Goal: Task Accomplishment & Management: Manage account settings

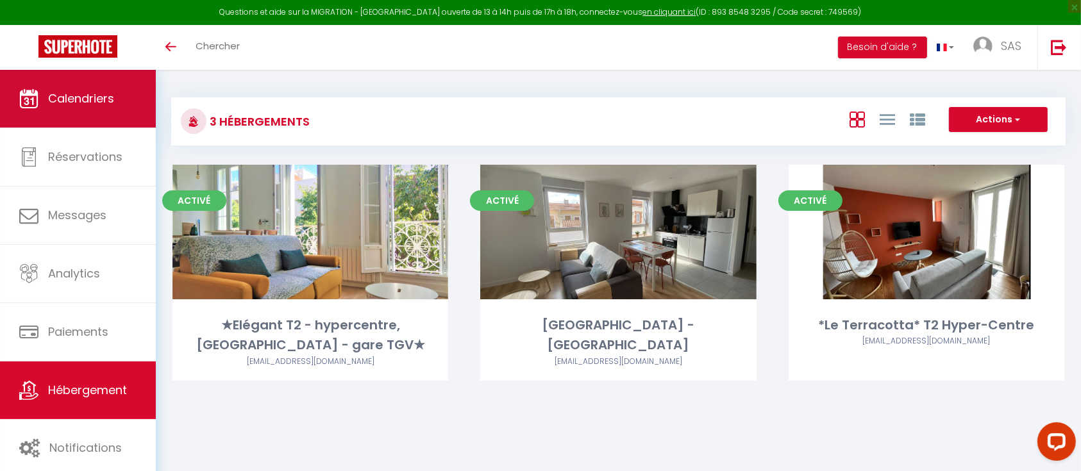
click at [98, 95] on span "Calendriers" at bounding box center [81, 98] width 66 height 16
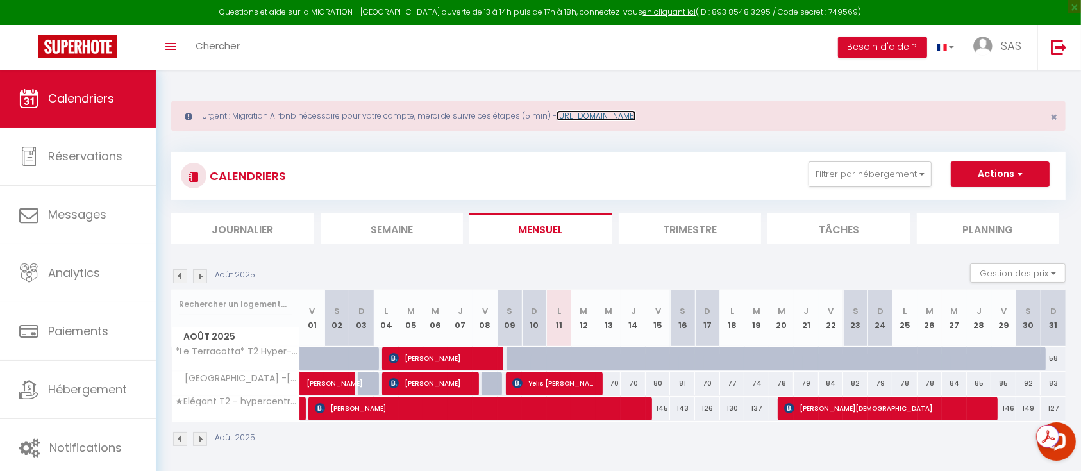
click at [636, 112] on link "[URL][DOMAIN_NAME]" at bounding box center [595, 115] width 79 height 11
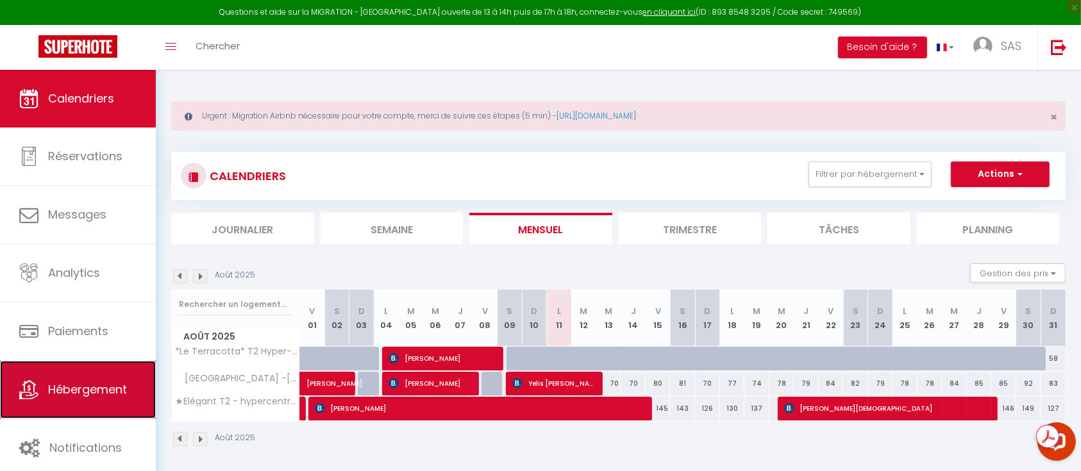
click at [76, 397] on link "Hébergement" at bounding box center [78, 390] width 156 height 58
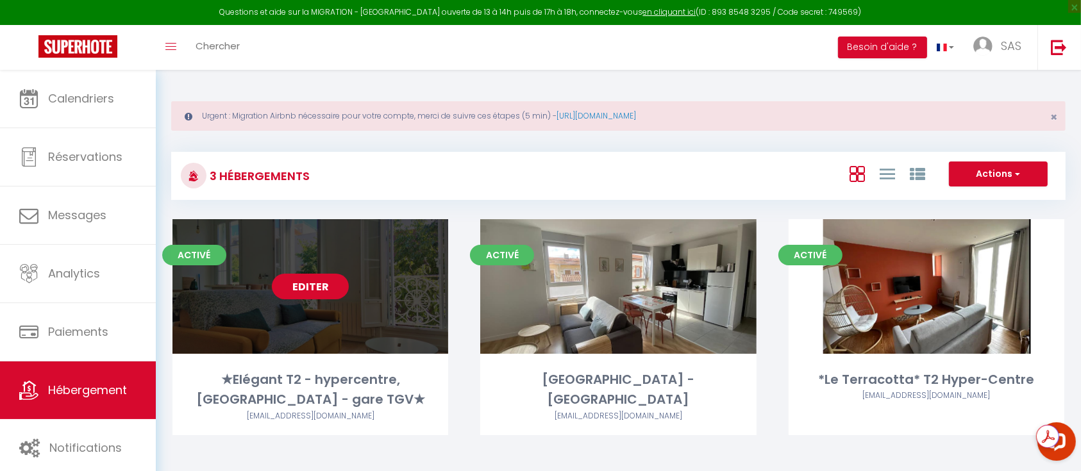
click at [308, 284] on link "Editer" at bounding box center [310, 287] width 77 height 26
select select "3"
select select "2"
select select "1"
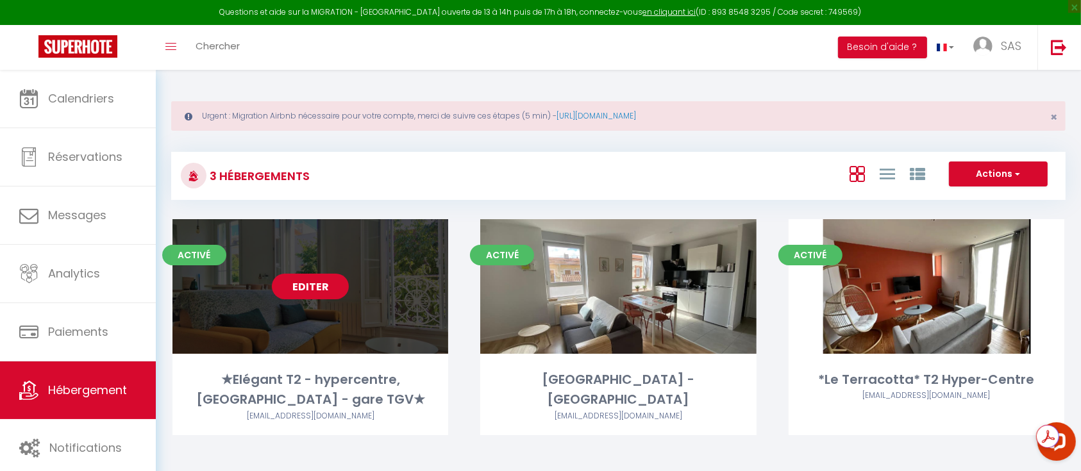
select select "28"
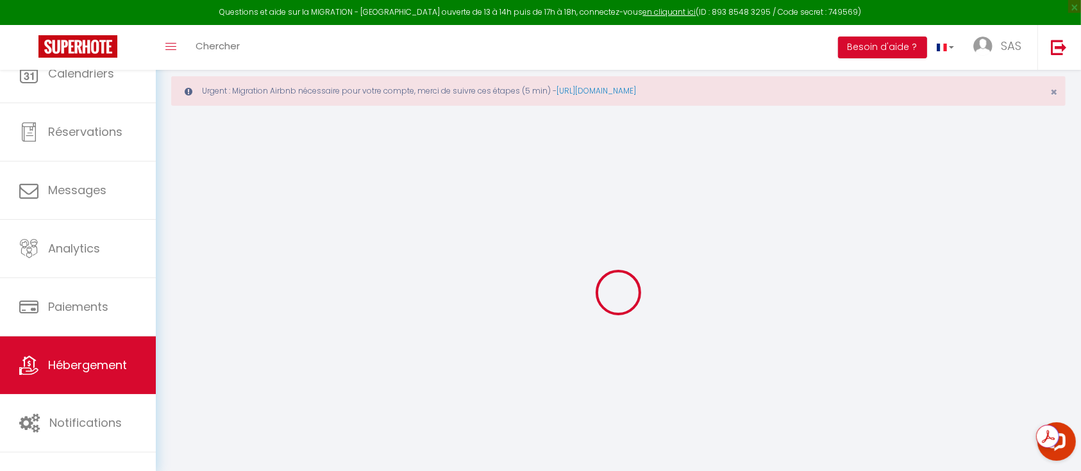
select select
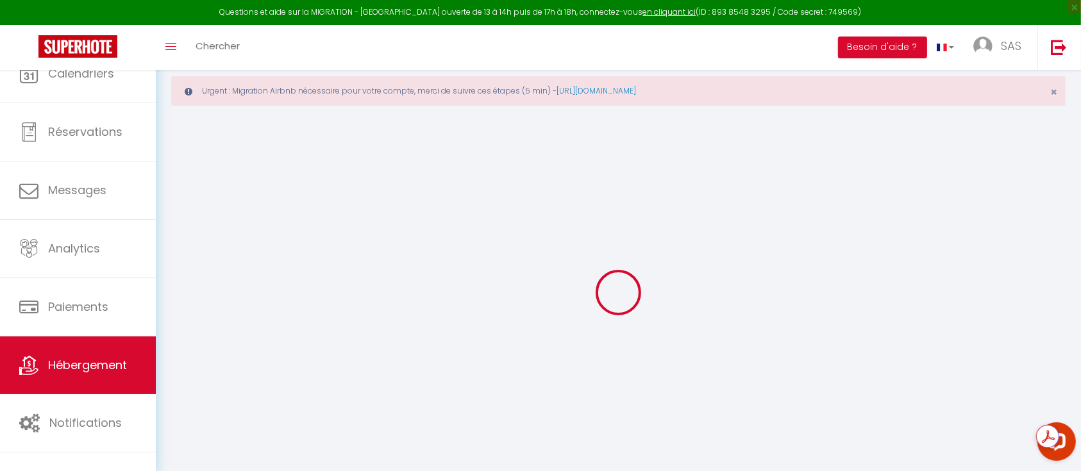
select select
checkbox input "false"
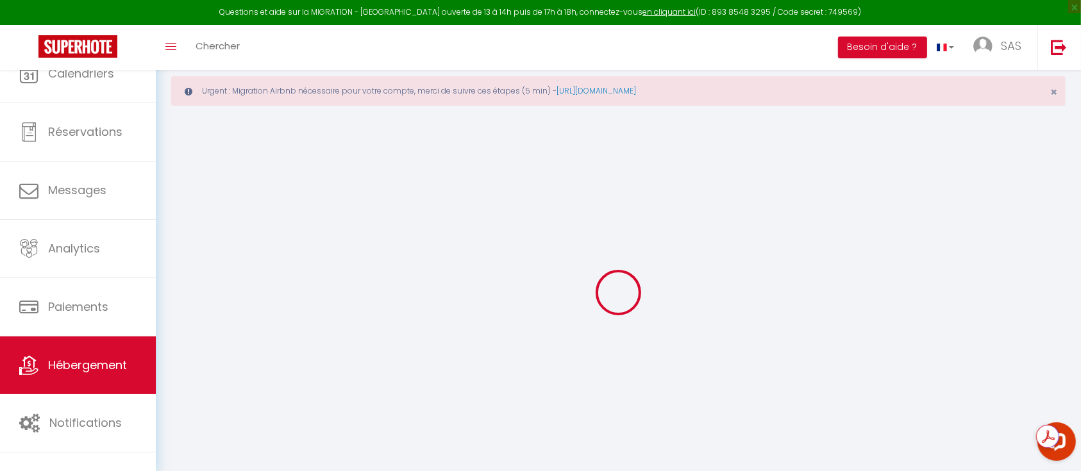
select select
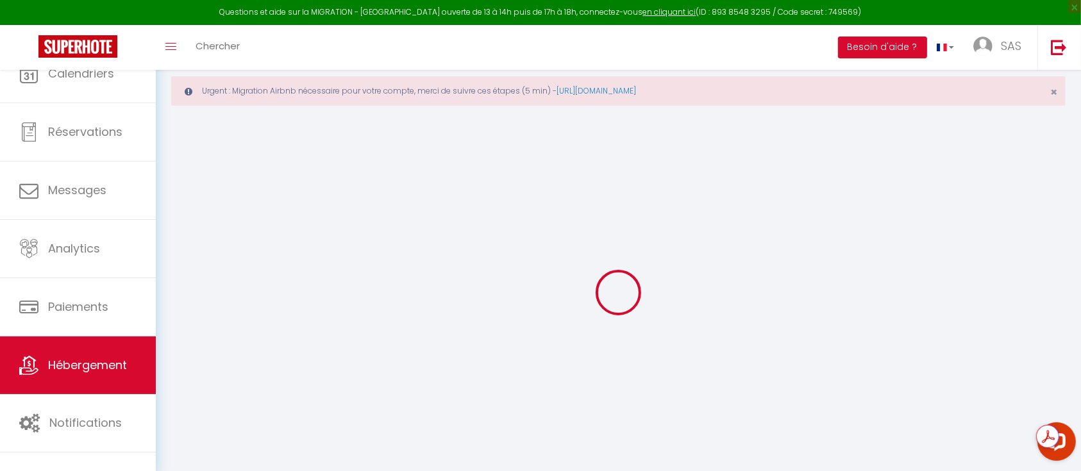
select select
checkbox input "false"
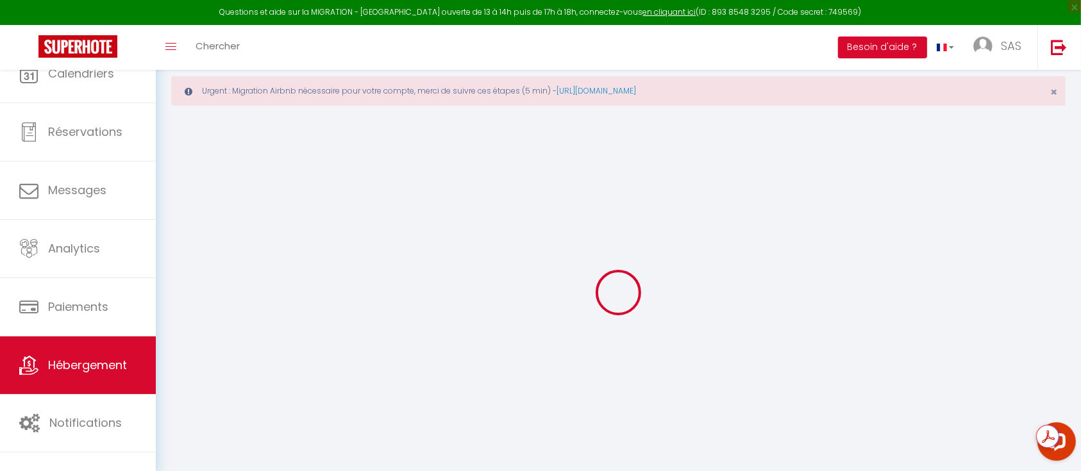
checkbox input "false"
select select
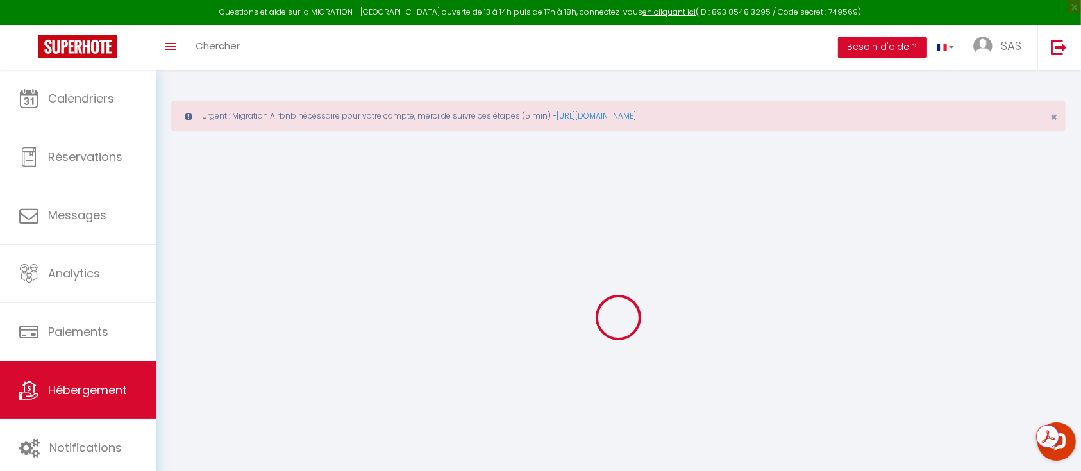
select select
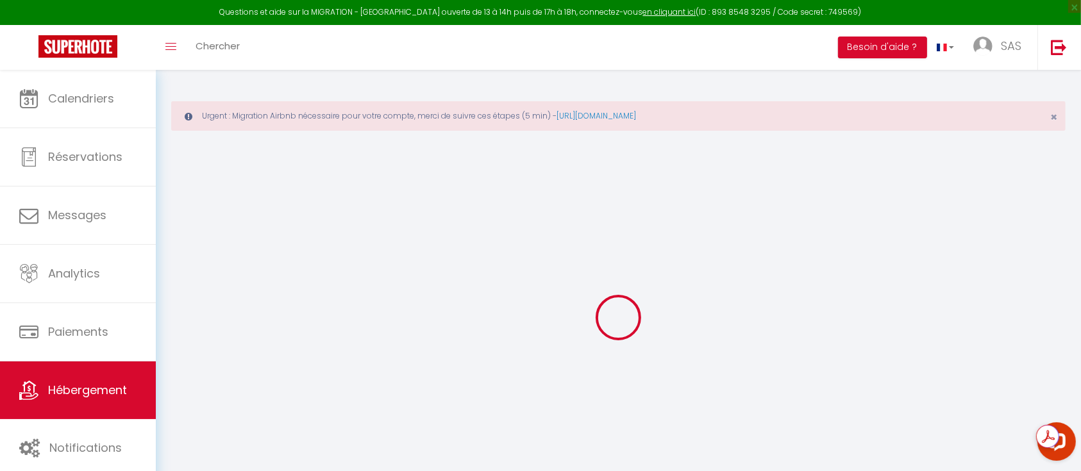
select select
checkbox input "false"
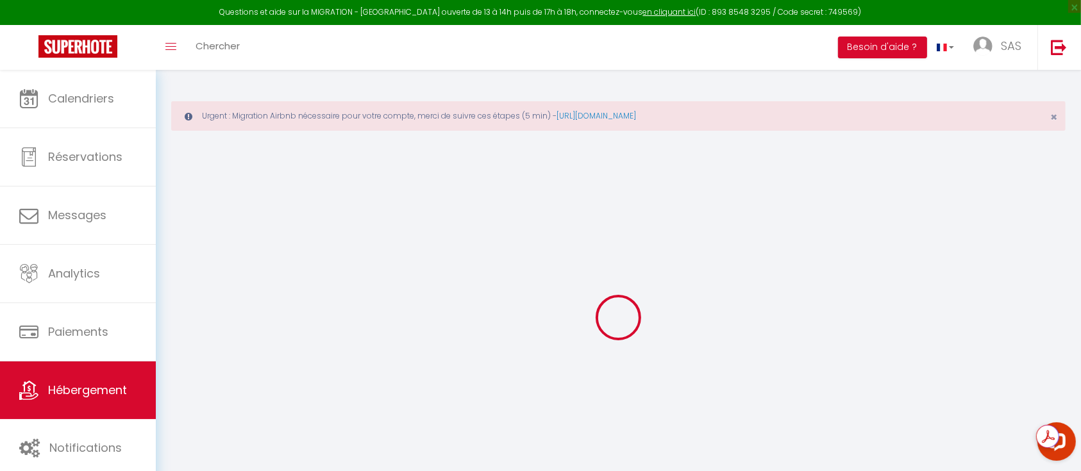
select select
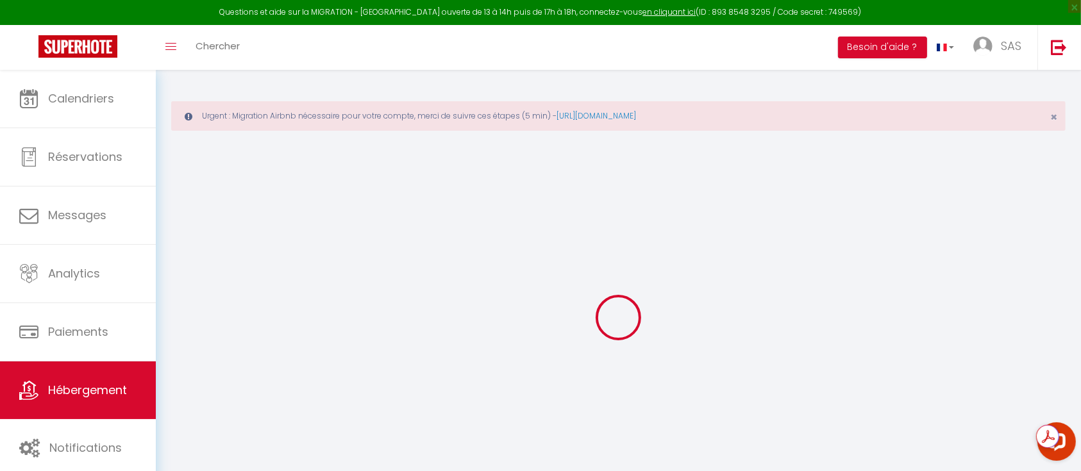
select select
checkbox input "false"
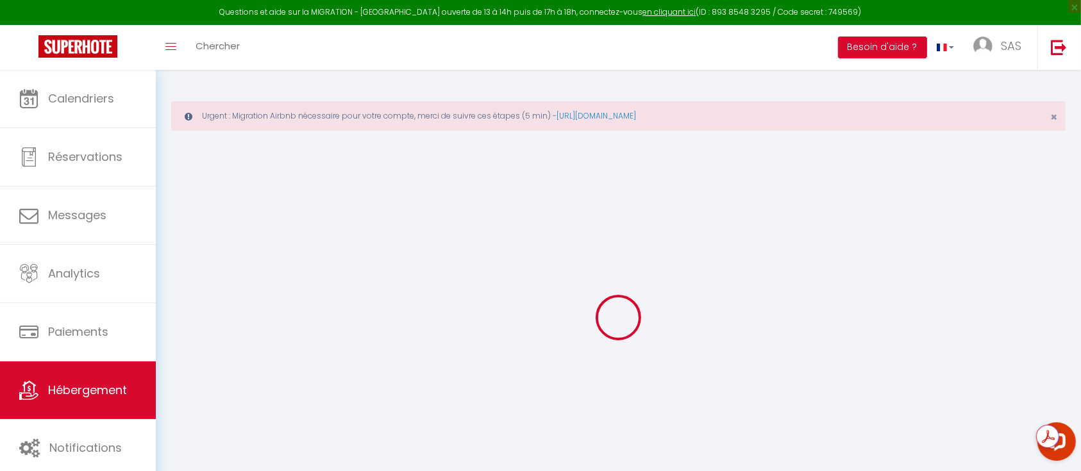
checkbox input "false"
select select
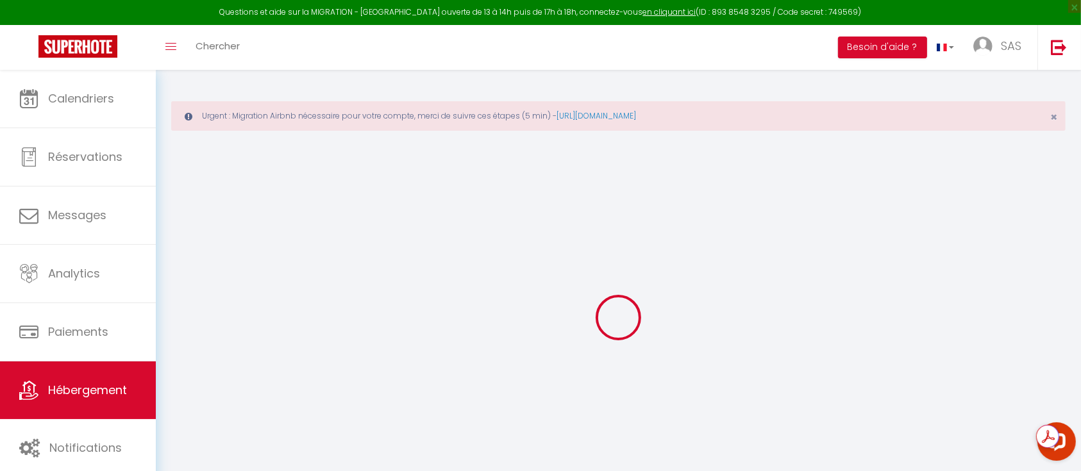
select select
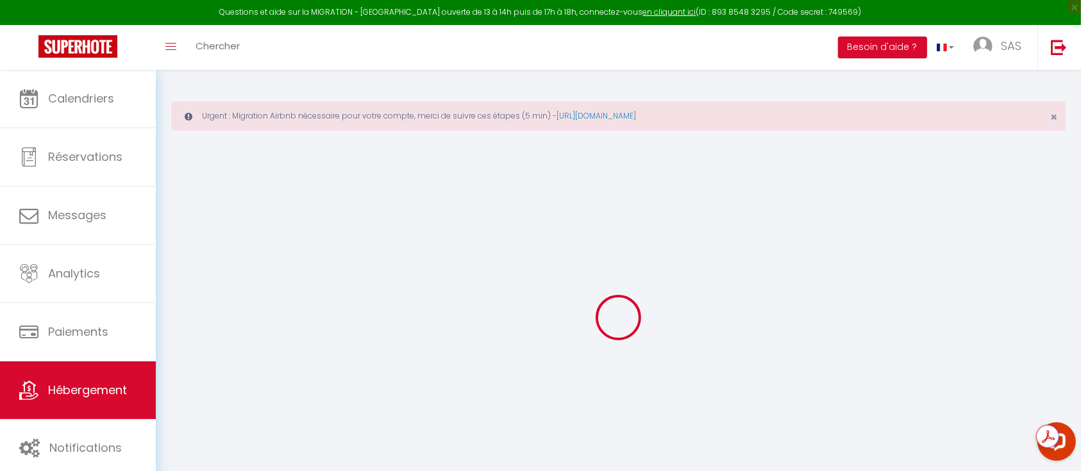
checkbox input "false"
select select
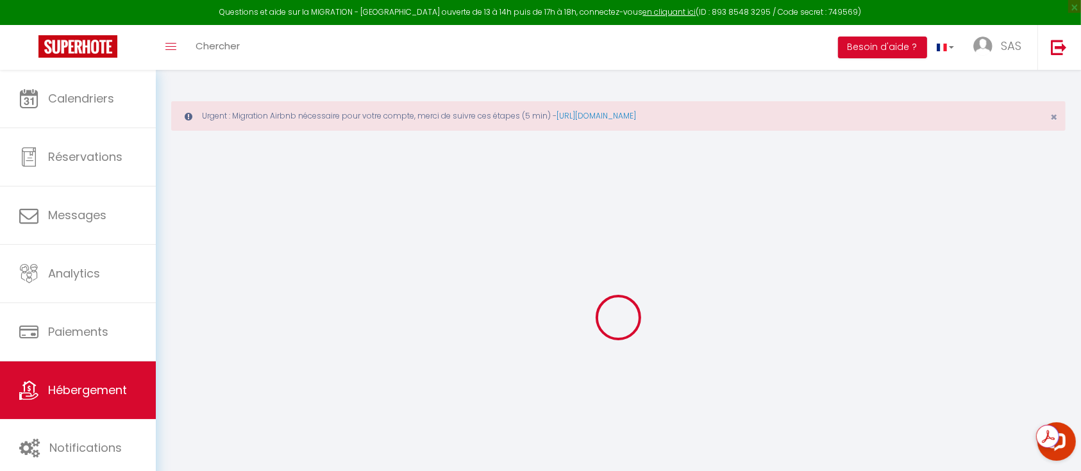
select select
select select "+ 5 %"
select select "+ 15 %"
select select
checkbox input "true"
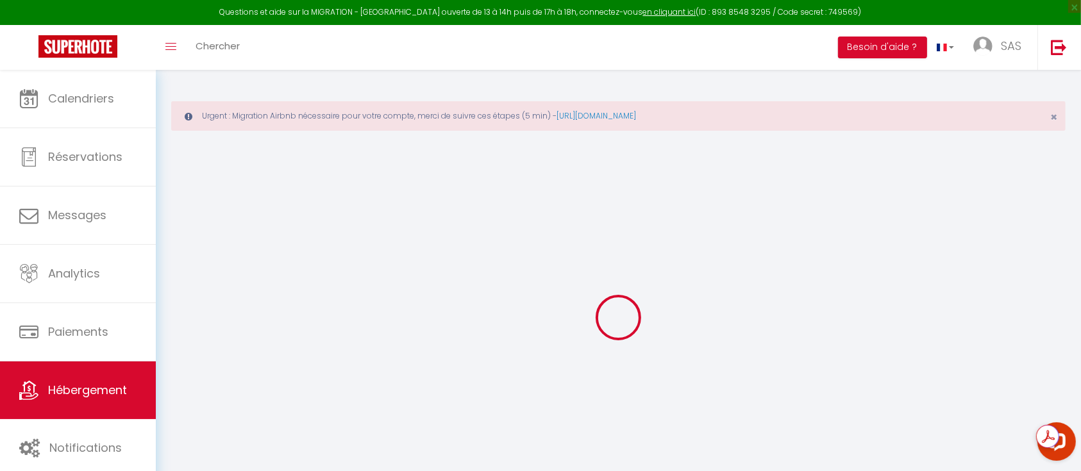
checkbox input "false"
checkbox input "true"
checkbox input "false"
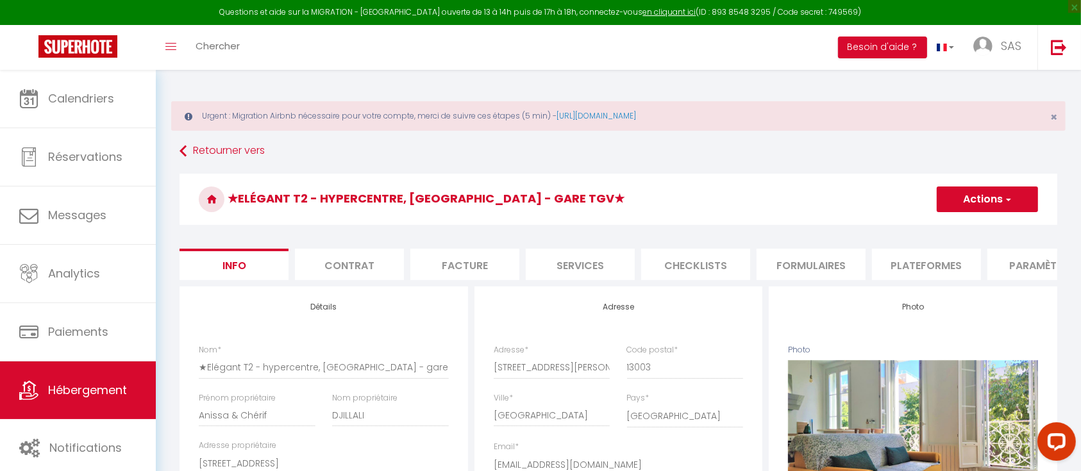
click at [923, 269] on li "Plateformes" at bounding box center [926, 264] width 109 height 31
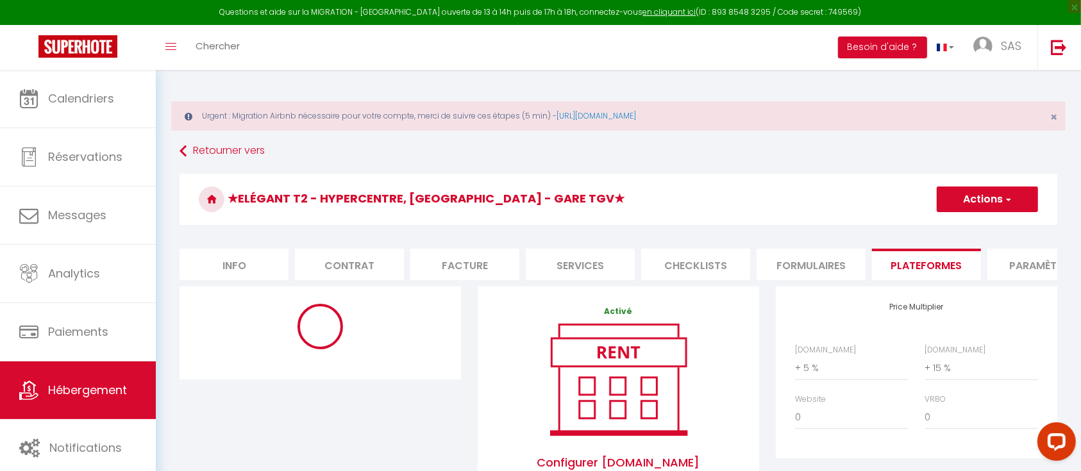
select select "4922-1107413882260193563"
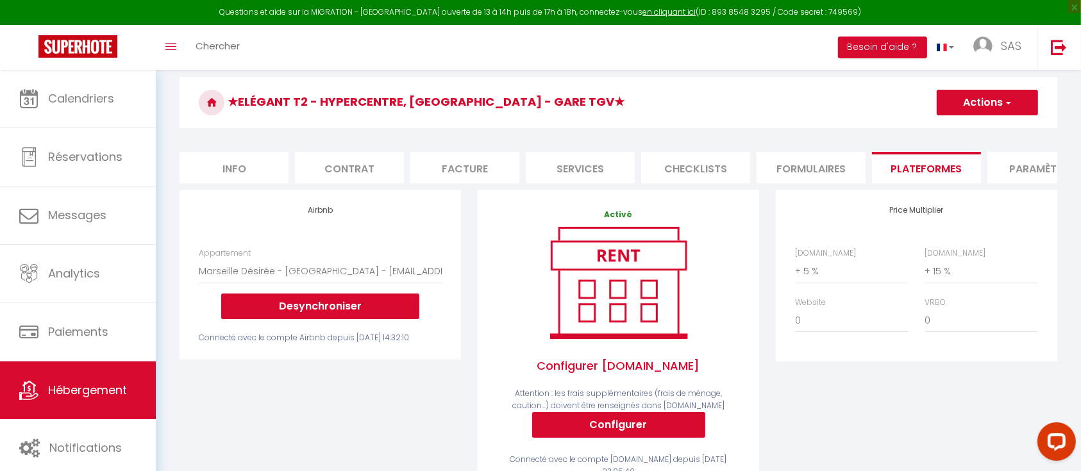
scroll to position [116, 0]
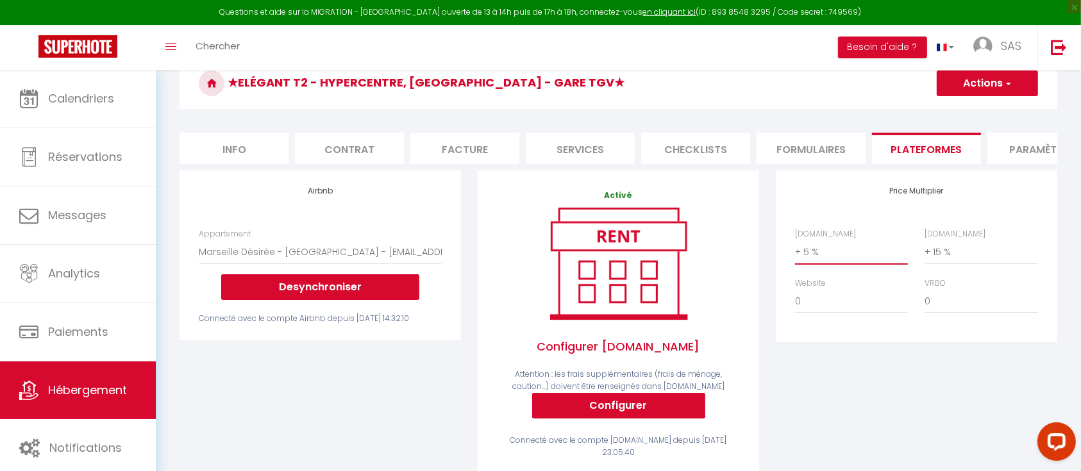
click at [808, 264] on select "0 + 1 % + 2 % + 3 % + 4 % + 5 % + 6 % + 7 % + 8 % + 9 %" at bounding box center [851, 252] width 113 height 24
select select "+ 20 %"
click at [795, 252] on select "0 + 1 % + 2 % + 3 % + 4 % + 5 % + 6 % + 7 % + 8 % + 9 %" at bounding box center [851, 252] width 113 height 24
click at [857, 407] on div "Price Multiplier Airbnb.com 0 + 1 % + 2 % + 3 % + 4 % + 5 % + 6 % + 7 %" at bounding box center [916, 330] width 298 height 321
click at [1005, 85] on span "button" at bounding box center [1007, 83] width 8 height 13
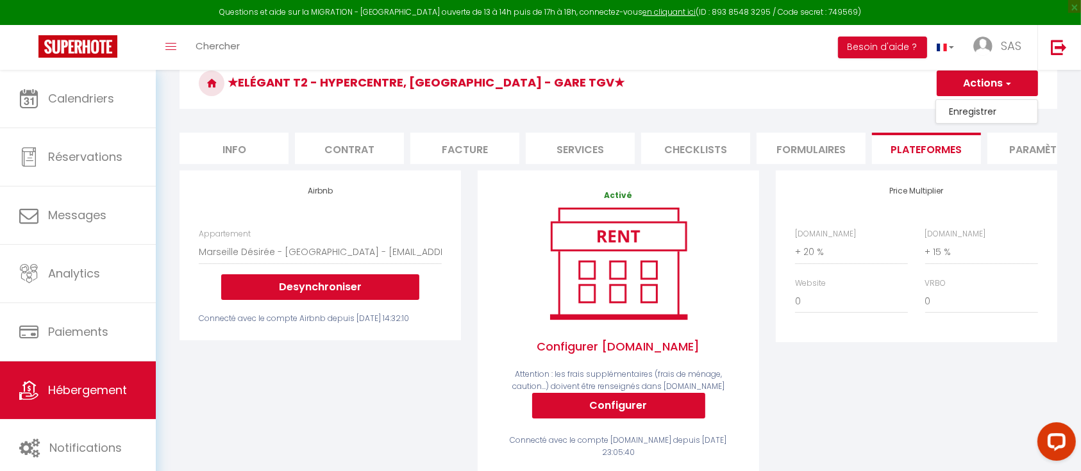
click at [966, 110] on link "Enregistrer" at bounding box center [986, 111] width 101 height 17
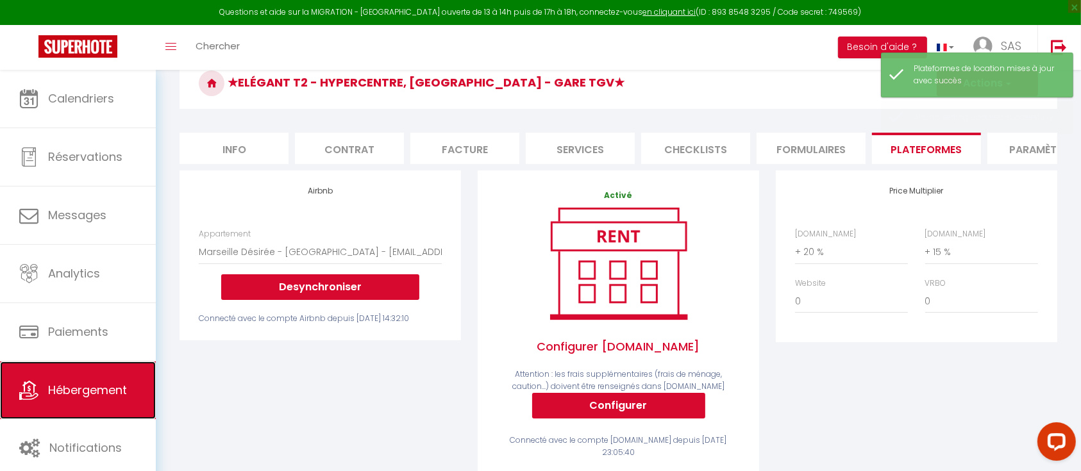
click at [69, 392] on span "Hébergement" at bounding box center [87, 390] width 79 height 16
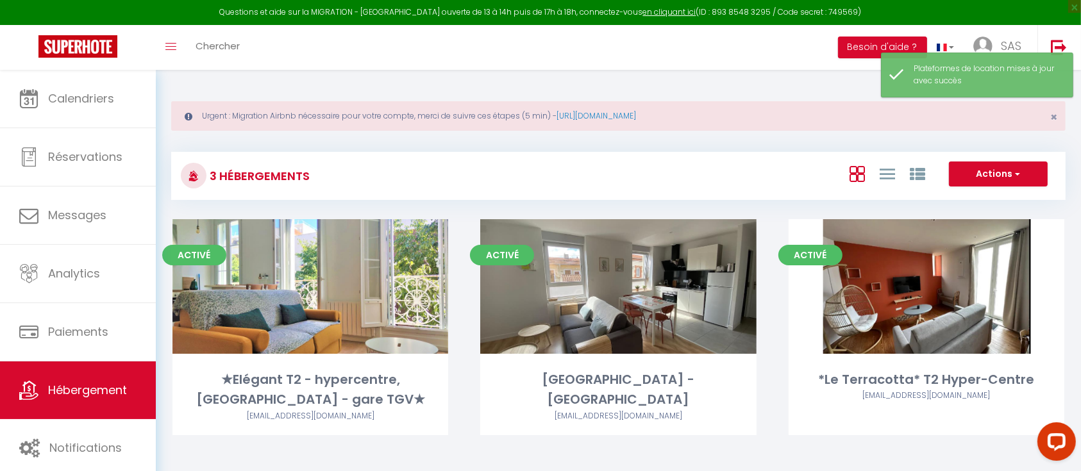
scroll to position [38, 0]
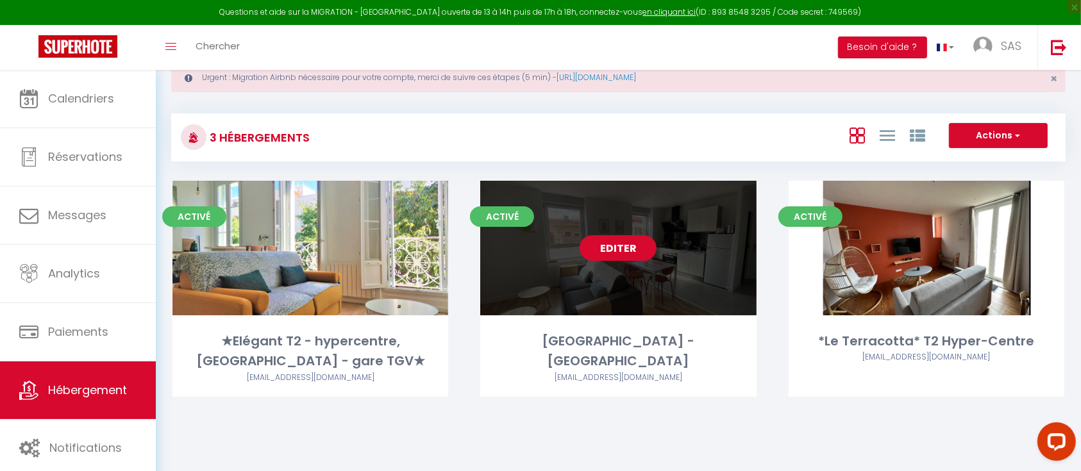
click at [630, 255] on link "Editer" at bounding box center [617, 248] width 77 height 26
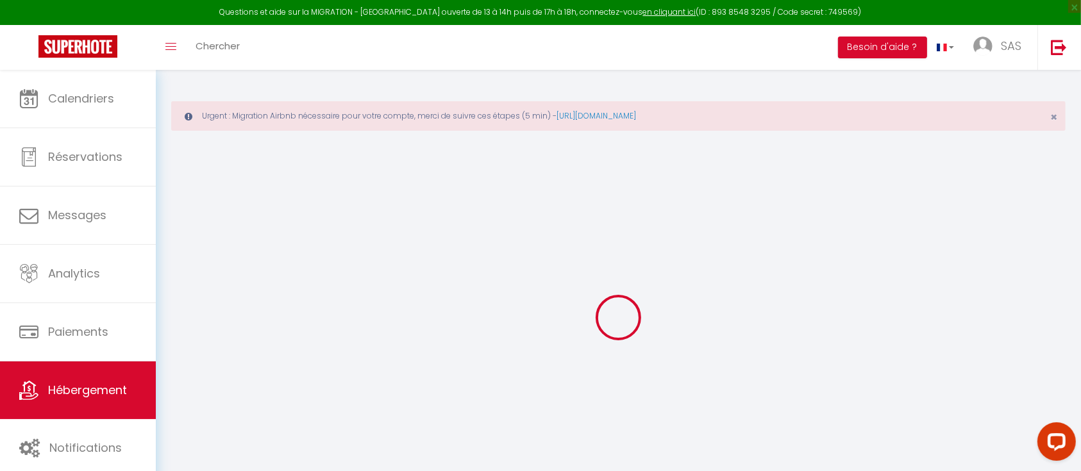
select select
checkbox input "false"
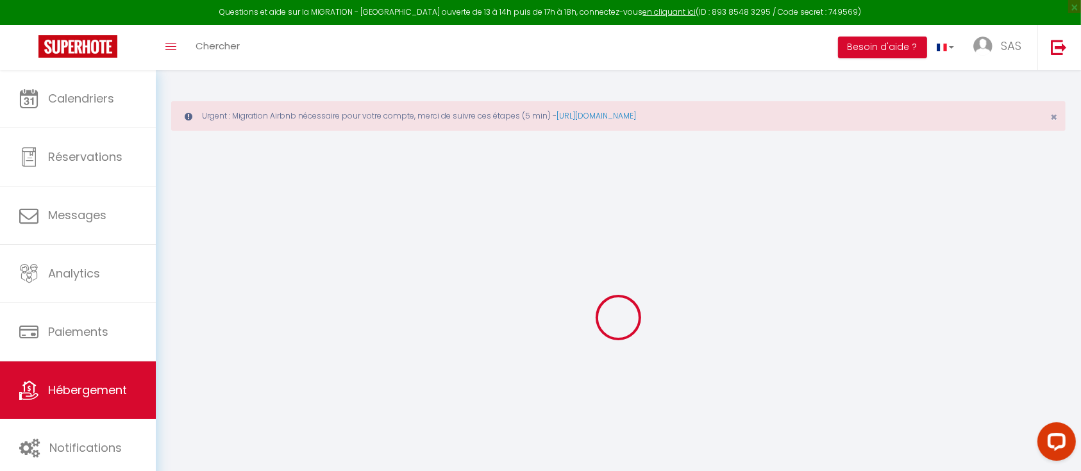
checkbox input "false"
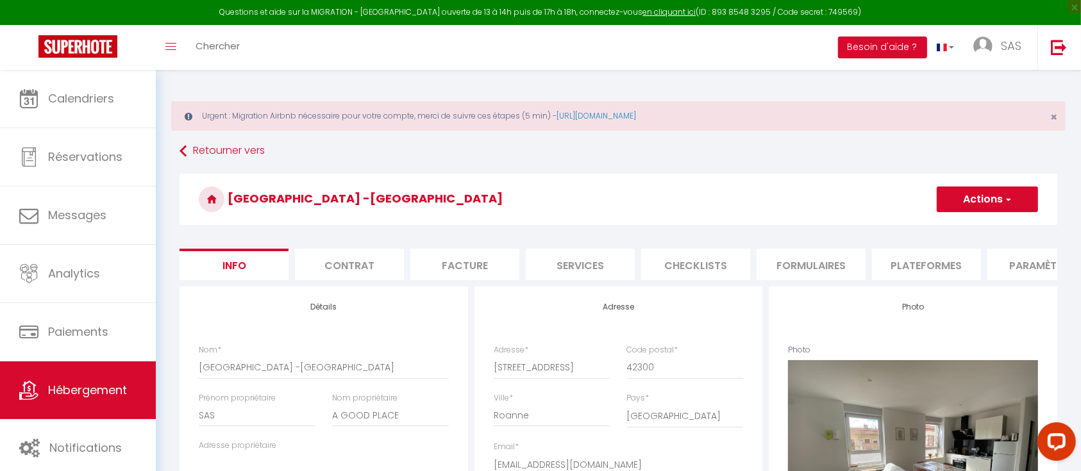
click at [931, 262] on li "Plateformes" at bounding box center [926, 264] width 109 height 31
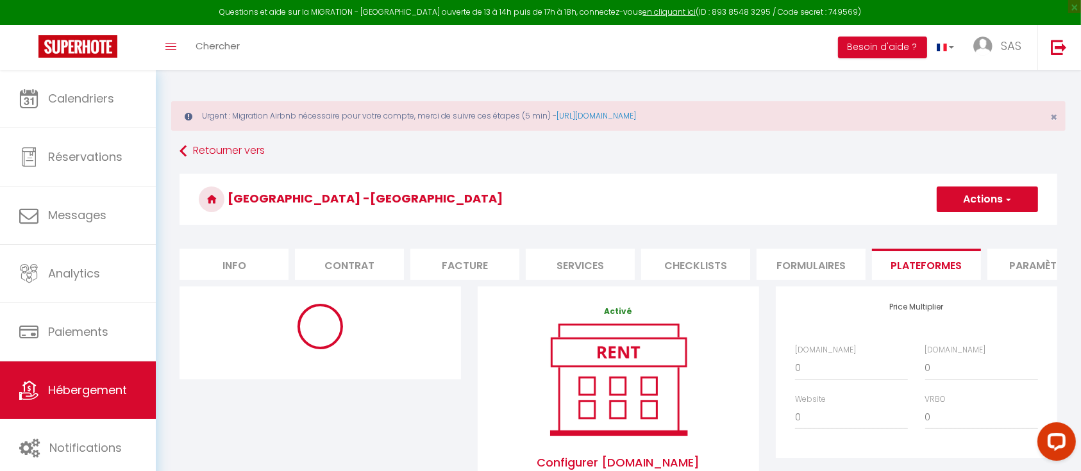
select select "4922-1200618464263517360"
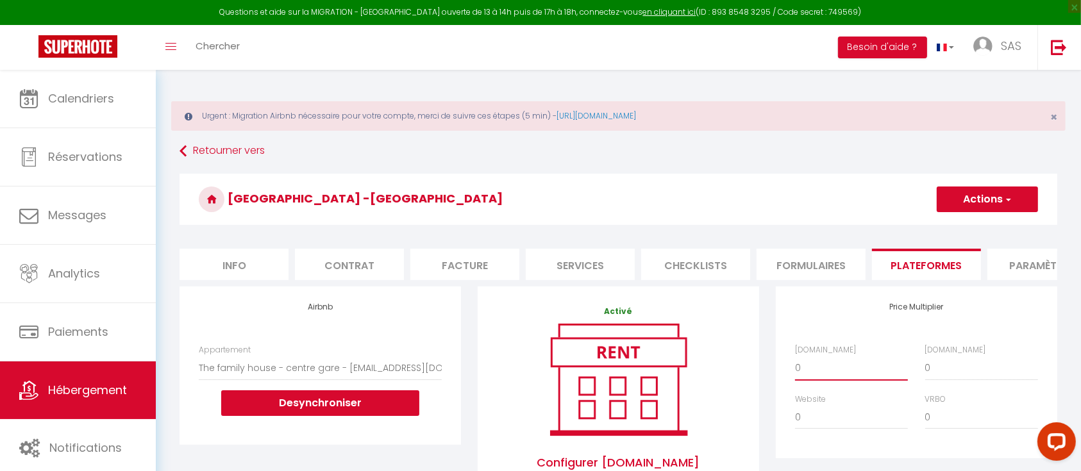
click at [823, 380] on select "0 + 1 % + 2 % + 3 % + 4 % + 5 % + 6 % + 7 % + 8 % + 9 %" at bounding box center [851, 368] width 113 height 24
select select "+ 20 %"
click at [795, 369] on select "0 + 1 % + 2 % + 3 % + 4 % + 5 % + 6 % + 7 % + 8 % + 9 %" at bounding box center [851, 368] width 113 height 24
click at [1020, 200] on button "Actions" at bounding box center [986, 199] width 101 height 26
click at [965, 225] on link "Enregistrer" at bounding box center [986, 227] width 101 height 17
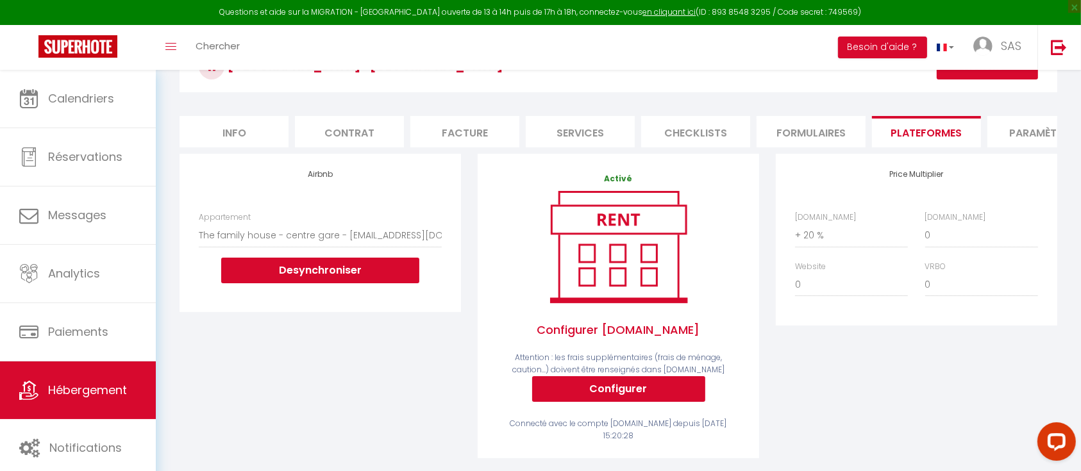
scroll to position [131, 0]
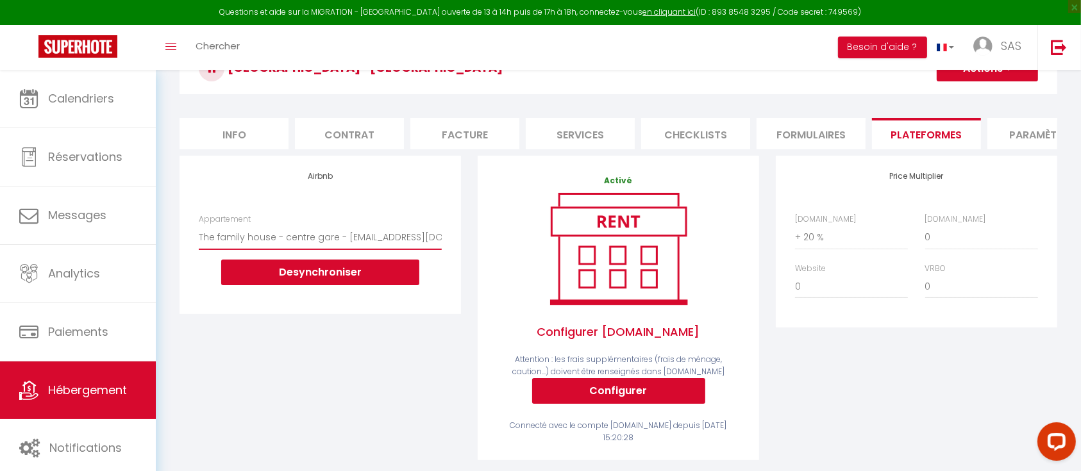
click at [377, 247] on select "Le Qwartz - vue stade de France - booking.dreamnest@gmail.com The family house …" at bounding box center [320, 237] width 243 height 24
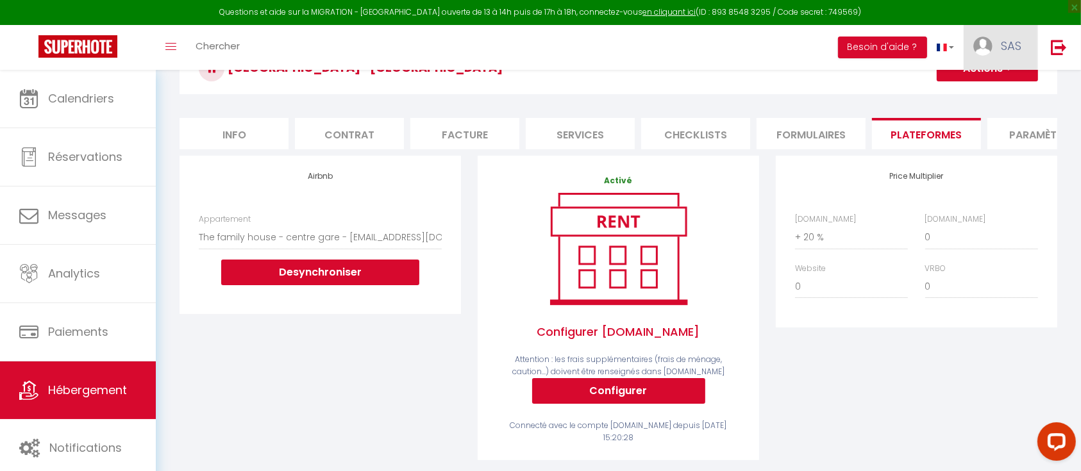
click at [993, 46] on link "SAS" at bounding box center [1000, 47] width 74 height 45
click at [974, 85] on link "Paramètres" at bounding box center [985, 89] width 95 height 22
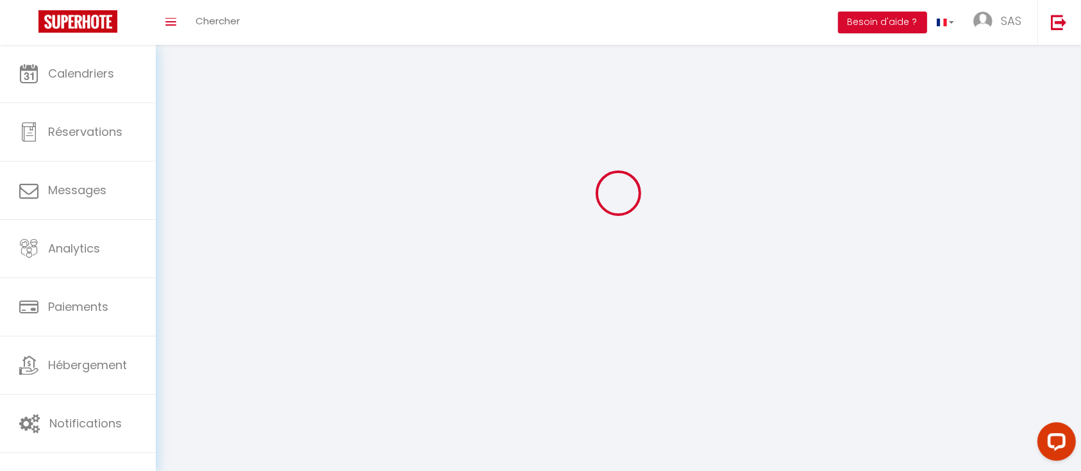
type input "SAS"
type input "A GOOD PLACE"
type input "0625213731"
type input "[STREET_ADDRESS]"
type input "69160"
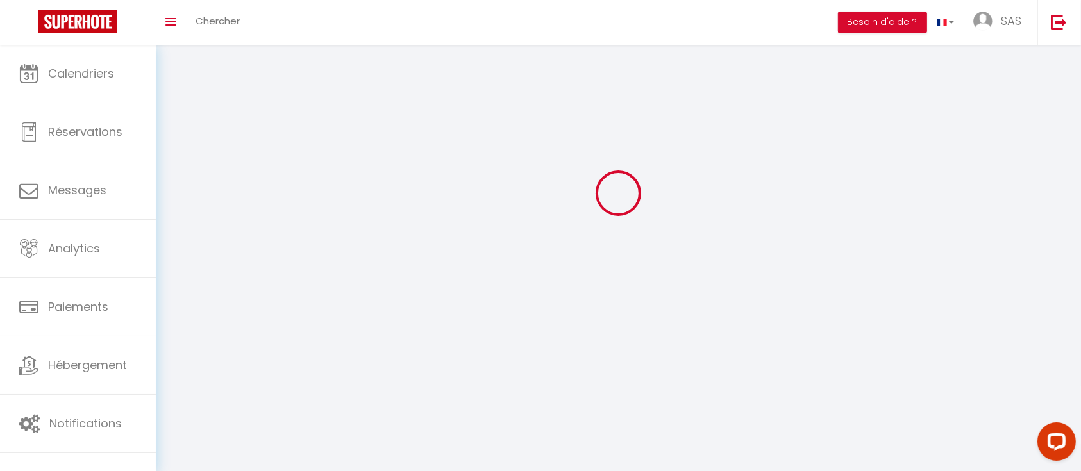
type input "Tassin la demi lune"
type input "r7cNpF67F960k2oJVrX4JpAJu"
type input "xXtayh7PJccAj2ZojXJg0ZH2t"
select select "28"
type input "r7cNpF67F960k2oJVrX4JpAJu"
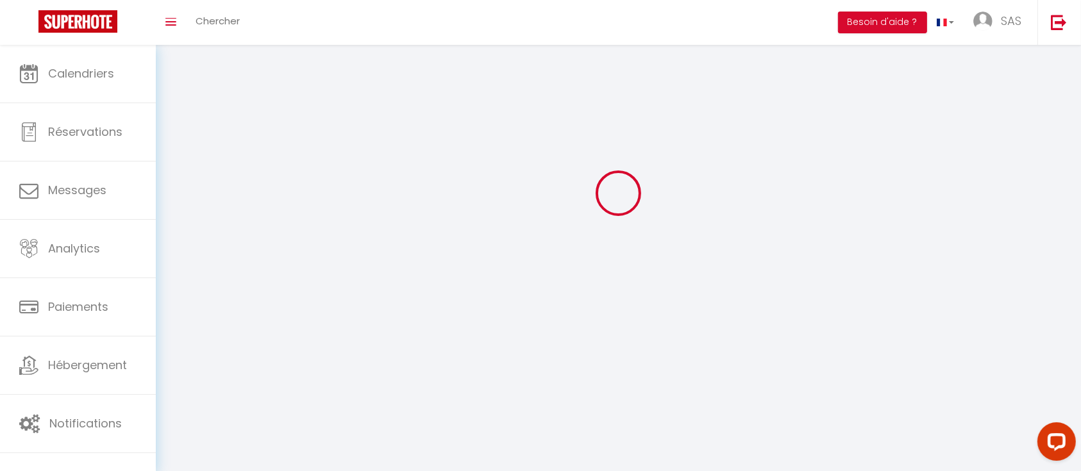
type input "xXtayh7PJccAj2ZojXJg0ZH2t"
type input "[URL][DOMAIN_NAME]"
select select "fr"
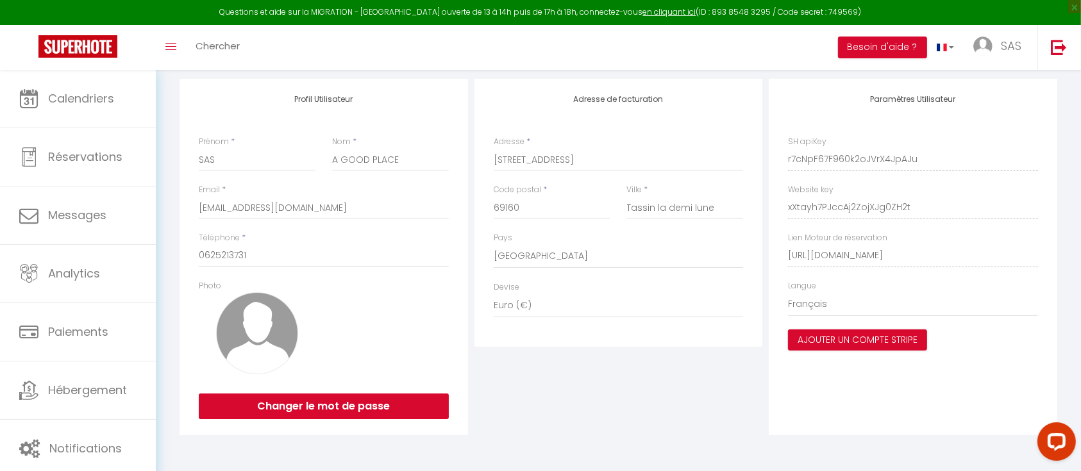
scroll to position [0, 0]
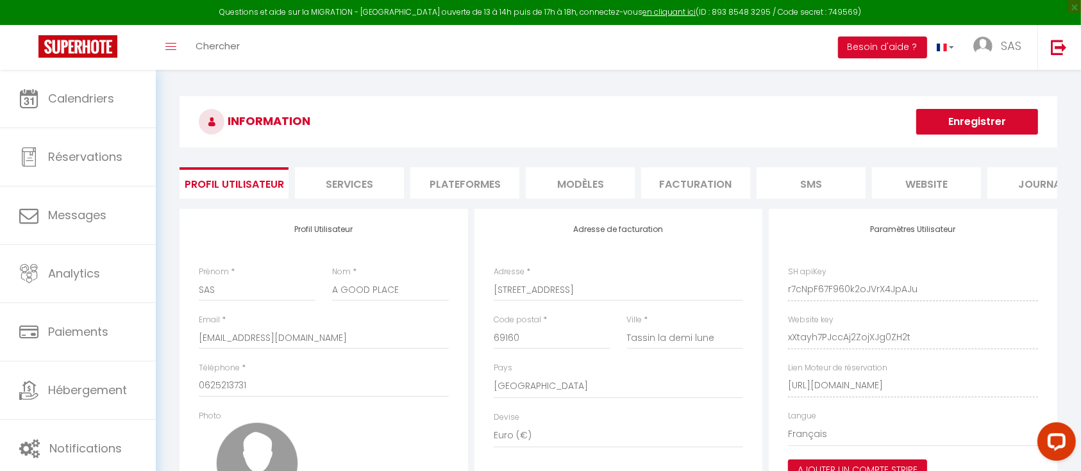
click at [486, 185] on li "Plateformes" at bounding box center [464, 182] width 109 height 31
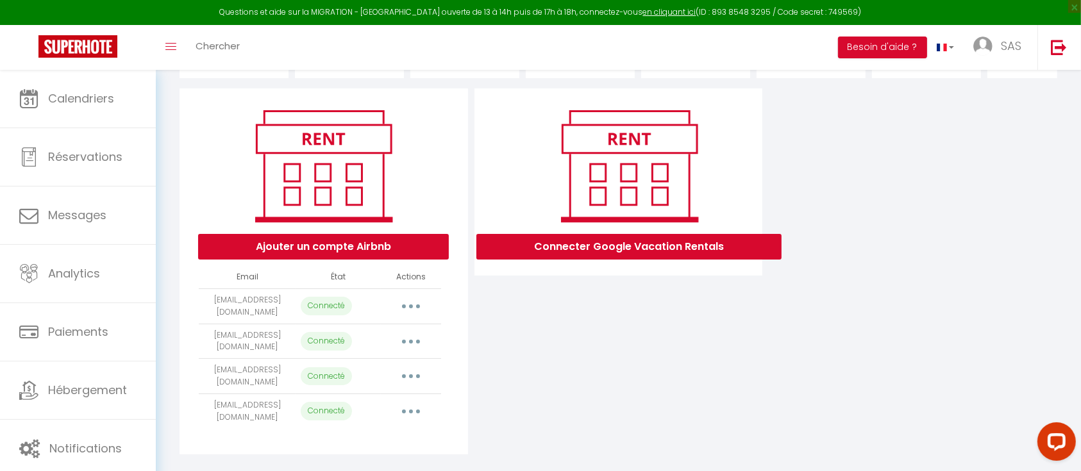
scroll to position [152, 0]
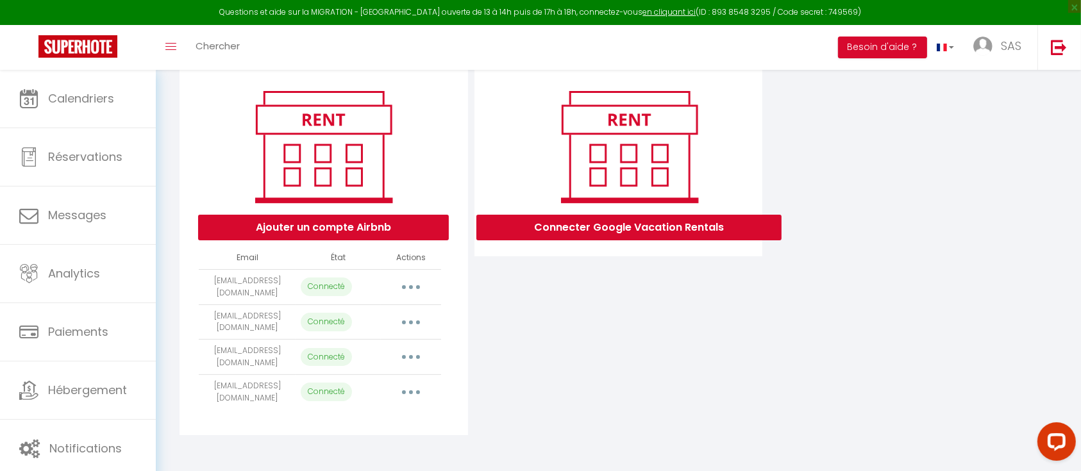
click at [407, 321] on button "button" at bounding box center [411, 322] width 36 height 21
click at [360, 401] on link "Reconnecter le compte" at bounding box center [354, 397] width 142 height 22
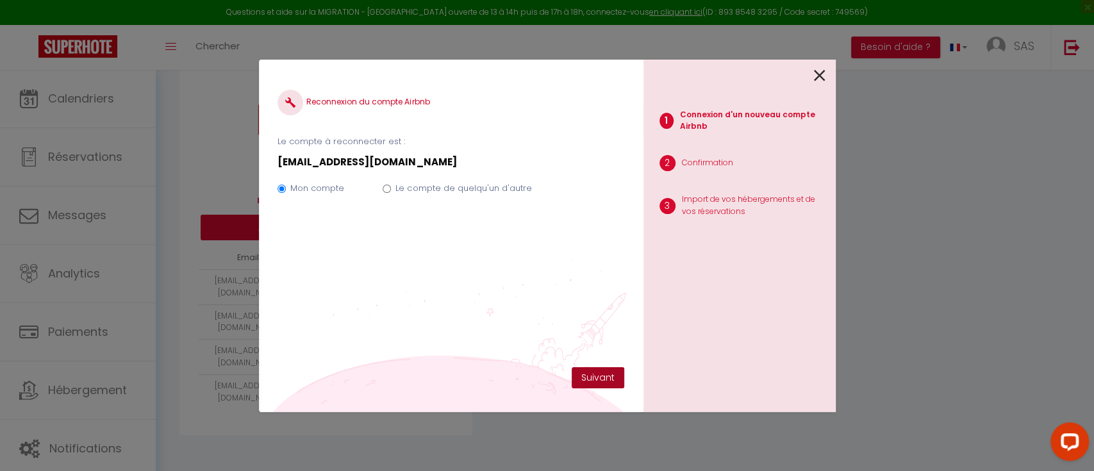
click at [597, 379] on button "Suivant" at bounding box center [598, 378] width 53 height 22
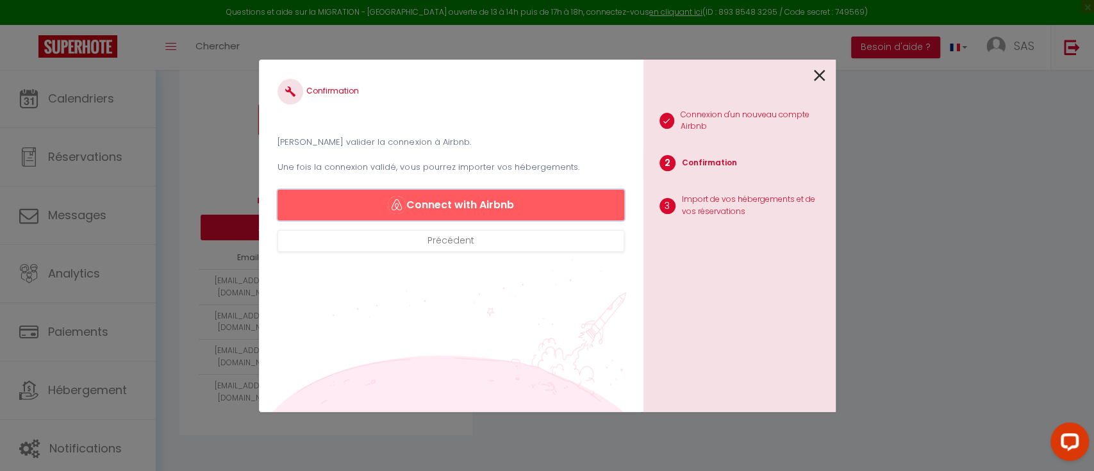
click at [481, 201] on button "Connect with Airbnb" at bounding box center [451, 205] width 346 height 31
click at [477, 199] on button "Connect with Airbnb" at bounding box center [451, 205] width 346 height 31
click at [438, 202] on button "Connect with Airbnb" at bounding box center [451, 205] width 346 height 31
click at [820, 74] on icon at bounding box center [820, 75] width 12 height 19
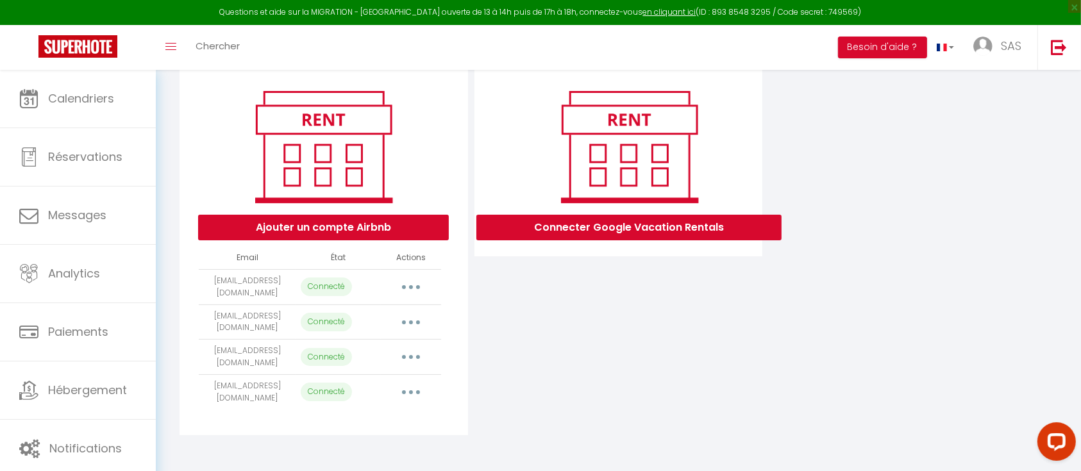
click at [414, 392] on button "button" at bounding box center [411, 392] width 36 height 21
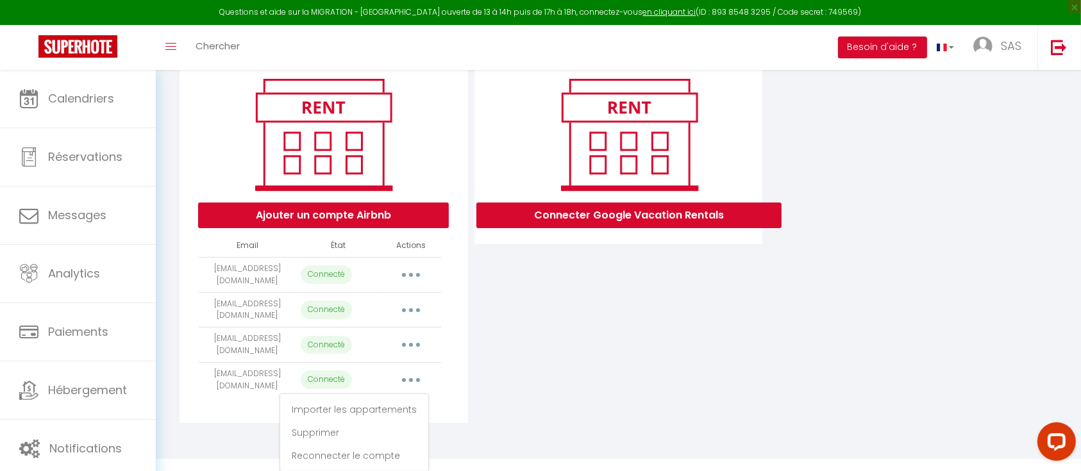
scroll to position [164, 0]
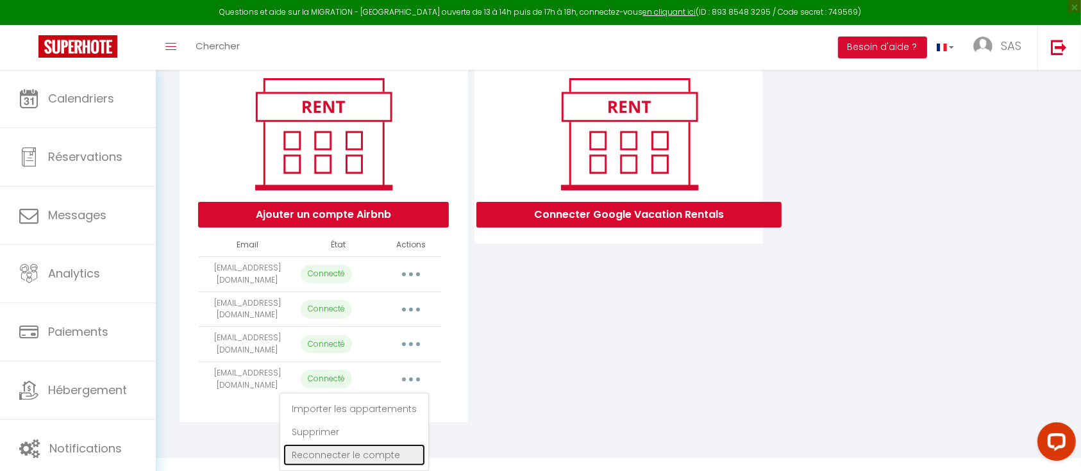
click at [367, 454] on link "Reconnecter le compte" at bounding box center [354, 455] width 142 height 22
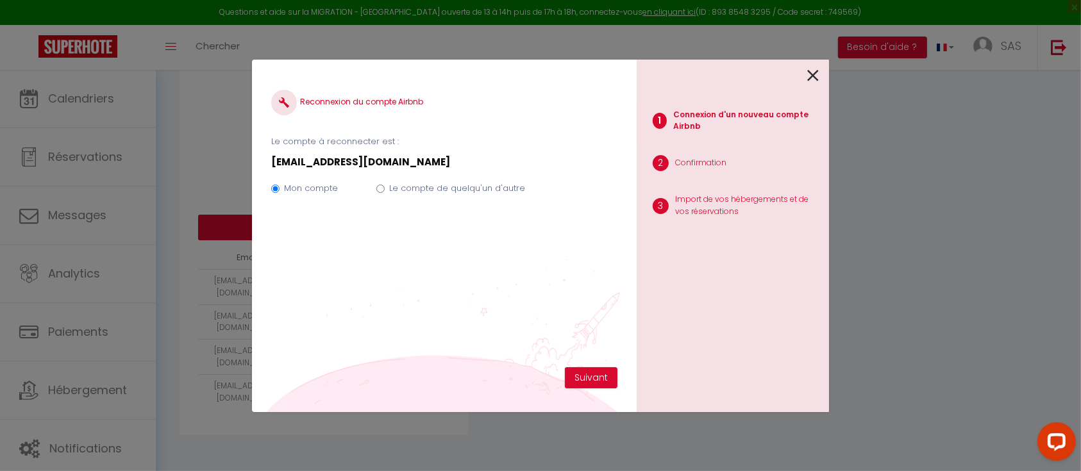
scroll to position [152, 0]
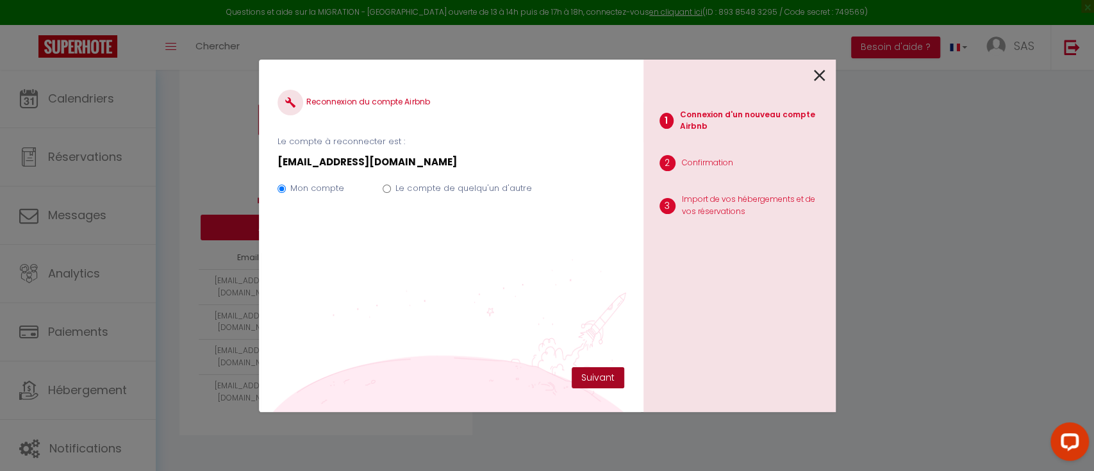
click at [605, 381] on button "Suivant" at bounding box center [598, 378] width 53 height 22
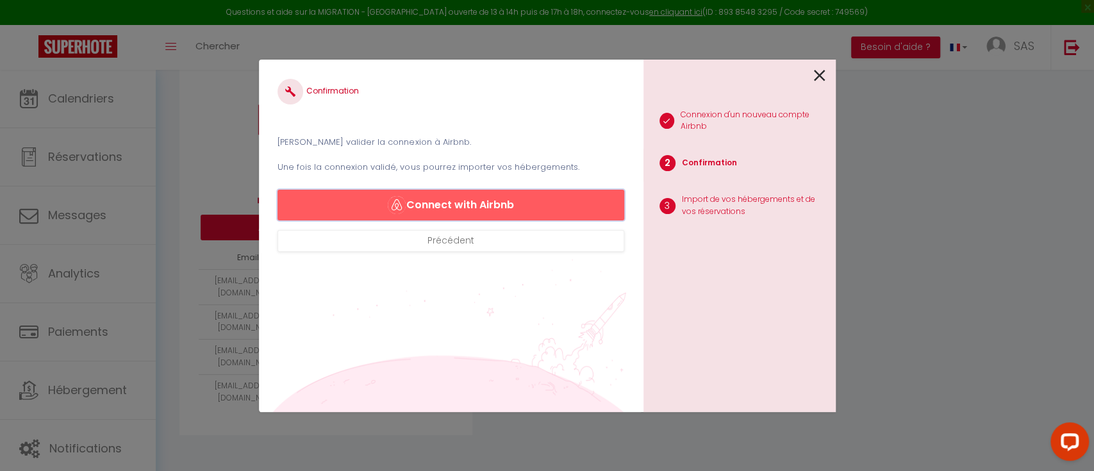
click at [439, 207] on button "Connect with Airbnb" at bounding box center [451, 205] width 346 height 31
click at [818, 74] on icon at bounding box center [820, 75] width 12 height 19
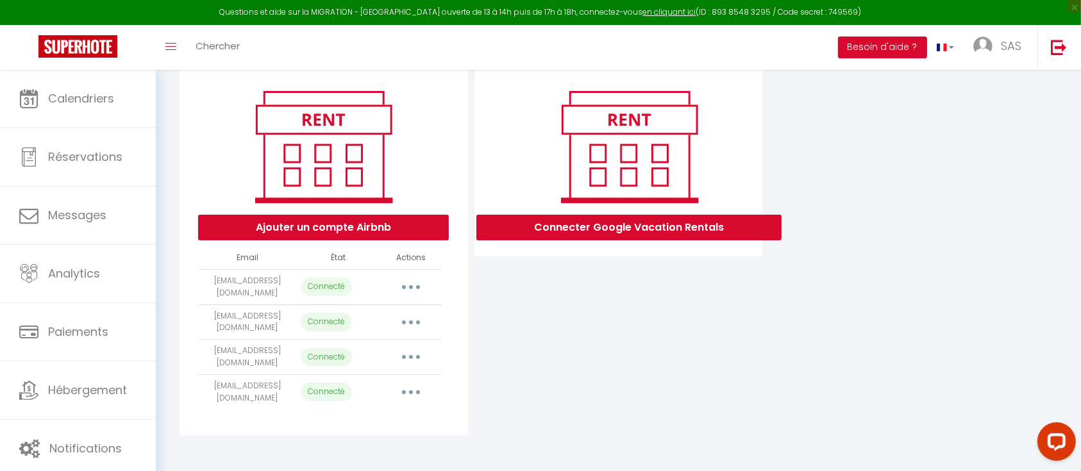
click at [410, 321] on icon "button" at bounding box center [411, 322] width 4 height 4
click at [335, 397] on link "Reconnecter le compte" at bounding box center [354, 397] width 142 height 22
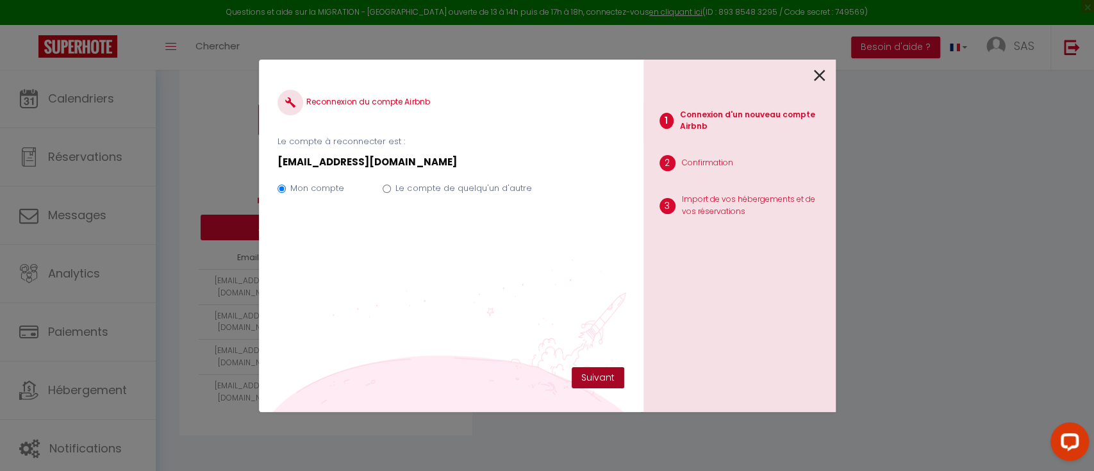
click at [594, 377] on button "Suivant" at bounding box center [598, 378] width 53 height 22
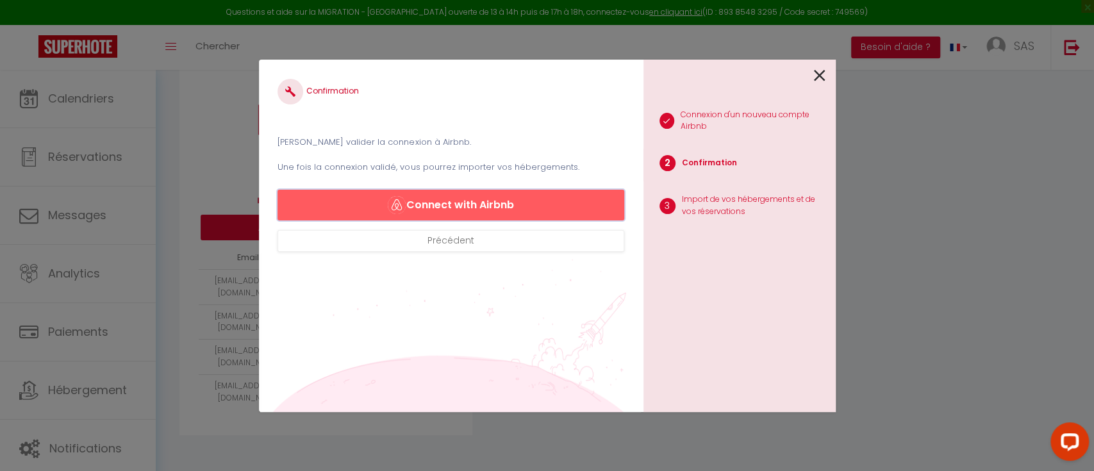
click at [418, 195] on button "Connect with Airbnb" at bounding box center [451, 205] width 346 height 31
click at [816, 74] on icon at bounding box center [820, 75] width 12 height 19
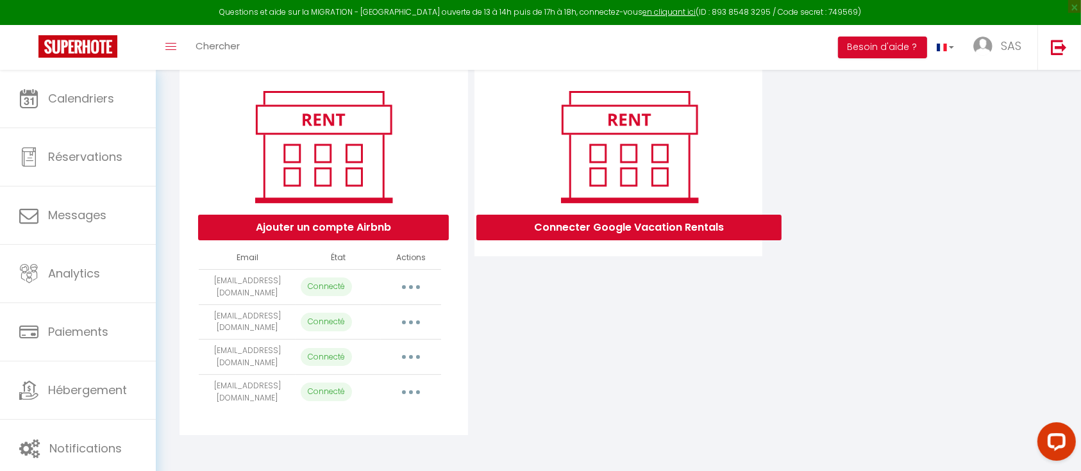
click at [420, 390] on button "button" at bounding box center [411, 392] width 36 height 21
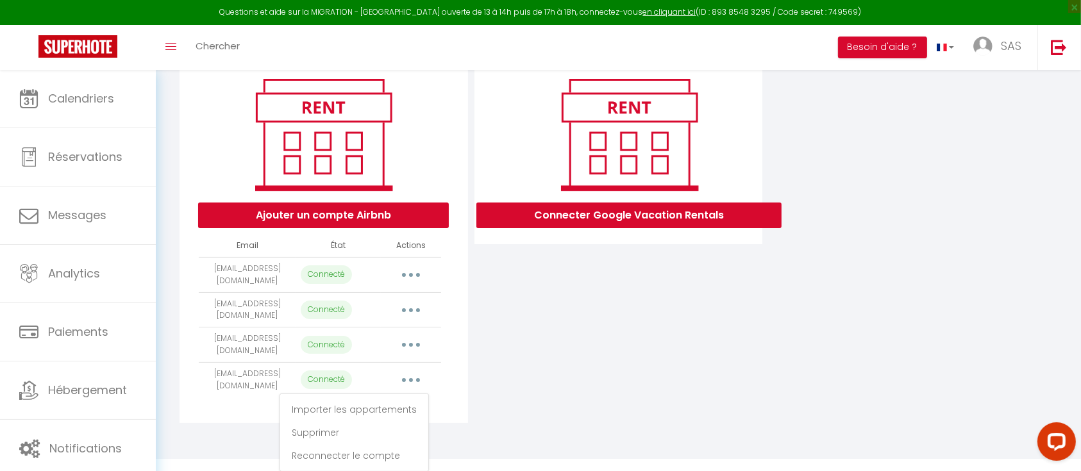
scroll to position [164, 0]
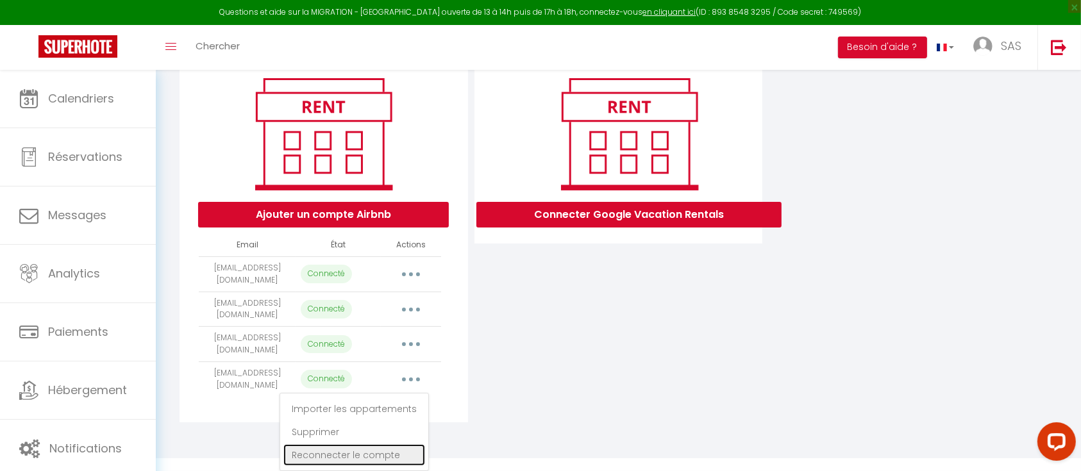
click at [365, 454] on link "Reconnecter le compte" at bounding box center [354, 455] width 142 height 22
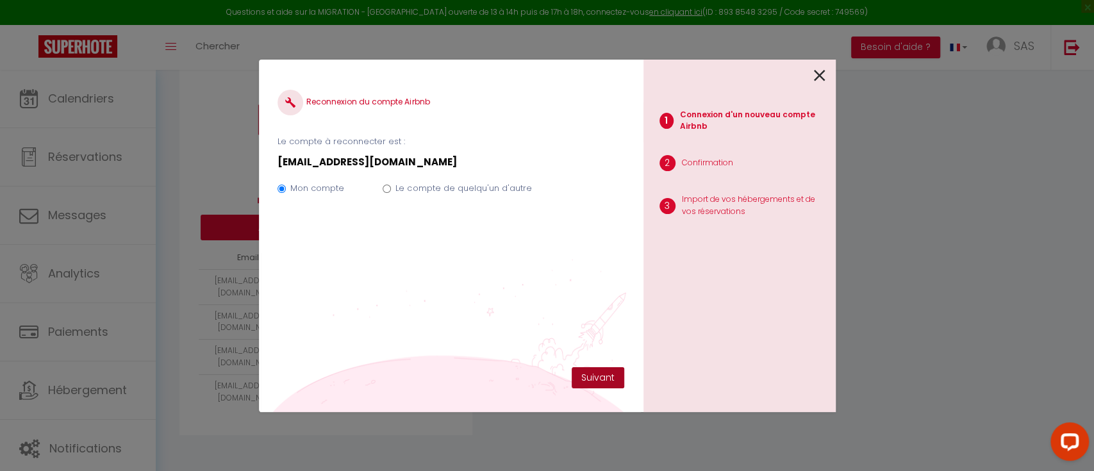
click at [584, 373] on button "Suivant" at bounding box center [598, 378] width 53 height 22
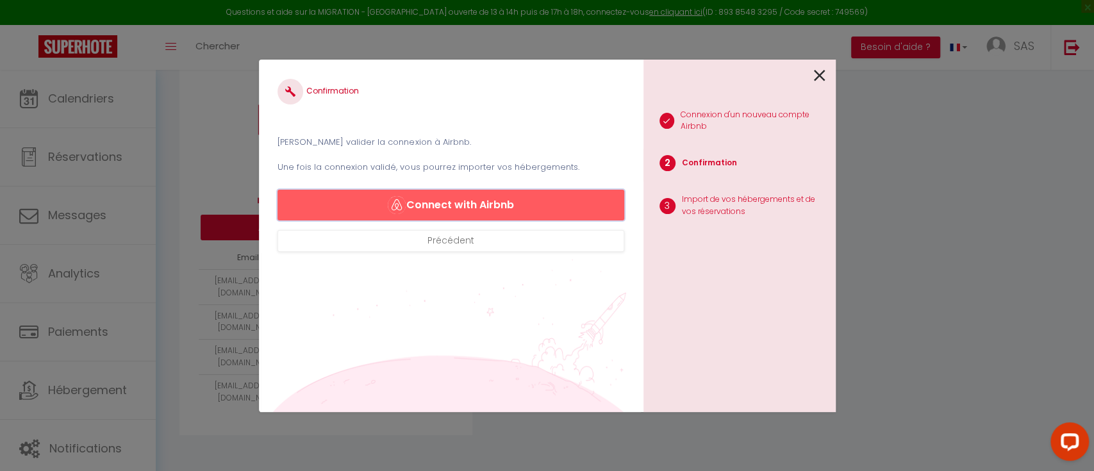
click at [468, 201] on button "Connect with Airbnb" at bounding box center [451, 205] width 346 height 31
click at [820, 68] on icon at bounding box center [820, 75] width 12 height 19
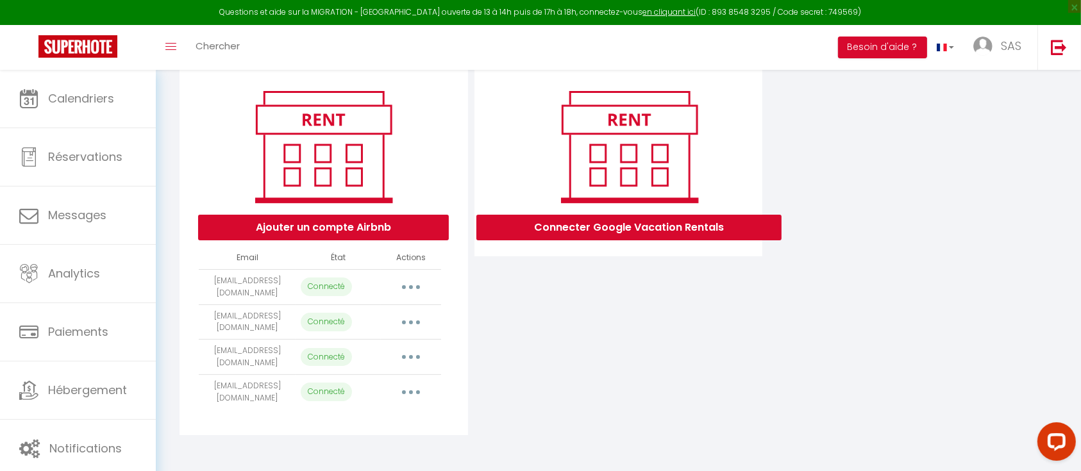
click at [415, 390] on button "button" at bounding box center [411, 392] width 36 height 21
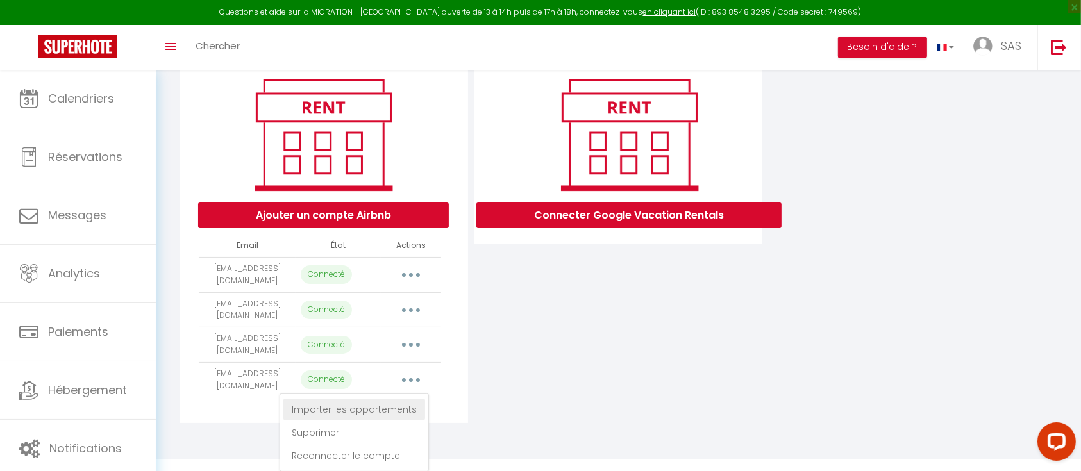
scroll to position [164, 0]
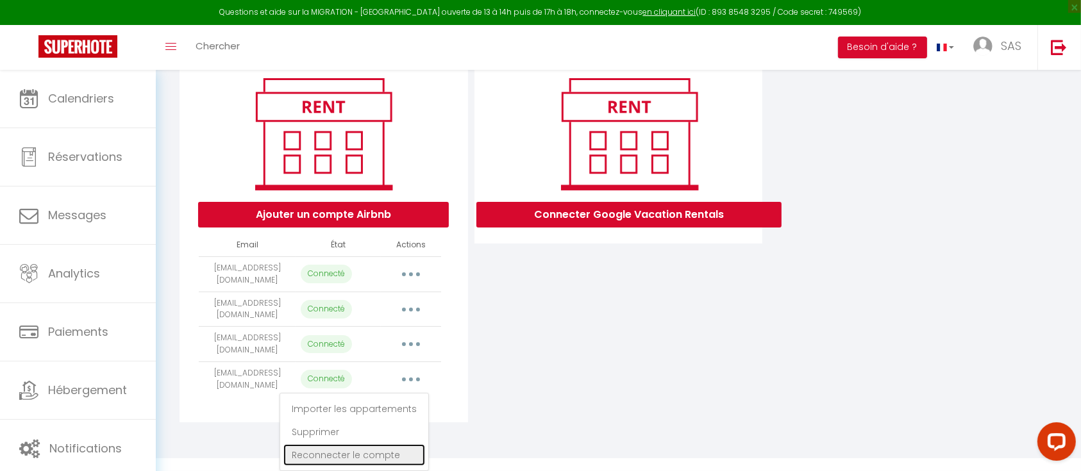
click at [328, 448] on link "Reconnecter le compte" at bounding box center [354, 455] width 142 height 22
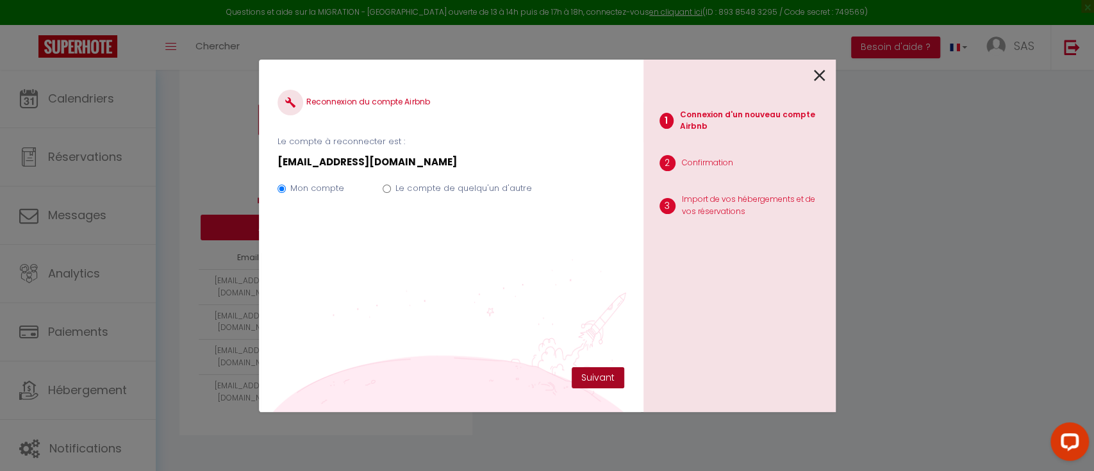
click at [595, 382] on button "Suivant" at bounding box center [598, 378] width 53 height 22
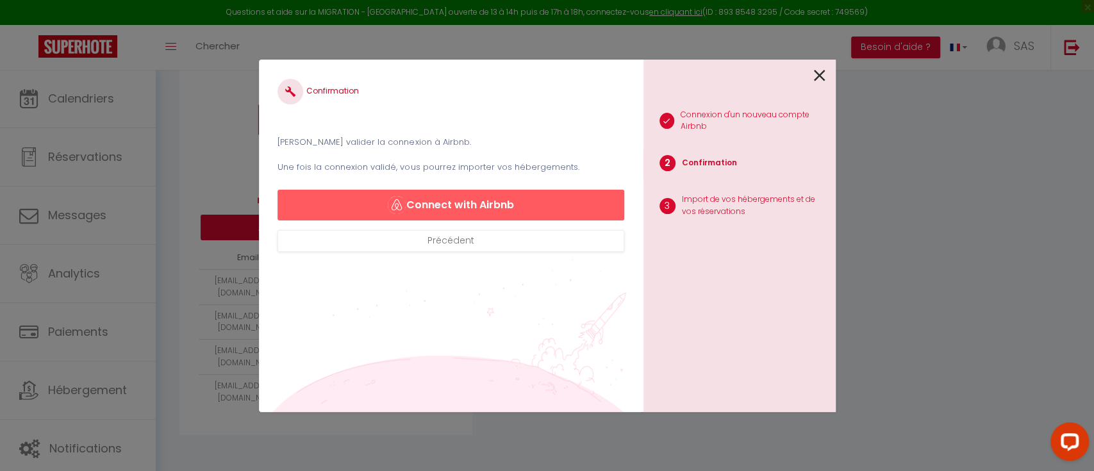
click at [828, 74] on div "1 Connexion d'un nouveau compte Airbnb 2 Confirmation 3 Import de vos hébergeme…" at bounding box center [739, 236] width 192 height 352
click at [816, 73] on div at bounding box center [734, 75] width 182 height 30
click at [816, 72] on icon at bounding box center [820, 75] width 12 height 19
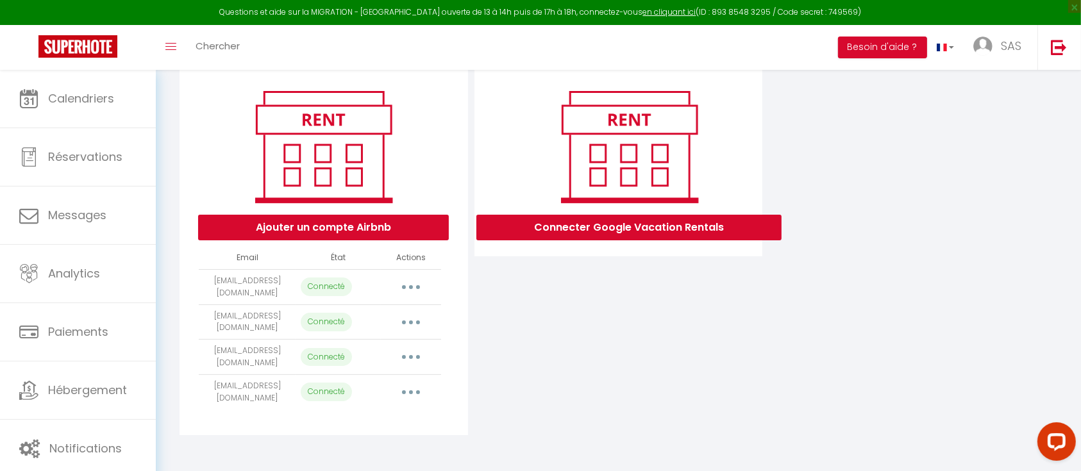
click at [413, 392] on button "button" at bounding box center [411, 392] width 36 height 21
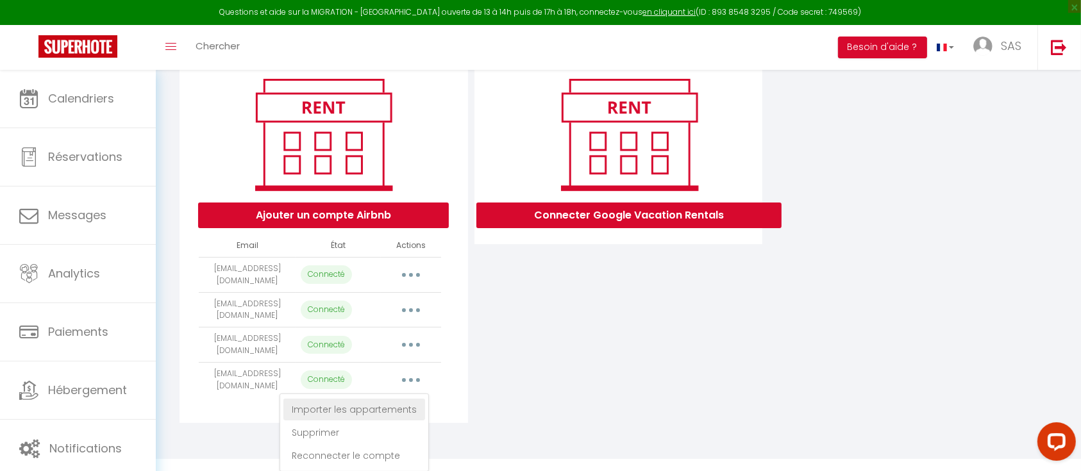
scroll to position [164, 0]
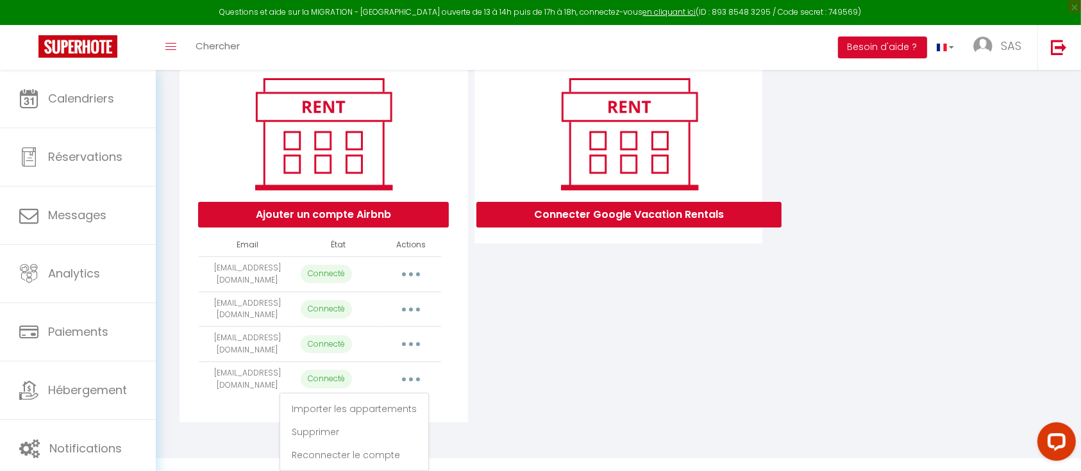
click at [640, 311] on div "Connecter Google Vacation Rentals" at bounding box center [618, 239] width 295 height 366
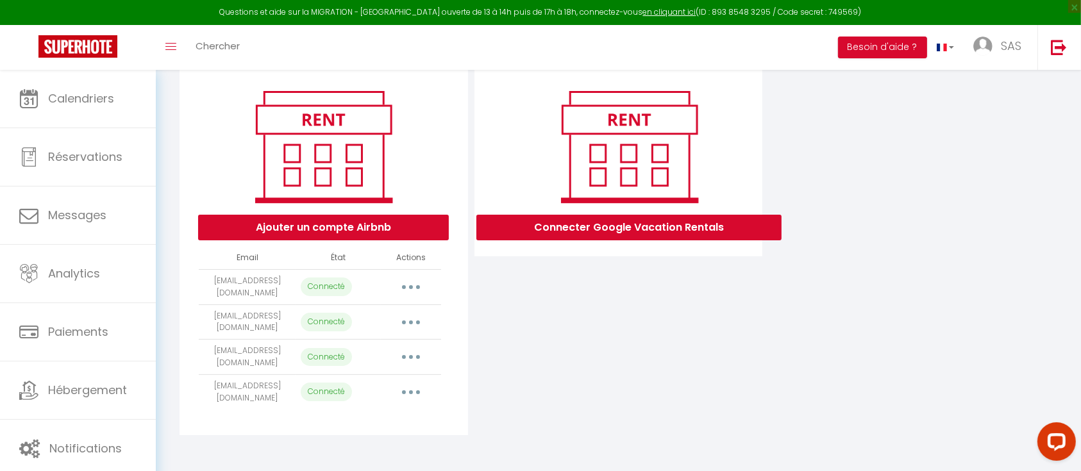
scroll to position [0, 0]
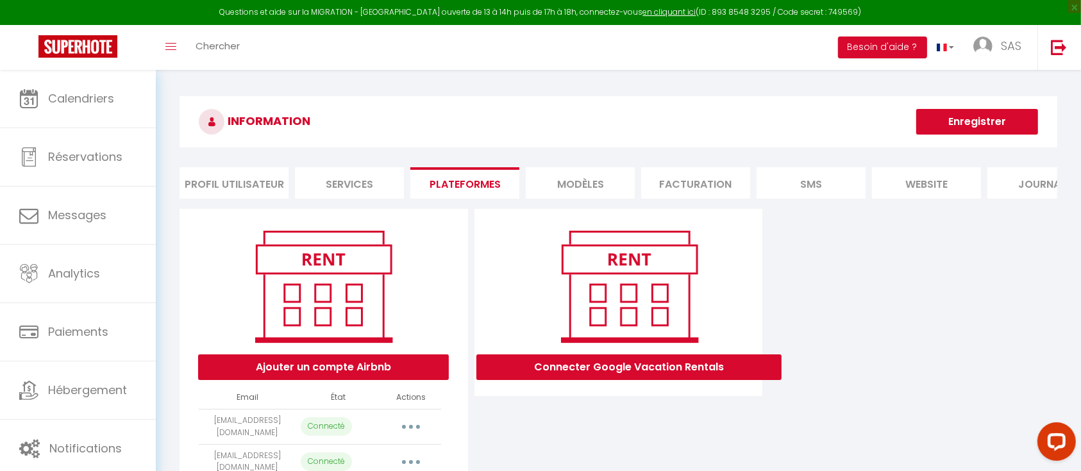
click at [938, 119] on button "Enregistrer" at bounding box center [977, 122] width 122 height 26
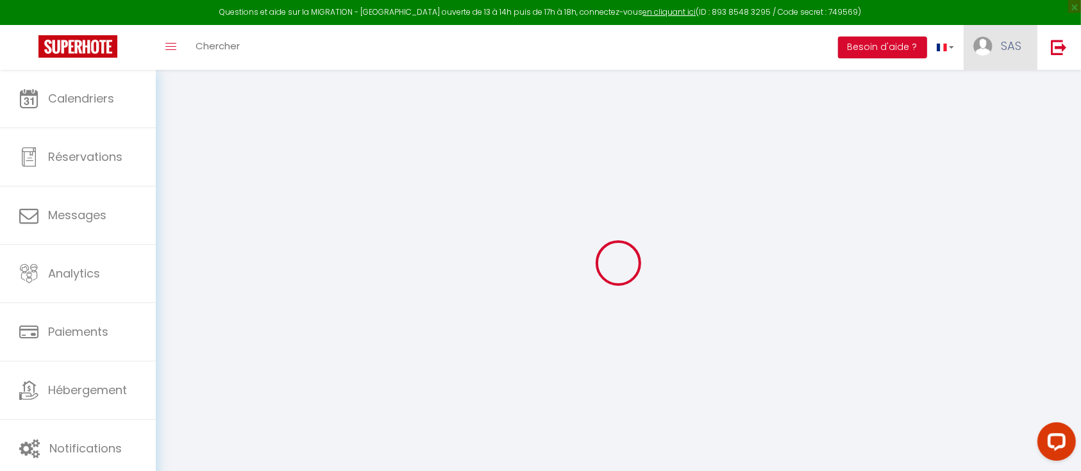
click at [1005, 46] on span "SAS" at bounding box center [1010, 46] width 21 height 16
click at [991, 83] on link "Paramètres" at bounding box center [985, 89] width 95 height 22
click at [984, 90] on link "Paramètres" at bounding box center [985, 89] width 95 height 22
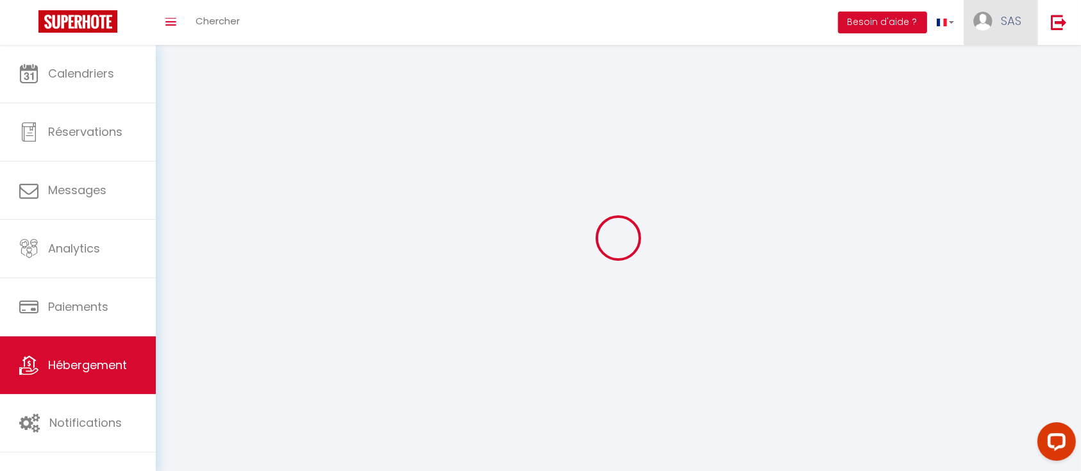
click at [1001, 26] on span "SAS" at bounding box center [1010, 21] width 21 height 16
click at [990, 63] on link "Paramètres" at bounding box center [985, 64] width 95 height 22
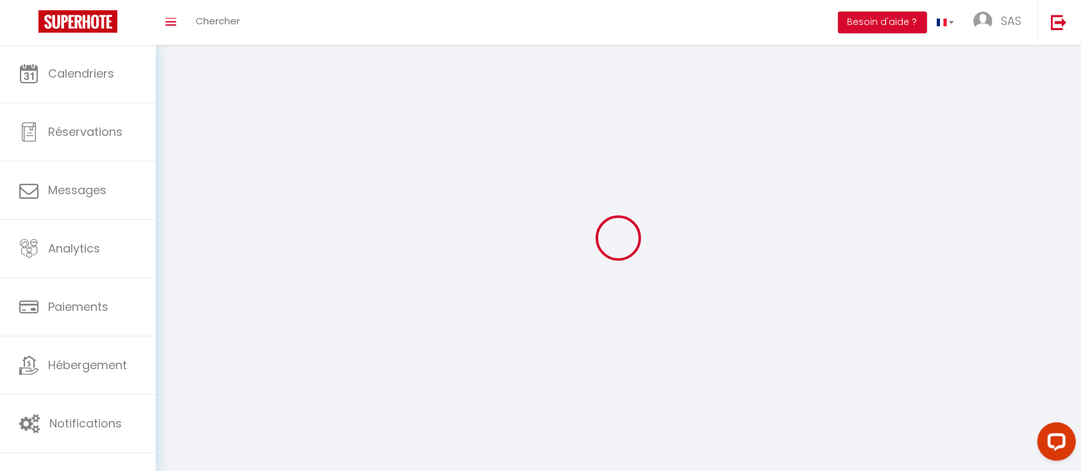
select select
type input "SAS"
type input "A GOOD PLACE"
type input "0625213731"
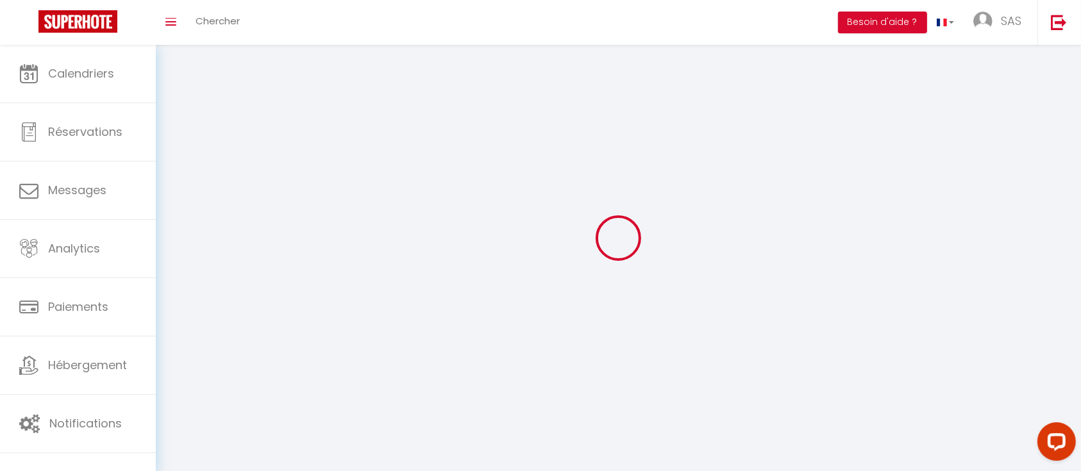
type input "[STREET_ADDRESS]"
type input "69160"
type input "Tassin la demi lune"
type input "r7cNpF67F960k2oJVrX4JpAJu"
type input "xXtayh7PJccAj2ZojXJg0ZH2t"
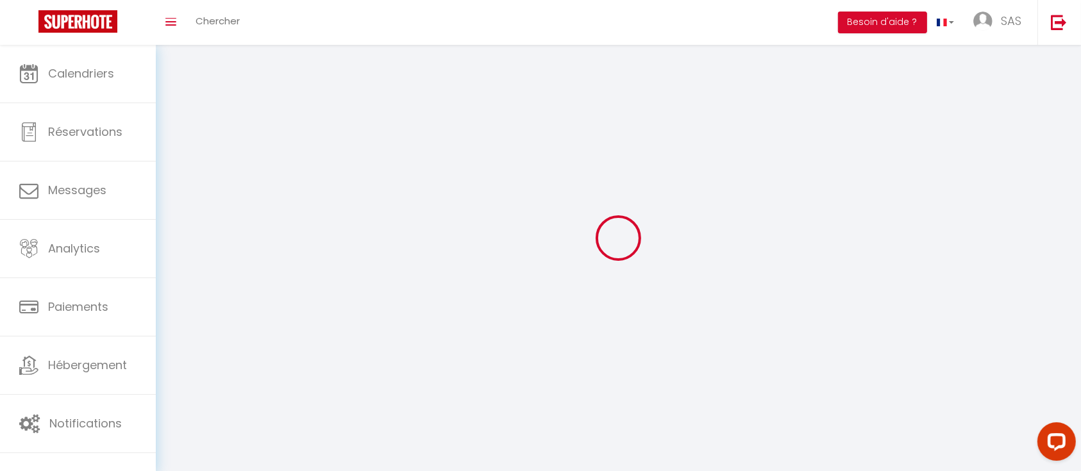
type input "r7cNpF67F960k2oJVrX4JpAJu"
type input "xXtayh7PJccAj2ZojXJg0ZH2t"
type input "[URL][DOMAIN_NAME]"
select select "28"
select select "fr"
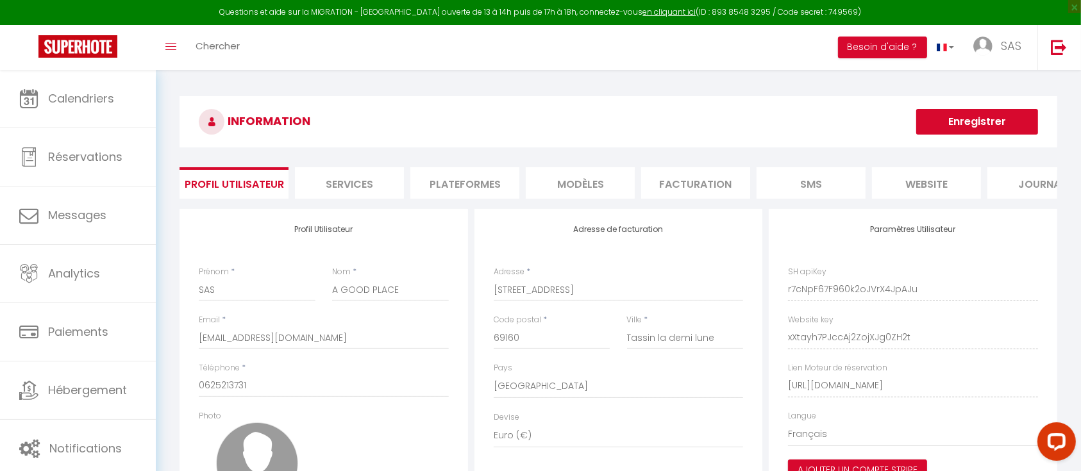
click at [465, 183] on li "Plateformes" at bounding box center [464, 182] width 109 height 31
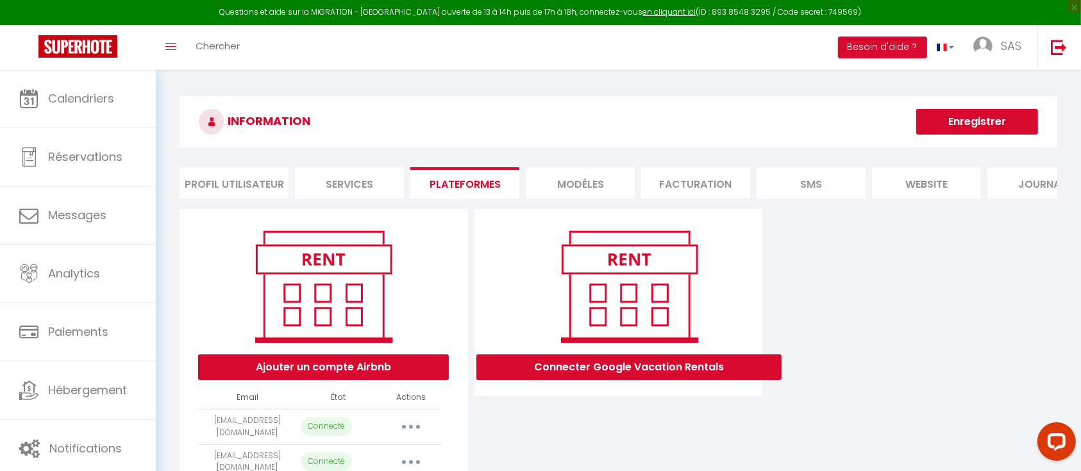
scroll to position [152, 0]
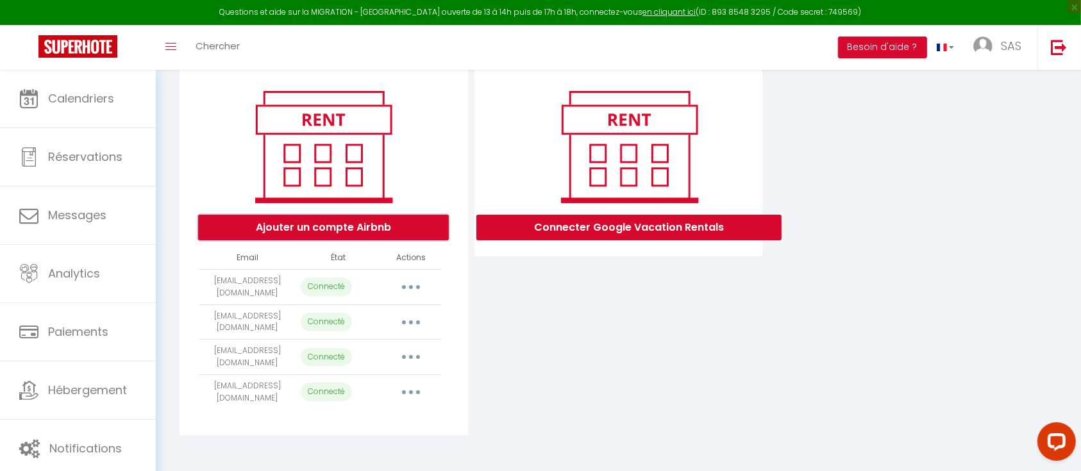
click at [315, 227] on button "Ajouter un compte Airbnb" at bounding box center [323, 228] width 251 height 26
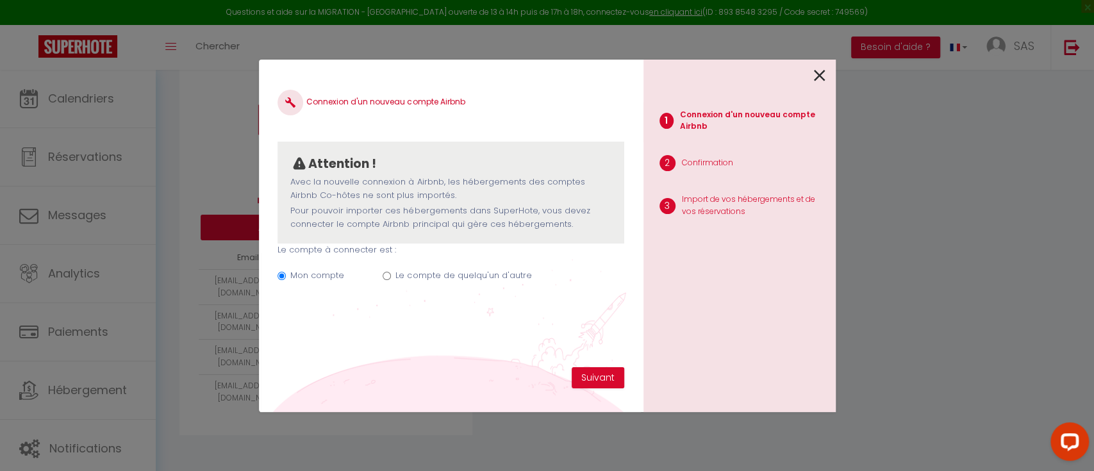
click at [410, 275] on label "Le compte de quelqu'un d'autre" at bounding box center [463, 275] width 136 height 13
click at [391, 275] on input "Le compte de quelqu'un d'autre" at bounding box center [387, 276] width 8 height 8
radio input "true"
radio input "false"
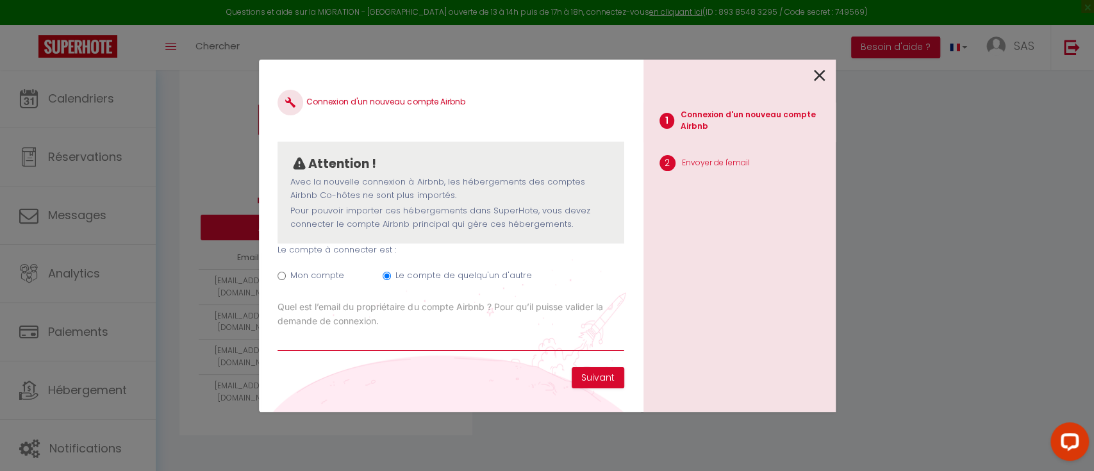
click at [404, 344] on input "Email connexion Airbnb" at bounding box center [451, 339] width 346 height 23
type input "[EMAIL_ADDRESS][DOMAIN_NAME]"
click at [597, 374] on button "Suivant" at bounding box center [598, 378] width 53 height 22
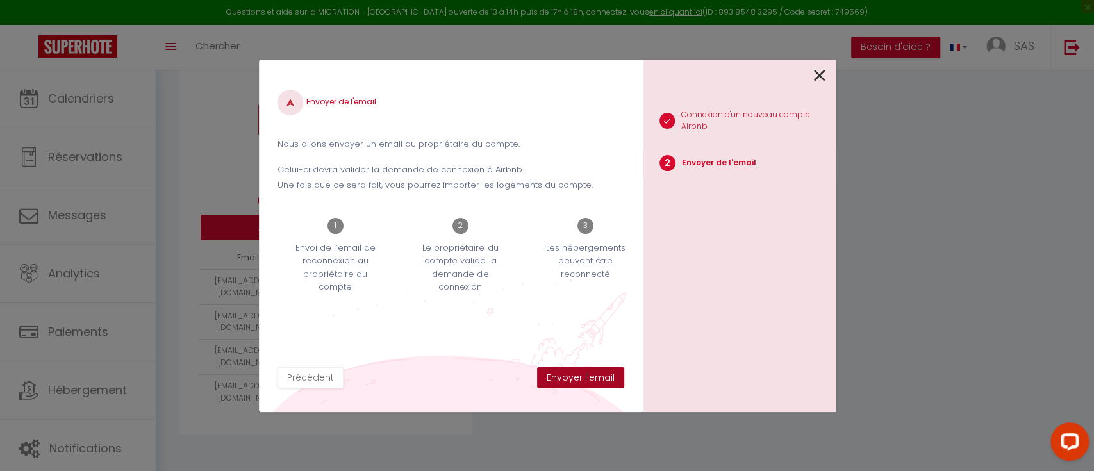
click at [586, 379] on button "Envoyer l'email" at bounding box center [580, 378] width 87 height 22
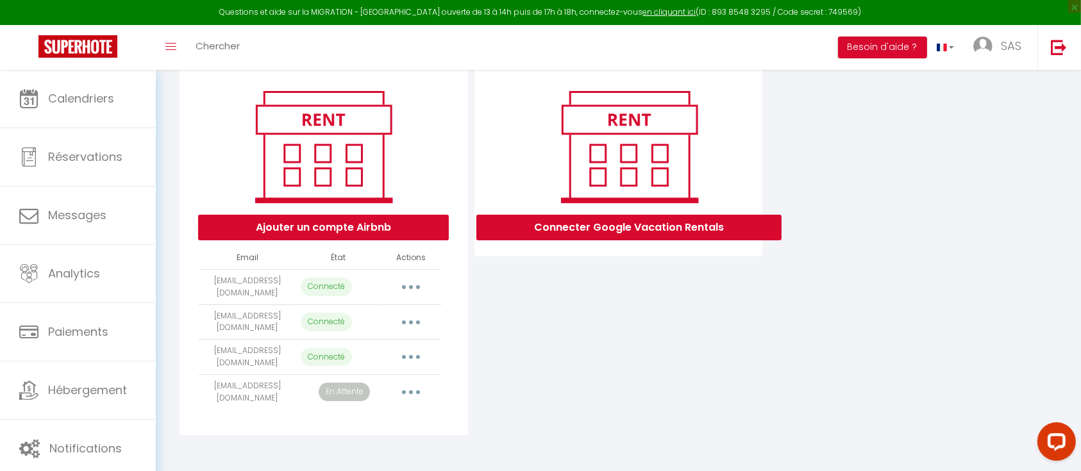
scroll to position [0, 0]
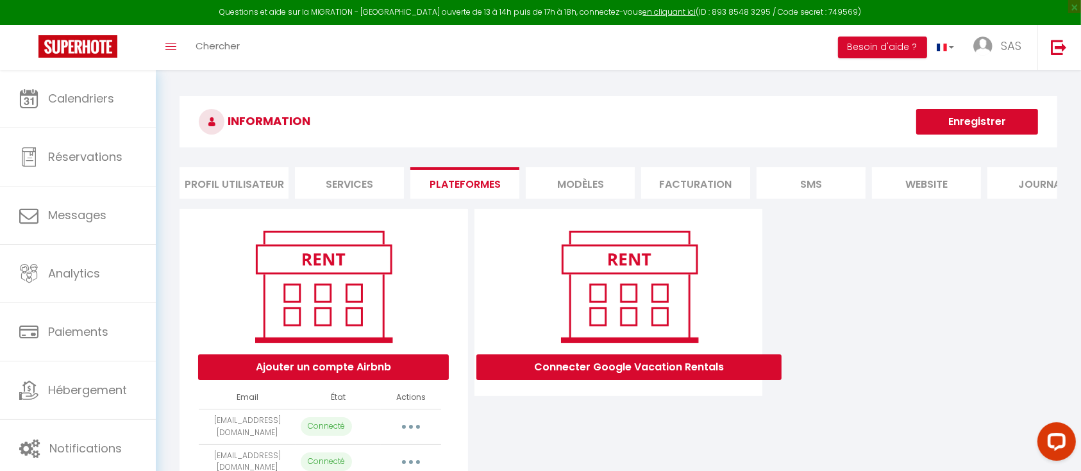
click at [975, 120] on button "Enregistrer" at bounding box center [977, 122] width 122 height 26
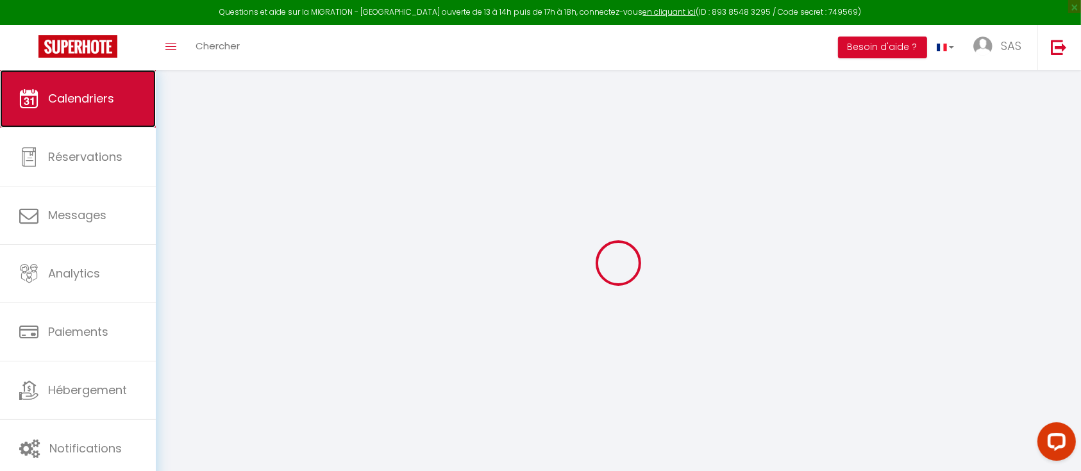
click at [90, 90] on span "Calendriers" at bounding box center [81, 98] width 66 height 16
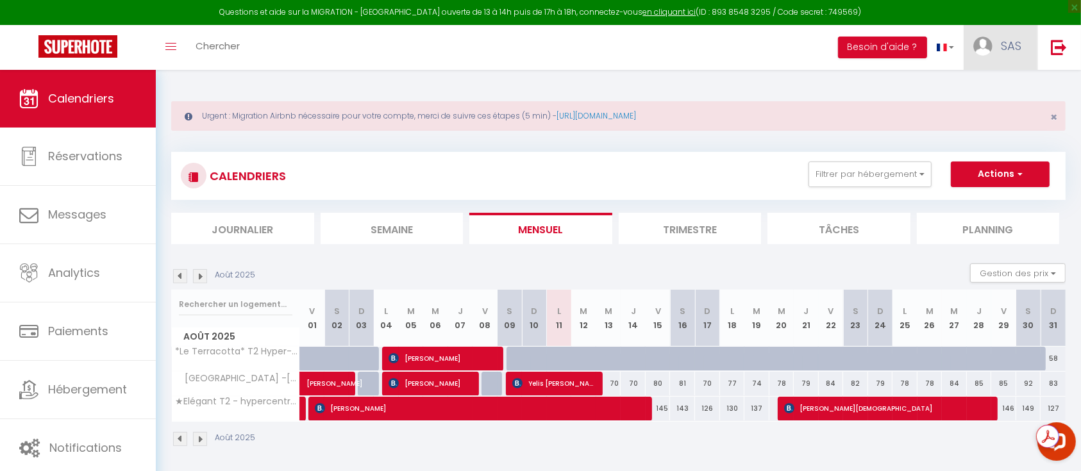
click at [1002, 46] on span "SAS" at bounding box center [1010, 46] width 21 height 16
click at [990, 87] on link "Paramètres" at bounding box center [985, 89] width 95 height 22
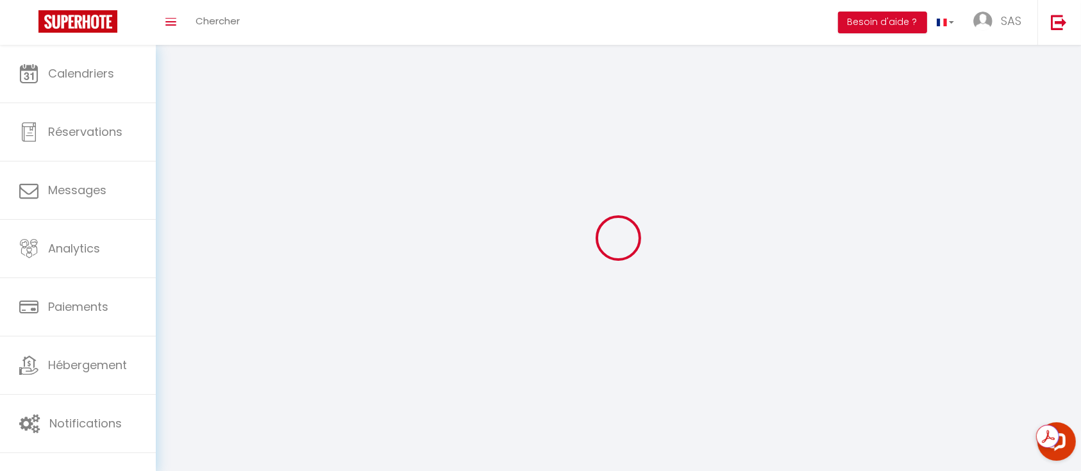
type input "SAS"
type input "A GOOD PLACE"
type input "0625213731"
type input "[STREET_ADDRESS]"
type input "69160"
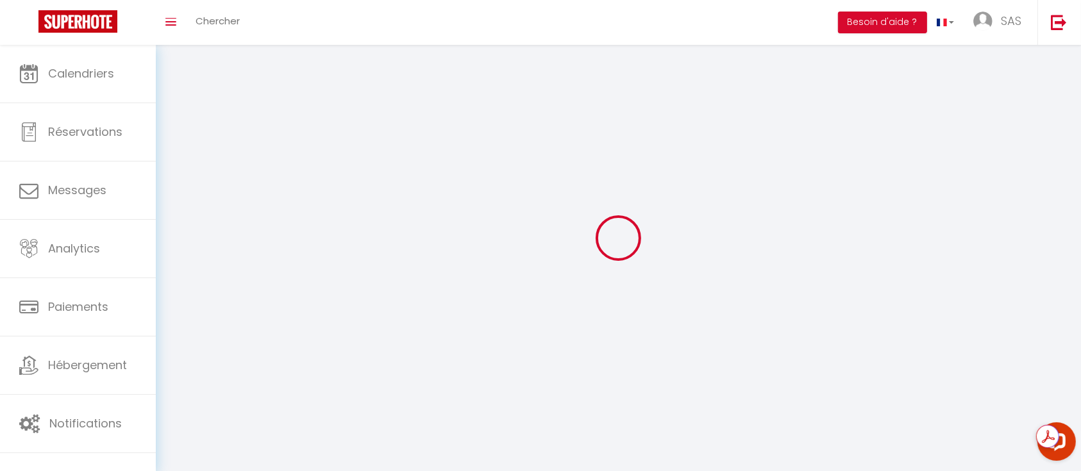
type input "Tassin la demi lune"
type input "r7cNpF67F960k2oJVrX4JpAJu"
type input "xXtayh7PJccAj2ZojXJg0ZH2t"
type input "[URL][DOMAIN_NAME]"
type input "FO27250"
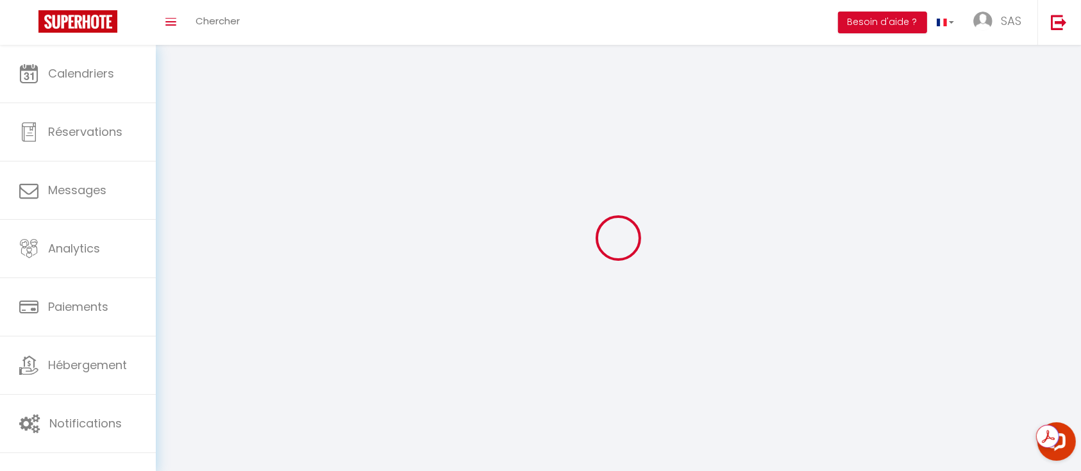
type input "r7cNpF67F960k2oJVrX4JpAJu"
type input "xXtayh7PJccAj2ZojXJg0ZH2t"
type input "[URL][DOMAIN_NAME]"
select select "28"
select select "fr"
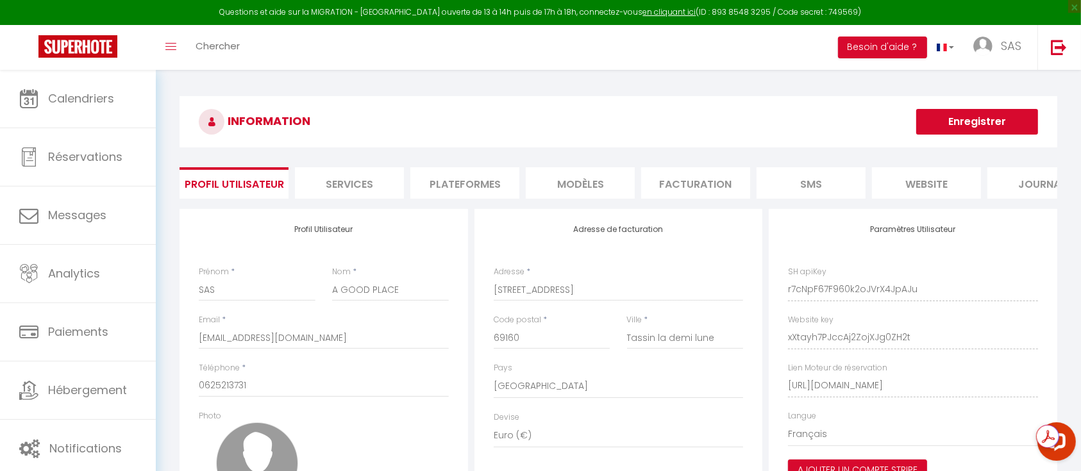
click at [468, 181] on li "Plateformes" at bounding box center [464, 182] width 109 height 31
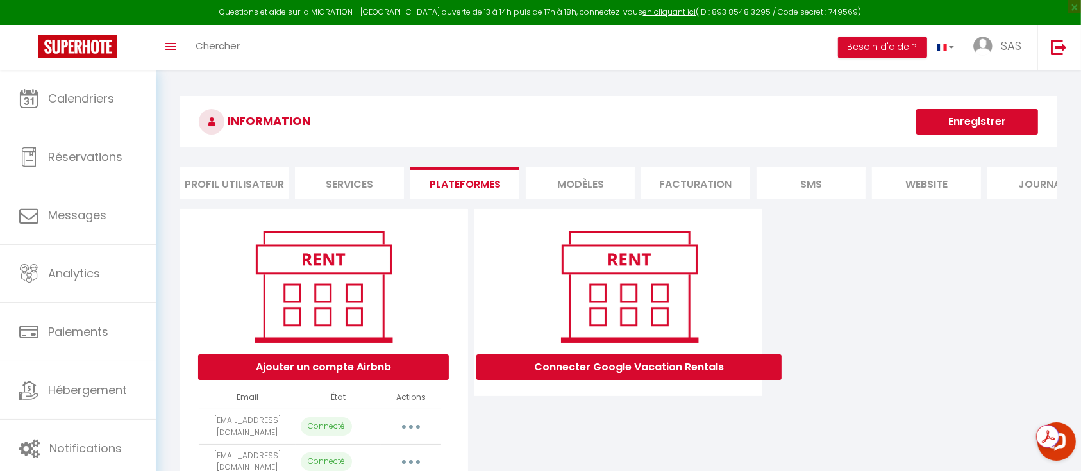
scroll to position [152, 0]
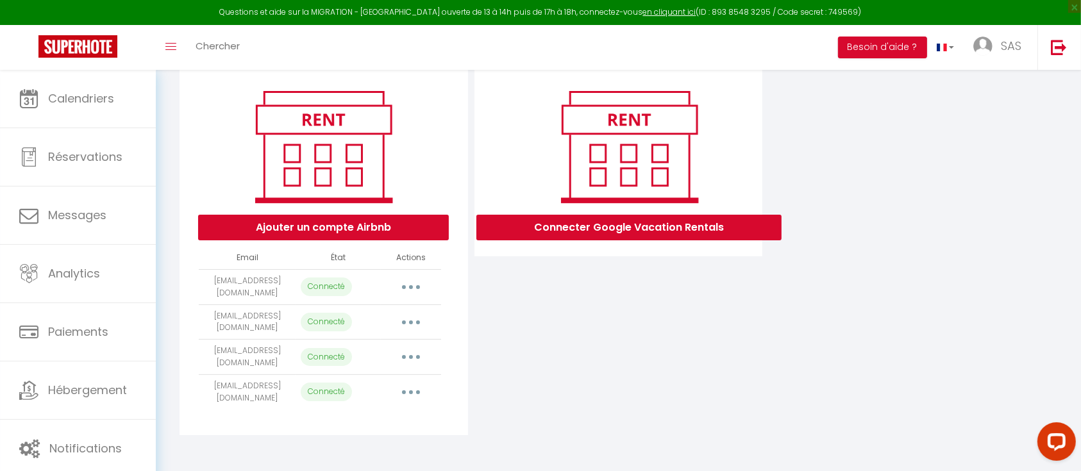
click at [408, 326] on button "button" at bounding box center [411, 322] width 36 height 21
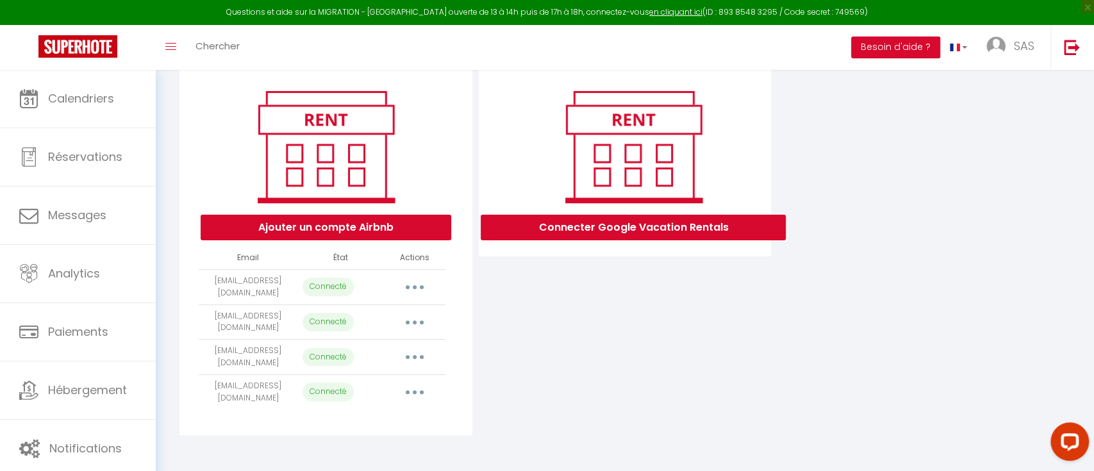
select select "5177"
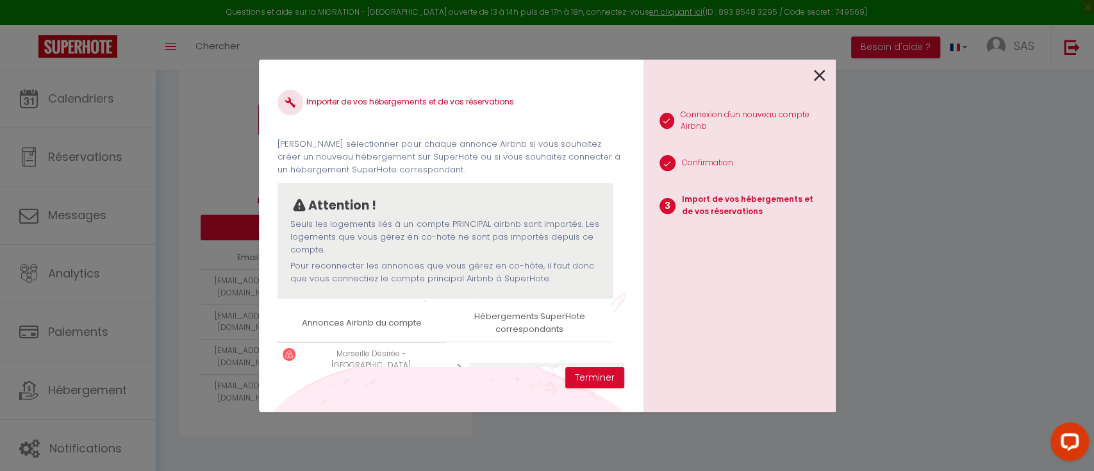
click at [408, 326] on th "Annonces Airbnb du compte" at bounding box center [362, 323] width 168 height 37
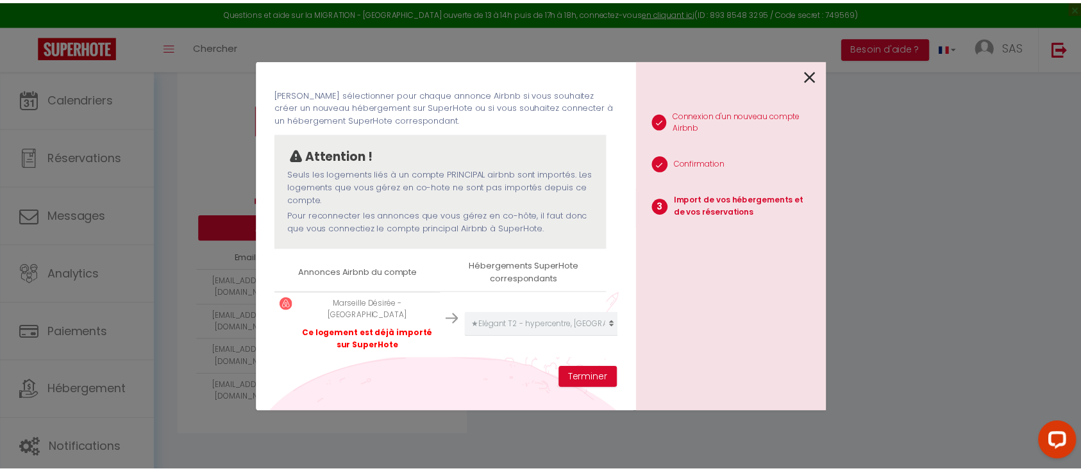
scroll to position [51, 0]
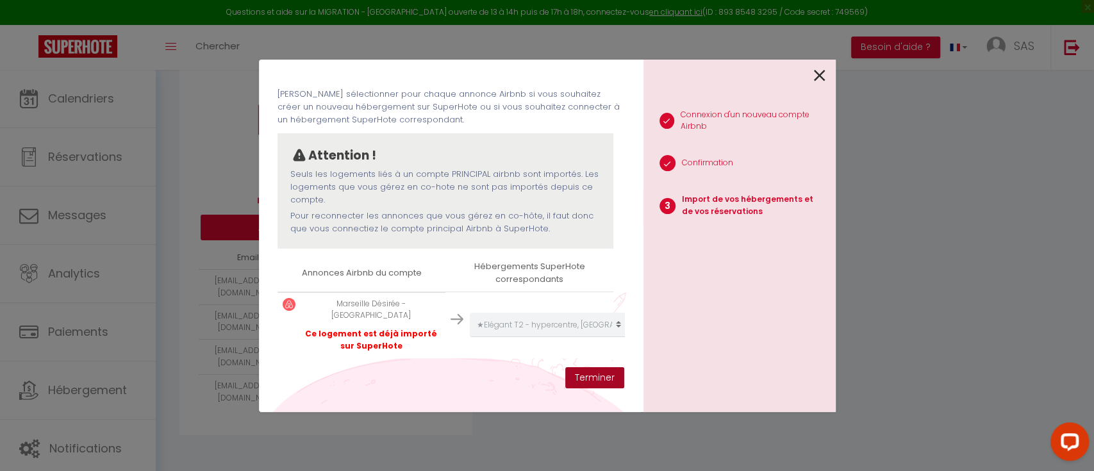
click at [590, 377] on button "Terminer" at bounding box center [594, 378] width 59 height 22
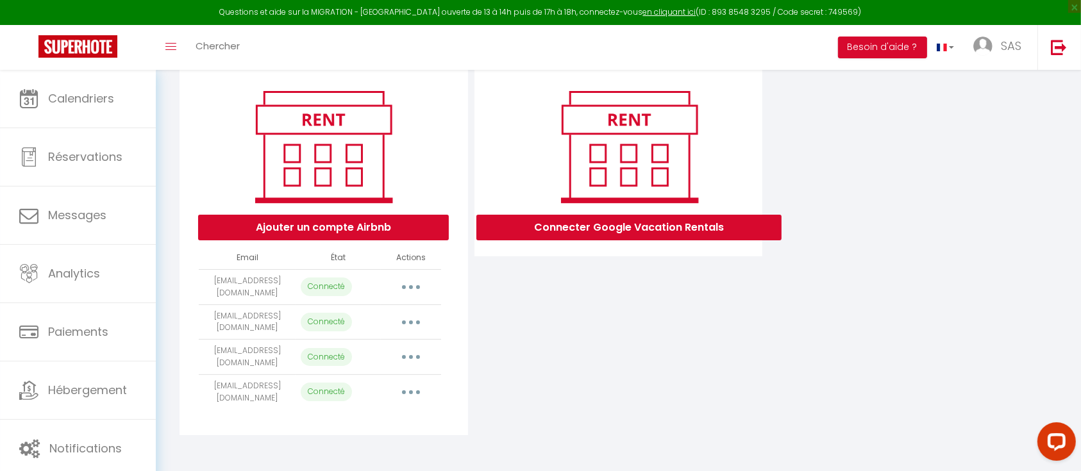
scroll to position [0, 0]
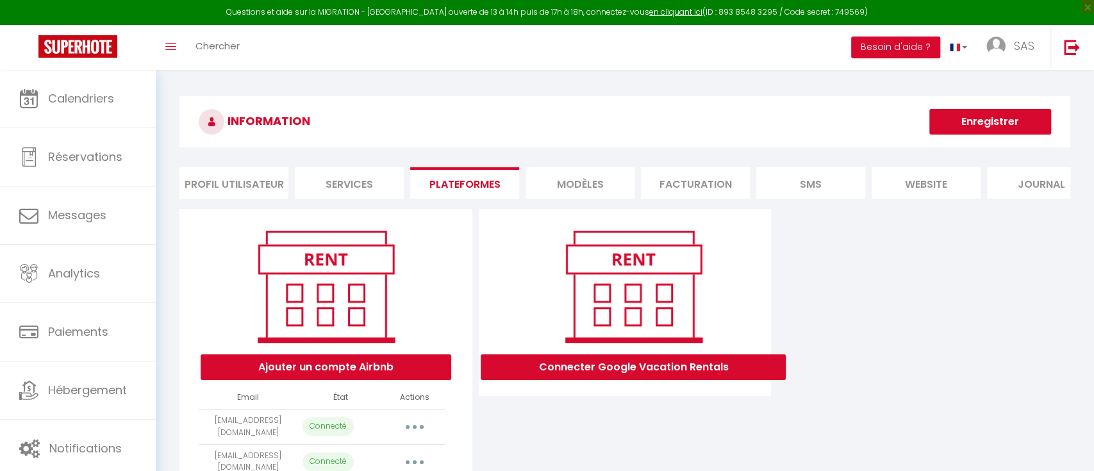
select select "5177"
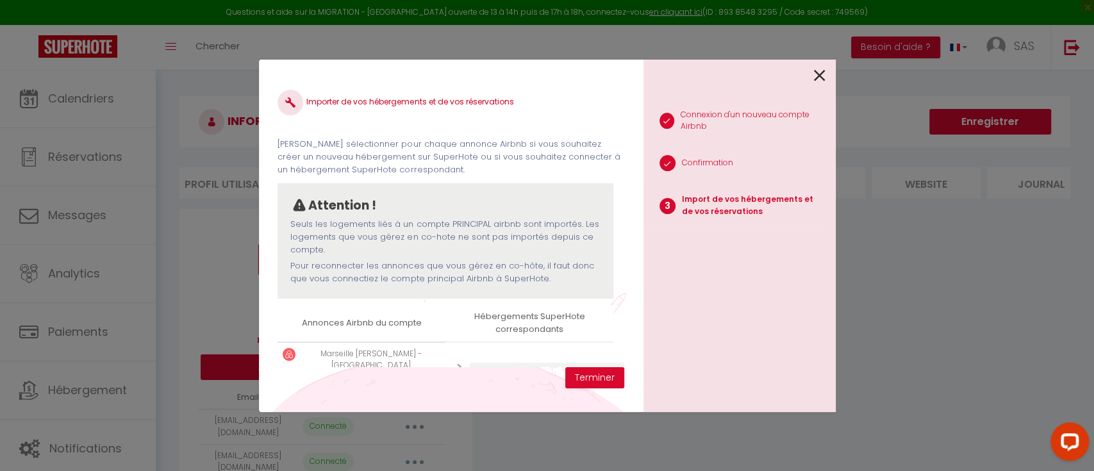
scroll to position [51, 0]
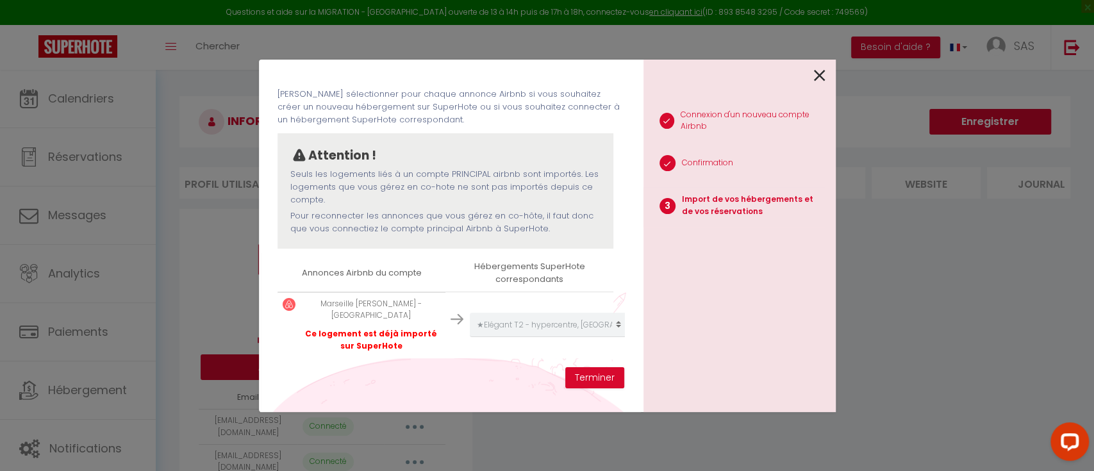
click at [385, 300] on p "Marseille Désirée - [GEOGRAPHIC_DATA]" at bounding box center [371, 310] width 138 height 24
click at [606, 376] on button "Terminer" at bounding box center [594, 378] width 59 height 22
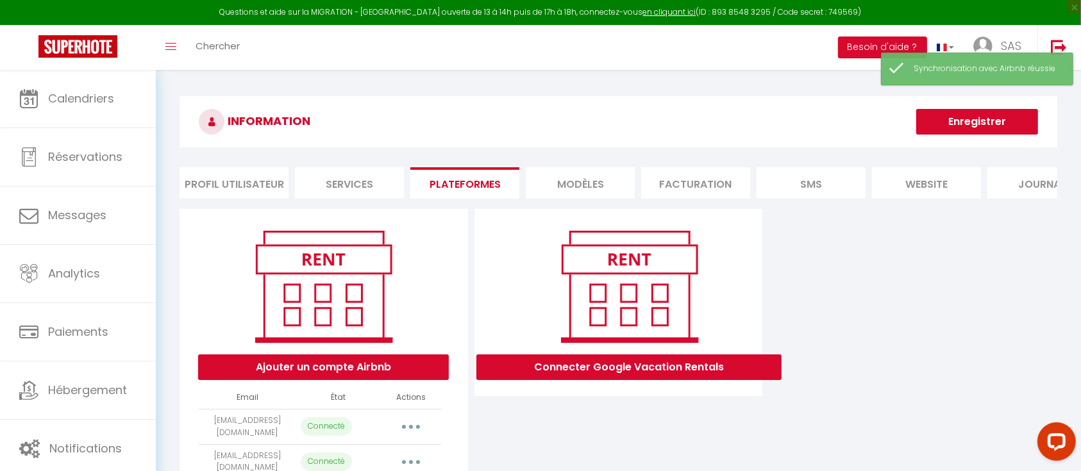
scroll to position [152, 0]
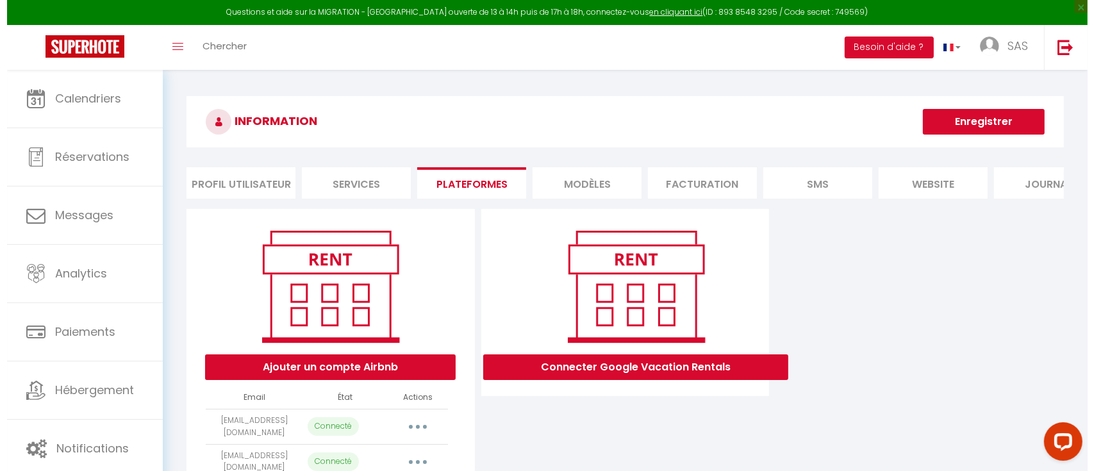
scroll to position [6, 0]
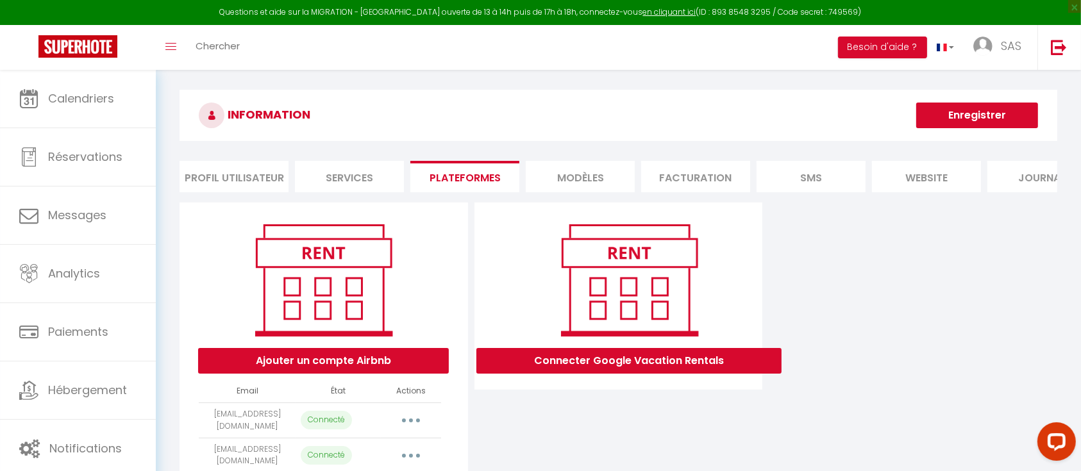
select select "5177"
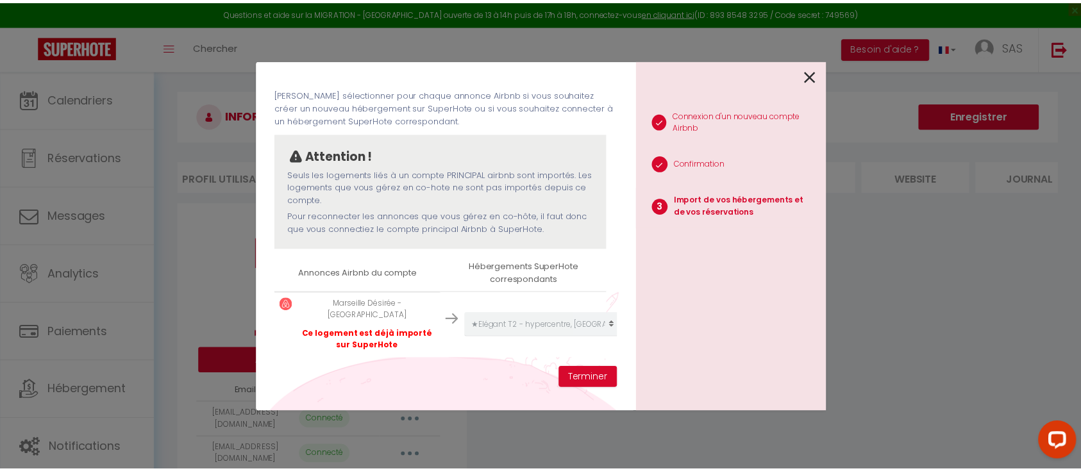
scroll to position [0, 0]
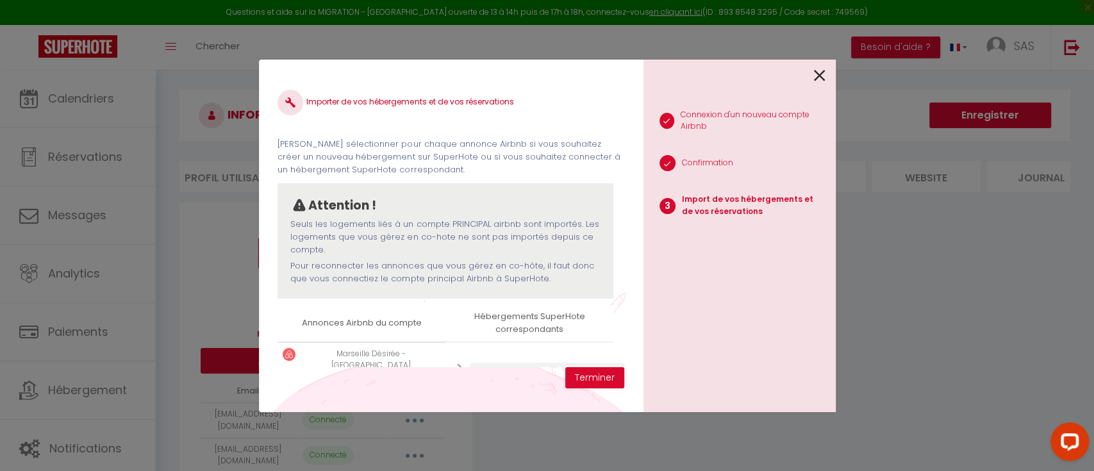
click at [823, 72] on icon at bounding box center [820, 75] width 12 height 19
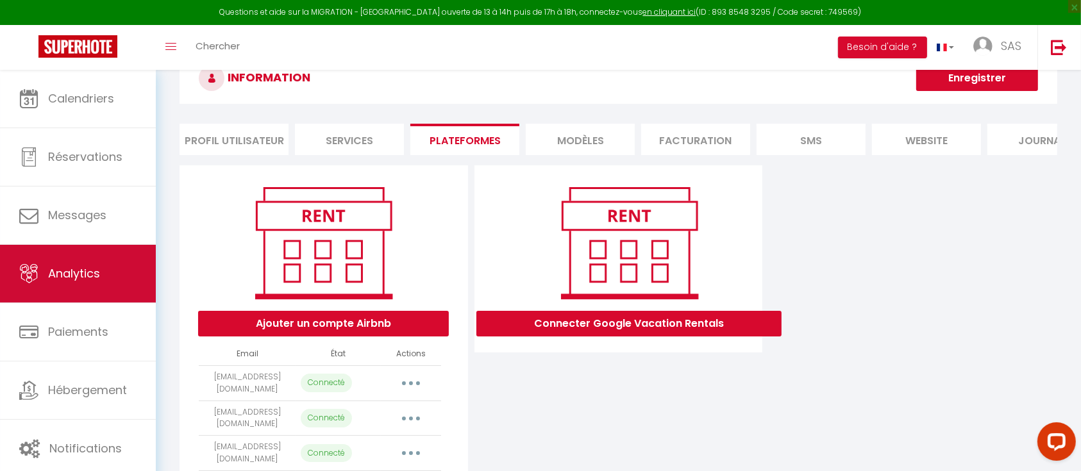
scroll to position [44, 0]
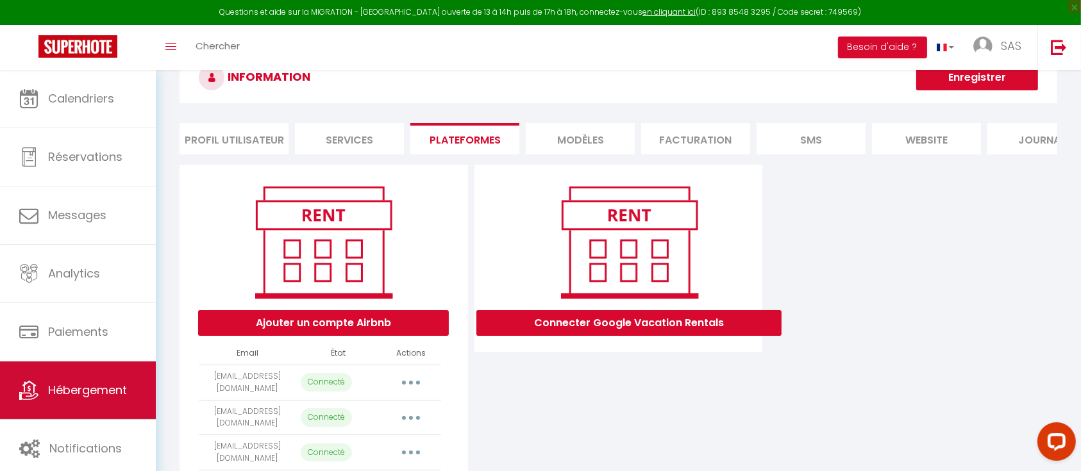
click at [75, 379] on link "Hébergement" at bounding box center [78, 390] width 156 height 58
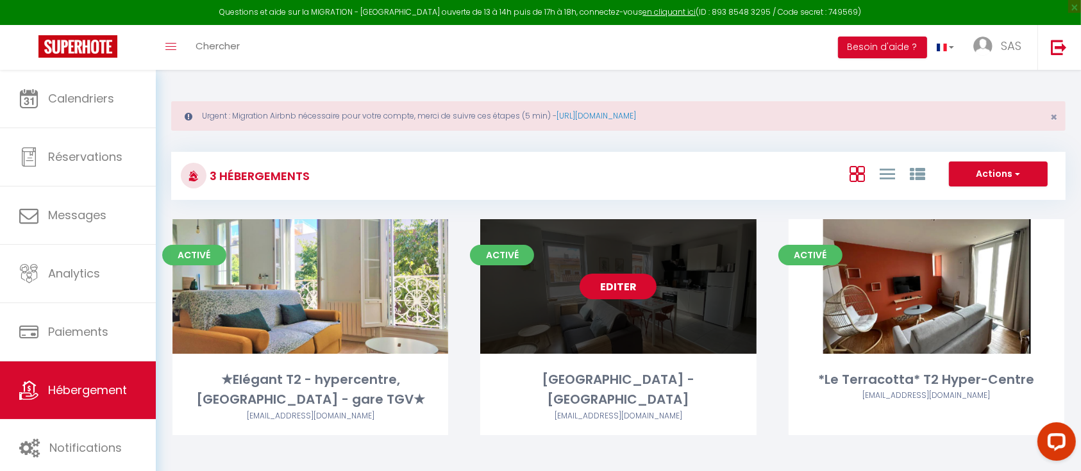
click at [610, 285] on link "Editer" at bounding box center [617, 287] width 77 height 26
select select "3"
select select "2"
select select "1"
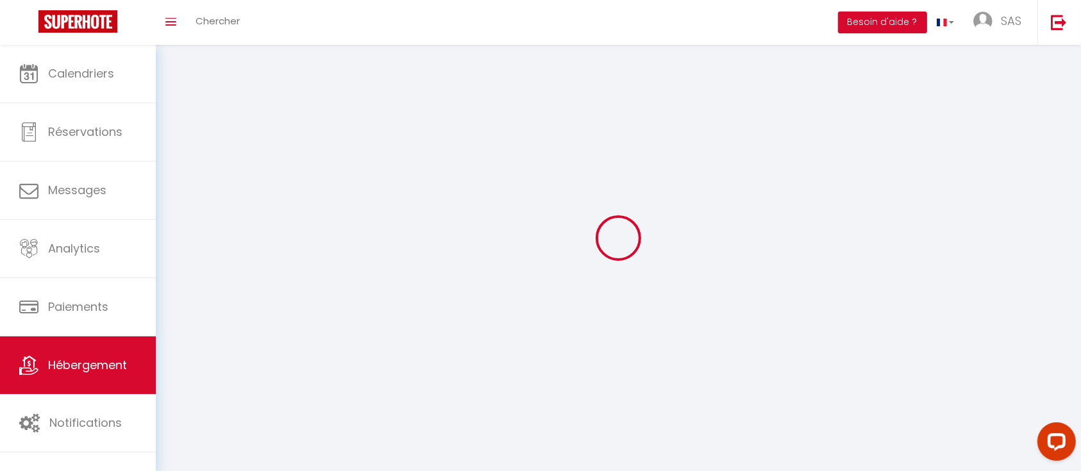
select select
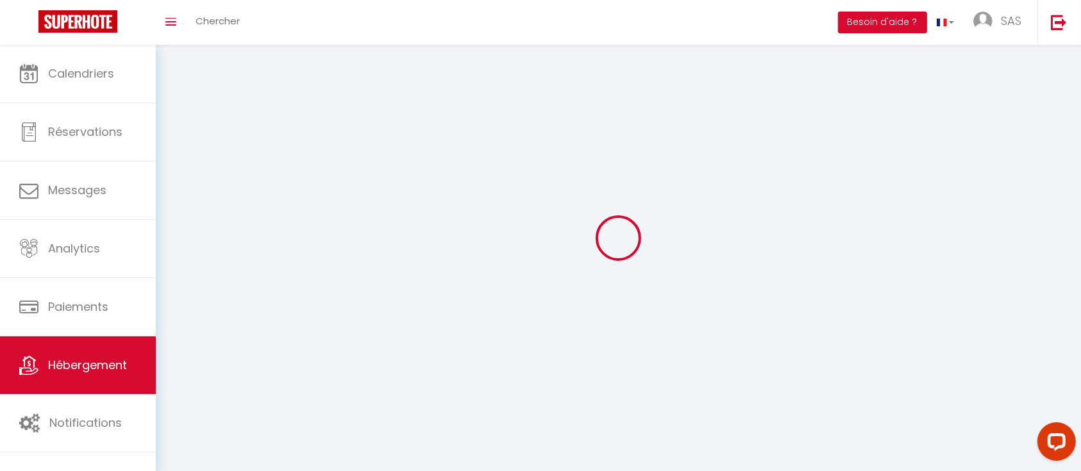
select select
checkbox input "false"
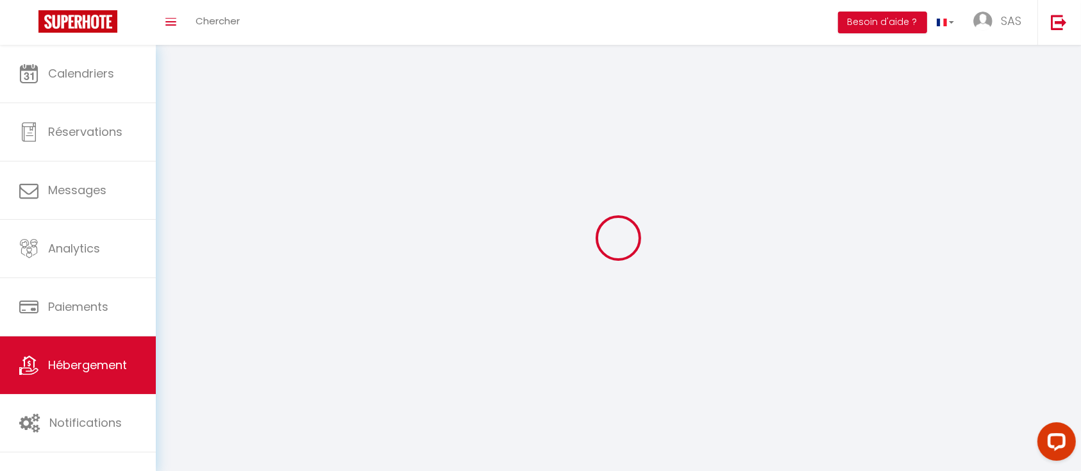
select select
select select "1"
select select "28"
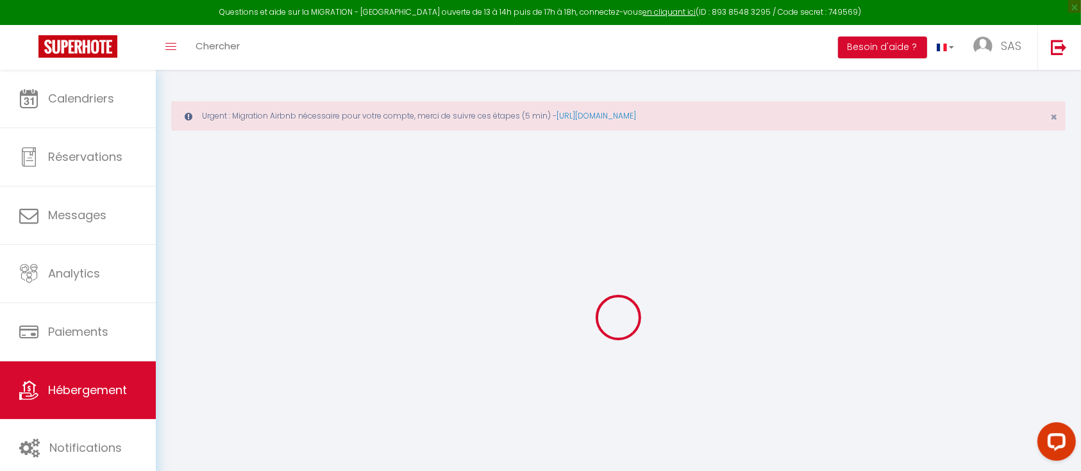
select select
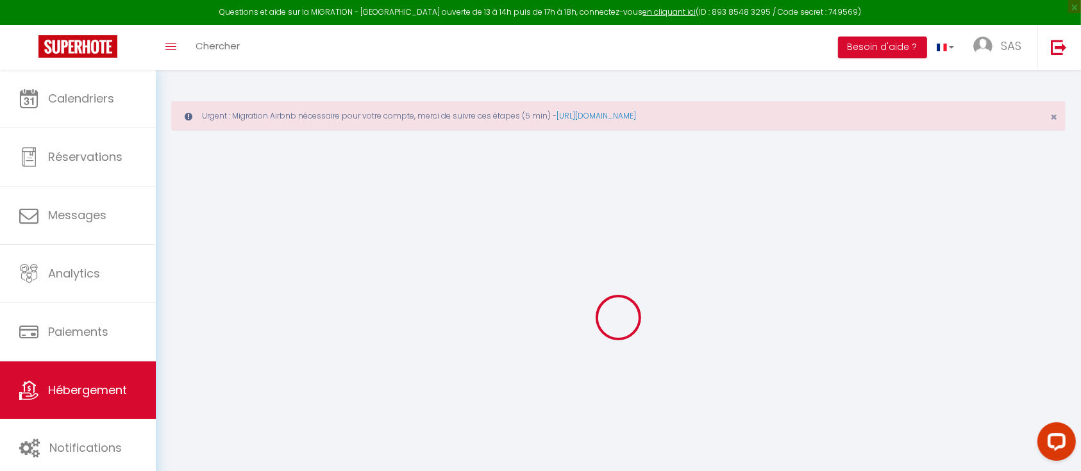
select select
checkbox input "false"
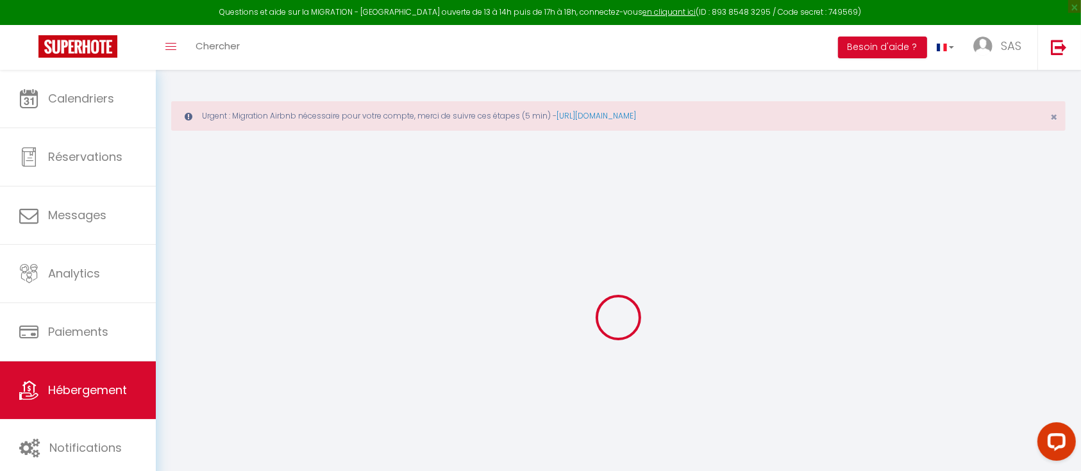
select select
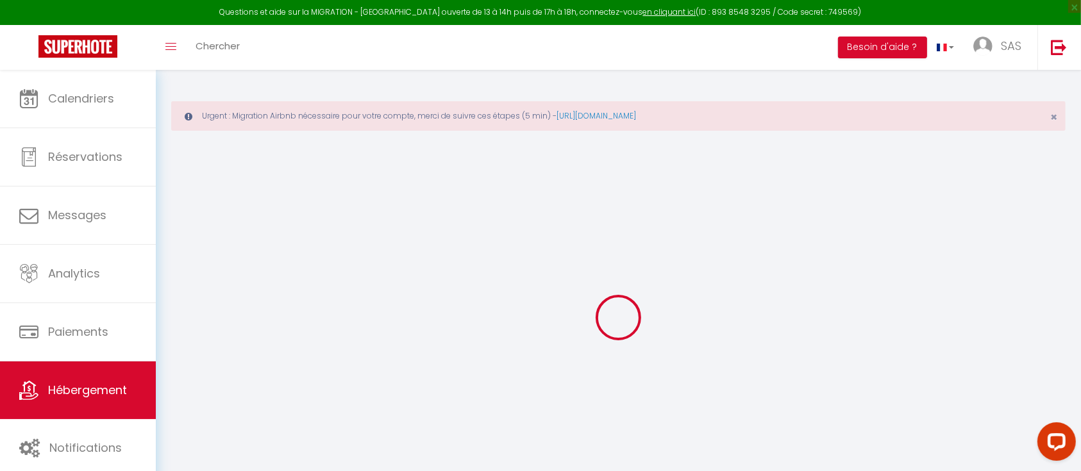
select select
checkbox input "false"
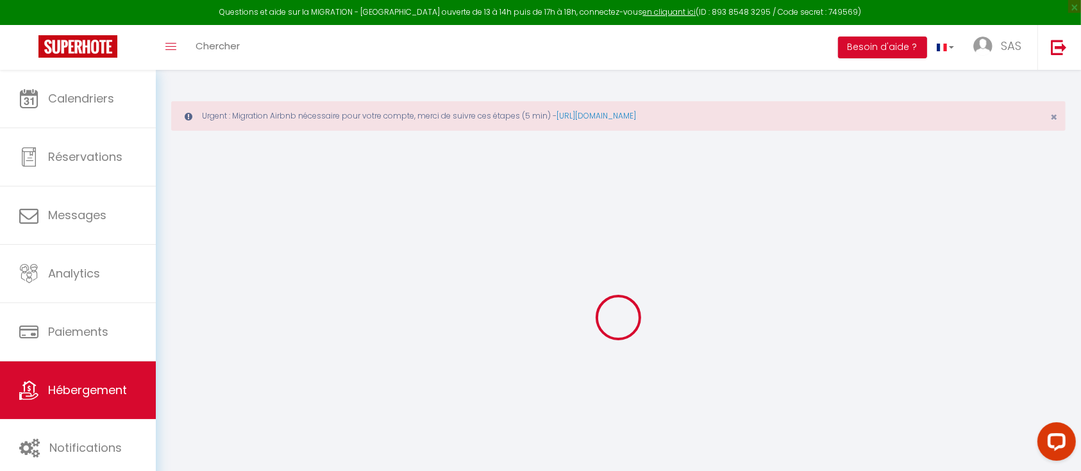
checkbox input "false"
select select
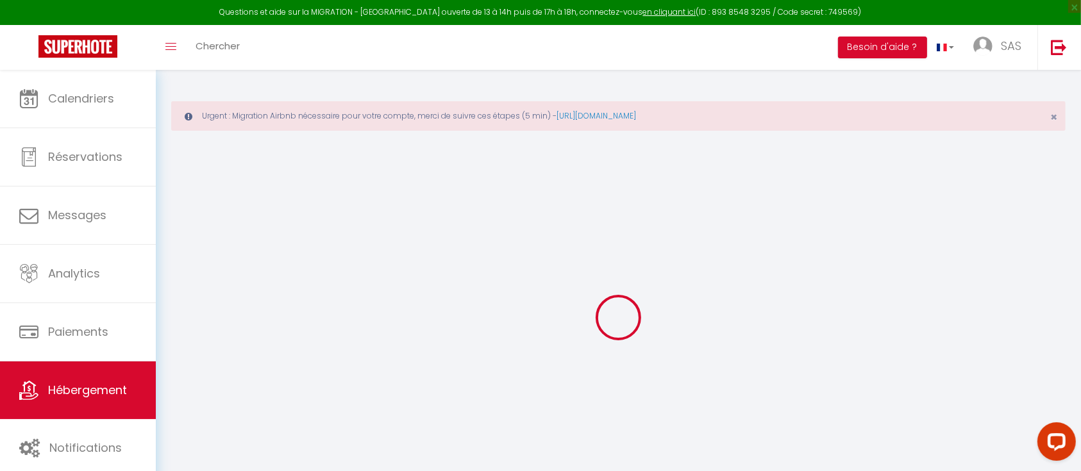
select select
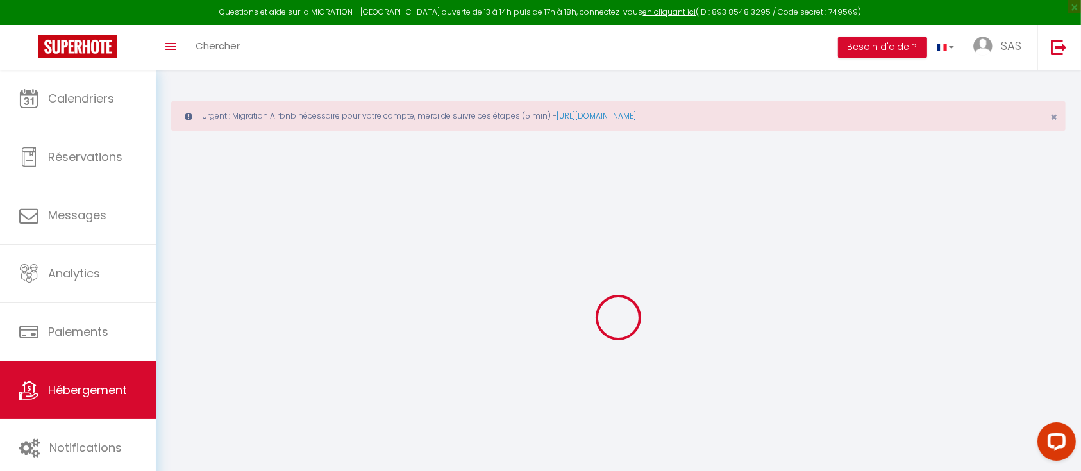
checkbox input "false"
select select
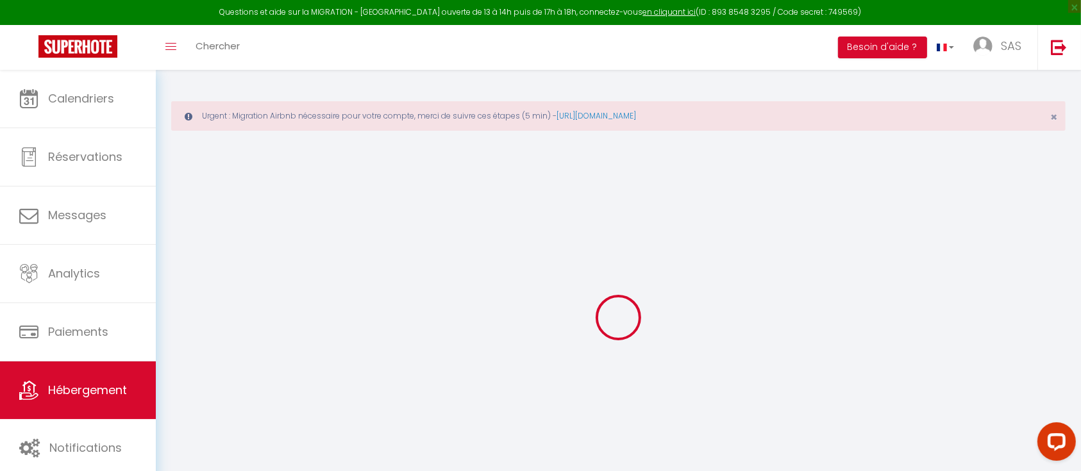
select select
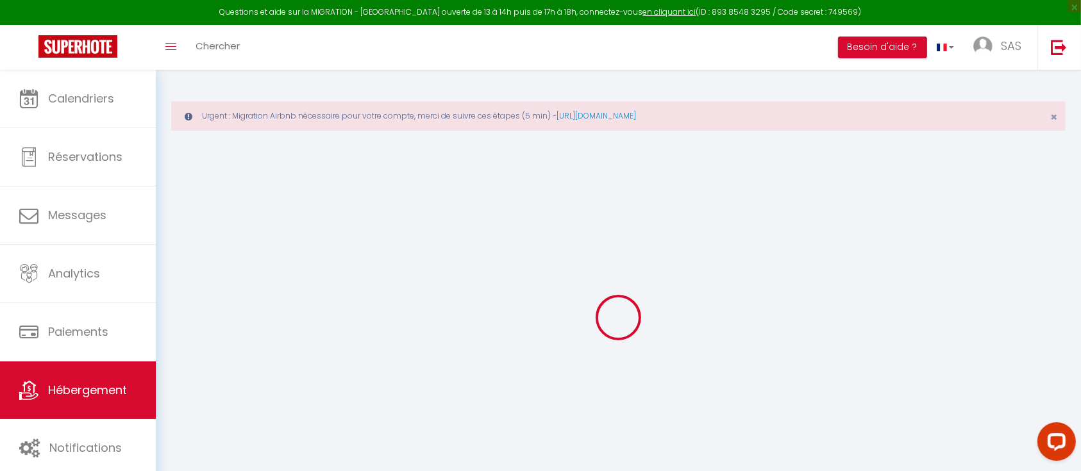
select select
checkbox input "false"
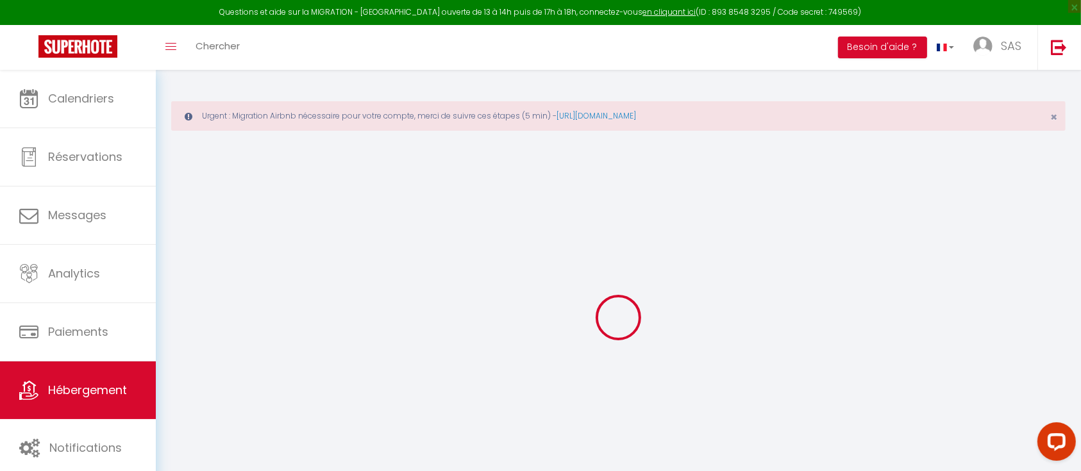
checkbox input "false"
select select
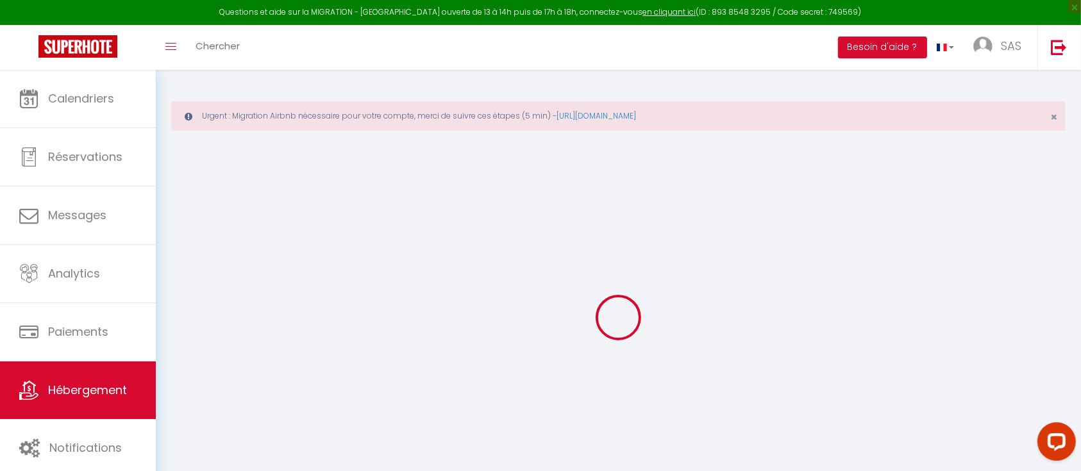
select select
checkbox input "false"
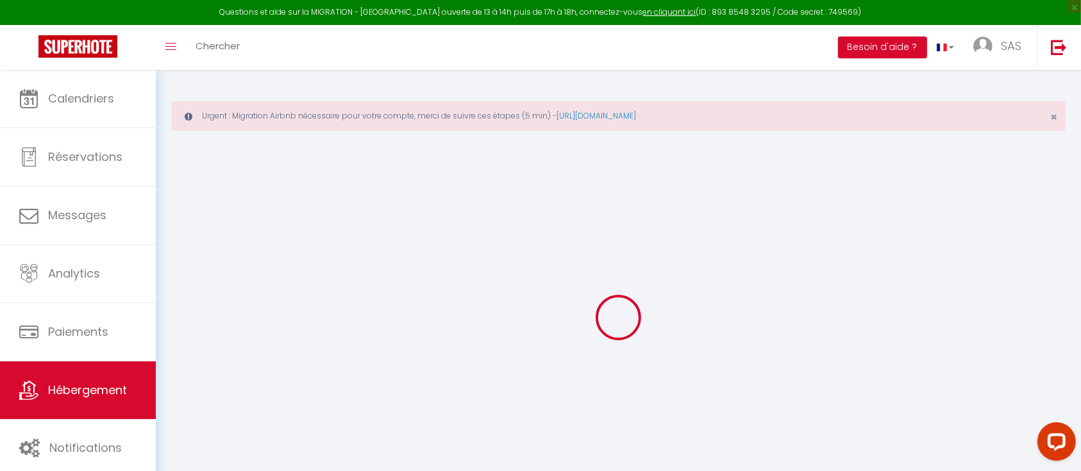
checkbox input "false"
select select
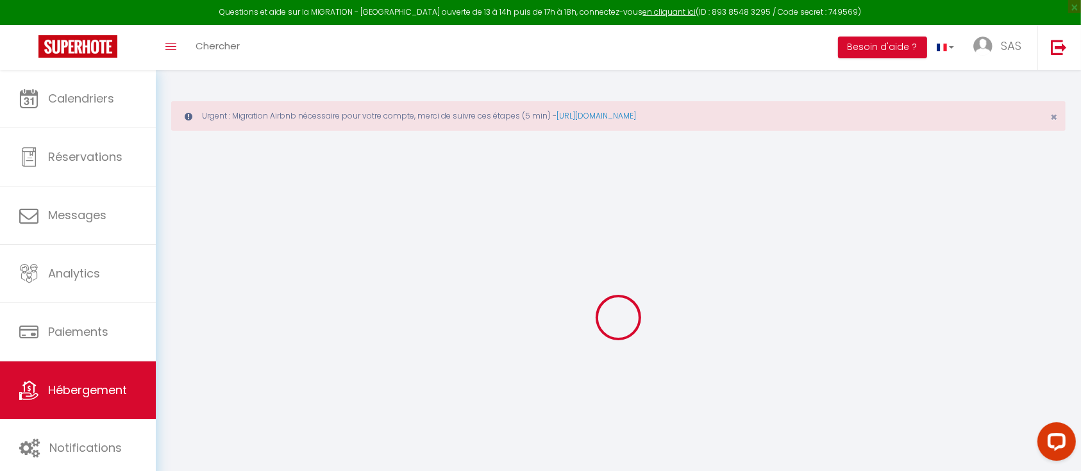
type input "[GEOGRAPHIC_DATA] -[GEOGRAPHIC_DATA]"
type input "SAS"
type input "A GOOD PLACE"
type input "69160"
type input "TASSIN LA DEMI LUNE"
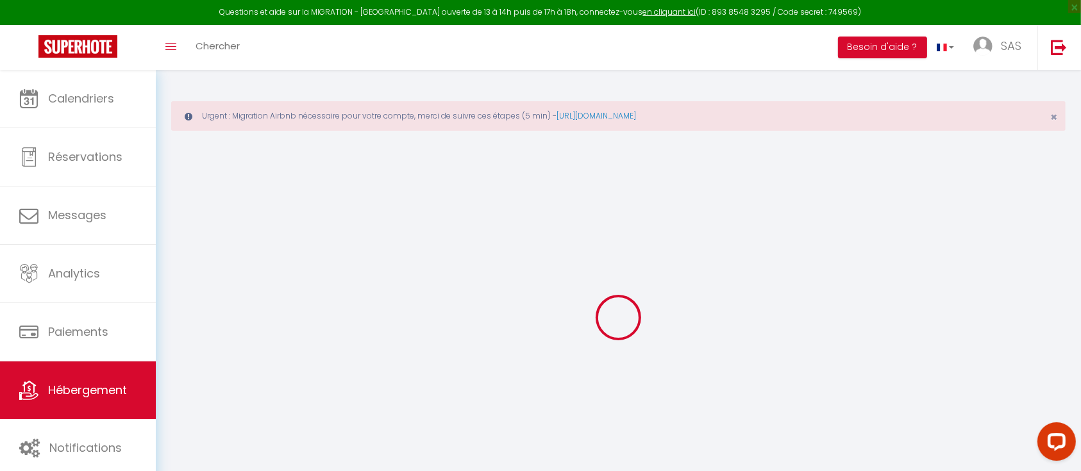
select select "2"
type input "46"
type input "40"
type input "4"
type input "2.30"
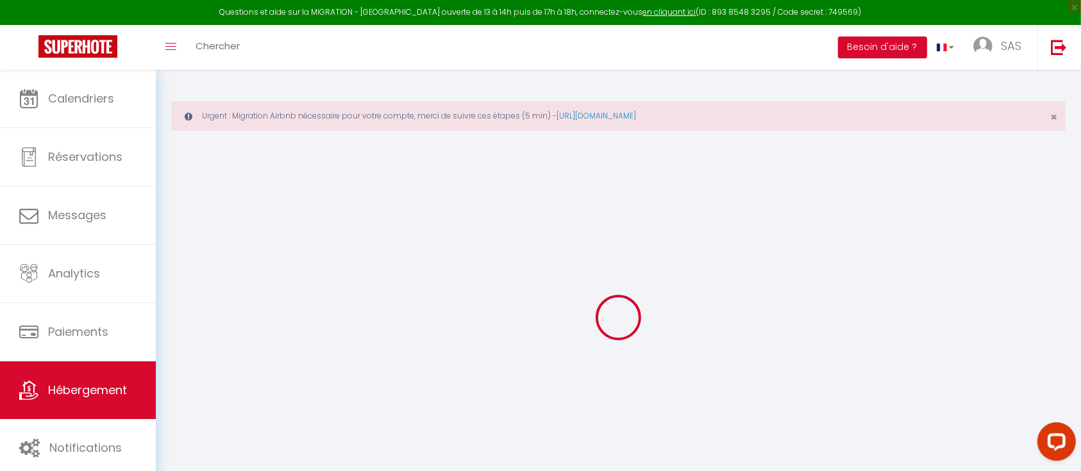
select select
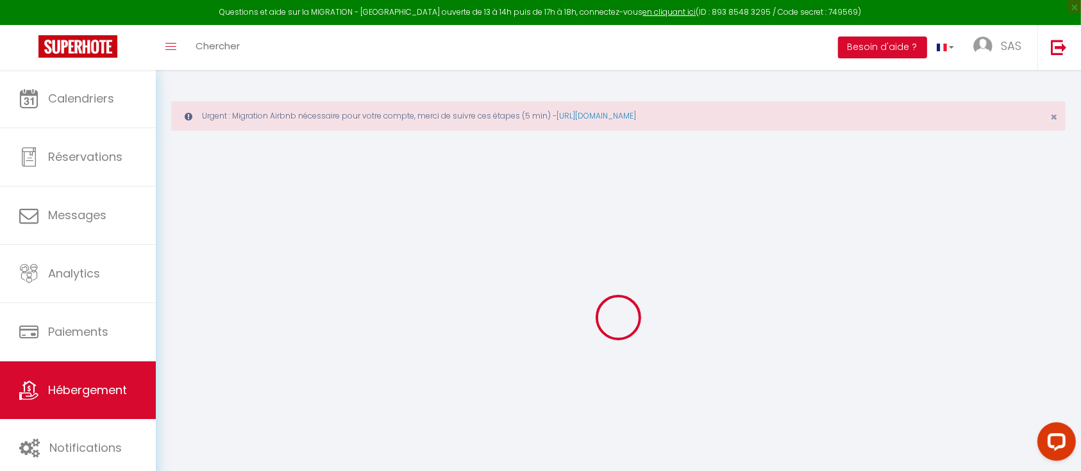
type input "20 Rue Raspail"
type input "42300"
type input "Roanne"
type input "book.agoodplace@gmail.com"
select select
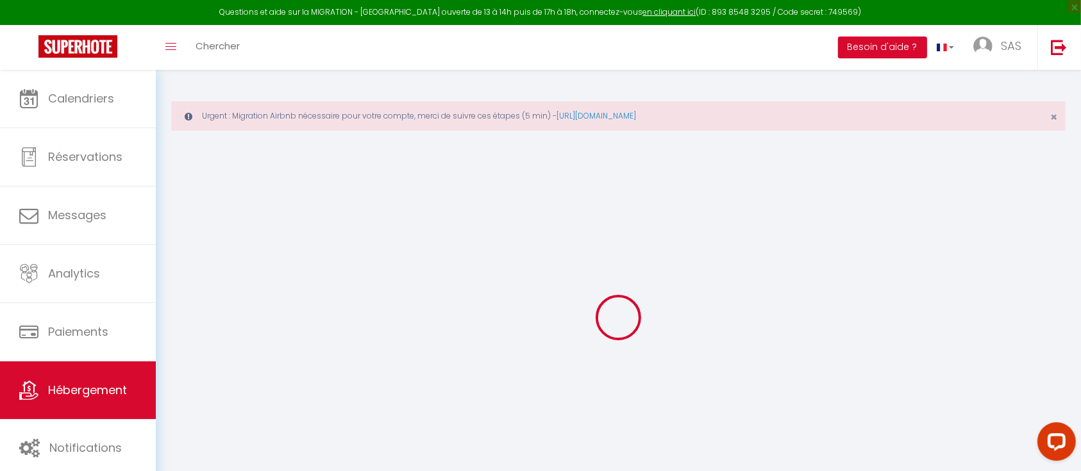
checkbox input "false"
radio input "true"
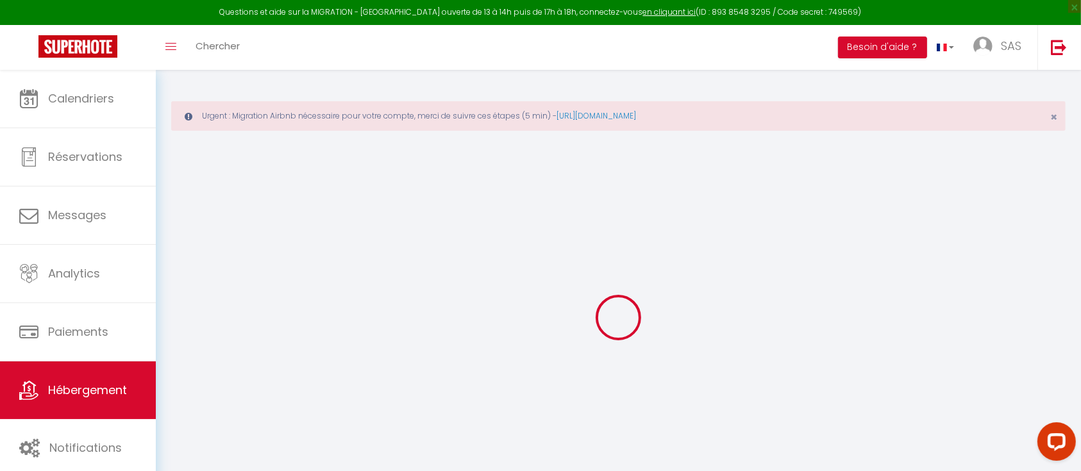
type input "0"
select select
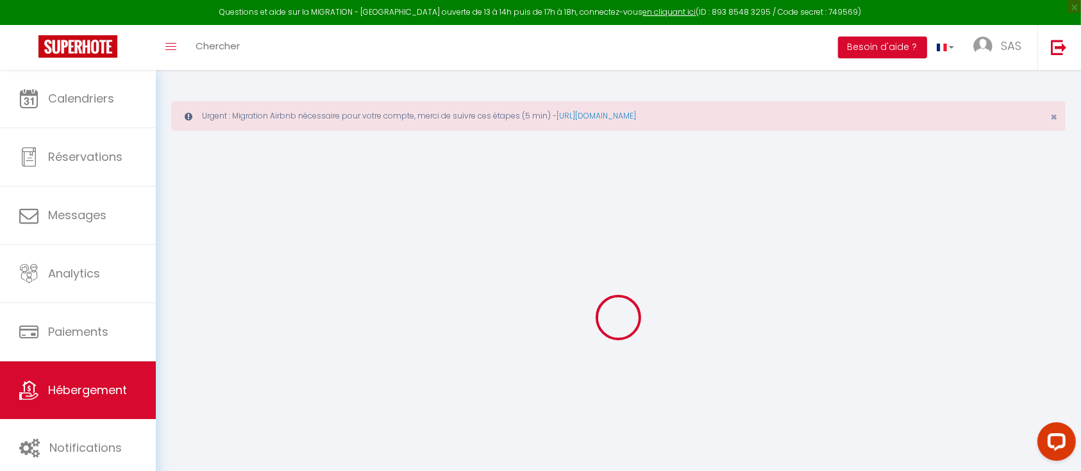
select select
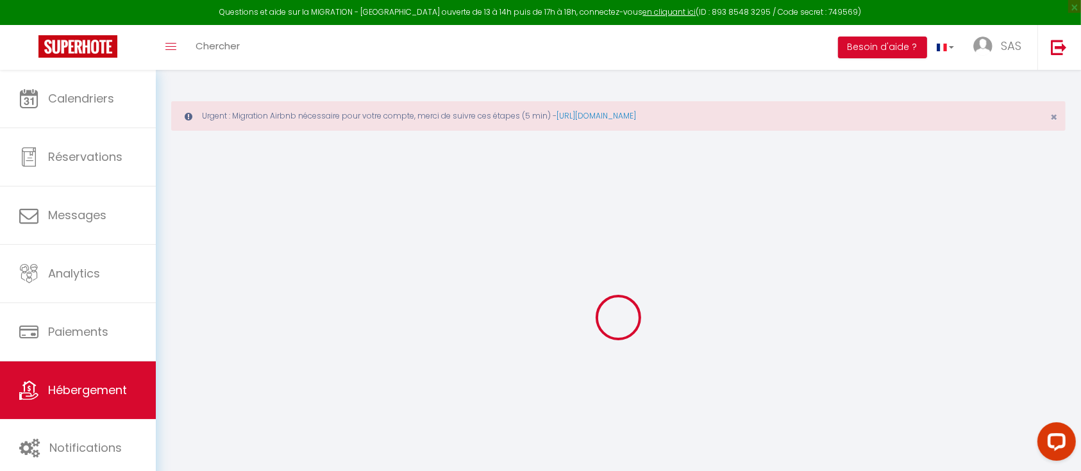
checkbox input "false"
select select
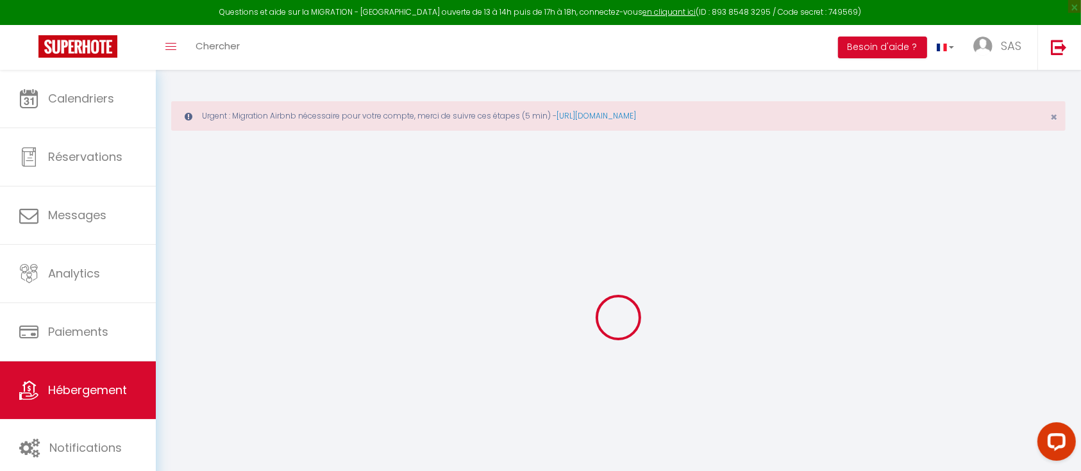
select select
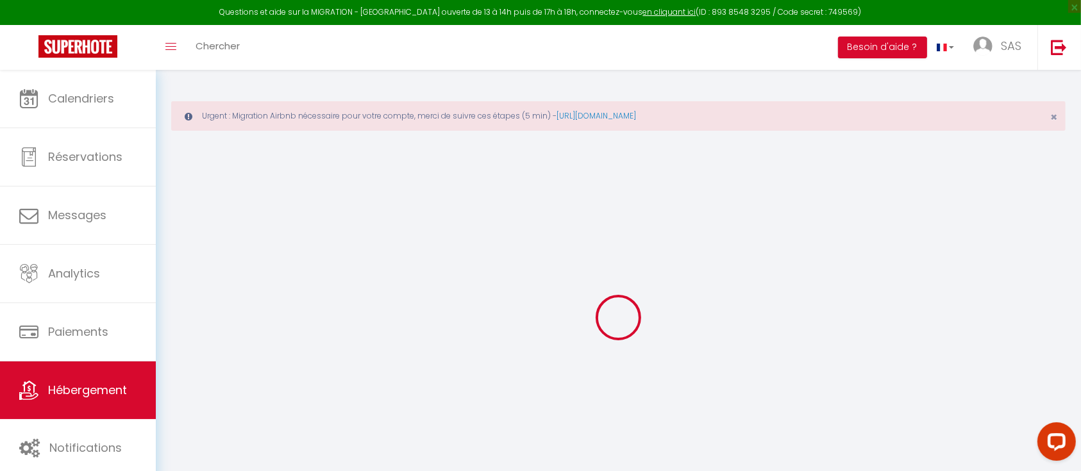
checkbox input "false"
select select
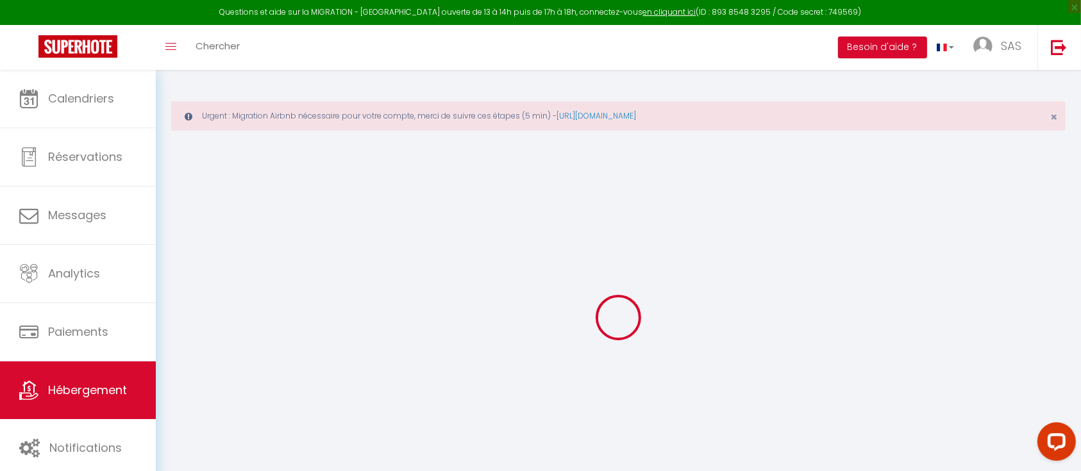
checkbox input "false"
click at [383, 271] on div at bounding box center [618, 318] width 894 height 356
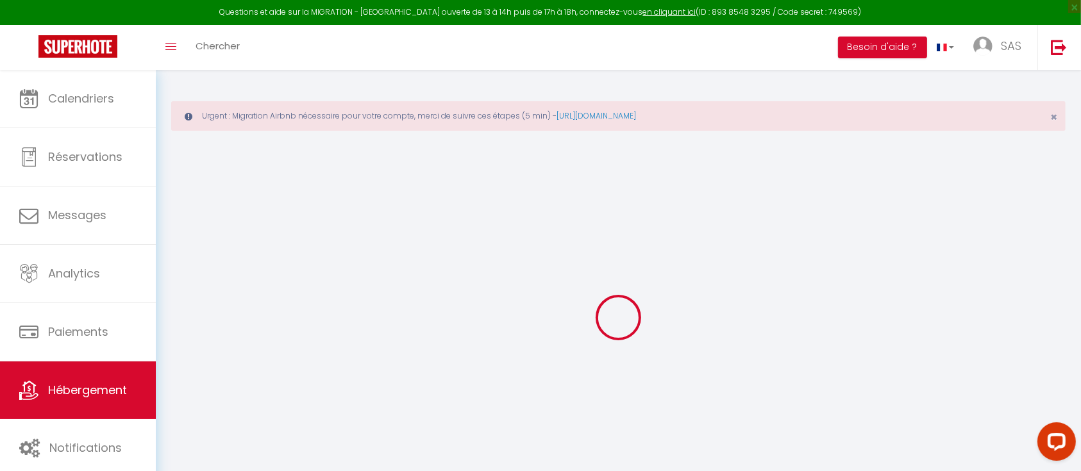
select select
checkbox input "false"
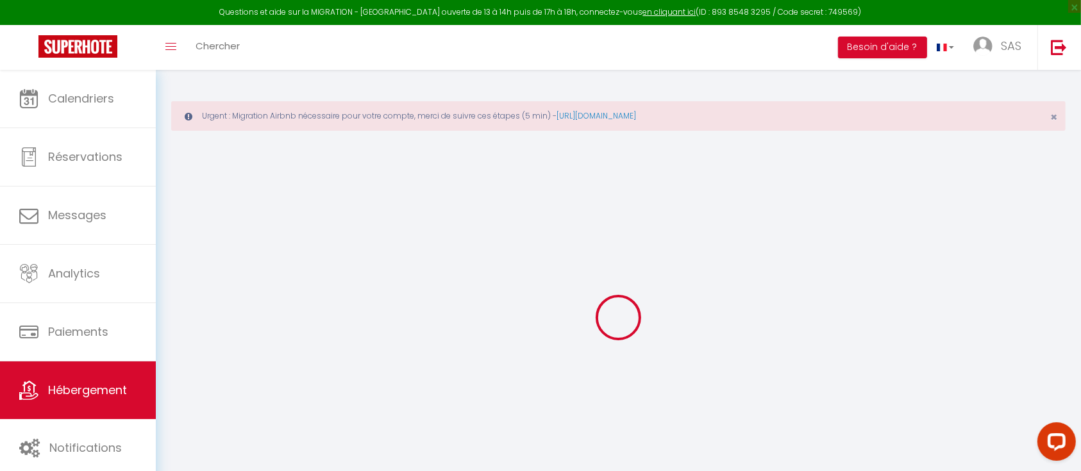
select select "16:00"
select select
select select "11:00"
select select "30"
select select "120"
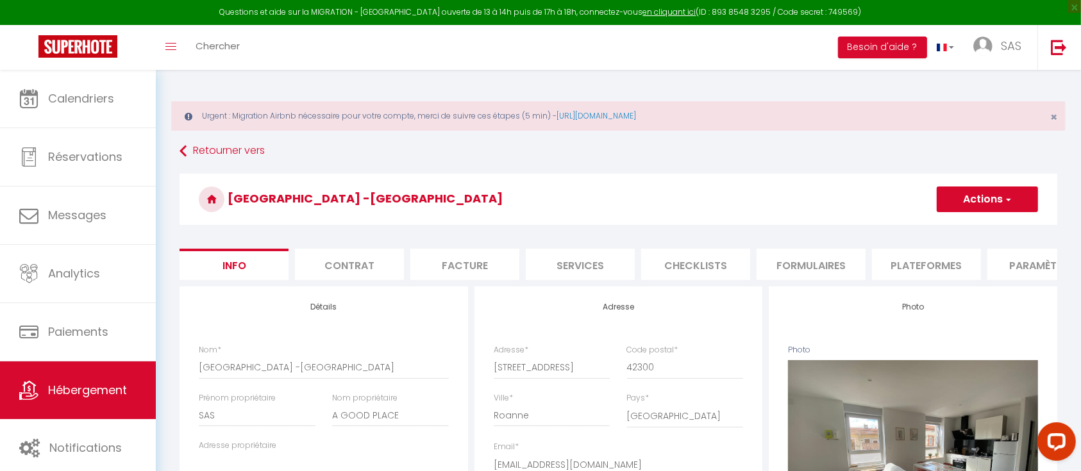
select select
checkbox input "false"
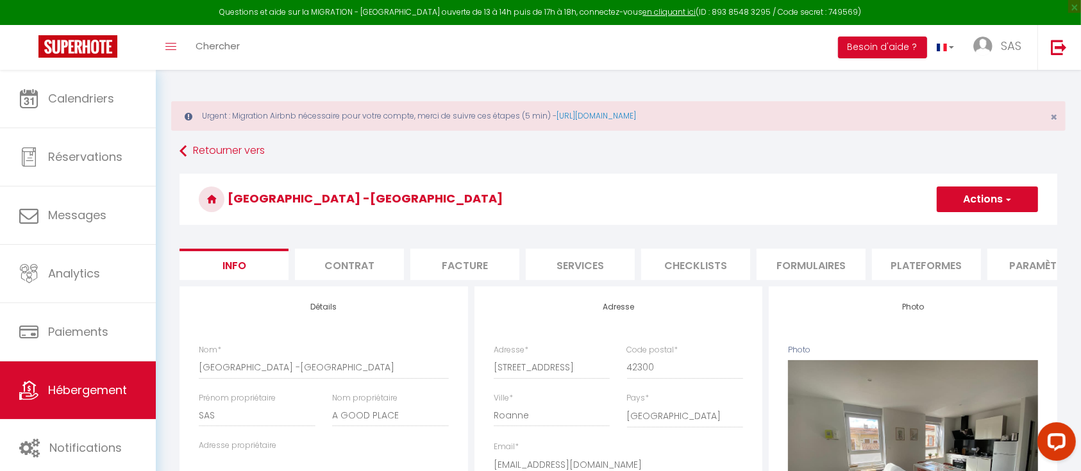
checkbox input "false"
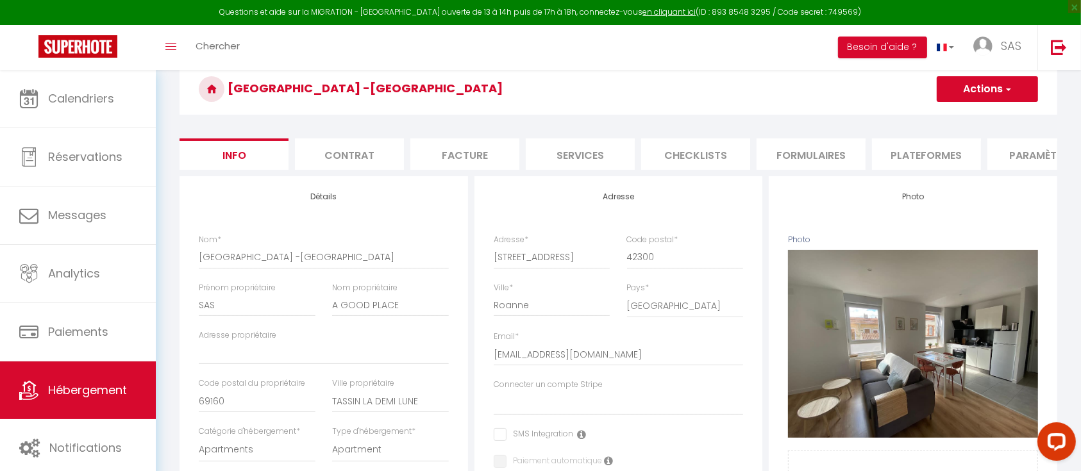
scroll to position [109, 0]
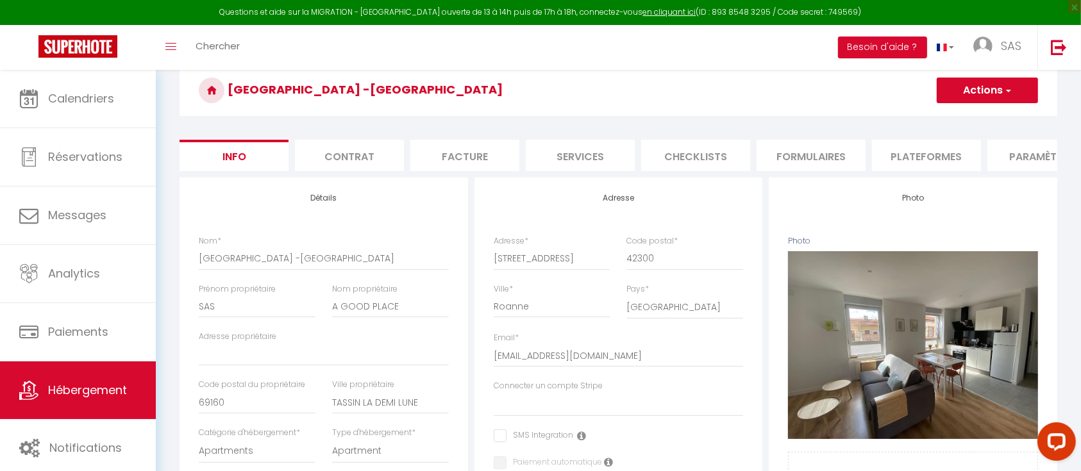
click at [933, 152] on li "Plateformes" at bounding box center [926, 155] width 109 height 31
select select
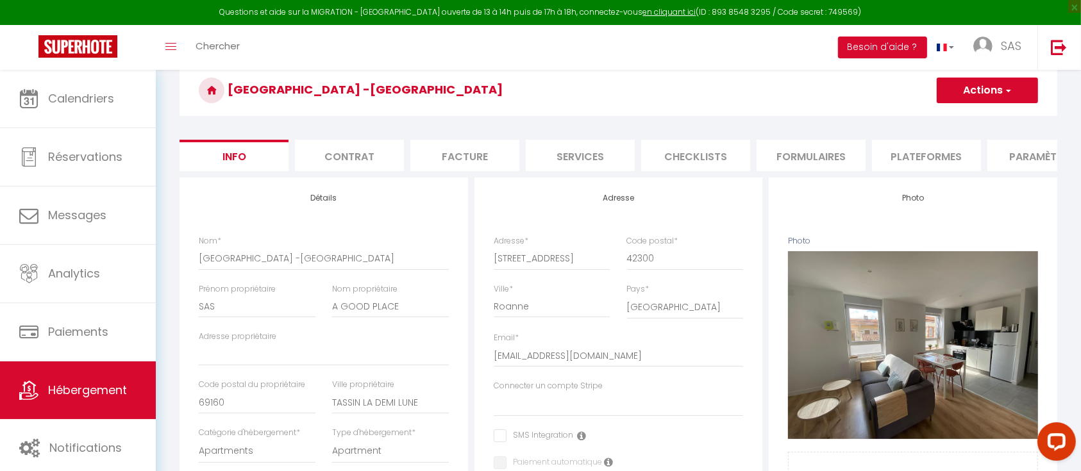
select select
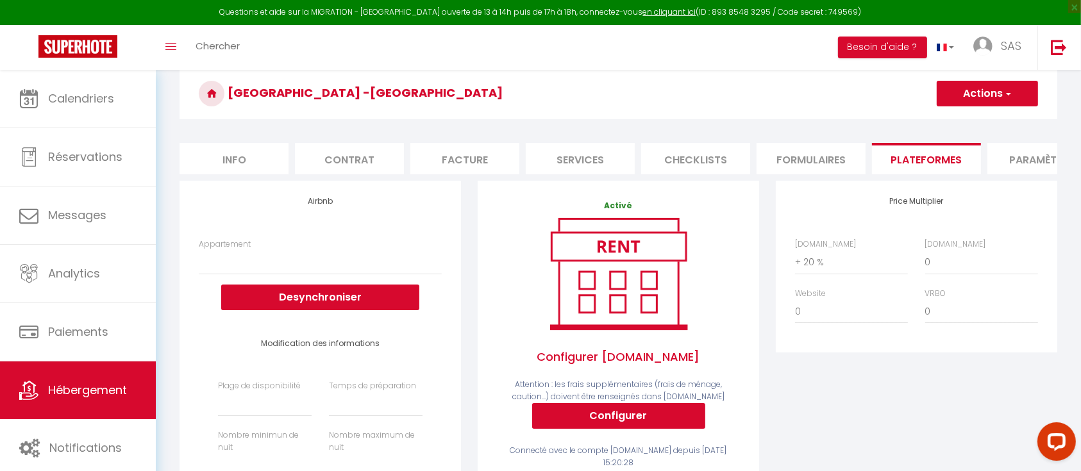
scroll to position [169, 0]
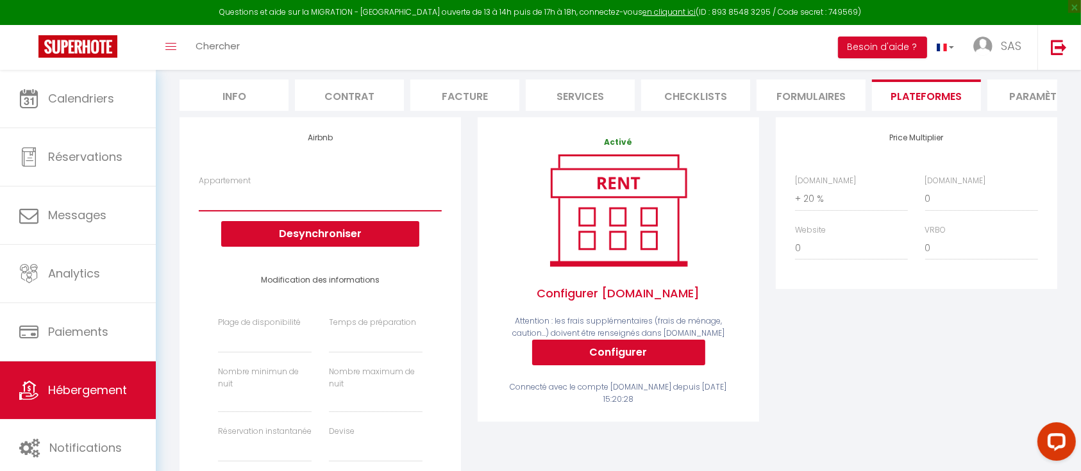
click at [261, 207] on select "Marseille Désirée - La Joliette - booking.dreamnest@gmail.com Le Qwartz - vue s…" at bounding box center [320, 198] width 243 height 24
click at [297, 211] on select "Marseille Désirée - La Joliette - booking.dreamnest@gmail.com Le Qwartz - vue s…" at bounding box center [320, 198] width 243 height 24
click at [262, 211] on select "Marseille Désirée - La Joliette - booking.dreamnest@gmail.com Le Qwartz - vue s…" at bounding box center [320, 198] width 243 height 24
click at [470, 192] on div "Activé Configurer Booking.com Attention : les frais supplémentaires (frais de m…" at bounding box center [618, 329] width 298 height 424
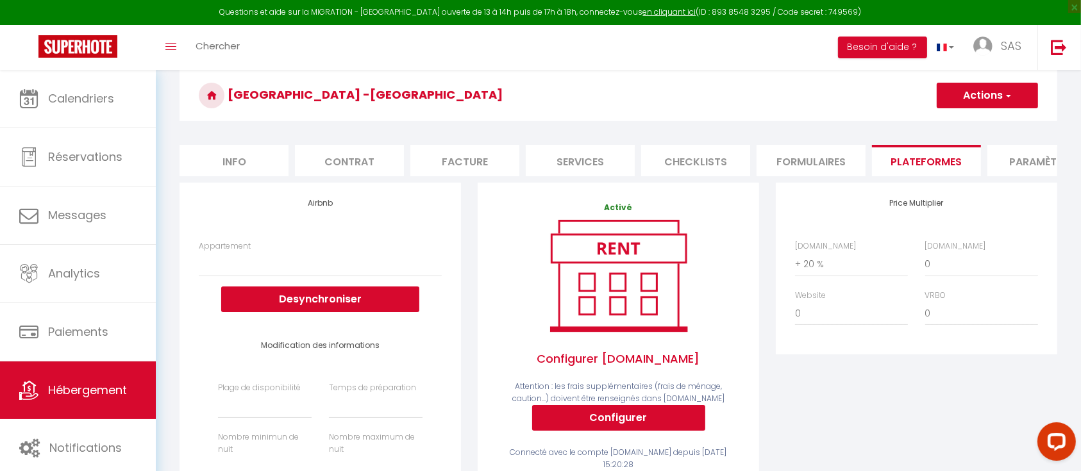
scroll to position [226, 0]
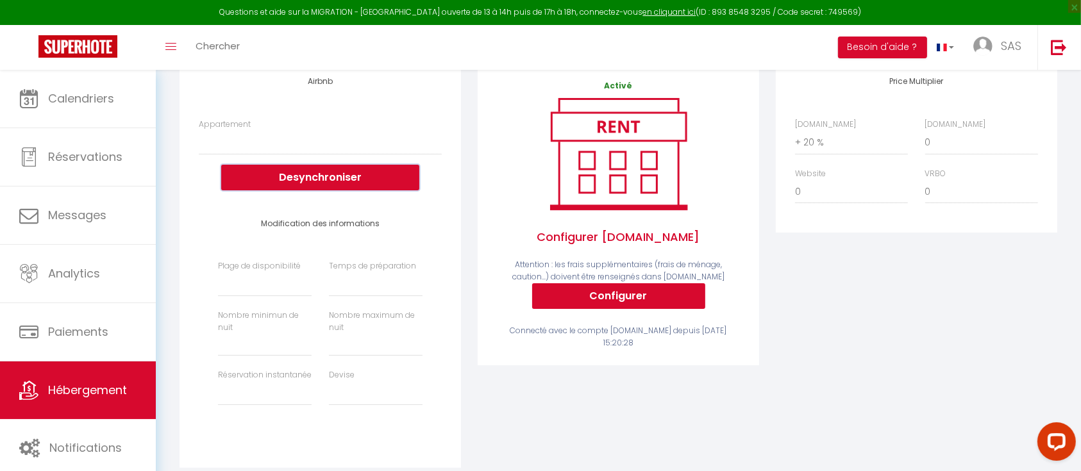
click at [307, 190] on button "Desynchroniser" at bounding box center [320, 178] width 198 height 26
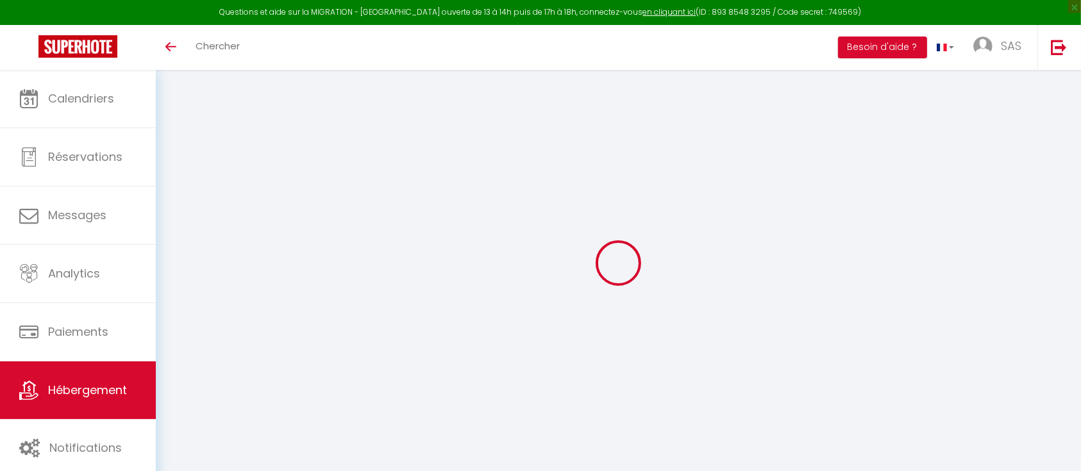
scroll to position [70, 0]
select select "+ 20 %"
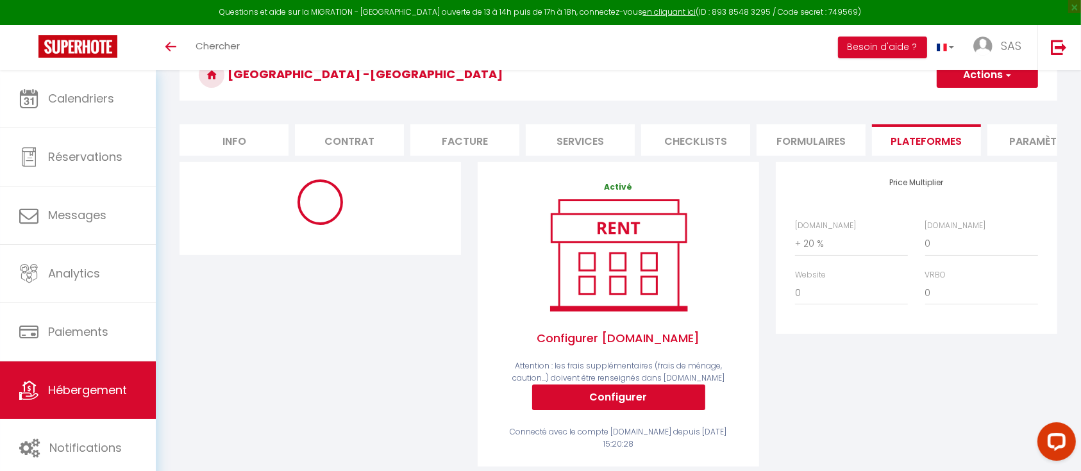
scroll to position [0, 0]
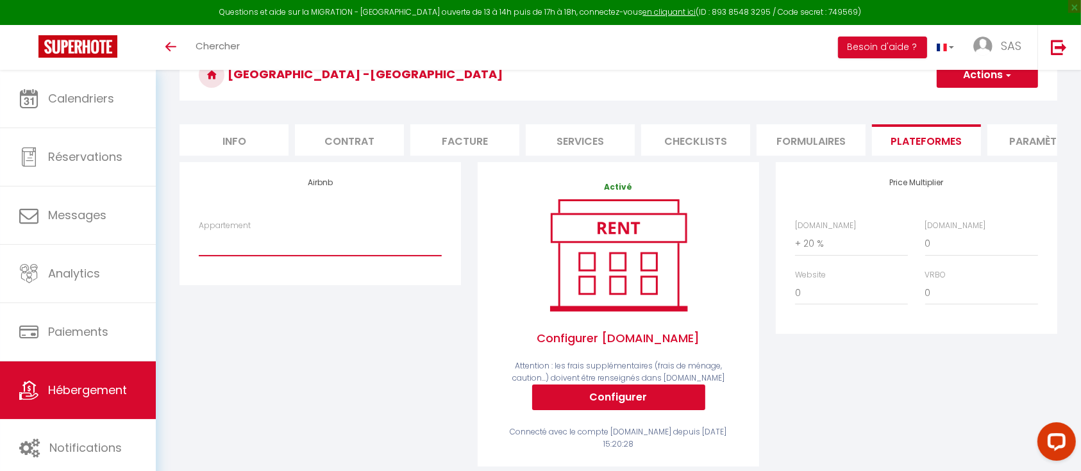
click at [300, 256] on select "Marseille [PERSON_NAME] - [GEOGRAPHIC_DATA] - [EMAIL_ADDRESS][DOMAIN_NAME] Le Q…" at bounding box center [320, 243] width 243 height 24
select select "6068-1200618464263517360"
click at [199, 244] on select "Marseille [PERSON_NAME] - [GEOGRAPHIC_DATA] - [EMAIL_ADDRESS][DOMAIN_NAME] Le Q…" at bounding box center [320, 243] width 243 height 24
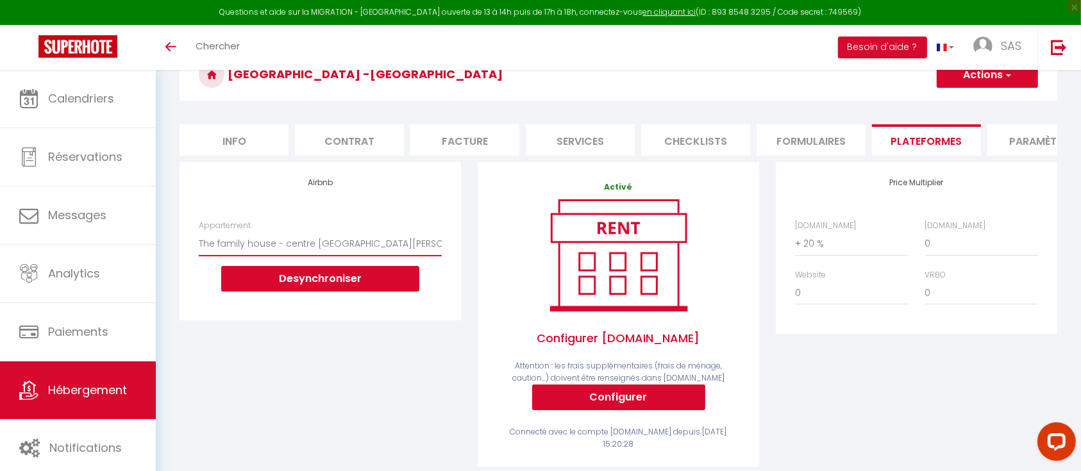
click at [379, 249] on select "Marseille [PERSON_NAME] - [GEOGRAPHIC_DATA] - [EMAIL_ADDRESS][DOMAIN_NAME] Le Q…" at bounding box center [320, 243] width 243 height 24
click at [994, 75] on button "Actions" at bounding box center [986, 75] width 101 height 26
click at [969, 103] on link "Enregistrer" at bounding box center [986, 103] width 101 height 17
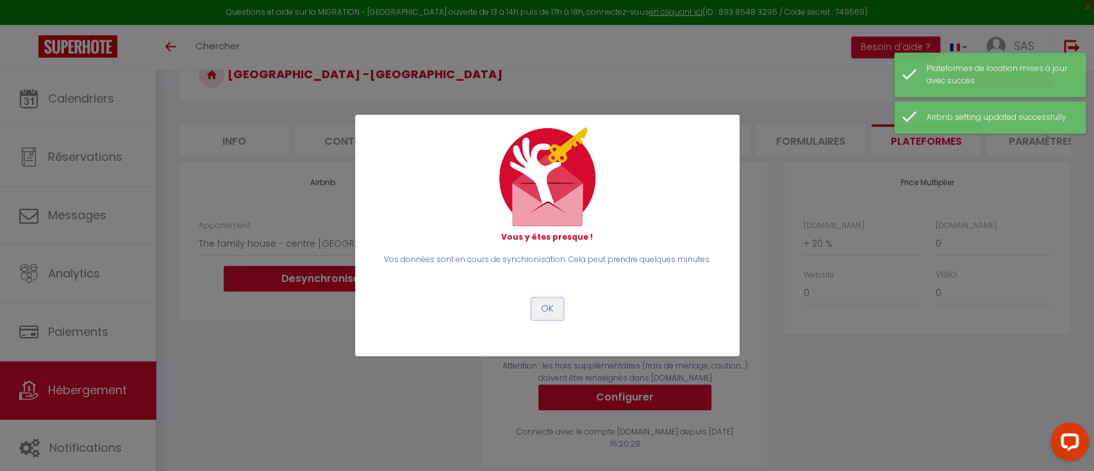
click at [552, 304] on button "OK" at bounding box center [547, 309] width 32 height 22
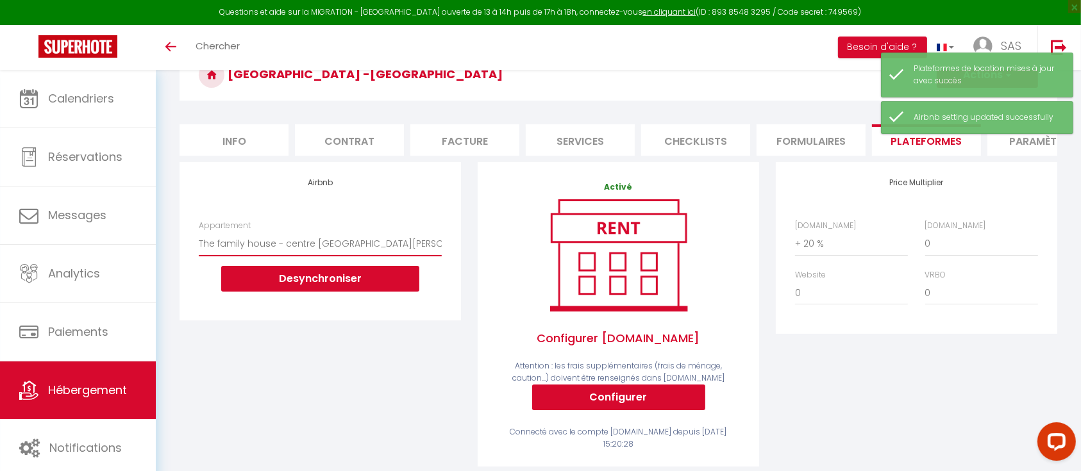
click at [374, 255] on select "Marseille [PERSON_NAME] - [GEOGRAPHIC_DATA] - [EMAIL_ADDRESS][DOMAIN_NAME] Le Q…" at bounding box center [320, 243] width 243 height 24
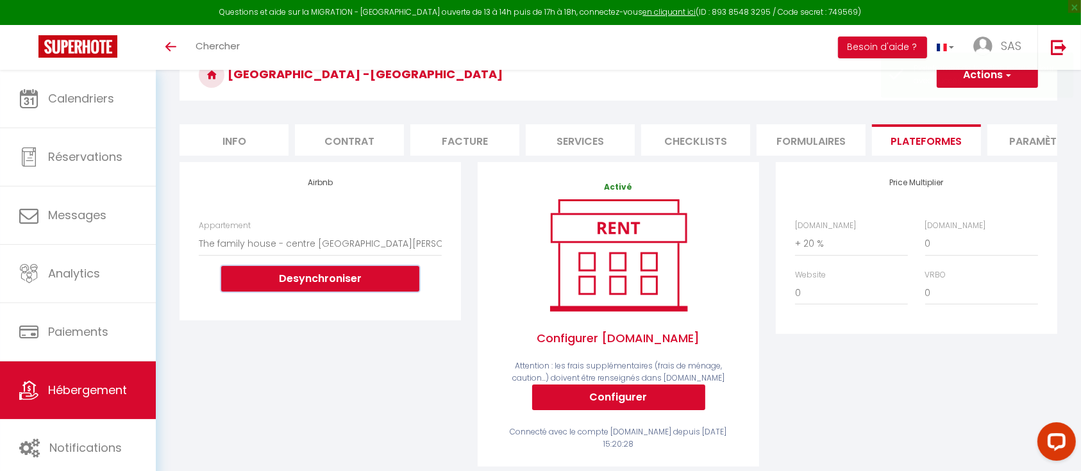
click at [329, 292] on button "Desynchroniser" at bounding box center [320, 279] width 198 height 26
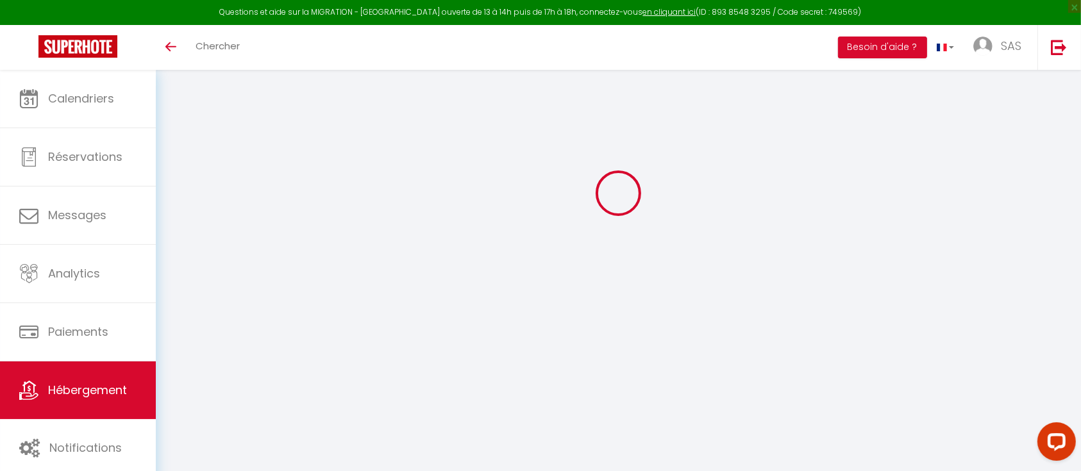
select select
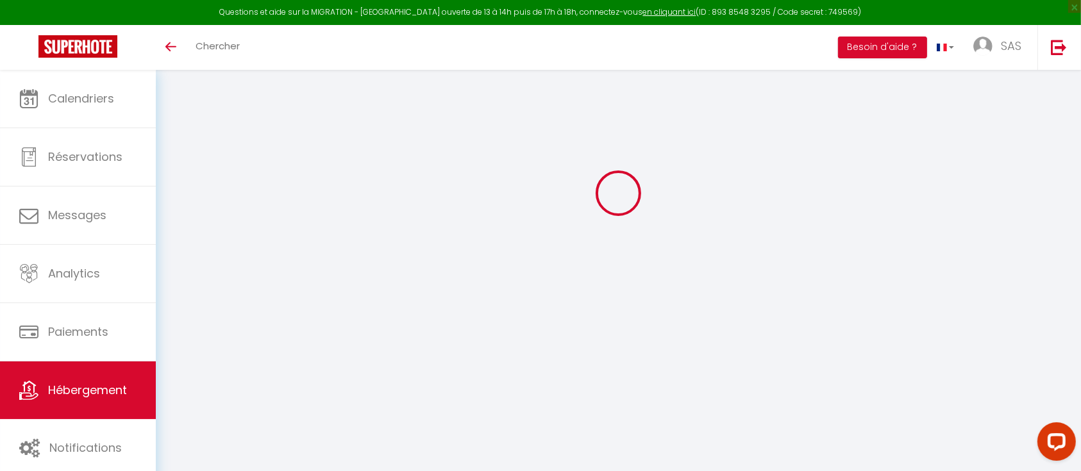
select select
checkbox input "false"
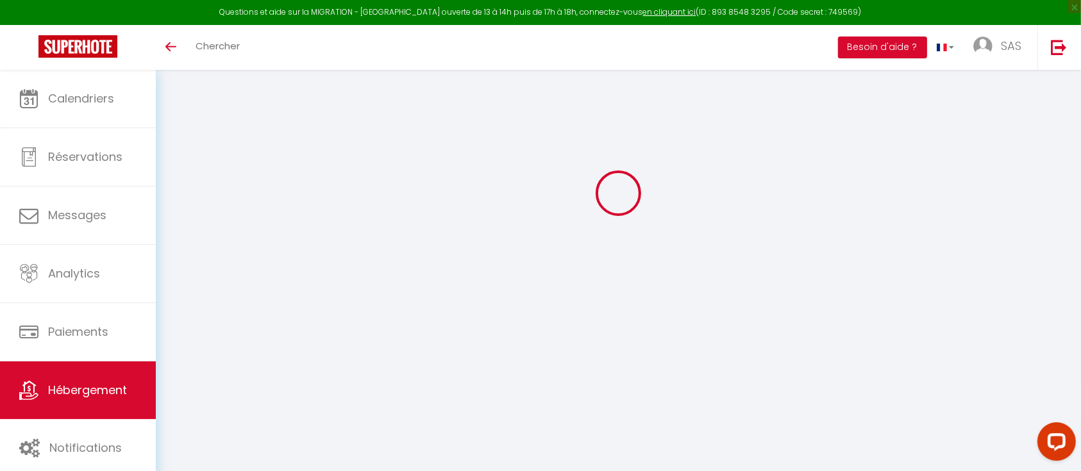
select select
checkbox input "false"
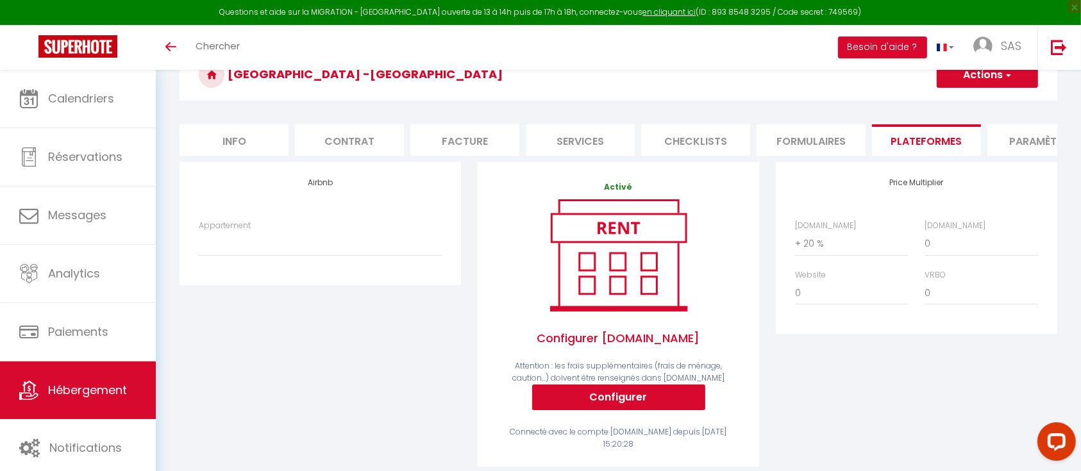
click at [1011, 79] on button "Actions" at bounding box center [986, 75] width 101 height 26
click at [969, 100] on link "Enregistrer" at bounding box center [986, 103] width 101 height 17
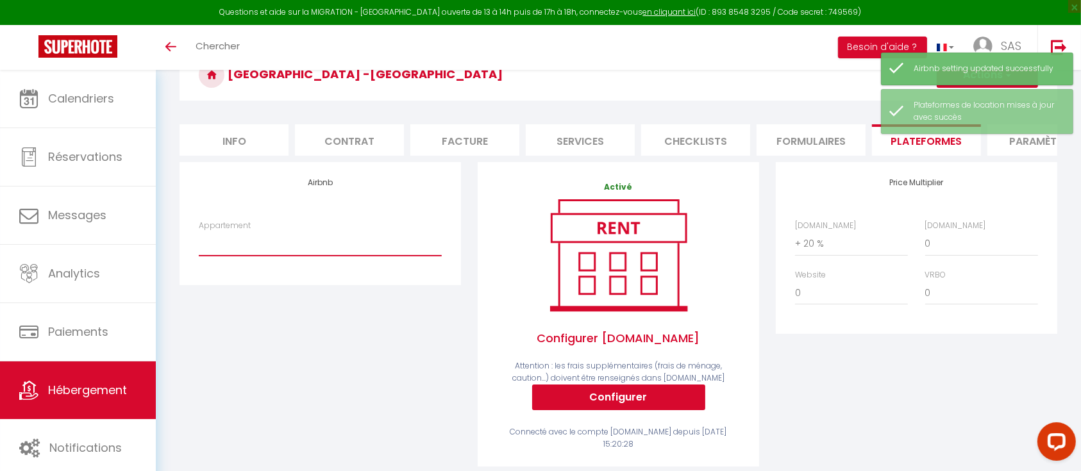
click at [346, 256] on select "Marseille [PERSON_NAME] - [GEOGRAPHIC_DATA] - [EMAIL_ADDRESS][DOMAIN_NAME] Le Q…" at bounding box center [320, 243] width 243 height 24
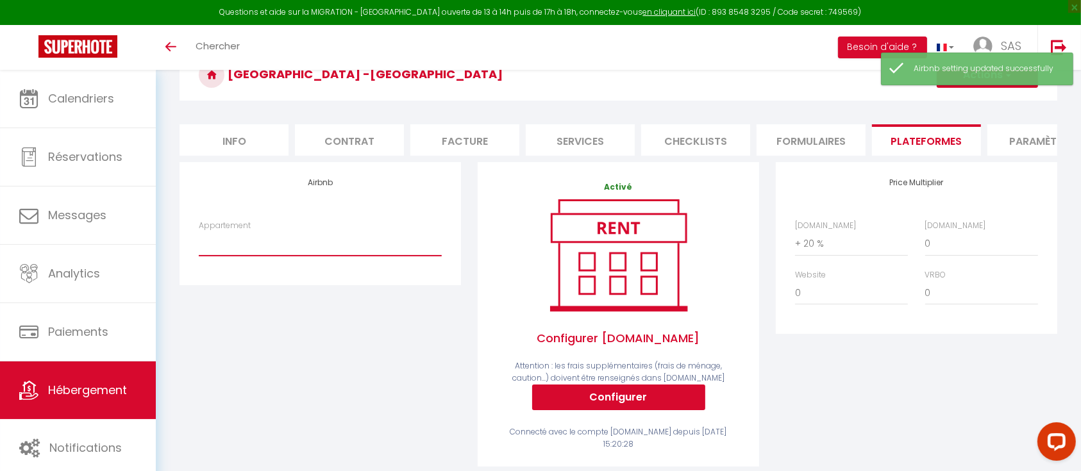
select select "6068-1200618464263517360"
click at [199, 244] on select "Marseille [PERSON_NAME] - [GEOGRAPHIC_DATA] - [EMAIL_ADDRESS][DOMAIN_NAME] Le Q…" at bounding box center [320, 243] width 243 height 24
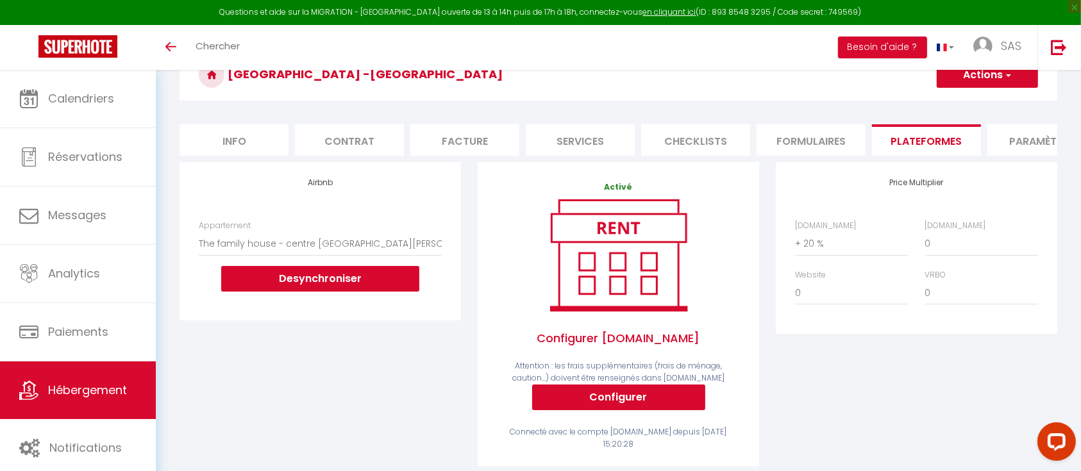
click at [999, 79] on button "Actions" at bounding box center [986, 75] width 101 height 26
click at [973, 97] on link "Enregistrer" at bounding box center [986, 103] width 101 height 17
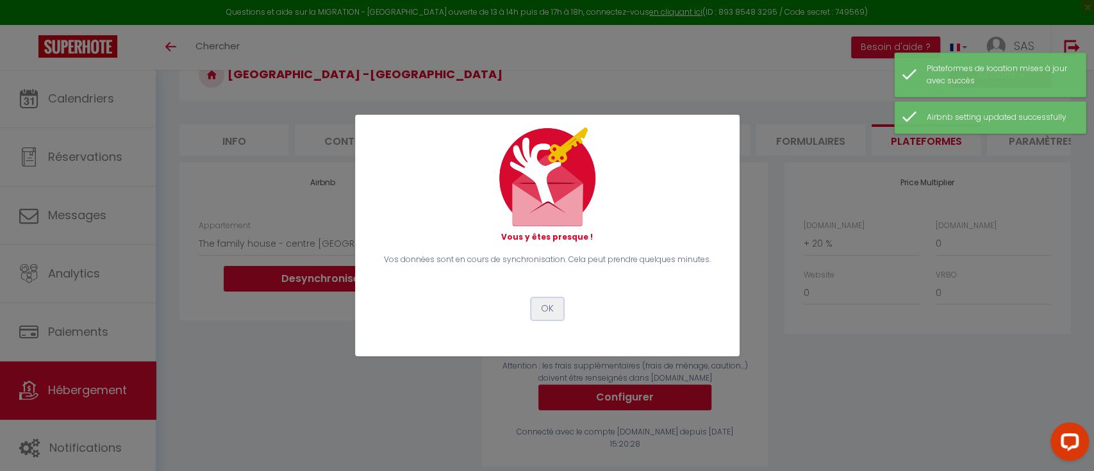
click at [535, 310] on button "OK" at bounding box center [547, 309] width 32 height 22
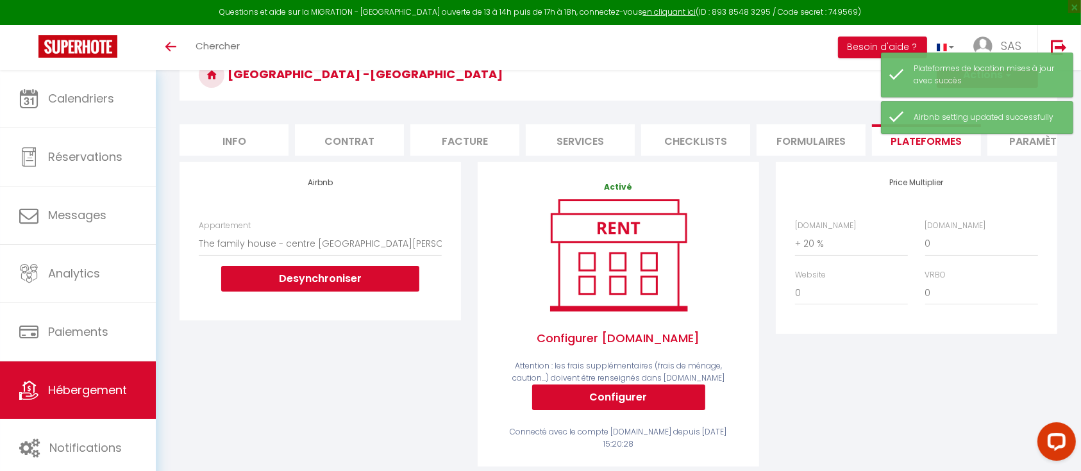
click at [231, 139] on li "Info" at bounding box center [233, 139] width 109 height 31
select select
checkbox input "false"
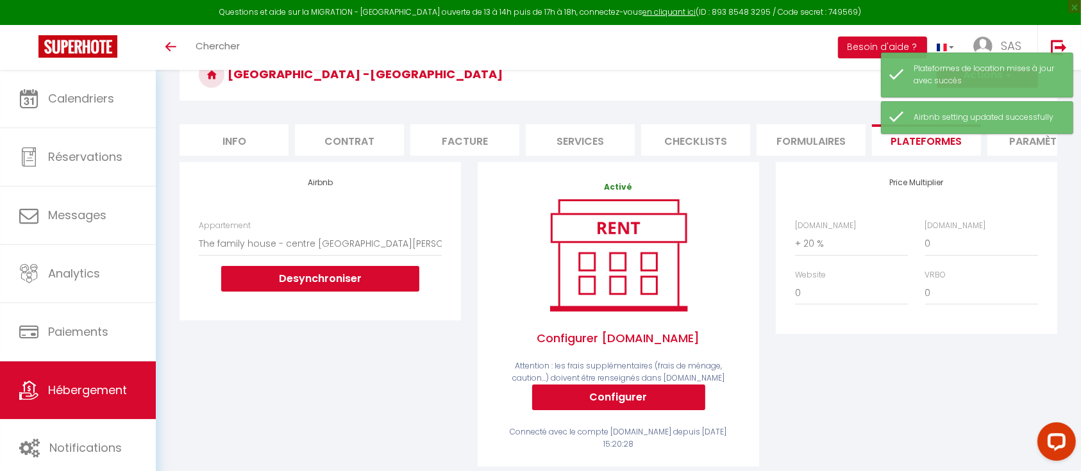
checkbox input "false"
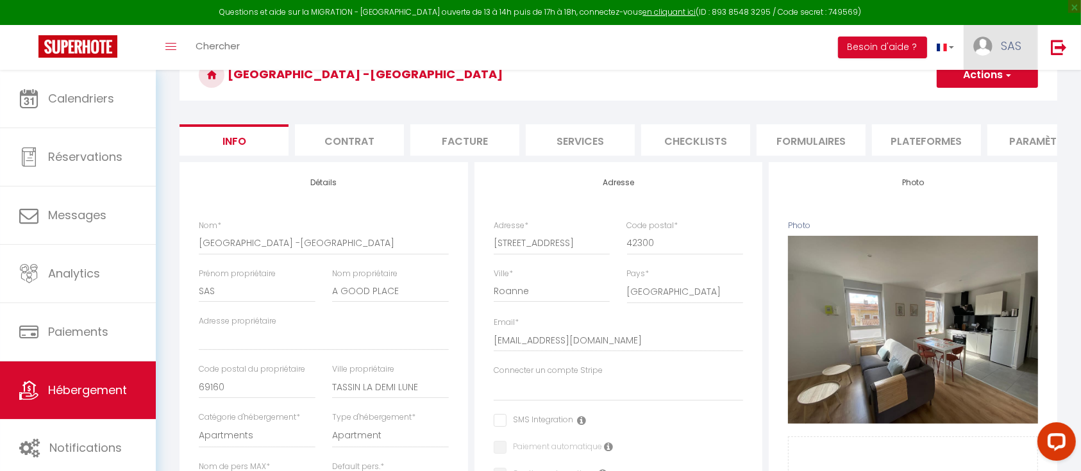
click at [1000, 42] on span "SAS" at bounding box center [1010, 46] width 21 height 16
click at [974, 85] on link "Paramètres" at bounding box center [985, 89] width 95 height 22
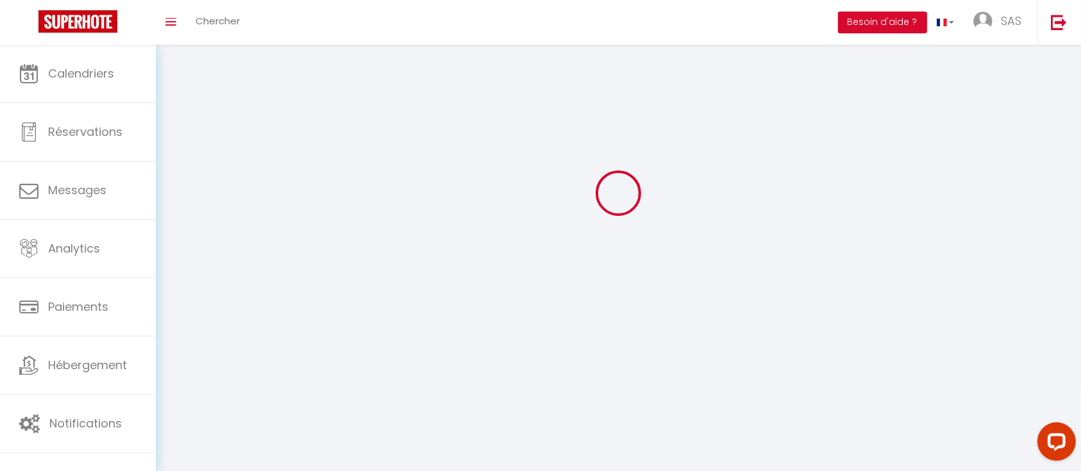
type input "SAS"
type input "A GOOD PLACE"
type input "0625213731"
type input "[STREET_ADDRESS]"
type input "69160"
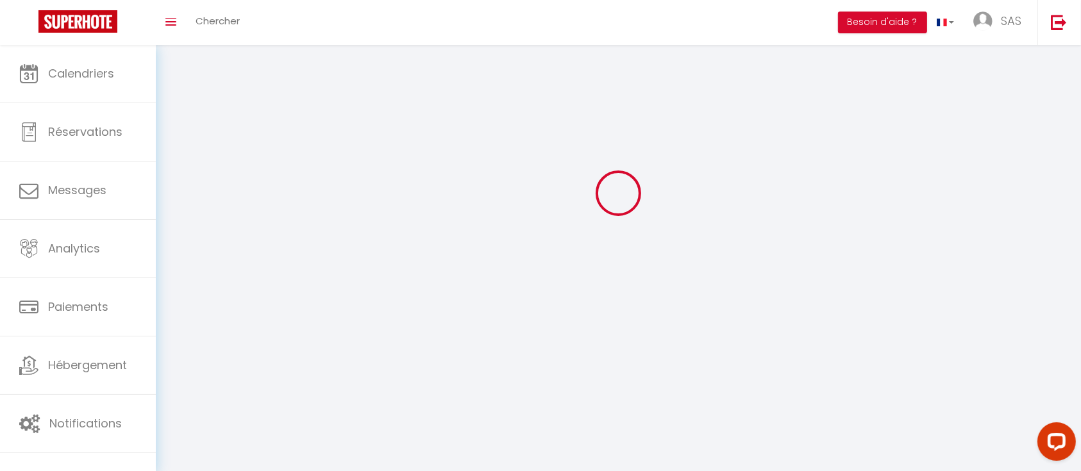
type input "Tassin la demi lune"
type input "r7cNpF67F960k2oJVrX4JpAJu"
type input "xXtayh7PJccAj2ZojXJg0ZH2t"
type input "r7cNpF67F960k2oJVrX4JpAJu"
type input "xXtayh7PJccAj2ZojXJg0ZH2t"
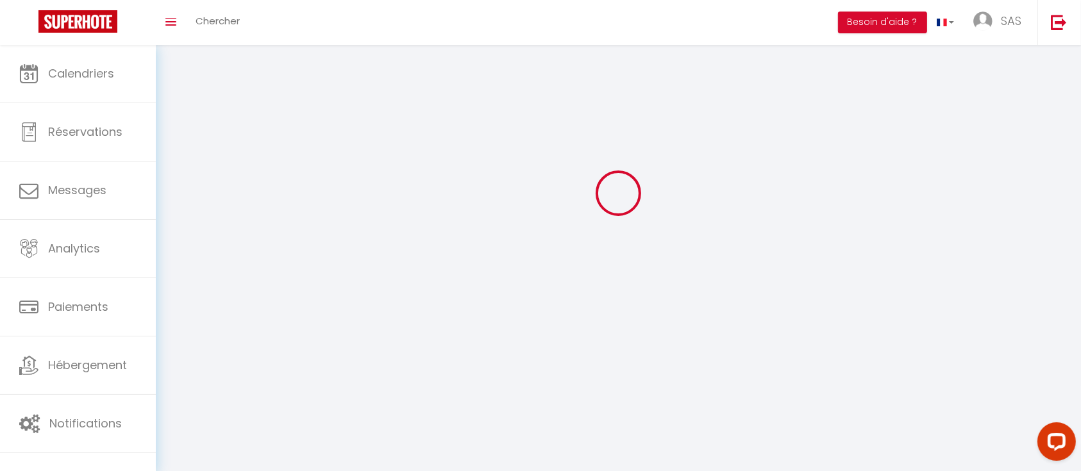
type input "[URL][DOMAIN_NAME]"
select select "1"
select select "28"
select select "fr"
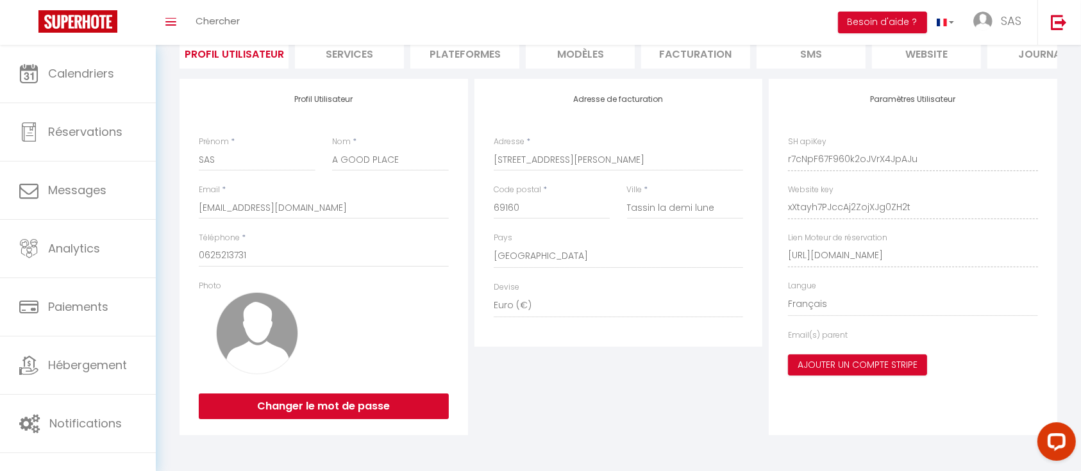
scroll to position [143, 0]
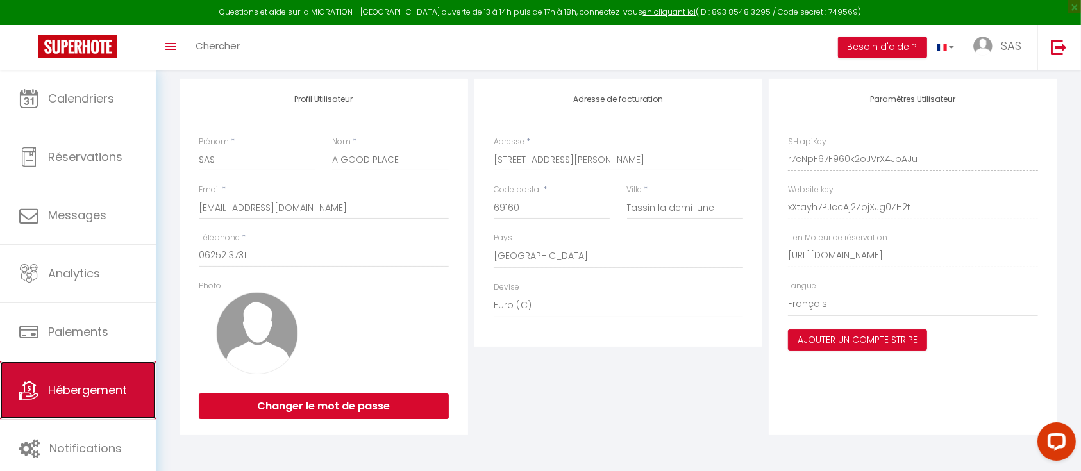
click at [104, 372] on link "Hébergement" at bounding box center [78, 390] width 156 height 58
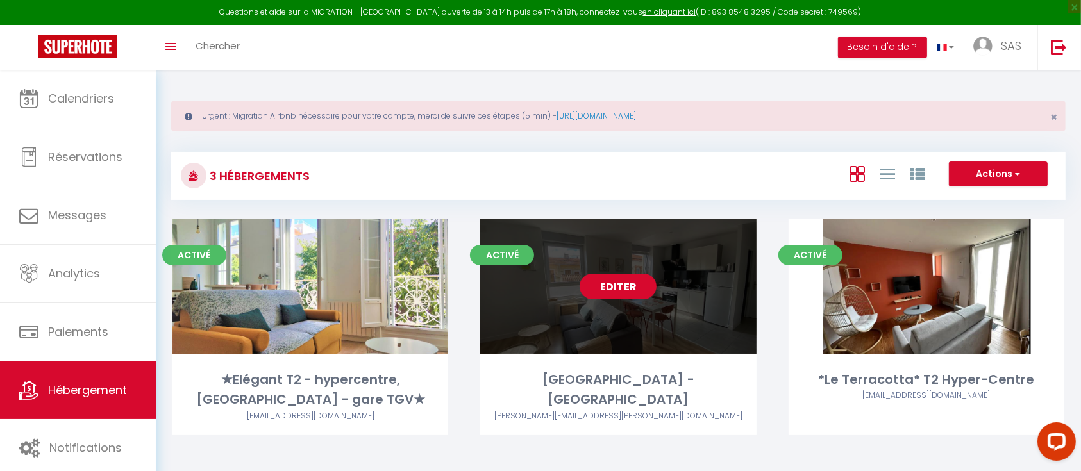
click at [629, 292] on link "Editer" at bounding box center [617, 287] width 77 height 26
select select "3"
select select "2"
select select "1"
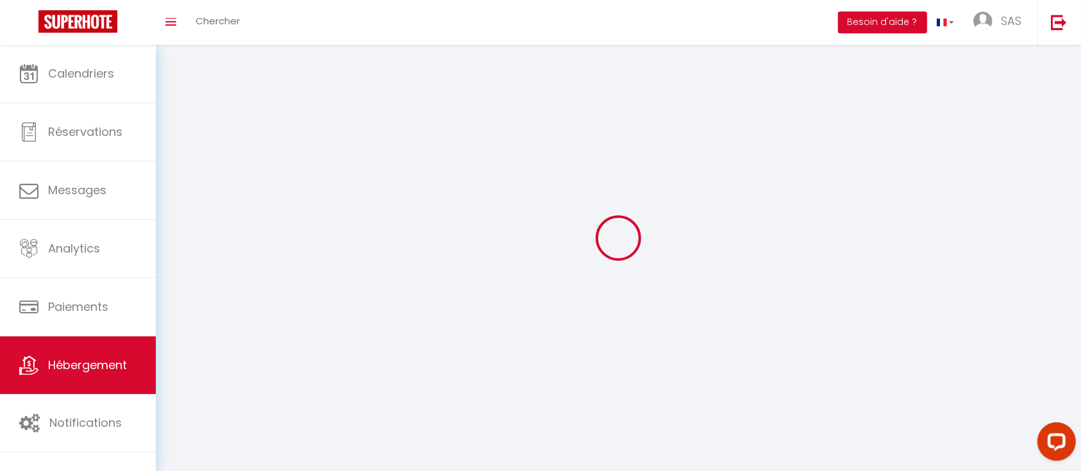
select select
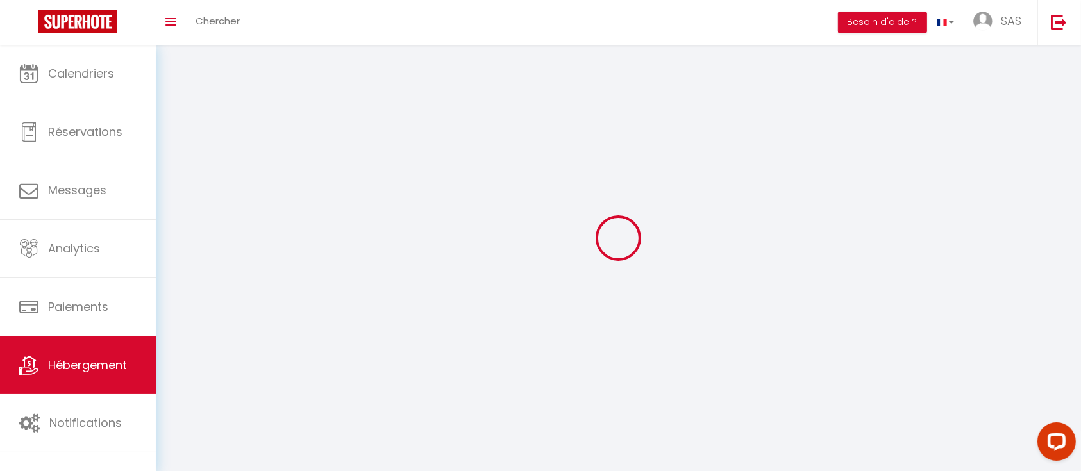
select select
checkbox input "false"
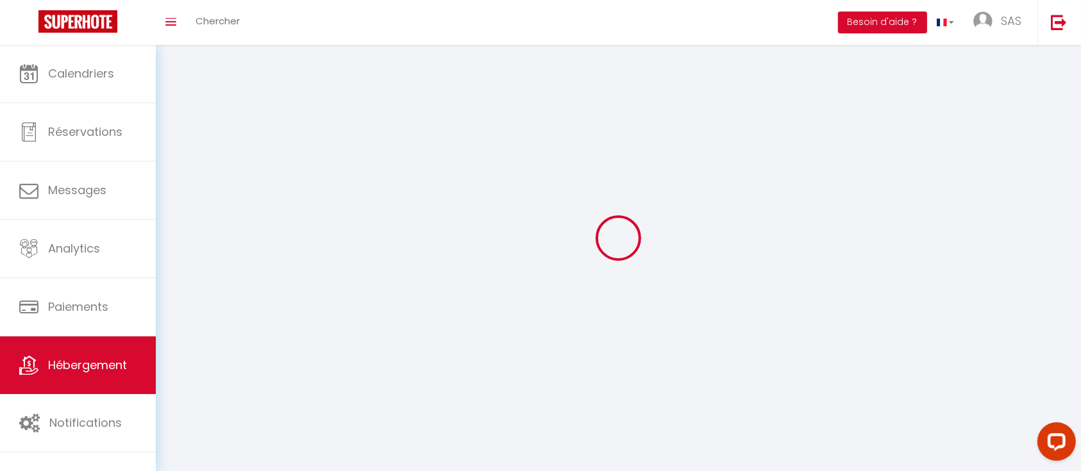
select select
select select "1"
select select "28"
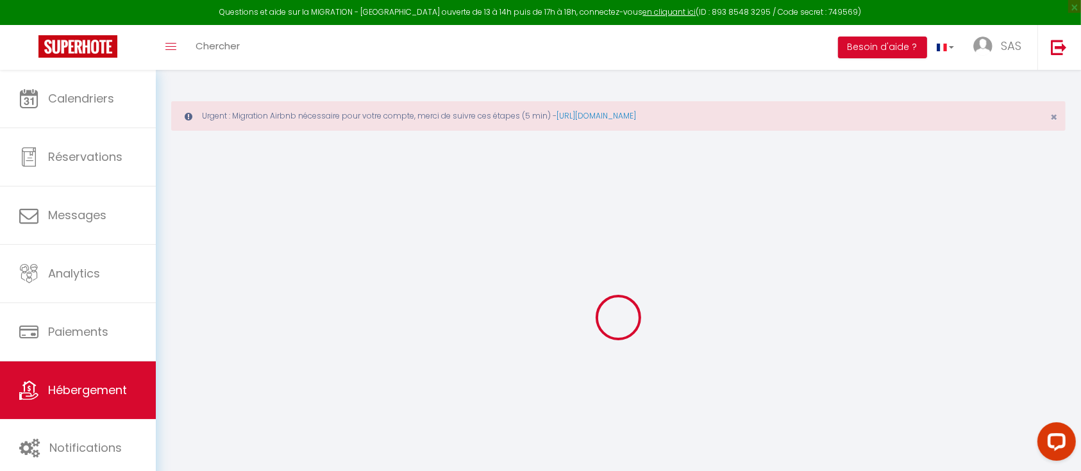
select select
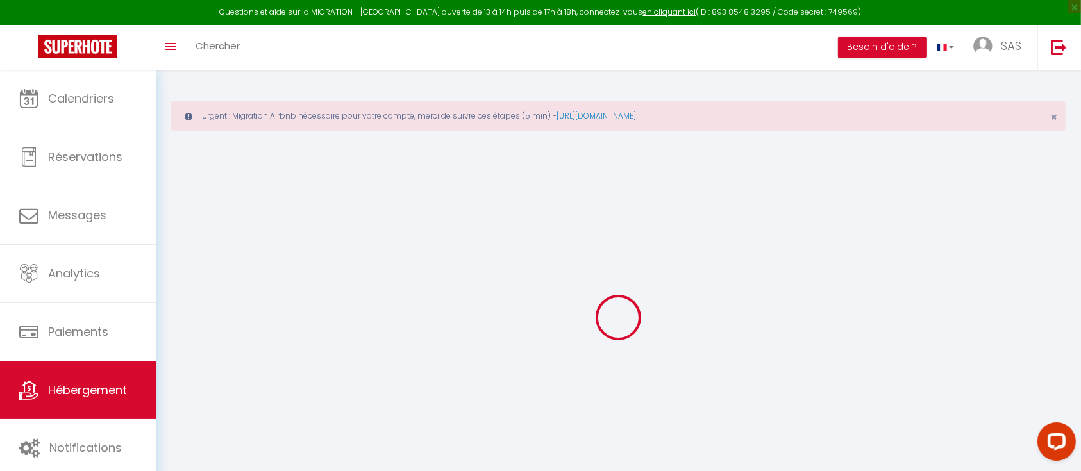
select select
checkbox input "false"
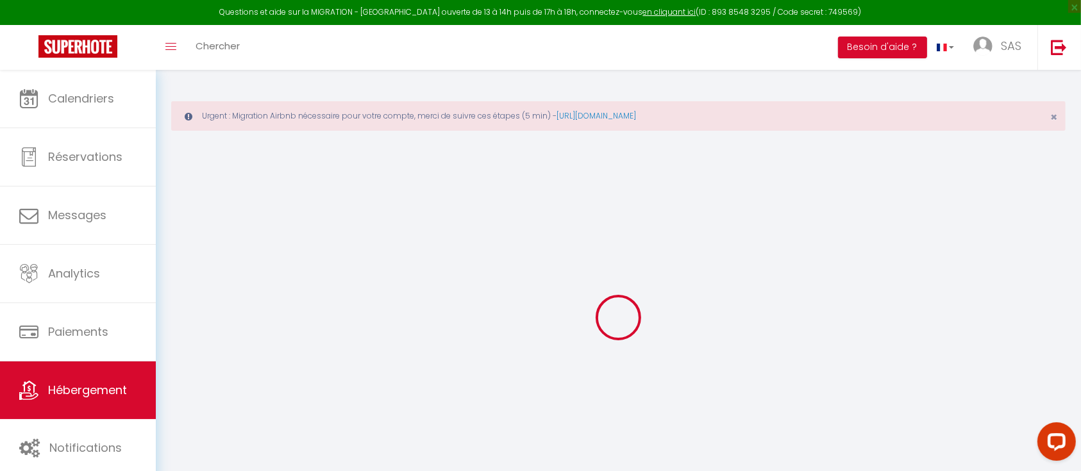
select select
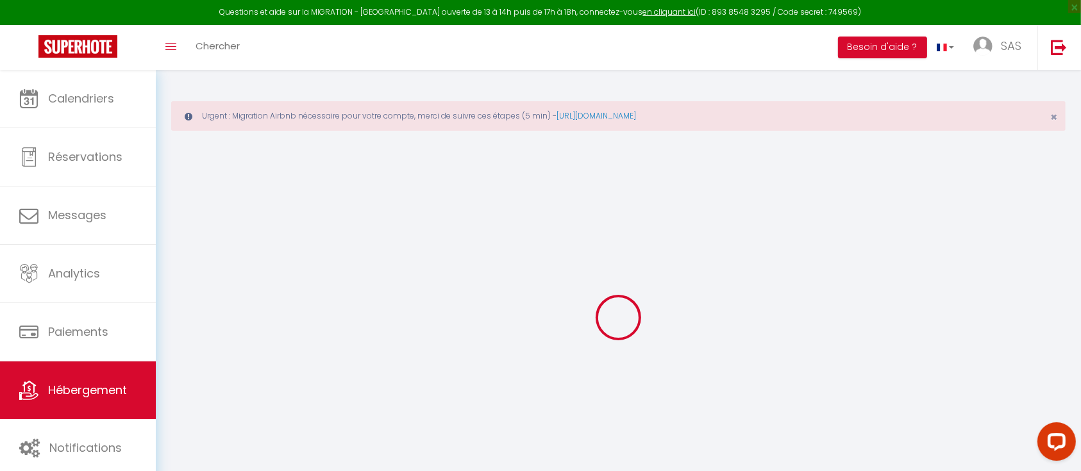
select select
checkbox input "false"
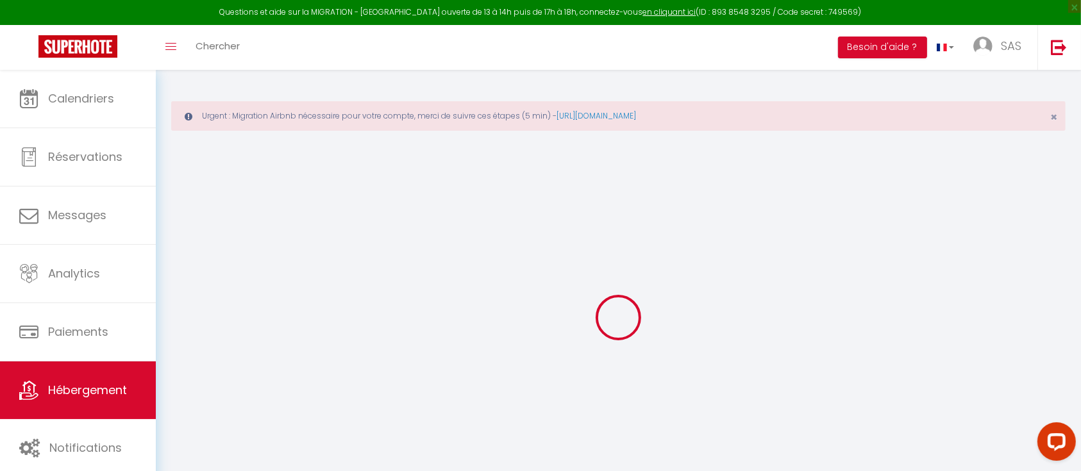
checkbox input "false"
select select
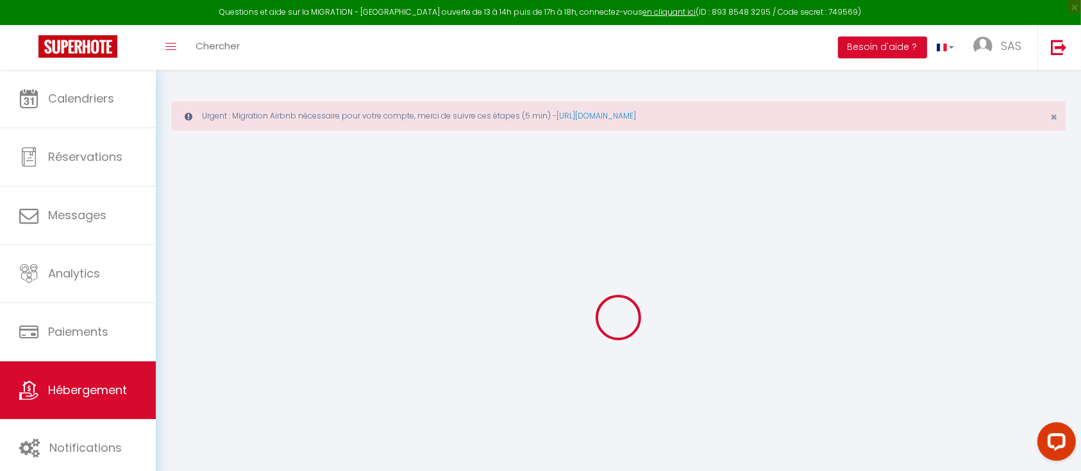
select select
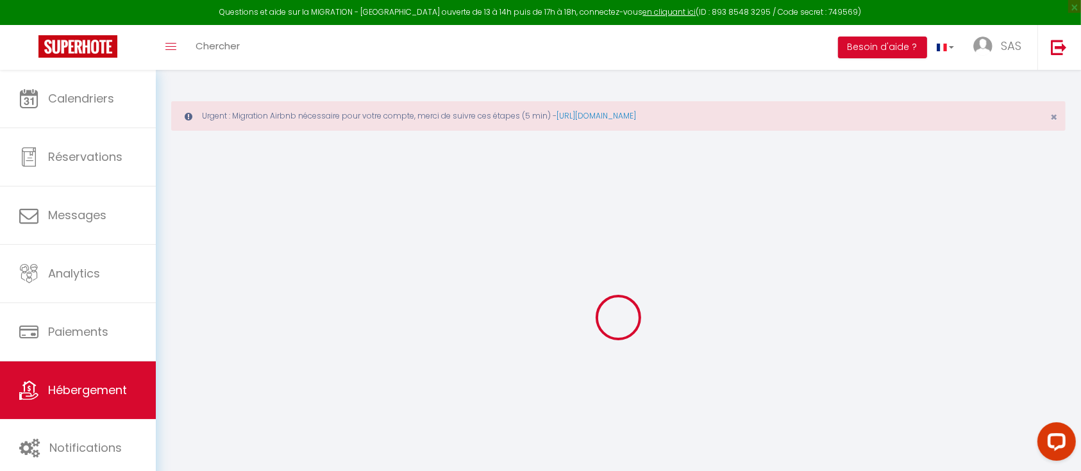
checkbox input "false"
select select
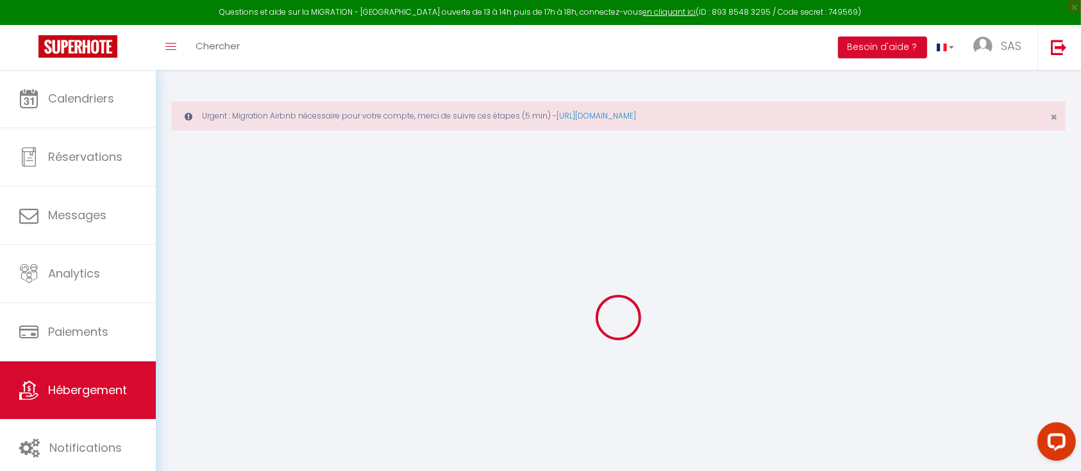
select select
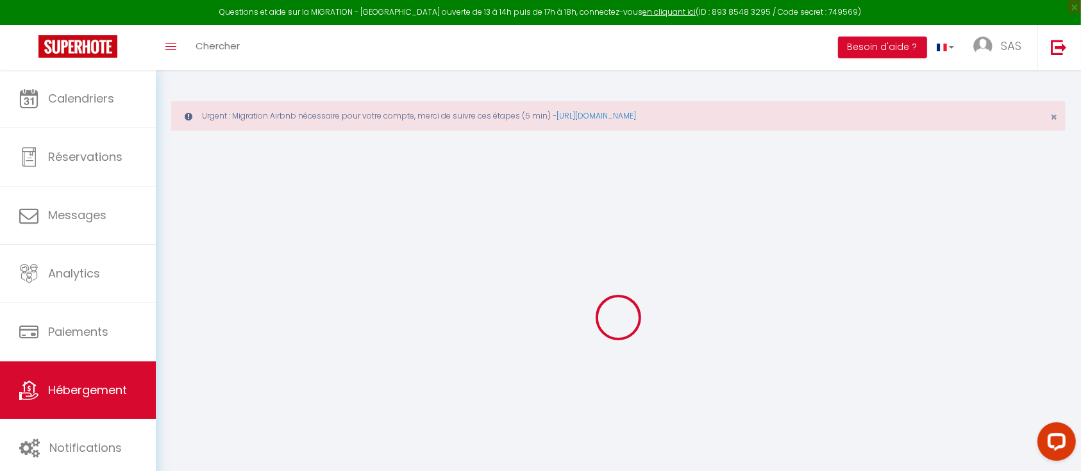
select select
checkbox input "false"
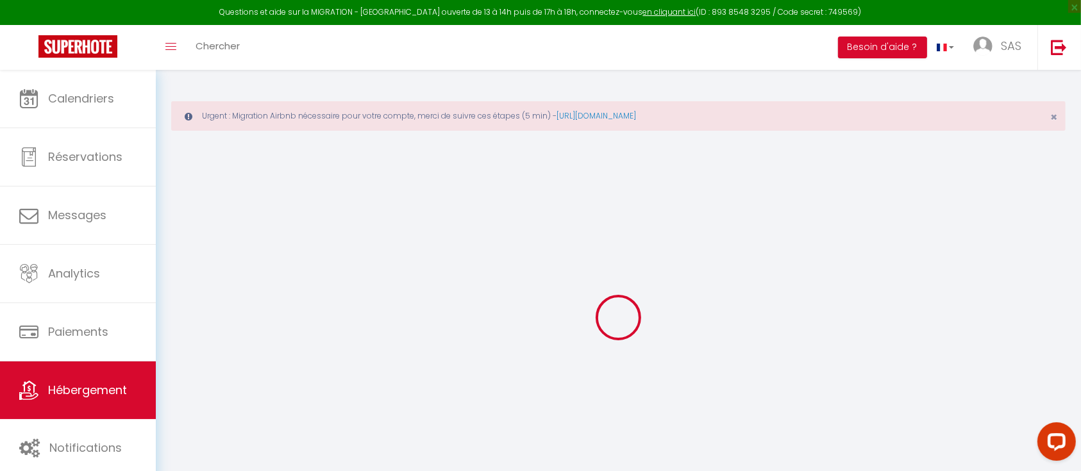
checkbox input "false"
select select
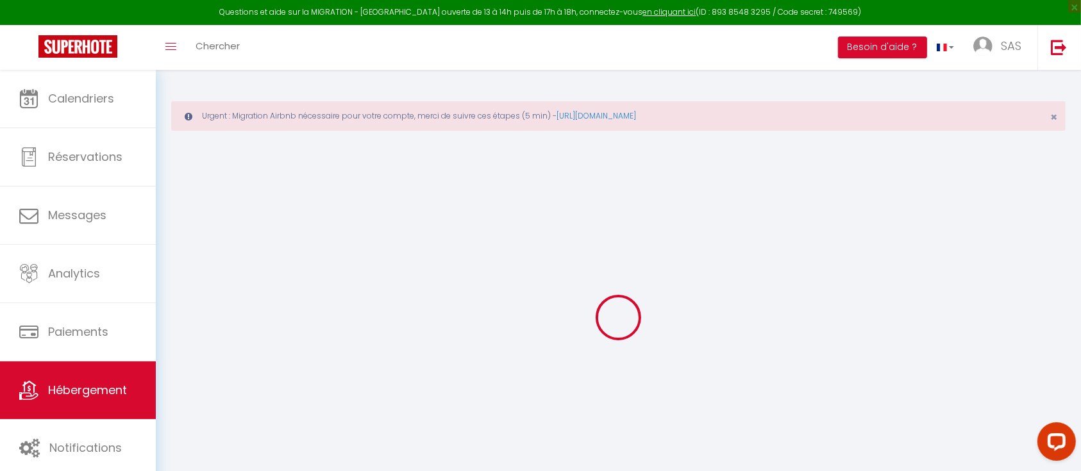
select select
checkbox input "false"
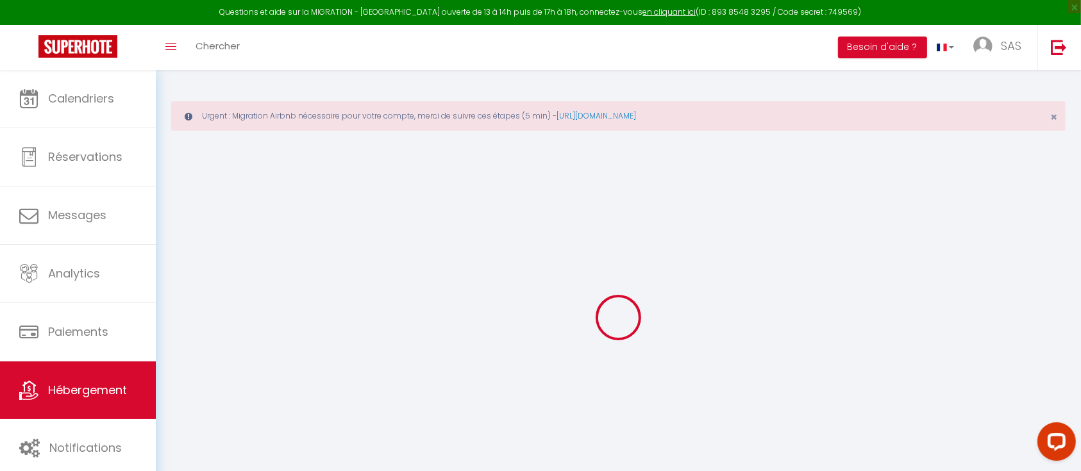
checkbox input "false"
select select
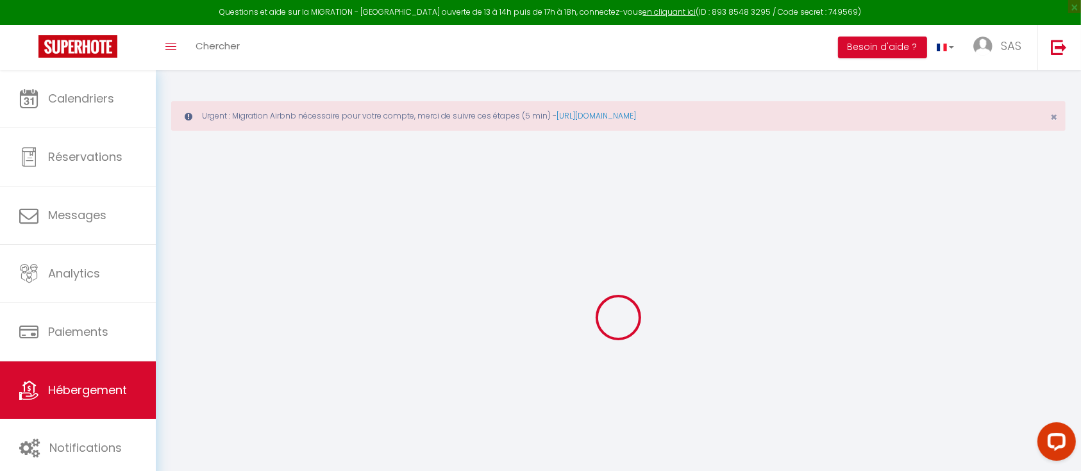
type input "[GEOGRAPHIC_DATA] -[GEOGRAPHIC_DATA]"
type input "SAS"
type input "A GOOD PLACE"
type input "69160"
type input "TASSIN LA DEMI LUNE"
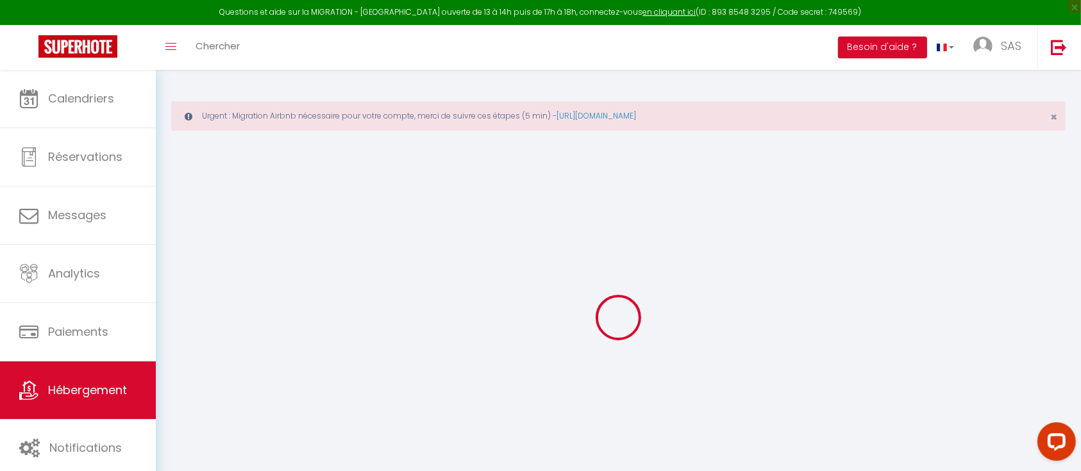
select select "2"
type input "46"
type input "40"
type input "4"
type input "2.30"
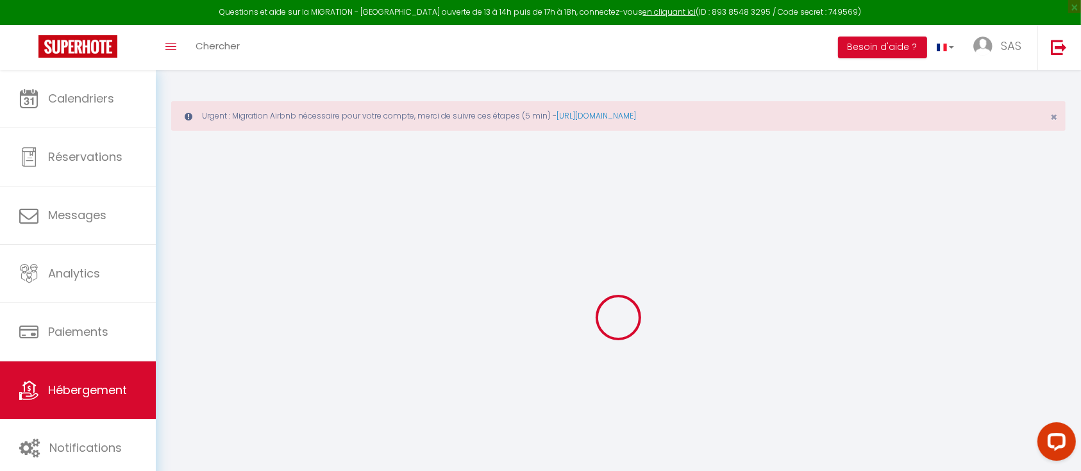
select select
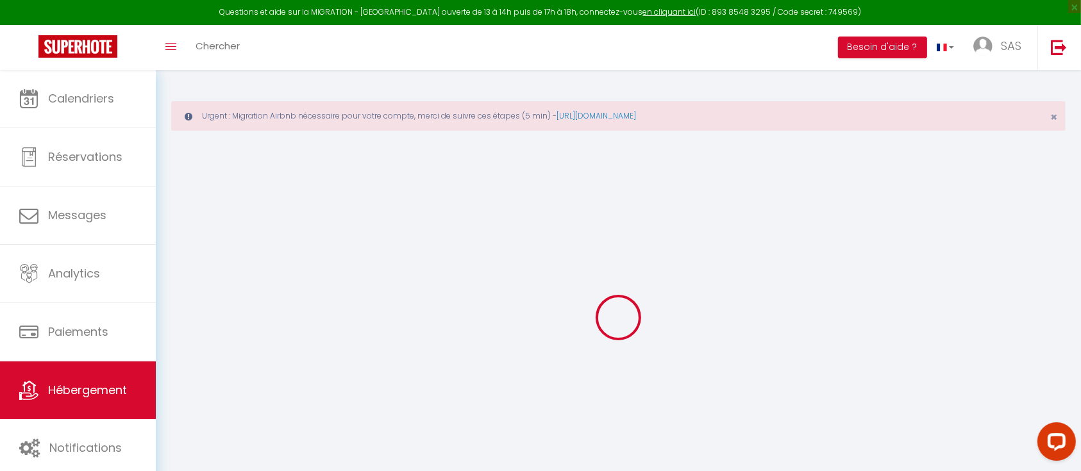
type input "20 Rue Raspail"
type input "42300"
type input "Roanne"
type input "book.agoodplace@gmail.com"
select select
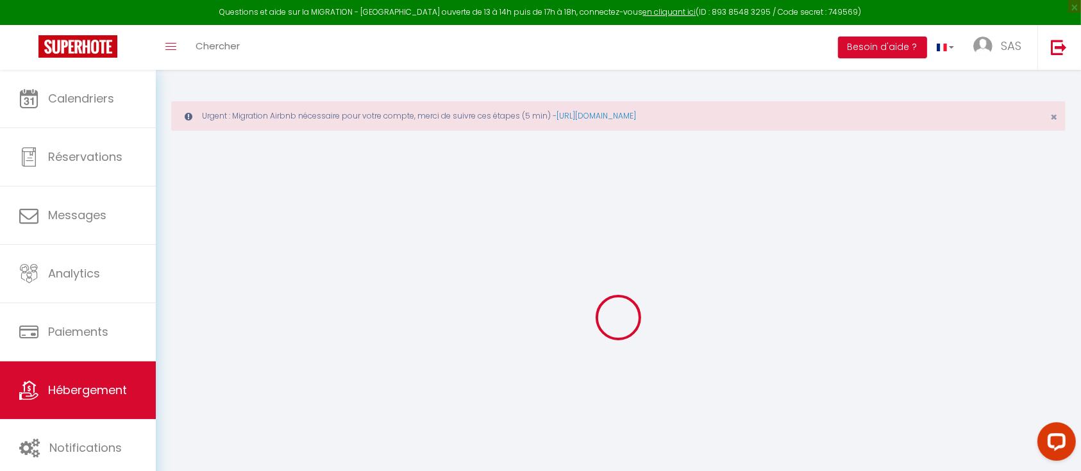
checkbox input "false"
radio input "true"
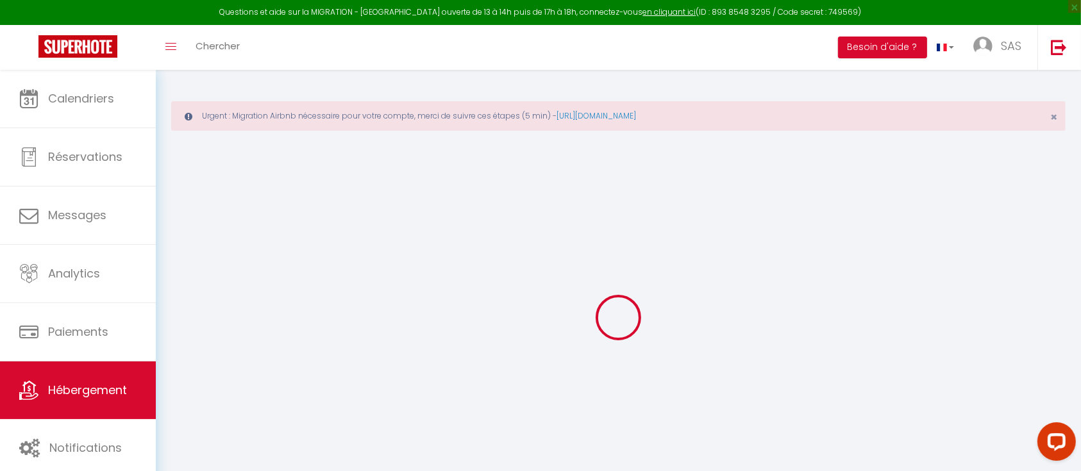
type input "0"
select select "+ 20 %"
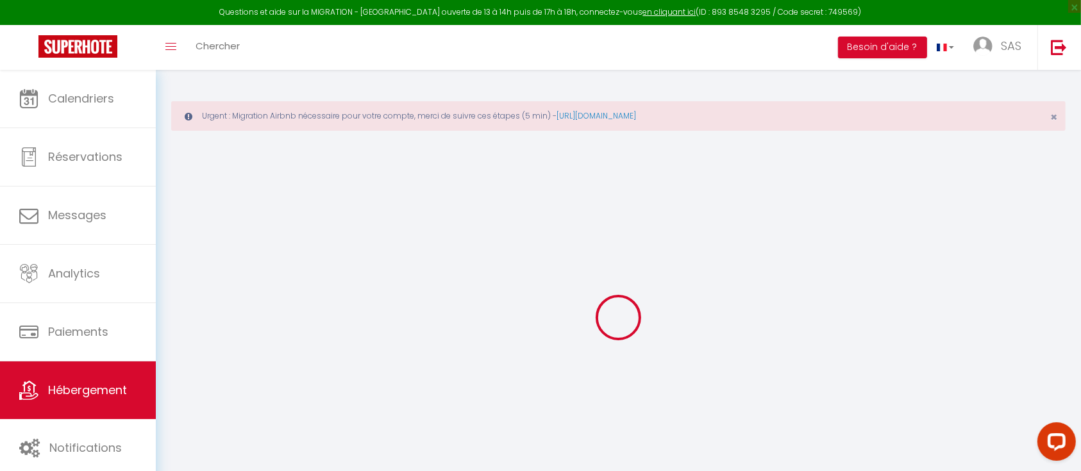
select select
checkbox input "false"
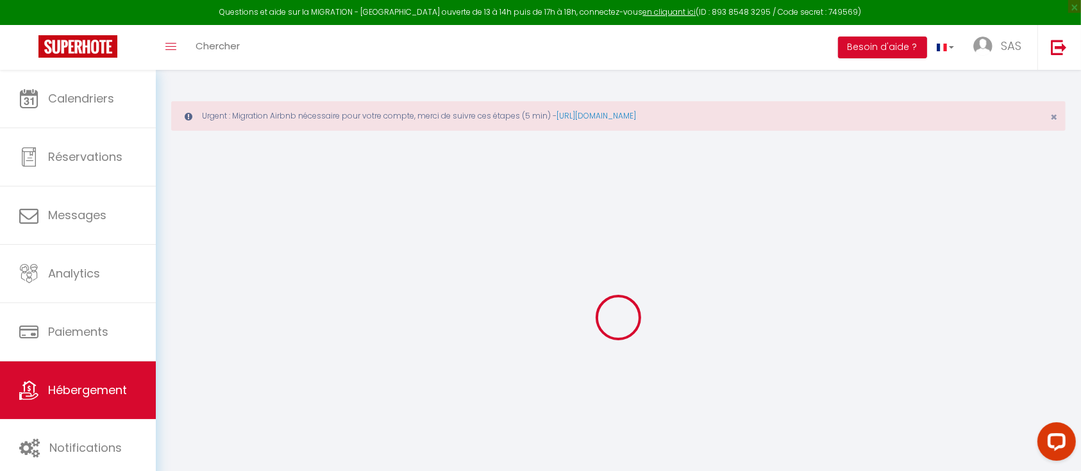
checkbox input "false"
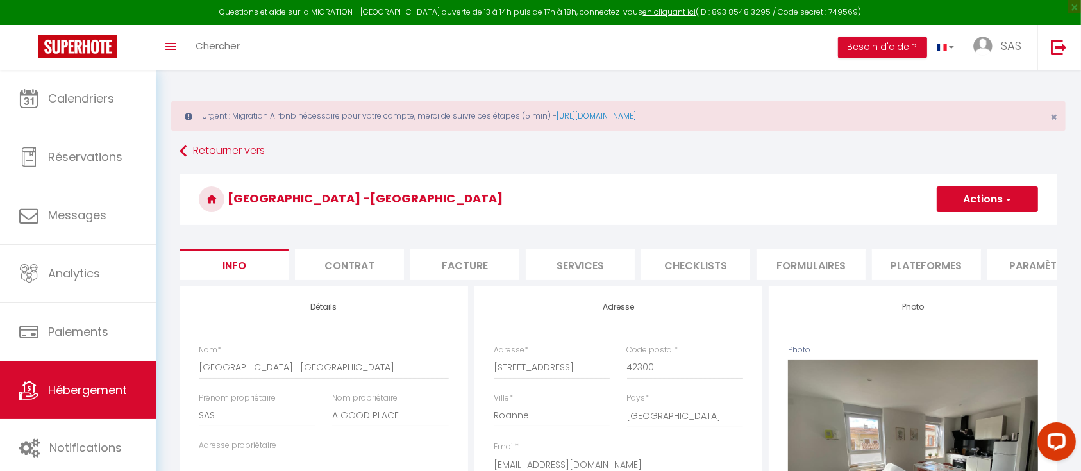
select select
checkbox input "false"
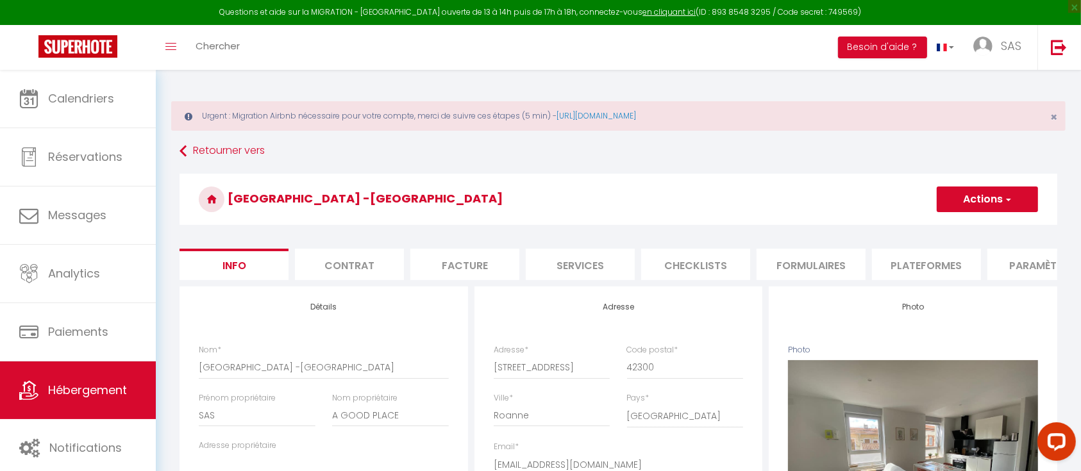
checkbox input "false"
select select "6068-1200618464263517360"
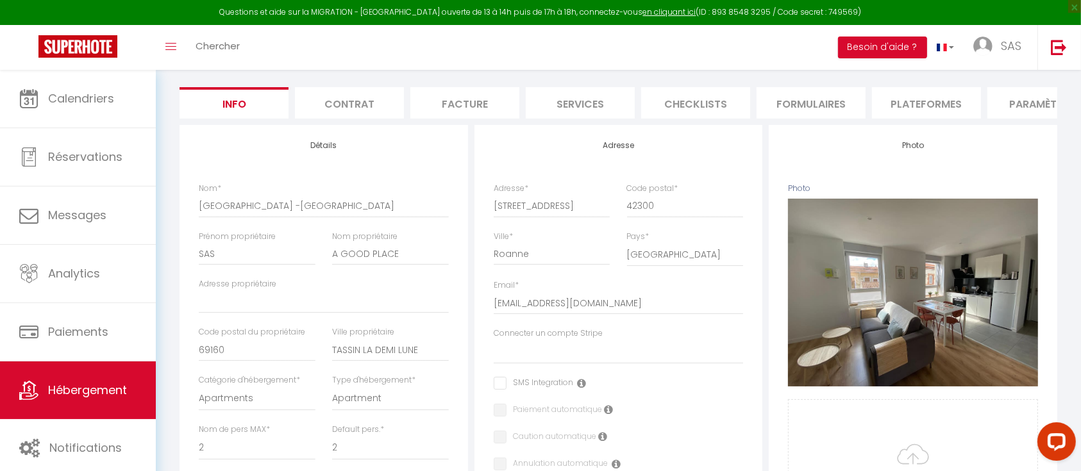
scroll to position [146, 0]
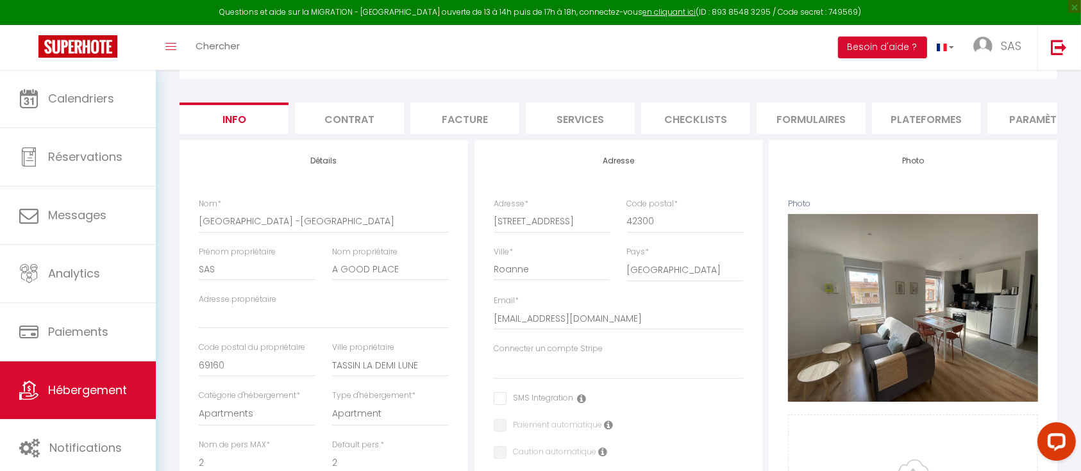
click at [906, 118] on li "Plateformes" at bounding box center [926, 118] width 109 height 31
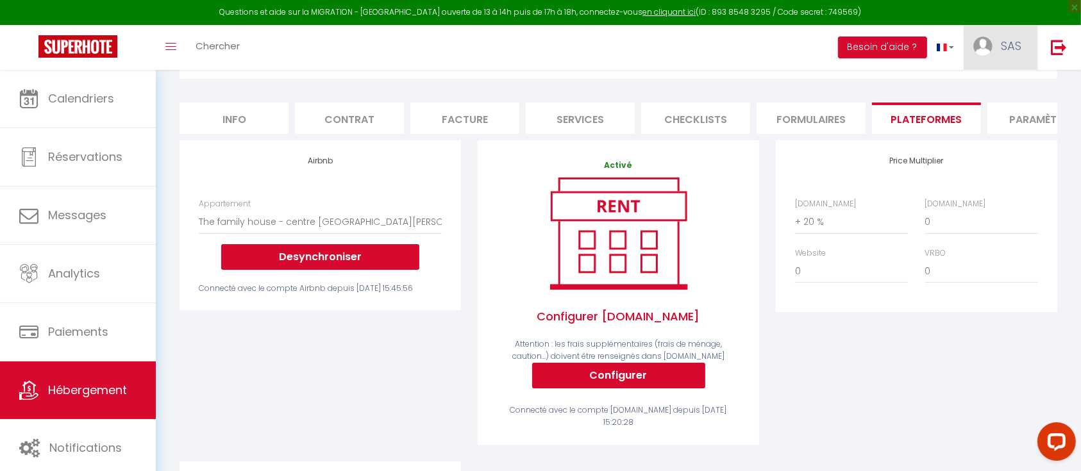
click at [1014, 50] on span "SAS" at bounding box center [1010, 46] width 21 height 16
click at [982, 84] on link "Paramètres" at bounding box center [985, 89] width 95 height 22
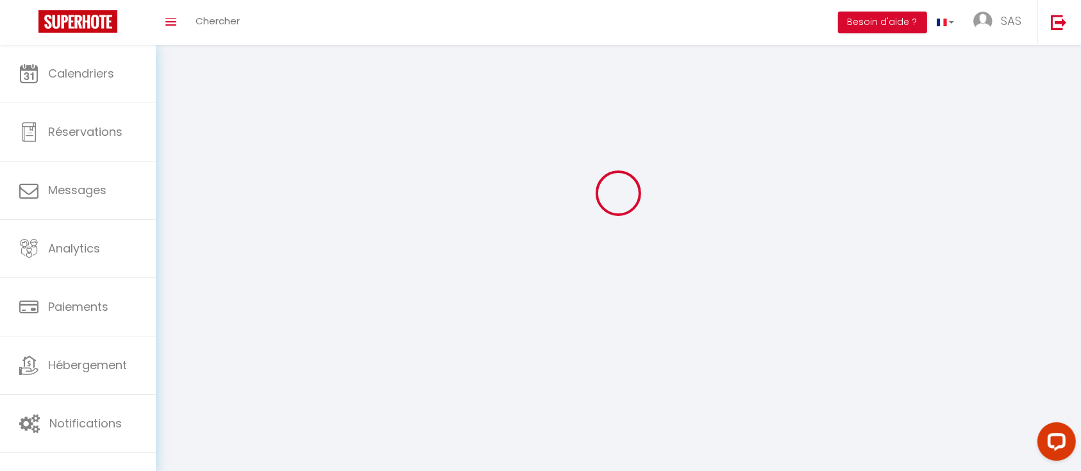
type input "SAS"
type input "A GOOD PLACE"
type input "0625213731"
type input "[STREET_ADDRESS]"
type input "69160"
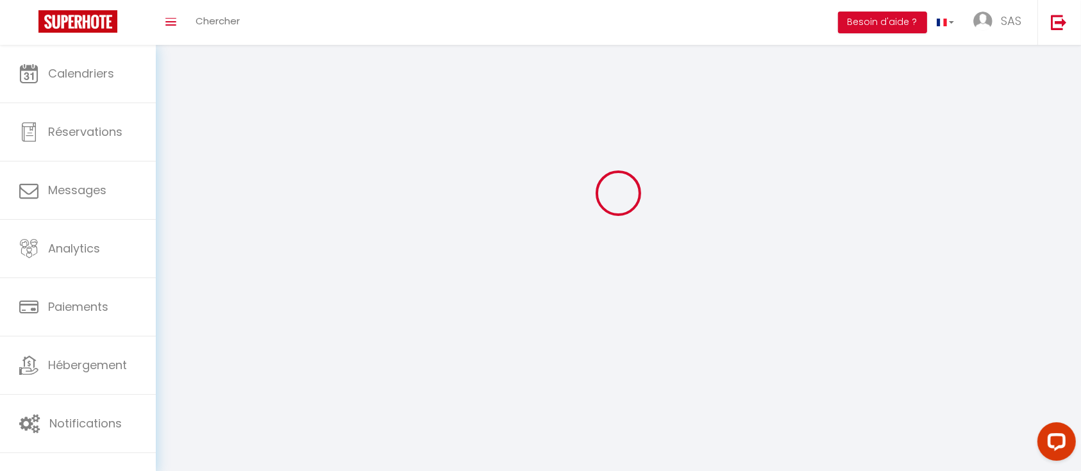
type input "Tassin la demi lune"
type input "r7cNpF67F960k2oJVrX4JpAJu"
type input "xXtayh7PJccAj2ZojXJg0ZH2t"
select select "28"
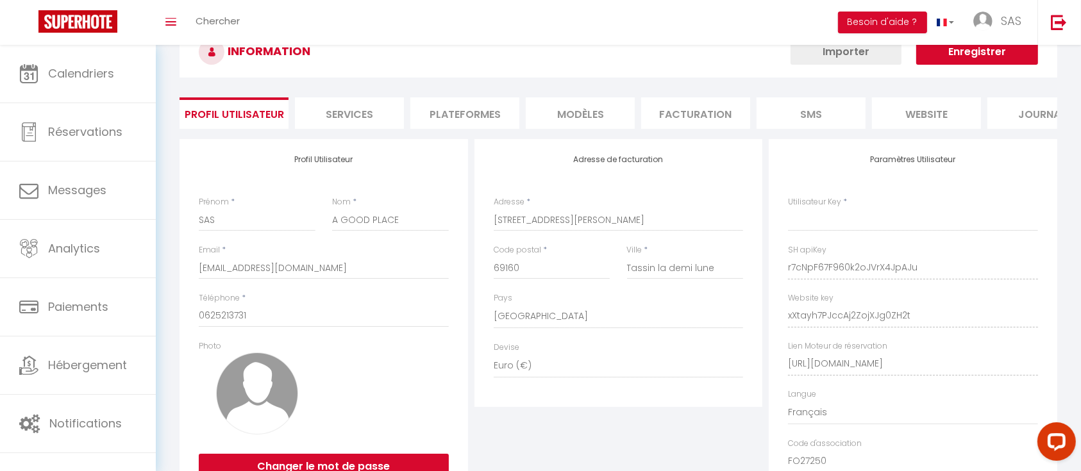
type input "r7cNpF67F960k2oJVrX4JpAJu"
type input "xXtayh7PJccAj2ZojXJg0ZH2t"
type input "[URL][DOMAIN_NAME]"
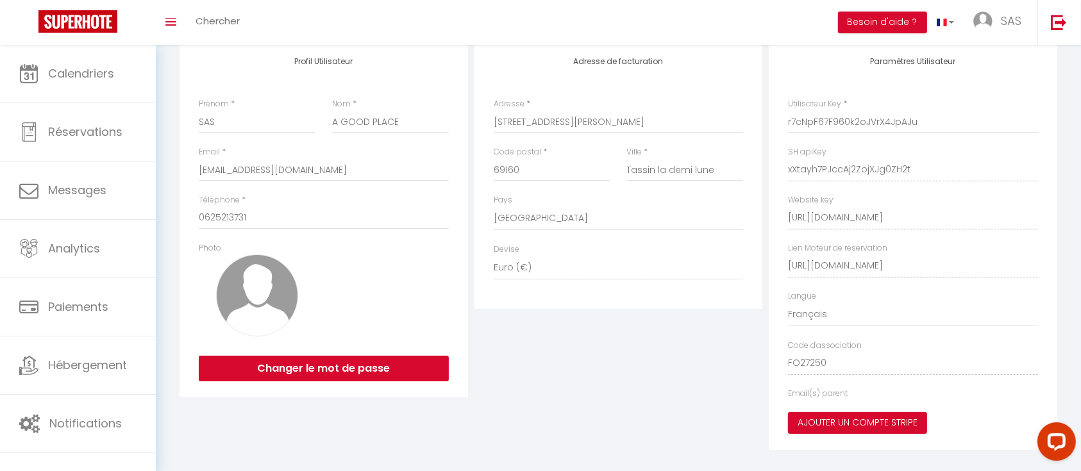
select select "fr"
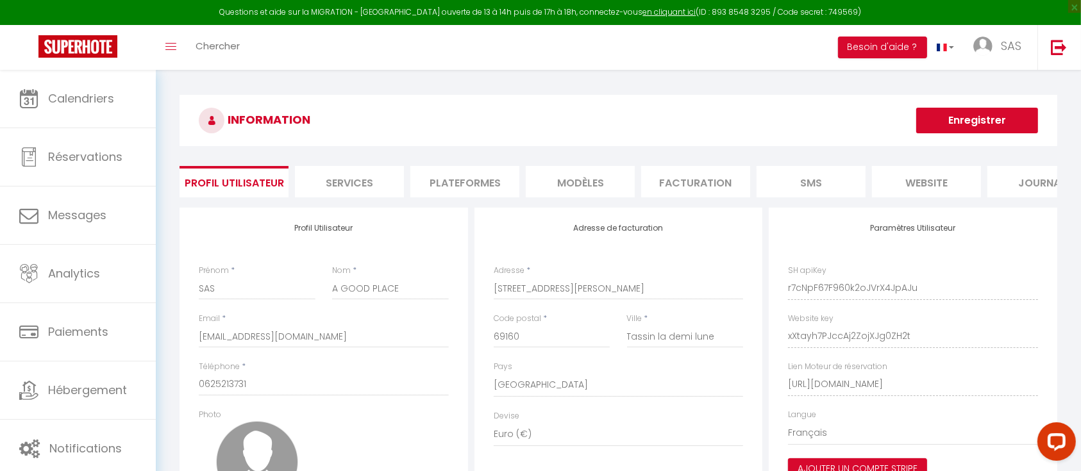
scroll to position [0, 0]
click at [415, 182] on li "Plateformes" at bounding box center [464, 182] width 109 height 31
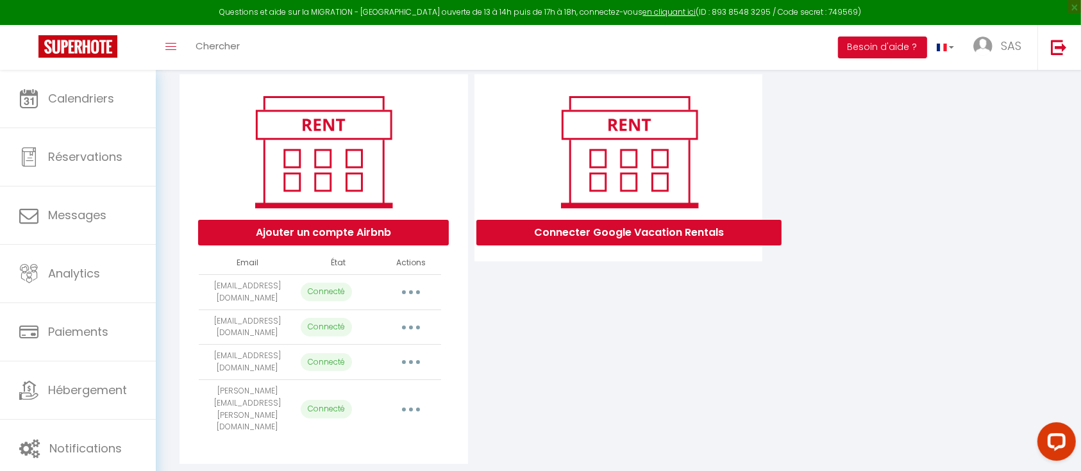
scroll to position [152, 0]
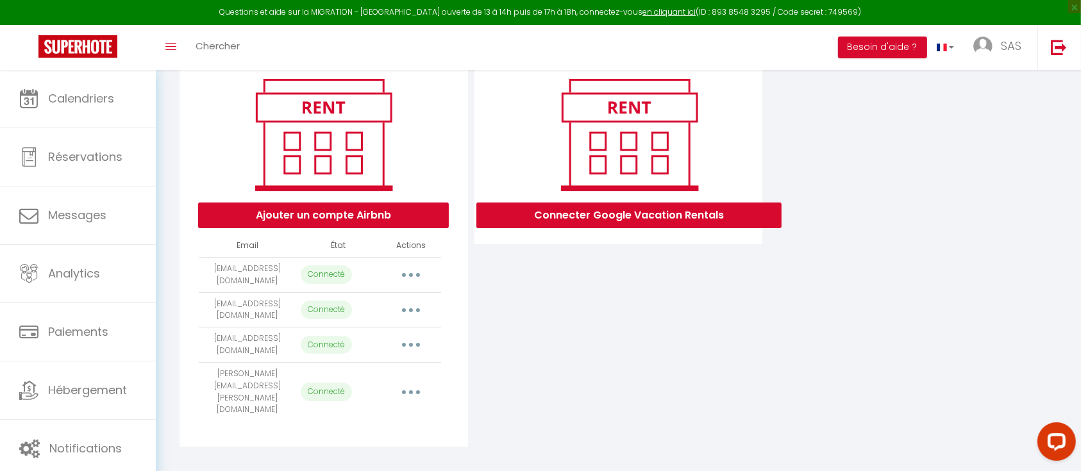
click at [412, 285] on button "button" at bounding box center [411, 275] width 36 height 21
click at [487, 304] on div "Connecter Google Vacation Rentals" at bounding box center [618, 252] width 295 height 390
click at [414, 394] on button "button" at bounding box center [411, 392] width 36 height 21
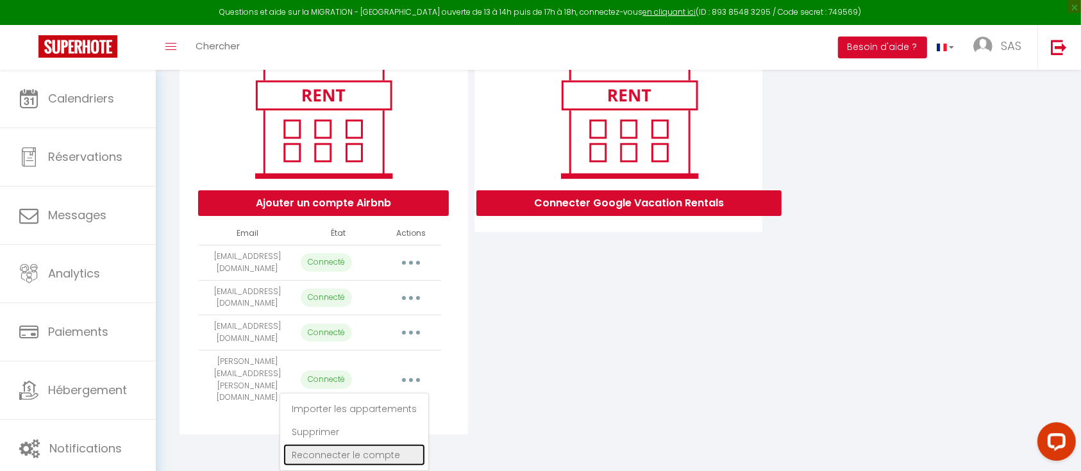
click at [361, 456] on link "Reconnecter le compte" at bounding box center [354, 455] width 142 height 22
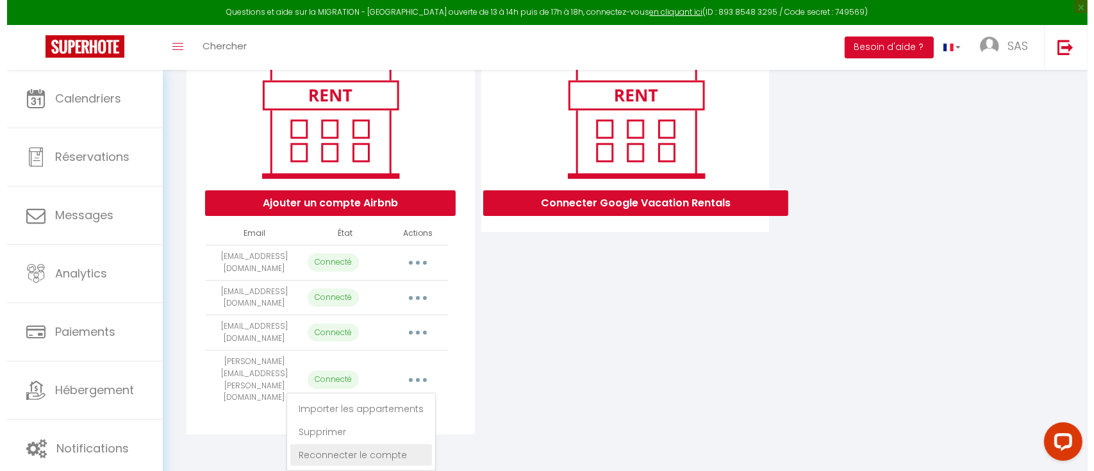
scroll to position [152, 0]
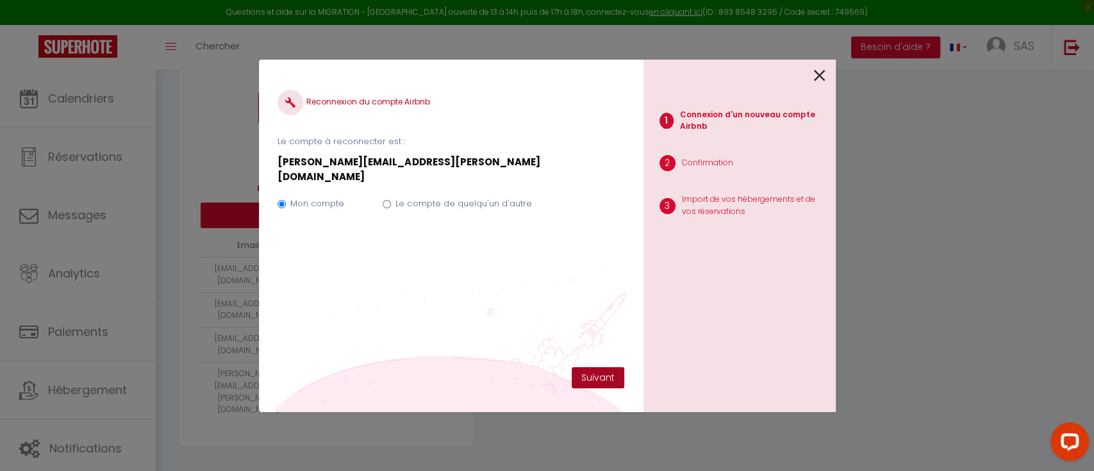
click at [602, 382] on button "Suivant" at bounding box center [598, 378] width 53 height 22
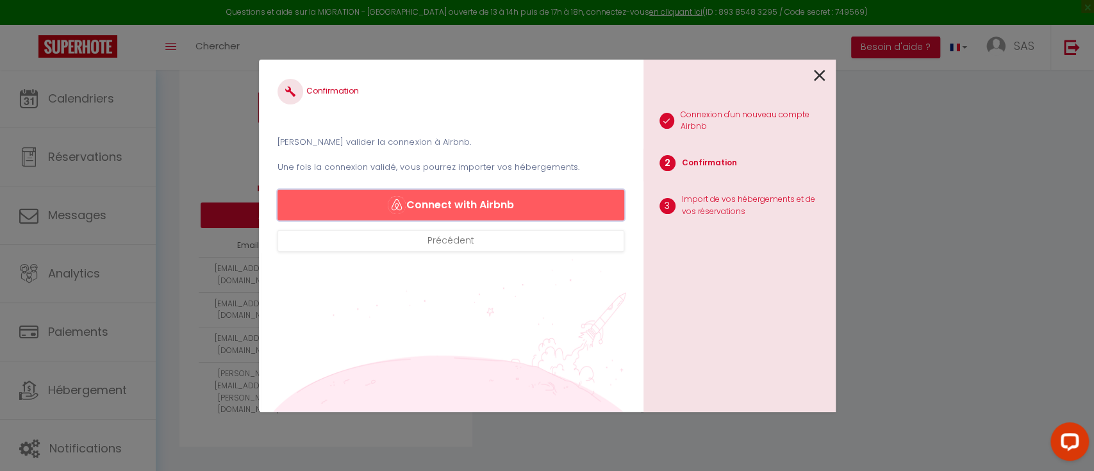
click at [477, 208] on button "Connect with Airbnb" at bounding box center [451, 205] width 346 height 31
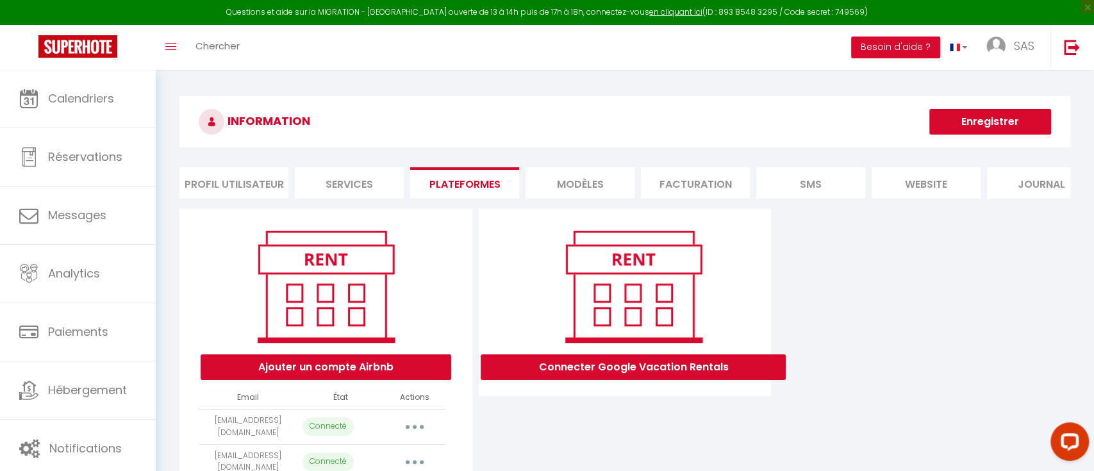
select select "5177"
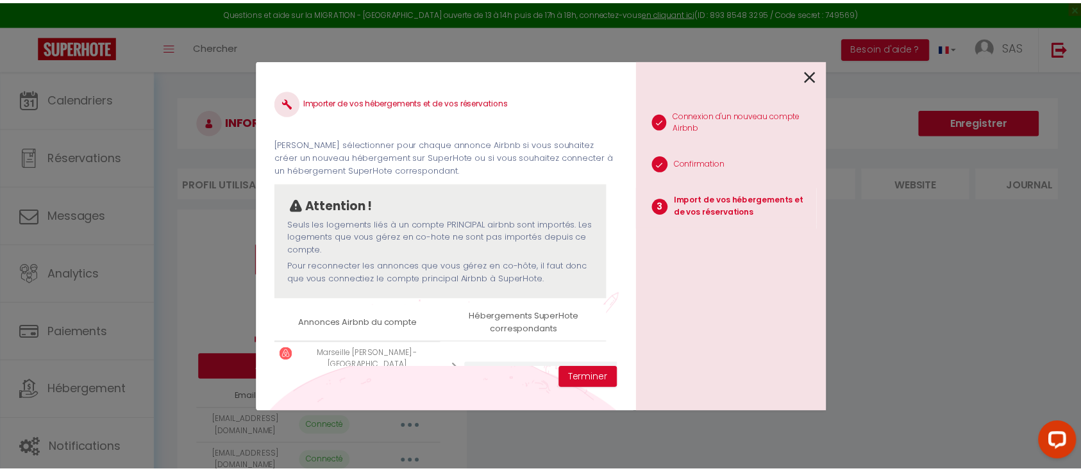
scroll to position [51, 0]
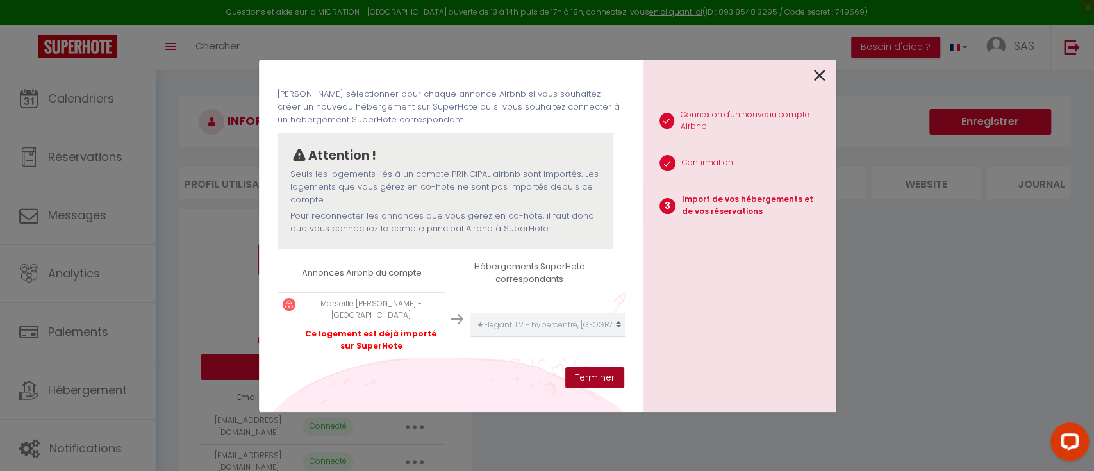
click at [590, 371] on button "Terminer" at bounding box center [594, 378] width 59 height 22
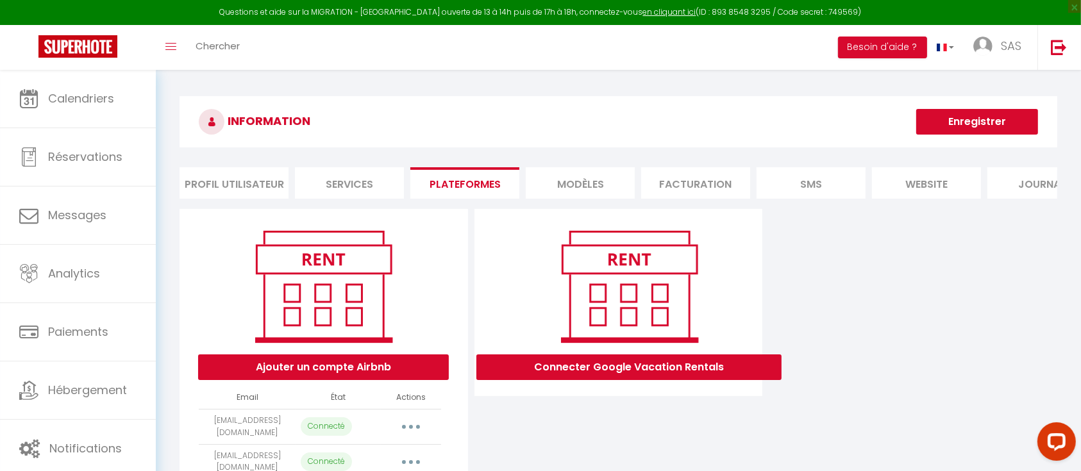
click at [972, 120] on button "Enregistrer" at bounding box center [977, 122] width 122 height 26
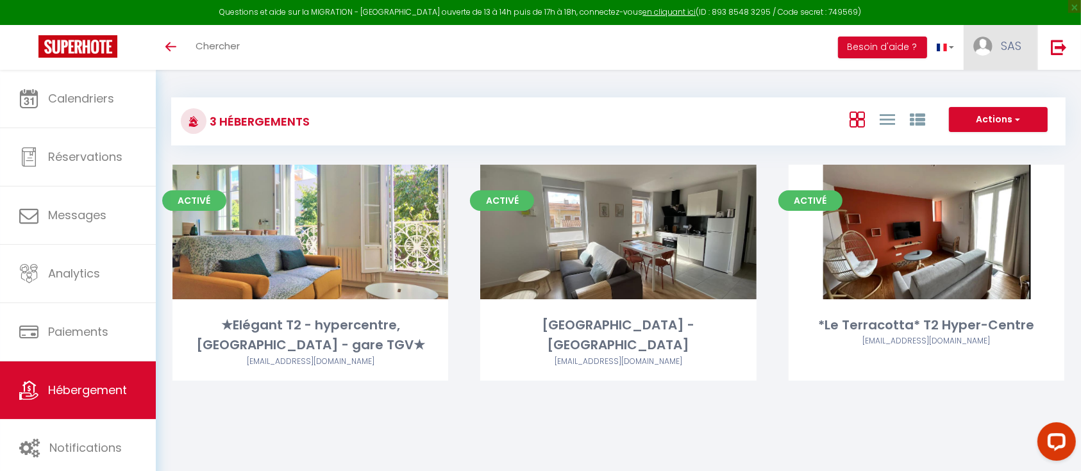
click at [1011, 56] on link "SAS" at bounding box center [1000, 47] width 74 height 45
click at [995, 85] on link "Paramètres" at bounding box center [985, 89] width 95 height 22
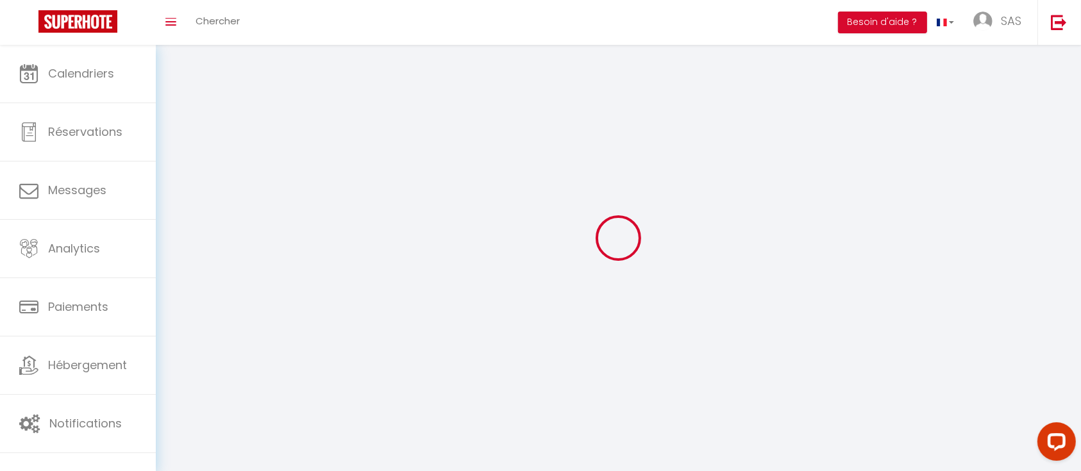
type input "SAS"
type input "A GOOD PLACE"
type input "0625213731"
type input "[STREET_ADDRESS]"
type input "69160"
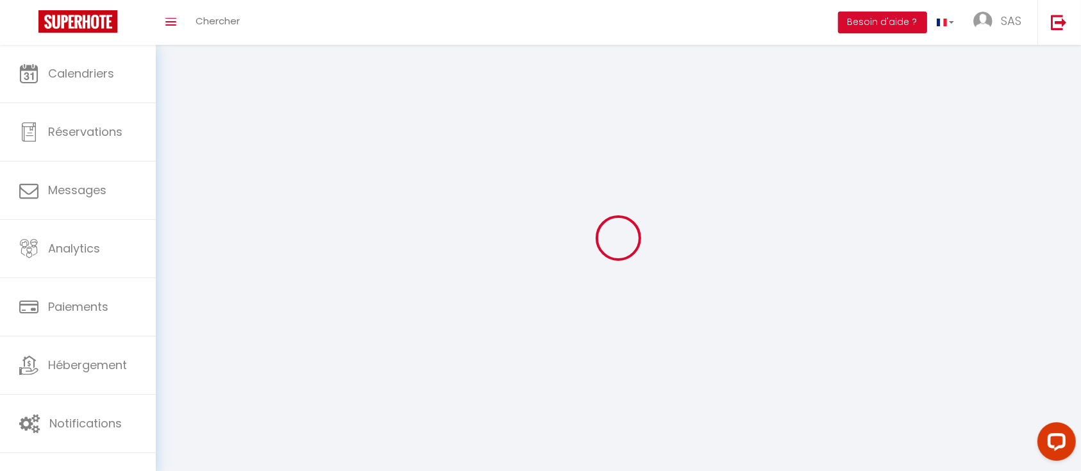
type input "Tassin la demi lune"
type input "r7cNpF67F960k2oJVrX4JpAJu"
type input "xXtayh7PJccAj2ZojXJg0ZH2t"
type input "r7cNpF67F960k2oJVrX4JpAJu"
type input "xXtayh7PJccAj2ZojXJg0ZH2t"
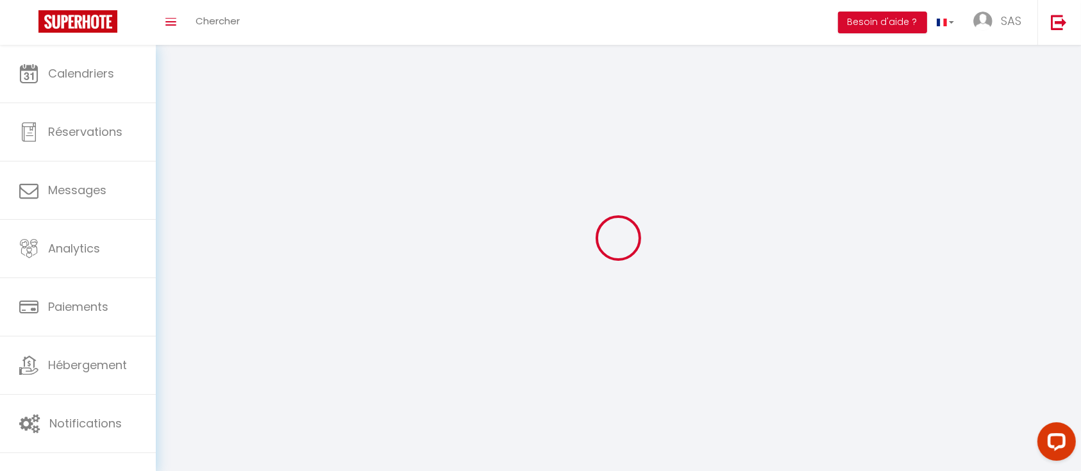
type input "[URL][DOMAIN_NAME]"
select select "28"
select select "fr"
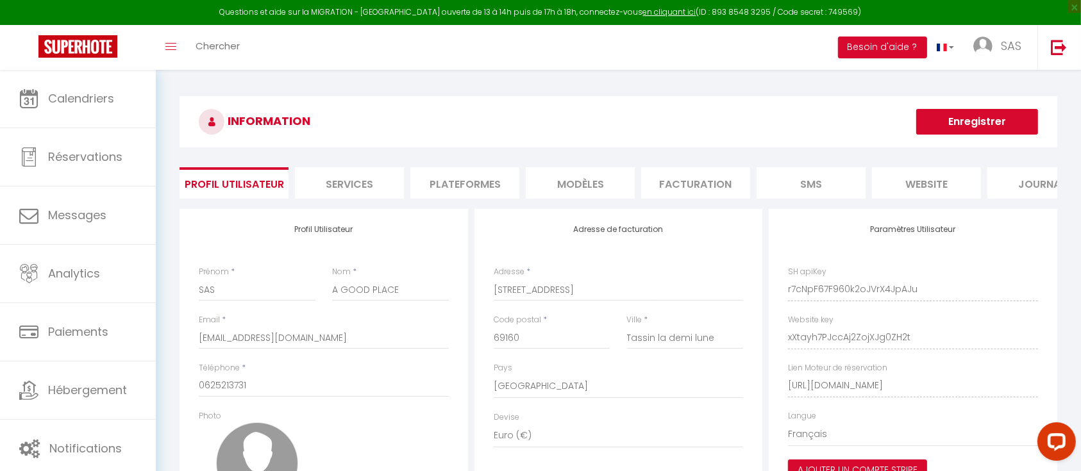
click at [583, 187] on li "MODÈLES" at bounding box center [580, 182] width 109 height 31
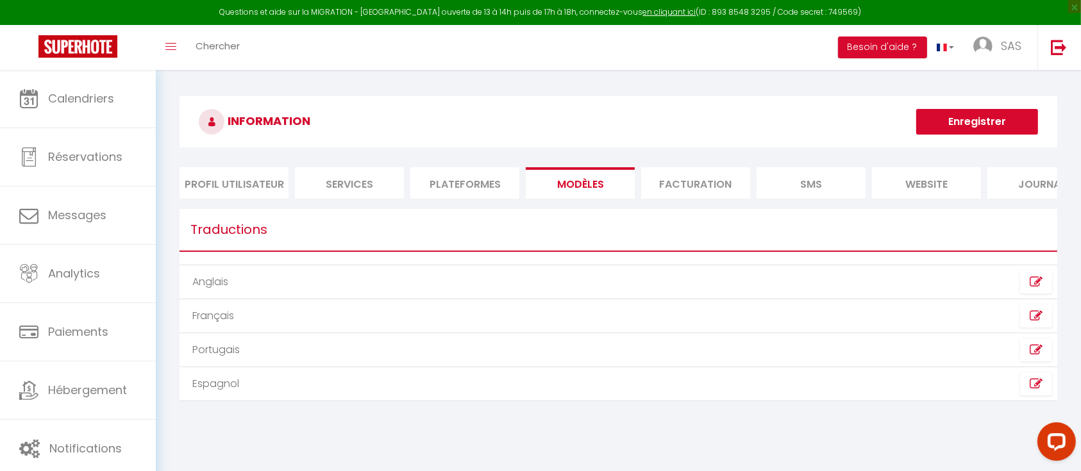
click at [211, 329] on td "Français" at bounding box center [398, 316] width 438 height 34
click at [1034, 322] on icon at bounding box center [1035, 316] width 13 height 13
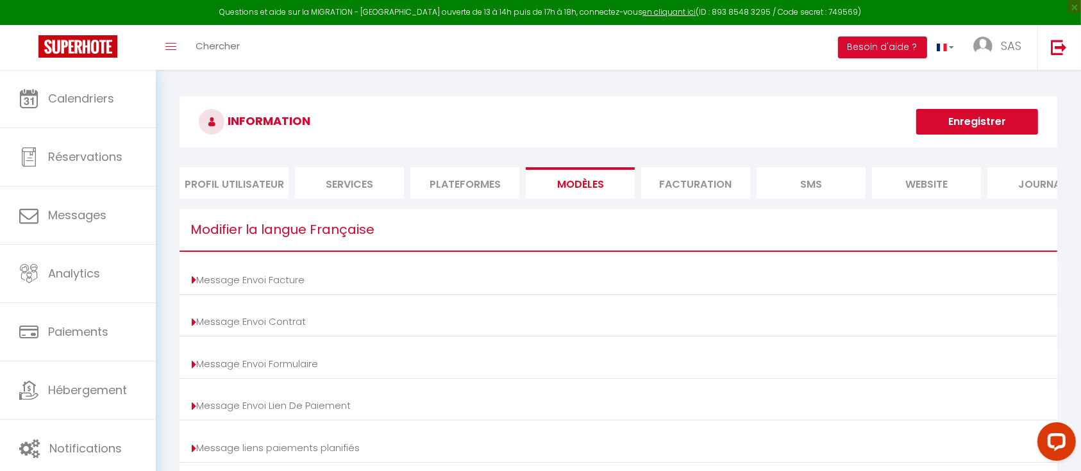
click at [691, 186] on li "Facturation" at bounding box center [695, 182] width 109 height 31
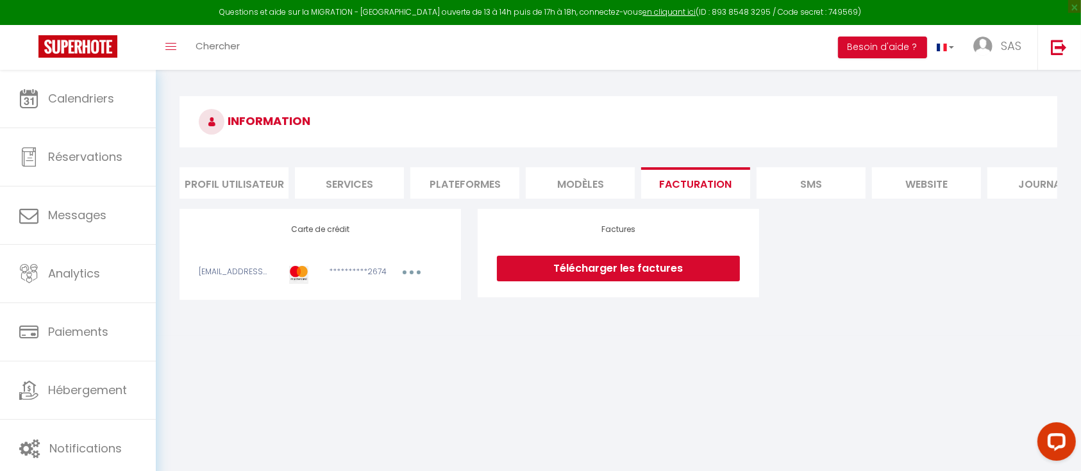
scroll to position [0, 46]
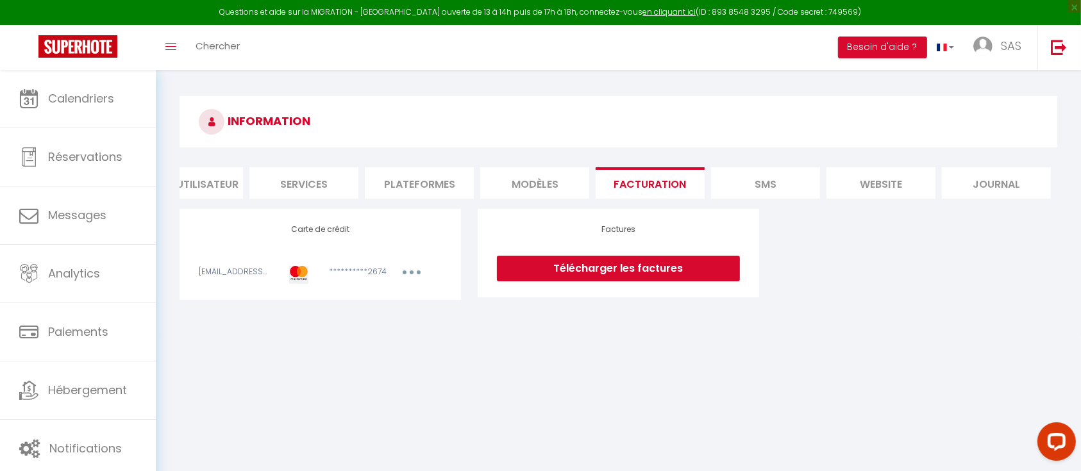
click at [750, 172] on li "SMS" at bounding box center [765, 182] width 109 height 31
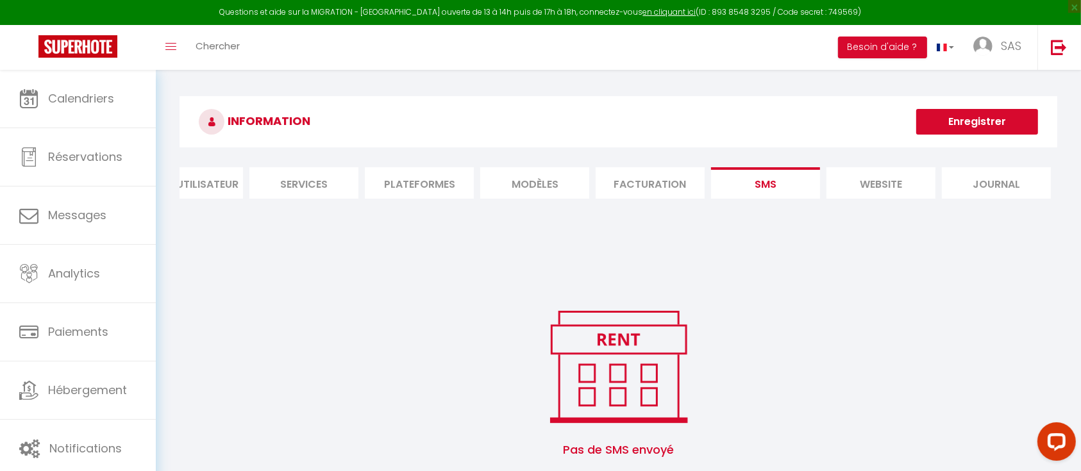
click at [870, 182] on li "website" at bounding box center [880, 182] width 109 height 31
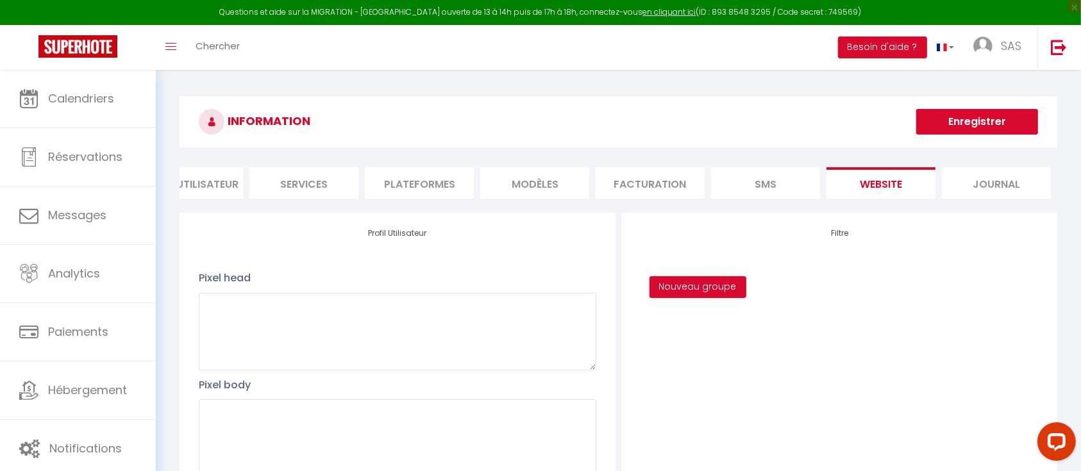
click at [990, 183] on li "Journal" at bounding box center [995, 182] width 109 height 31
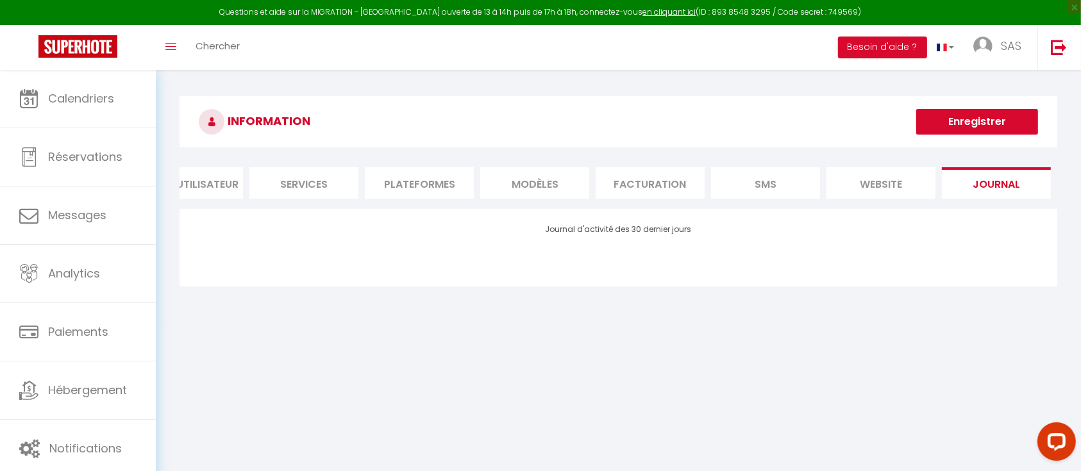
click at [411, 190] on li "Plateformes" at bounding box center [419, 182] width 109 height 31
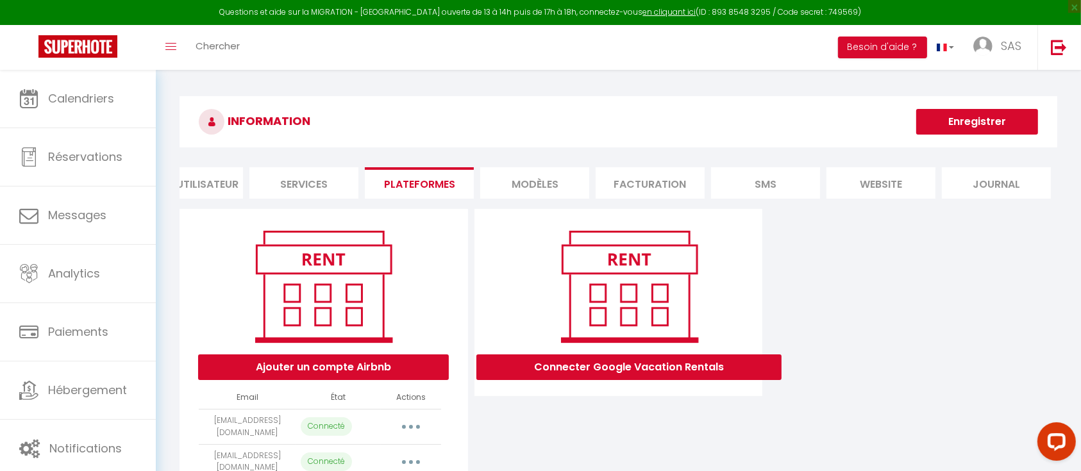
click at [286, 187] on li "Services" at bounding box center [303, 182] width 109 height 31
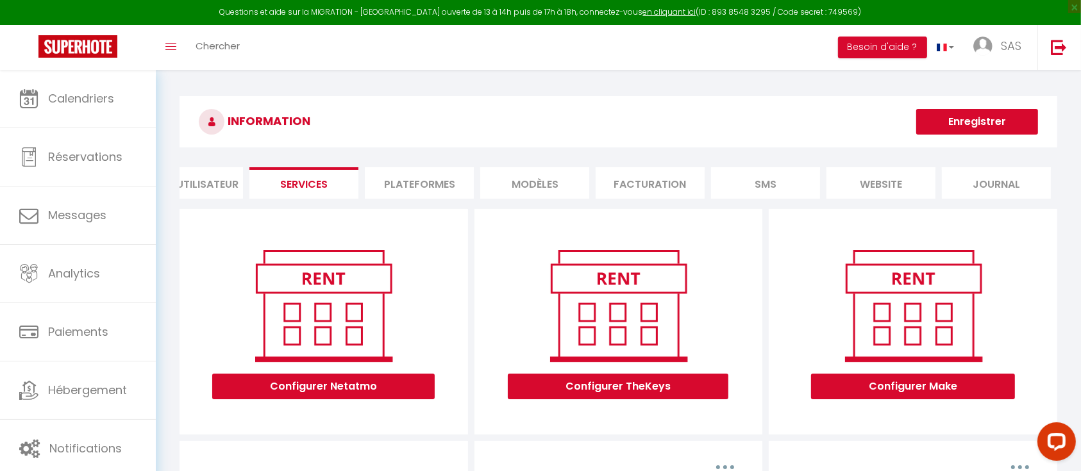
click at [186, 179] on li "Profil Utilisateur" at bounding box center [188, 182] width 109 height 31
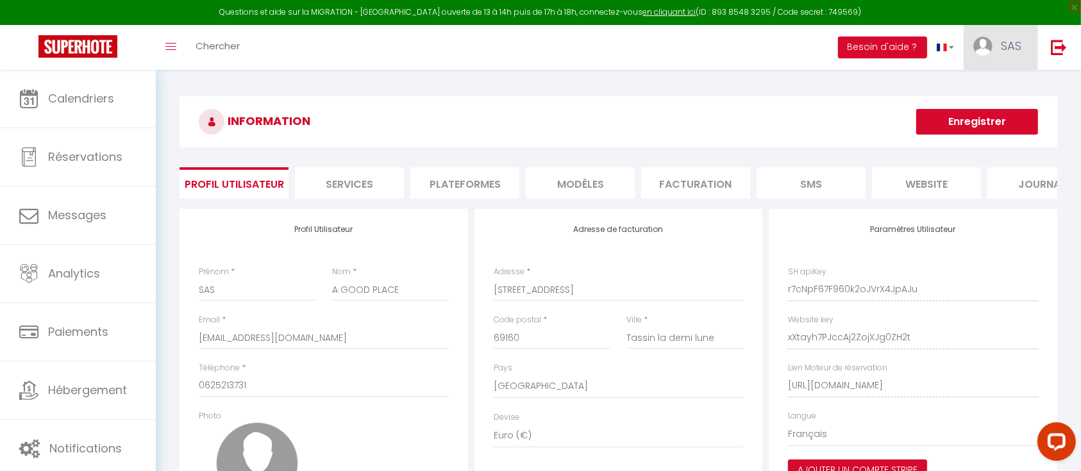
click at [992, 49] on link "SAS" at bounding box center [1000, 47] width 74 height 45
click at [776, 97] on h3 "INFORMATION" at bounding box center [617, 121] width 877 height 51
click at [169, 49] on icon "Toggle menubar" at bounding box center [170, 47] width 11 height 8
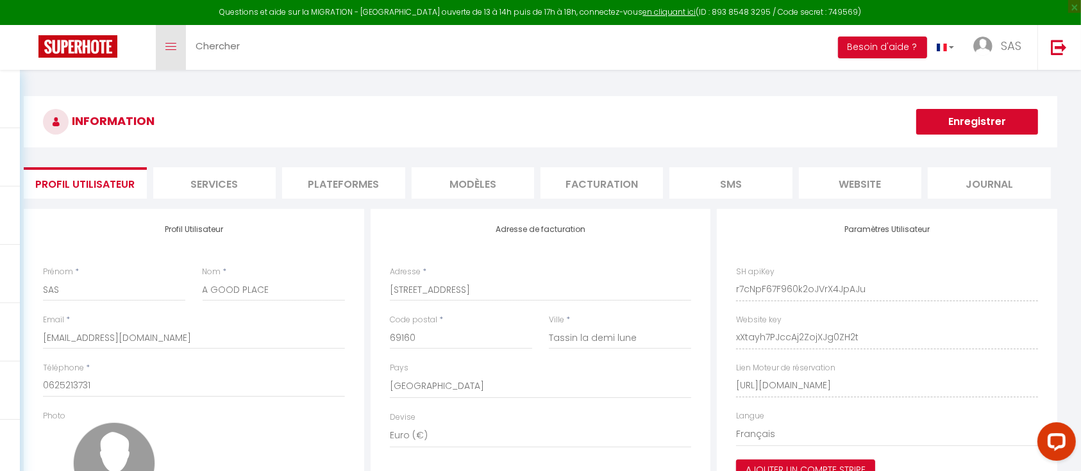
click at [169, 49] on icon "Toggle menubar" at bounding box center [170, 47] width 11 height 8
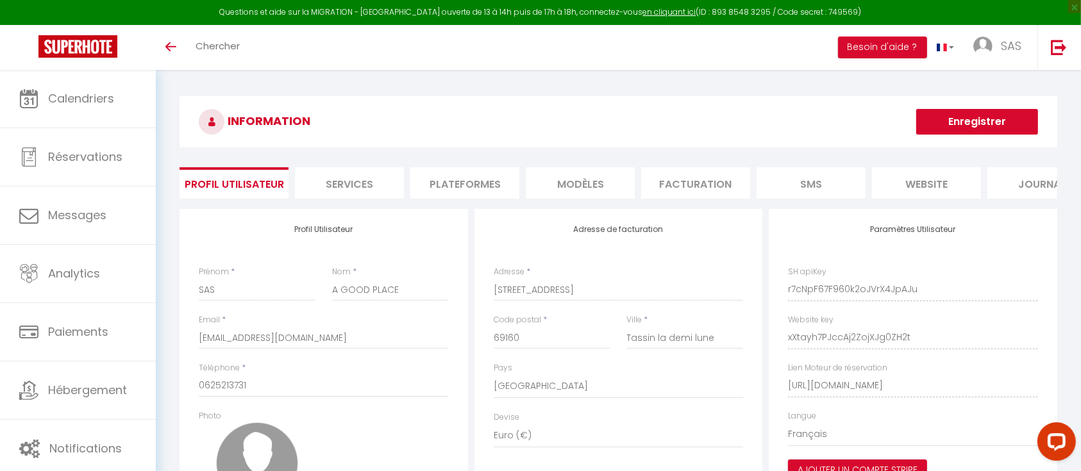
click at [706, 186] on li "Facturation" at bounding box center [695, 182] width 109 height 31
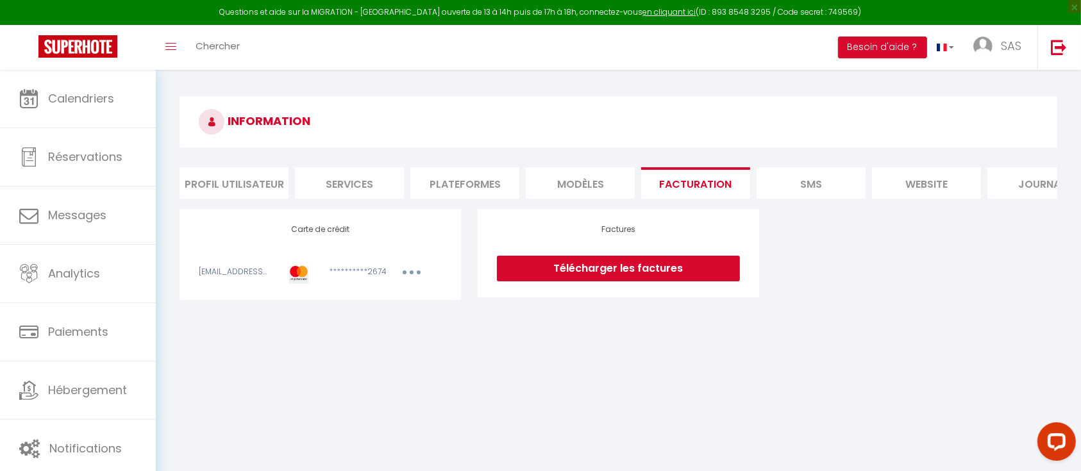
click at [590, 183] on li "MODÈLES" at bounding box center [580, 182] width 109 height 31
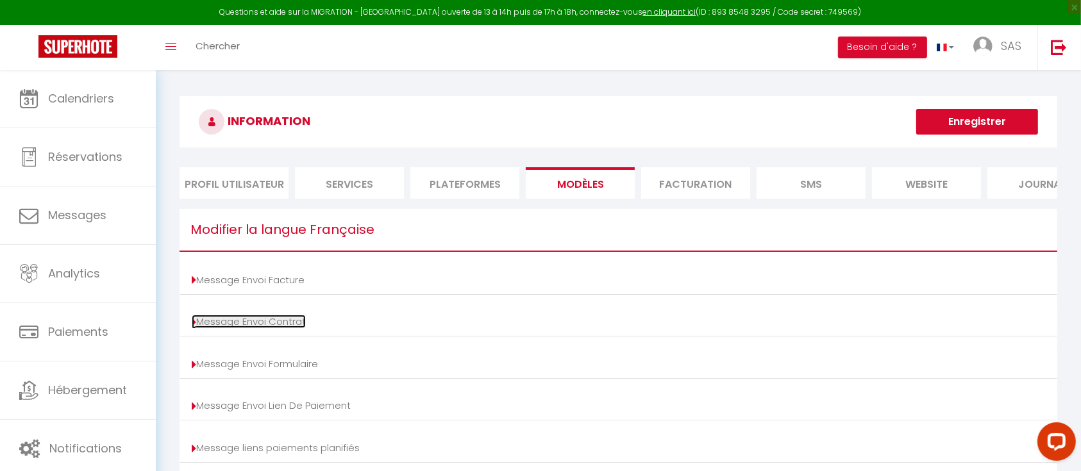
click at [262, 328] on link "Message Envoi Contrat" at bounding box center [249, 321] width 114 height 13
type input "Votre contrat [BOOKING:ID] - [RENTAL:NAME]"
type textarea "Bonjour, Nous vous invitons à cliquer sur le lien suivant pour signer votre con…"
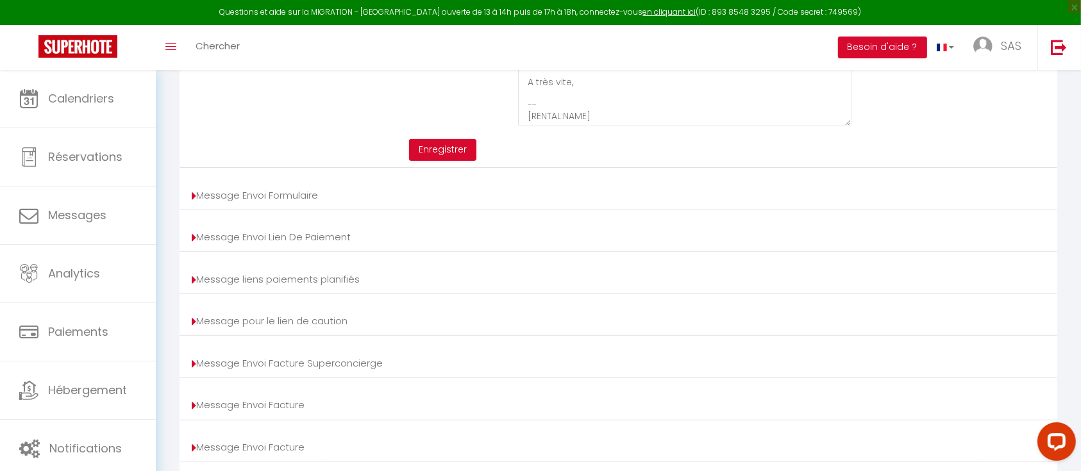
scroll to position [522, 0]
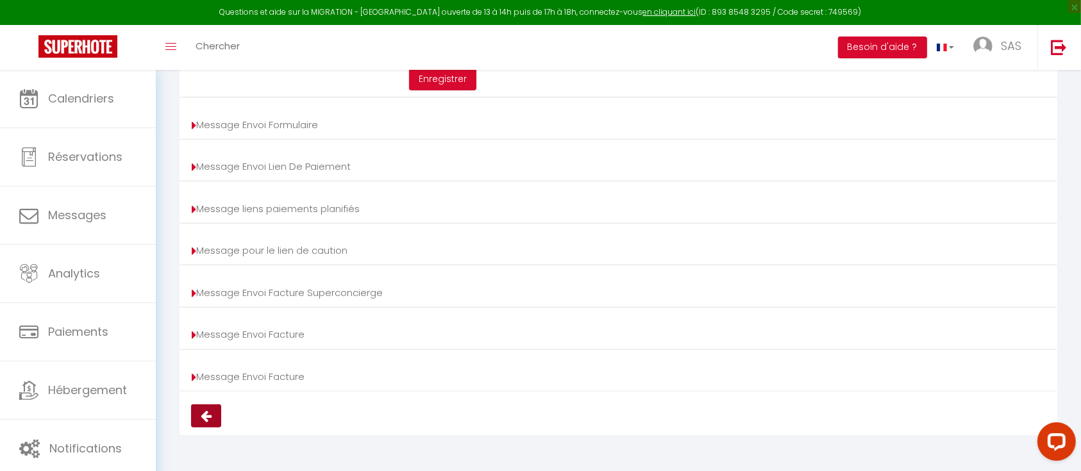
click at [205, 417] on icon at bounding box center [206, 416] width 11 height 13
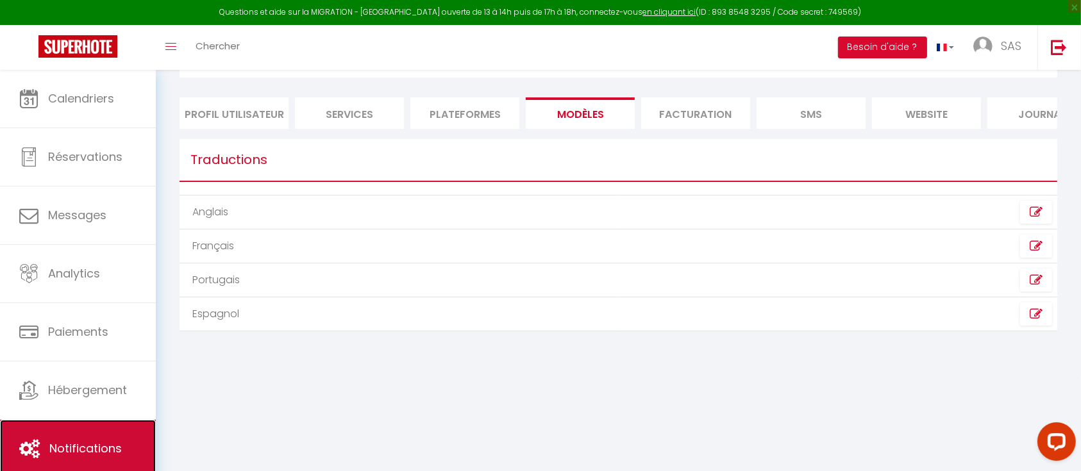
click at [73, 445] on span "Notifications" at bounding box center [85, 448] width 72 height 16
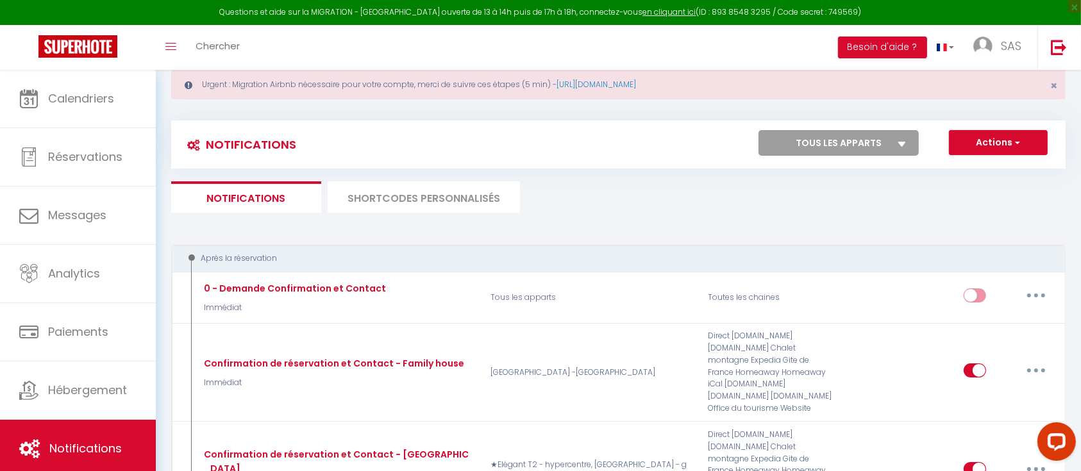
scroll to position [33, 0]
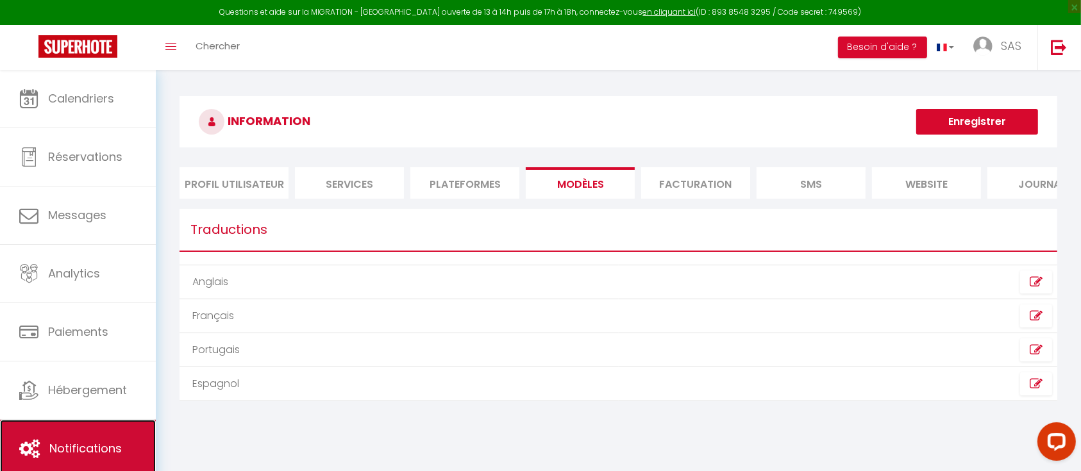
click at [65, 447] on span "Notifications" at bounding box center [85, 448] width 72 height 16
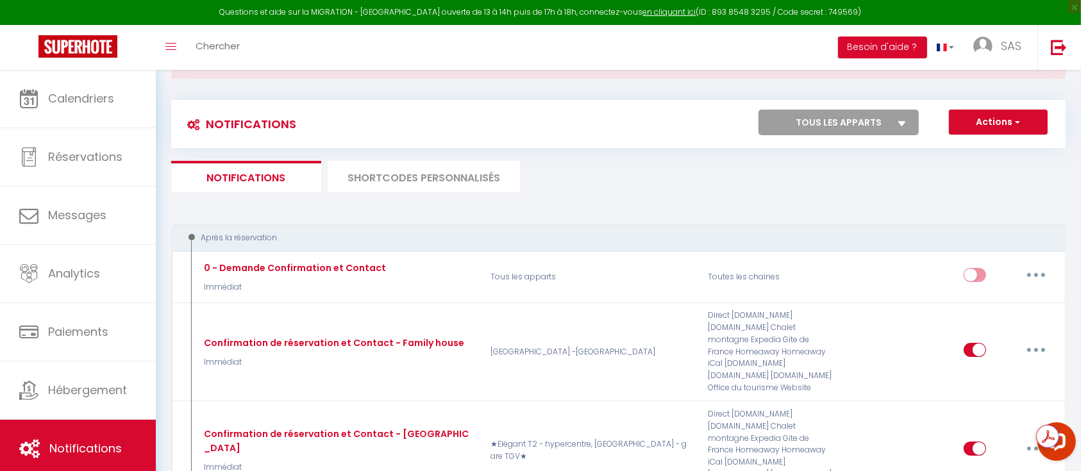
scroll to position [58, 0]
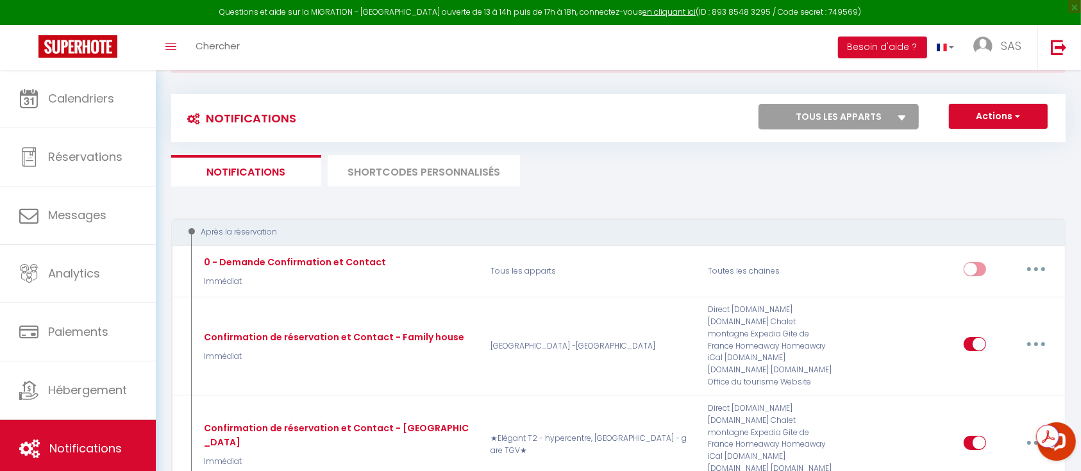
click at [426, 170] on li "SHORTCODES PERSONNALISÉS" at bounding box center [423, 170] width 192 height 31
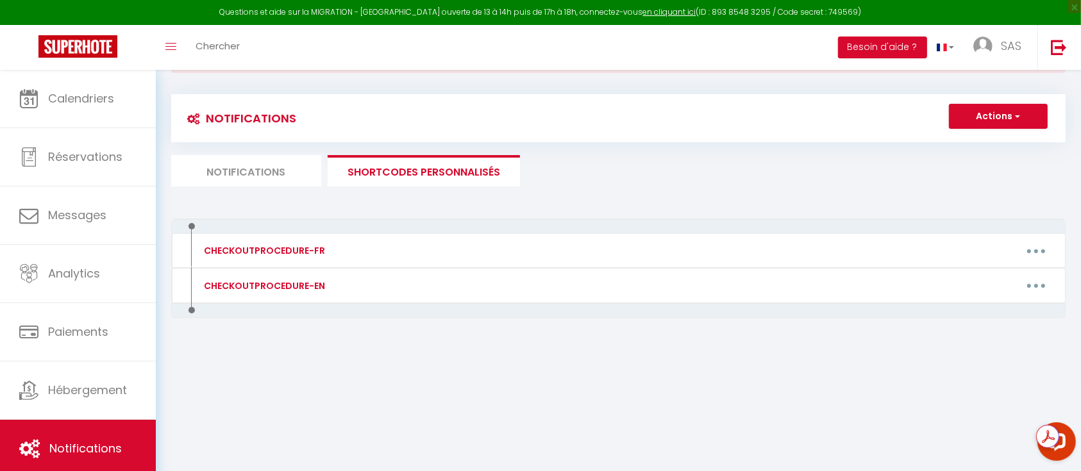
click at [262, 163] on li "Notifications" at bounding box center [246, 170] width 150 height 31
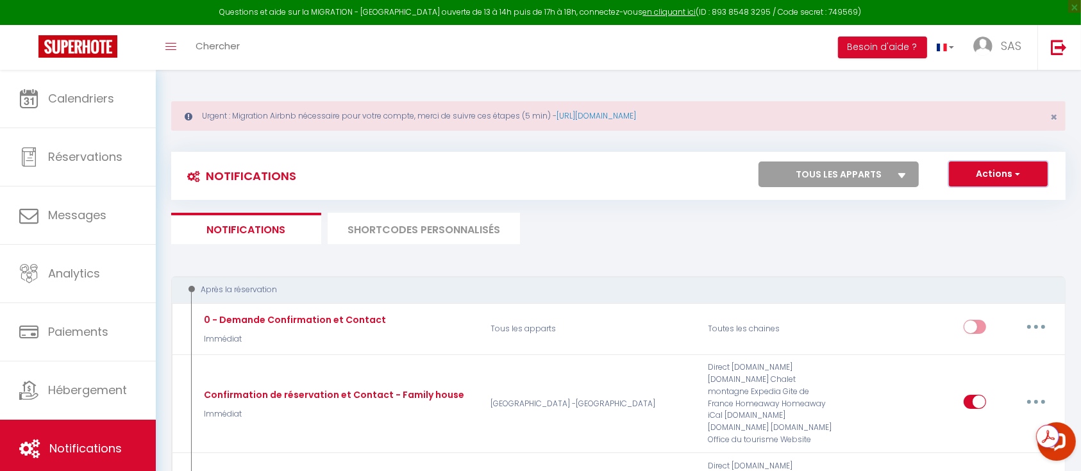
click at [1031, 172] on button "Actions" at bounding box center [997, 175] width 99 height 26
click at [906, 170] on select "Tous les apparts ★Elégant T2 - hypercentre, [GEOGRAPHIC_DATA] - gare TGV★ [GEOG…" at bounding box center [838, 175] width 160 height 26
click at [628, 152] on div "Notifications Actions Nouvelle Notification Exporter Importer Tous les apparts …" at bounding box center [618, 176] width 894 height 48
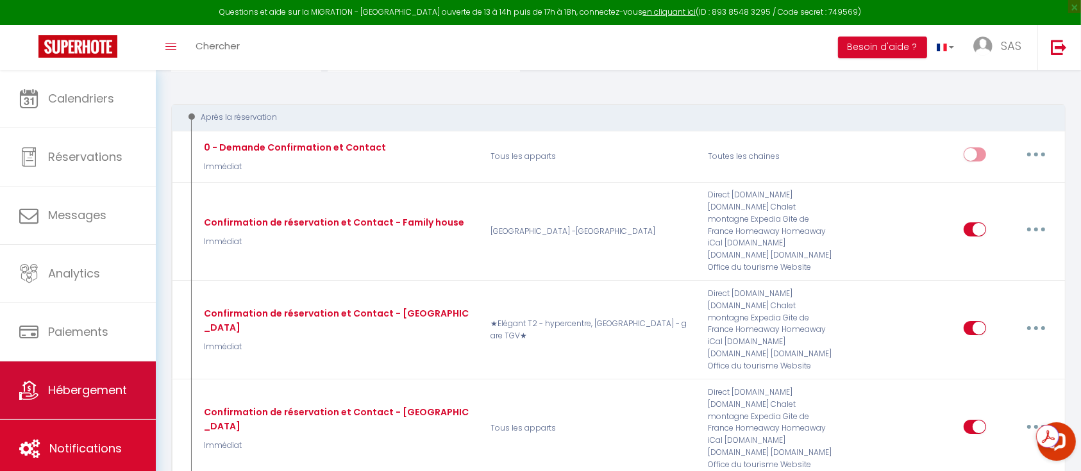
scroll to position [174, 0]
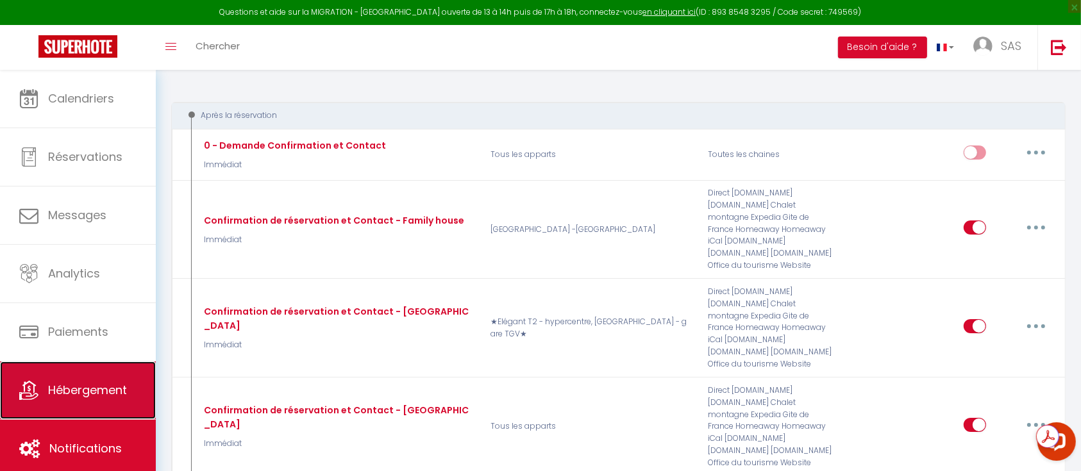
click at [54, 392] on span "Hébergement" at bounding box center [87, 390] width 79 height 16
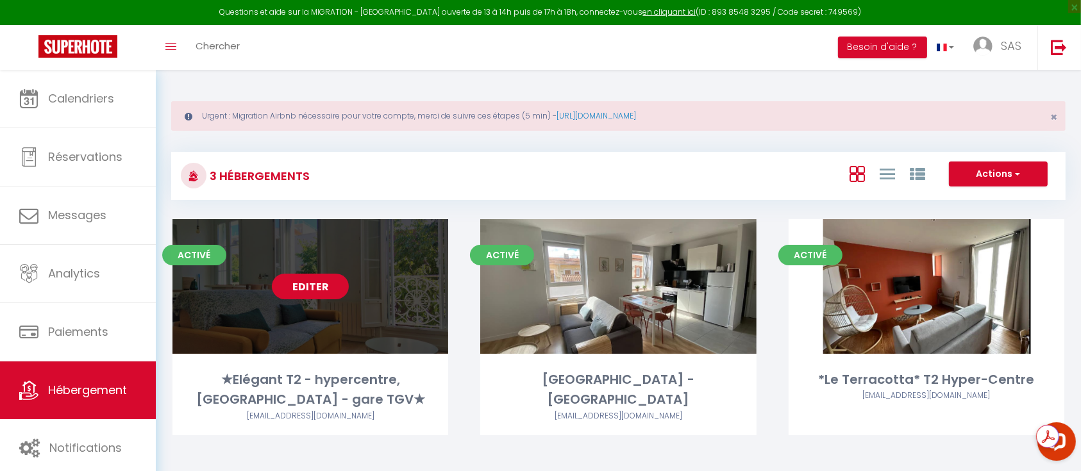
click at [320, 290] on link "Editer" at bounding box center [310, 287] width 77 height 26
select select "3"
select select "2"
select select "1"
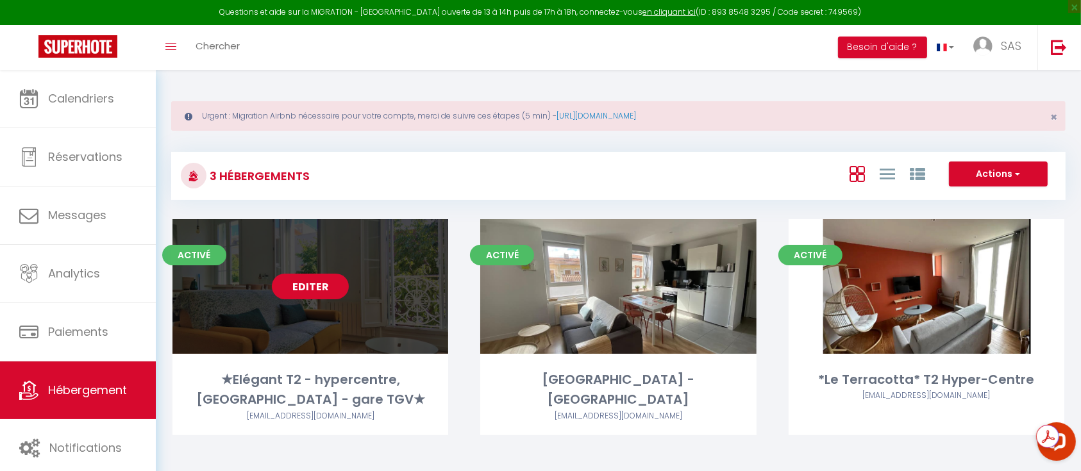
select select "28"
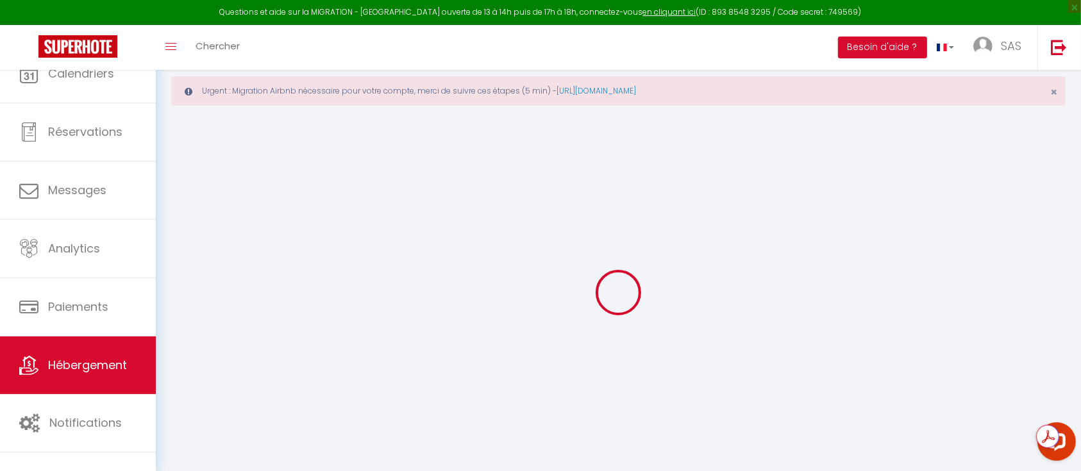
select select
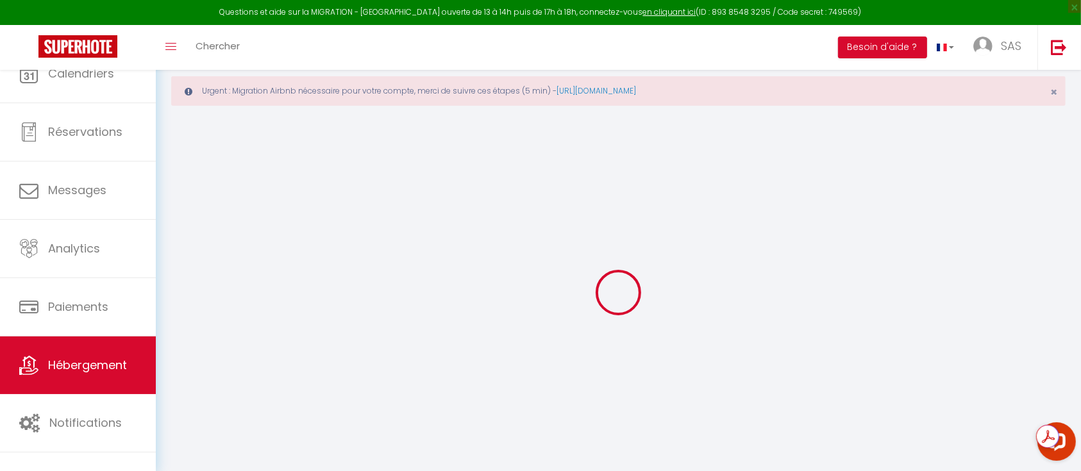
select select
checkbox input "false"
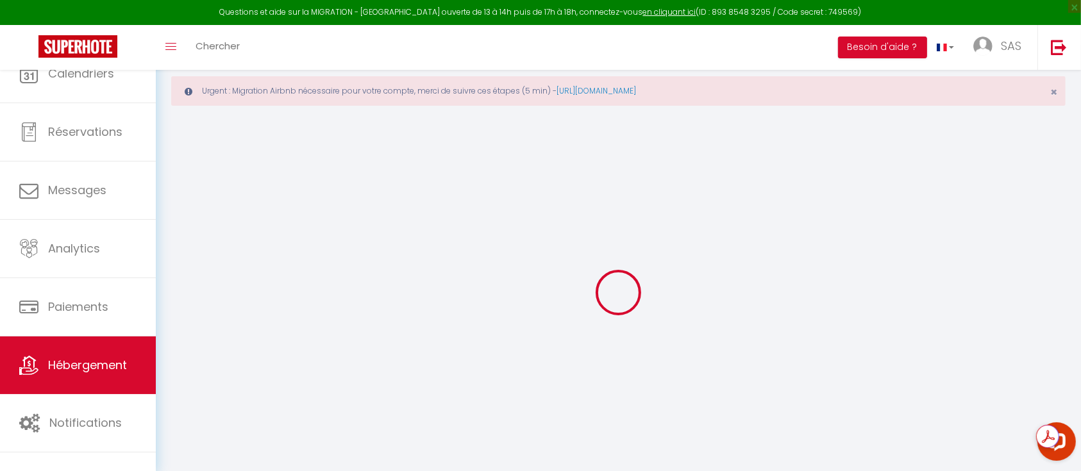
select select
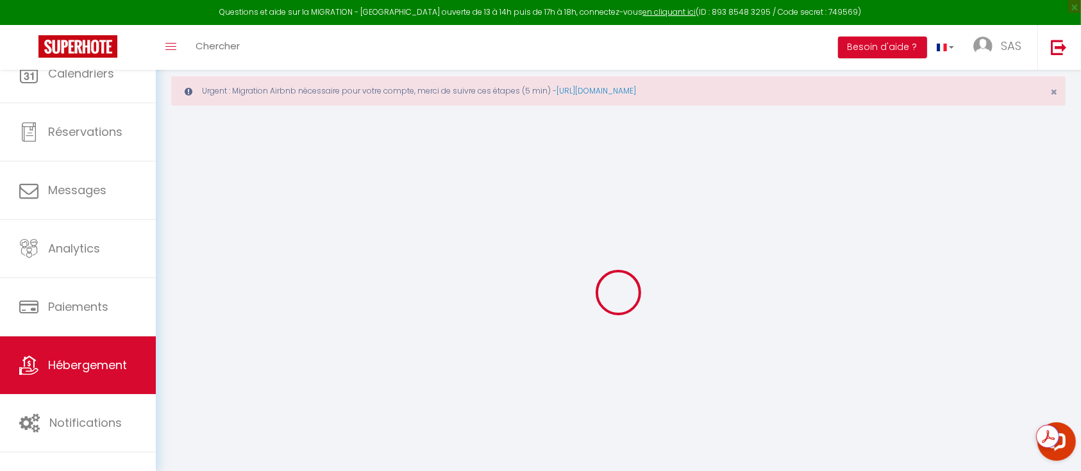
select select
checkbox input "false"
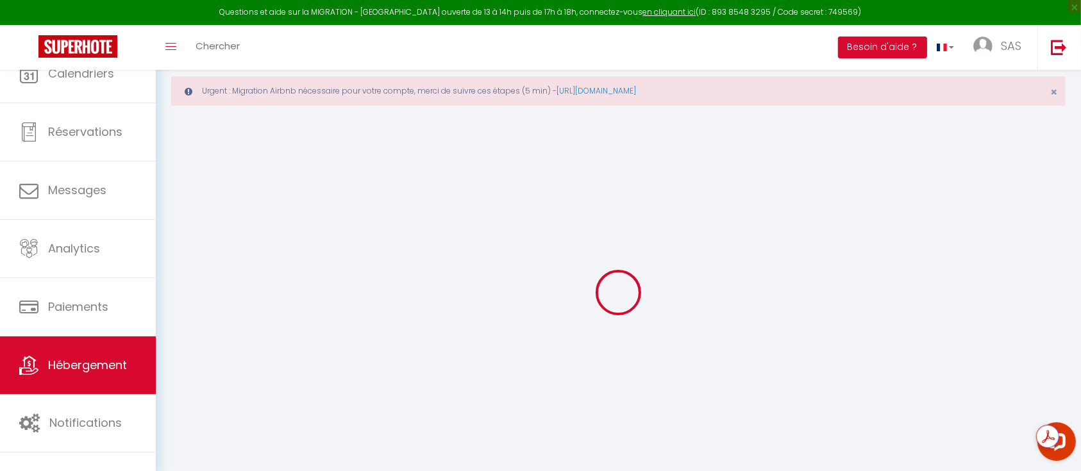
checkbox input "false"
select select
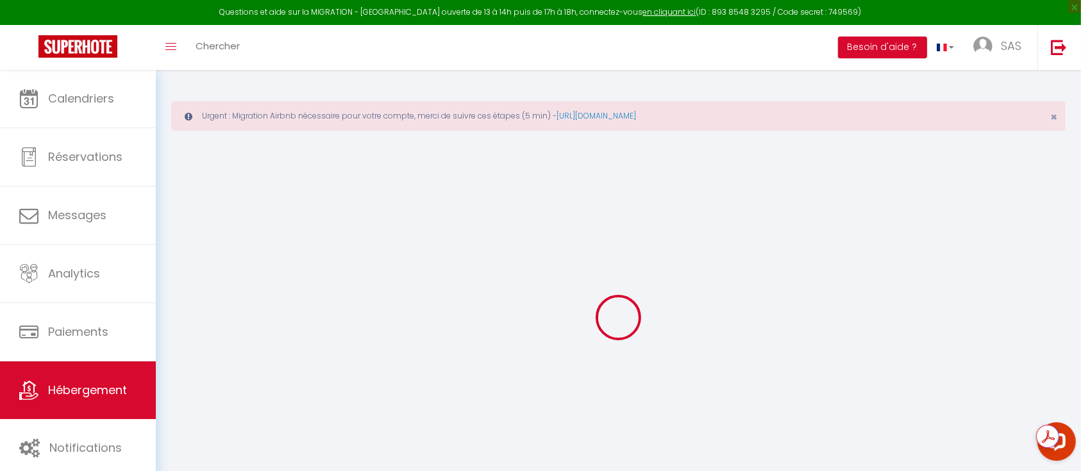
select select
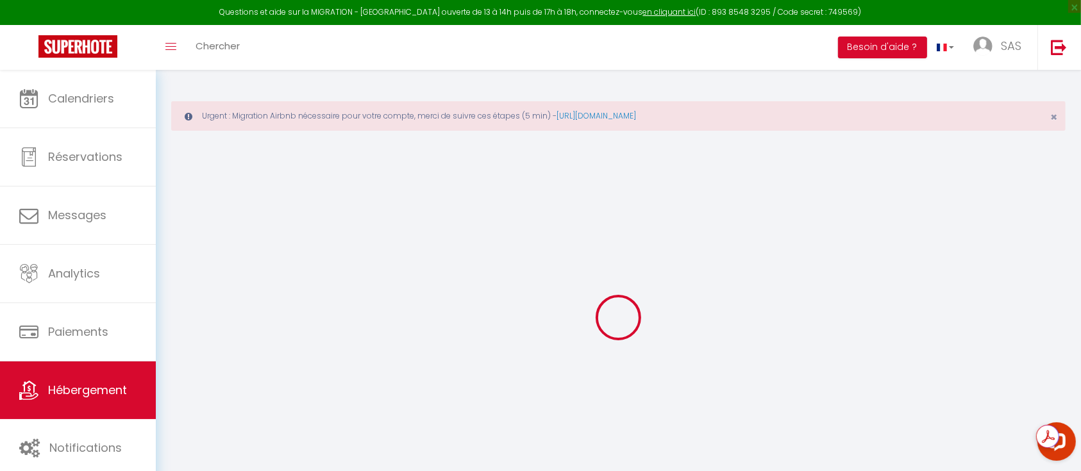
select select
checkbox input "false"
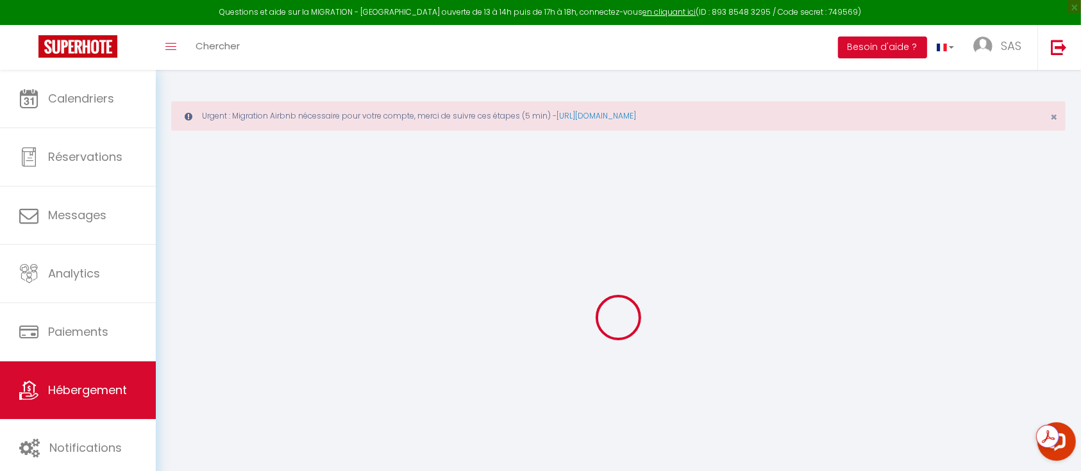
select select
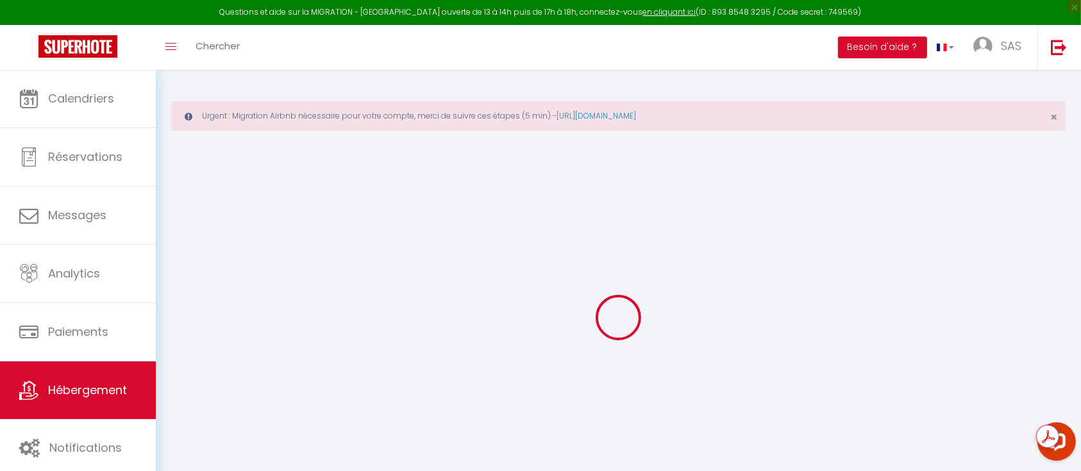
select select
checkbox input "false"
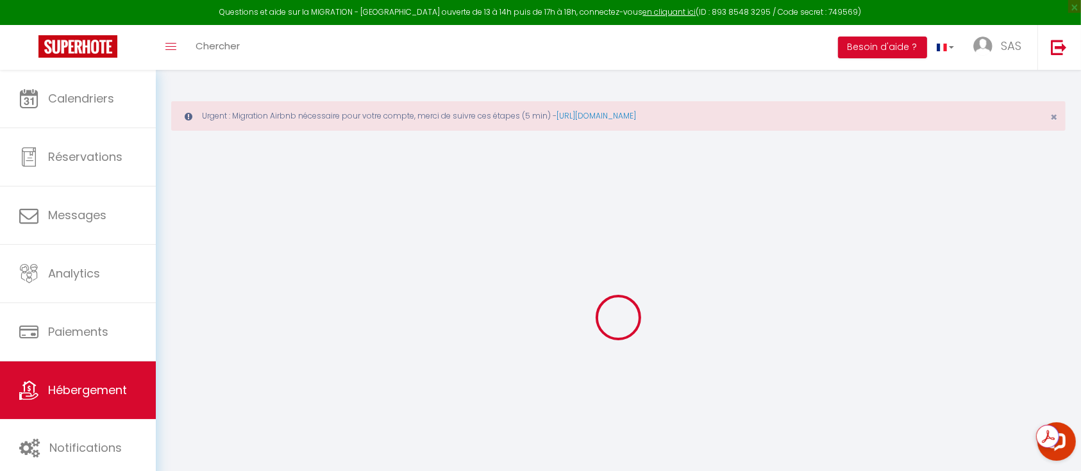
checkbox input "false"
select select
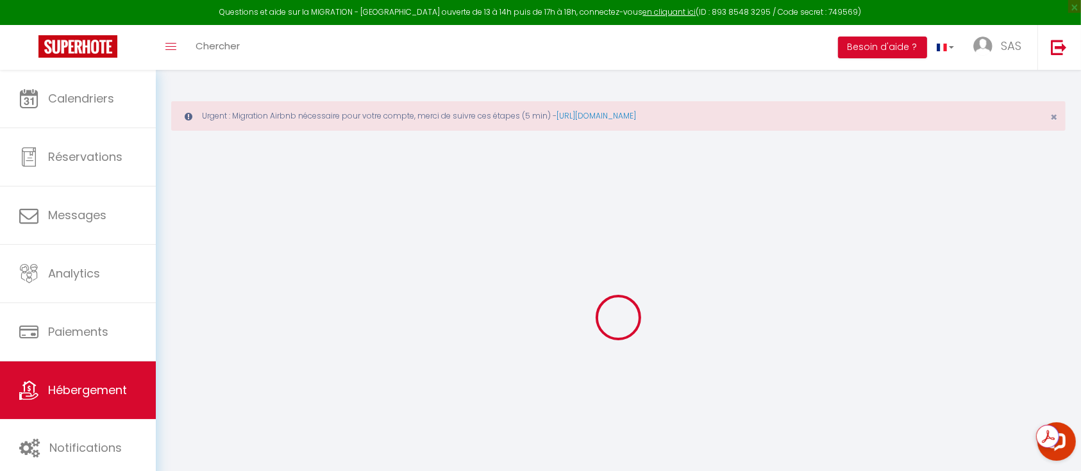
select select
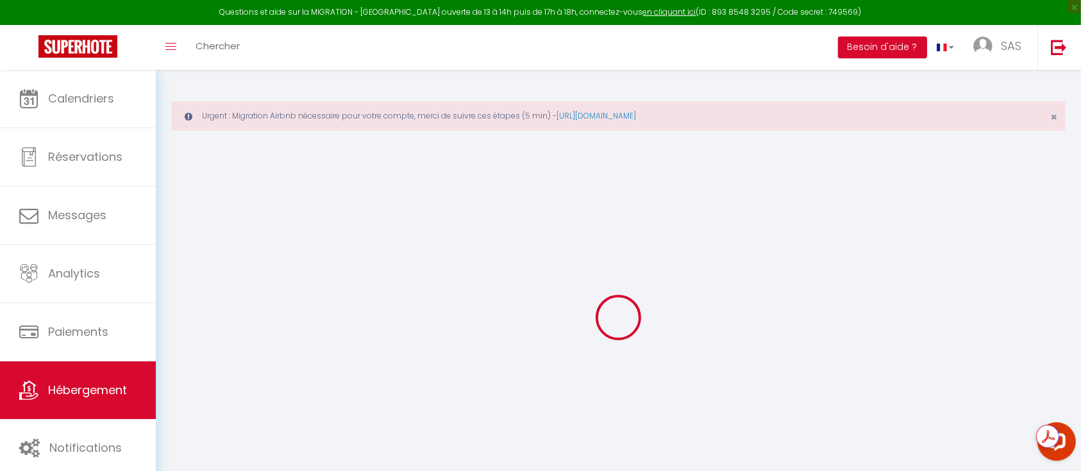
checkbox input "false"
select select
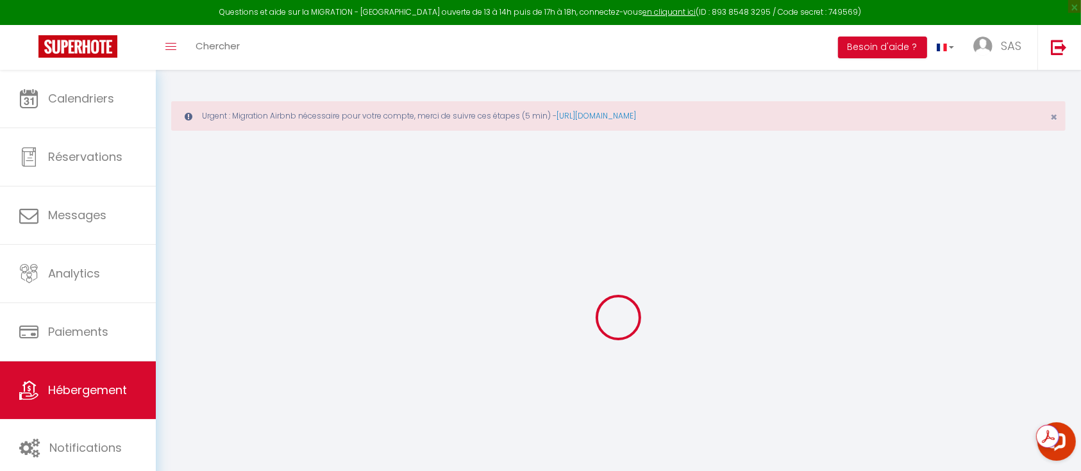
select select
type input "★Elégant T2 - hypercentre, [GEOGRAPHIC_DATA] - gare TGV★"
type input "Anissa & Chérif"
type input "DJILLALI"
type input "[STREET_ADDRESS]"
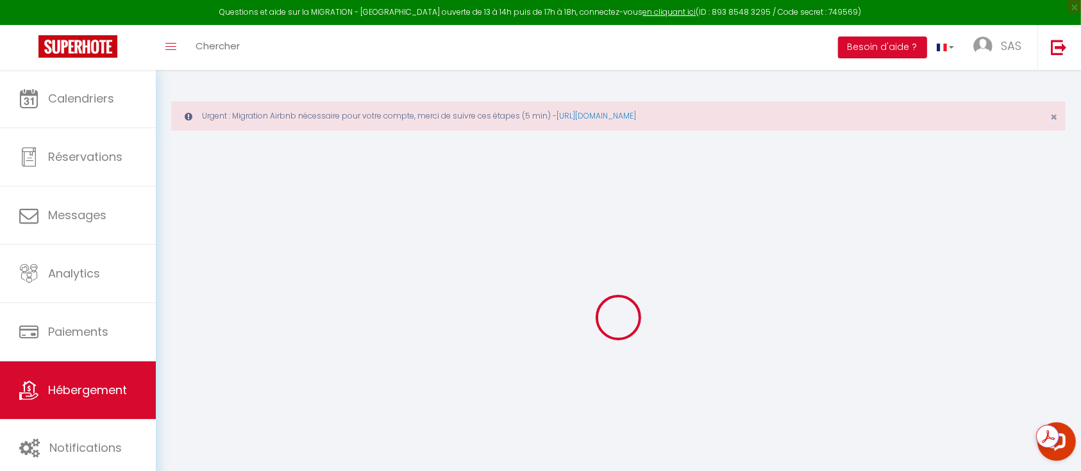
type input "69160"
type input "Tassin la demi lune"
type input "99"
type input "10"
type input "50"
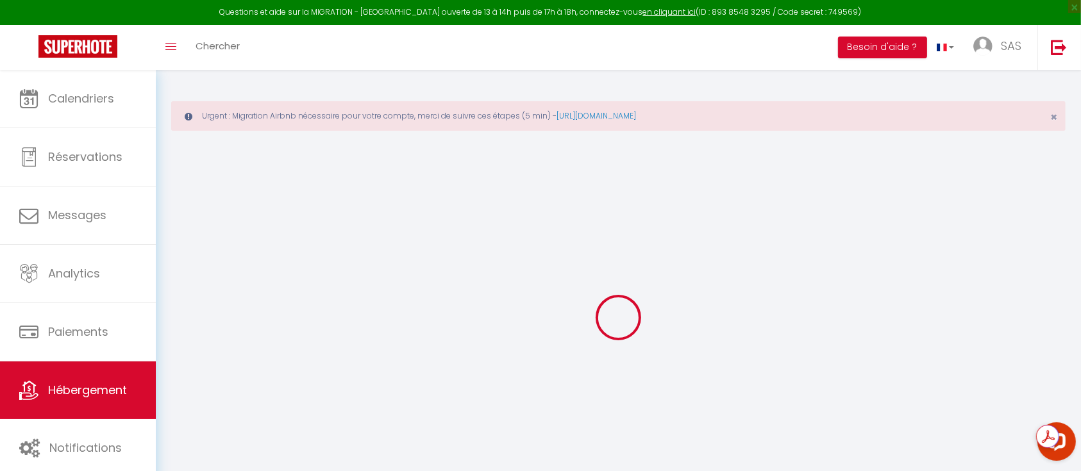
type input "300"
type input "20"
select select
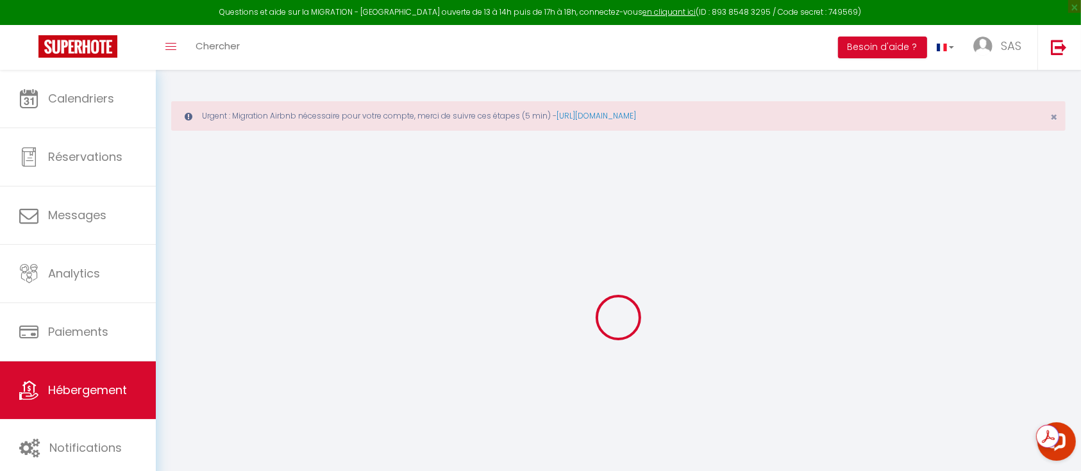
select select
type input "[STREET_ADDRESS][PERSON_NAME]"
type input "13003"
type input "[GEOGRAPHIC_DATA]"
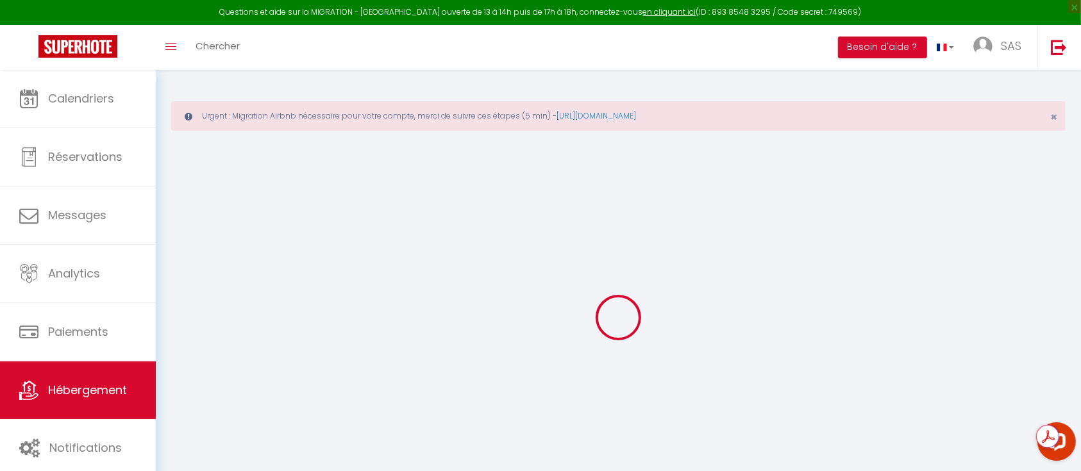
type input "[EMAIL_ADDRESS][DOMAIN_NAME]"
select select
checkbox input "true"
checkbox input "false"
checkbox input "true"
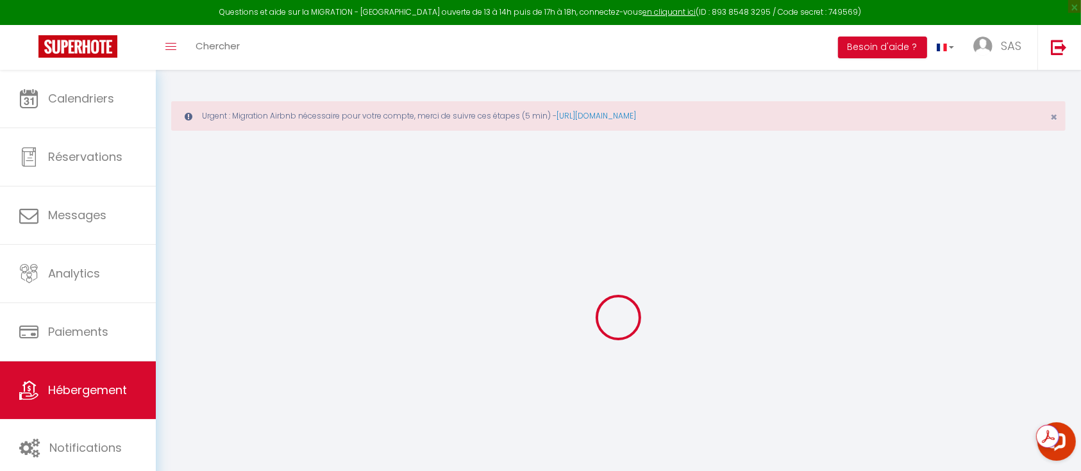
checkbox input "false"
type input "0"
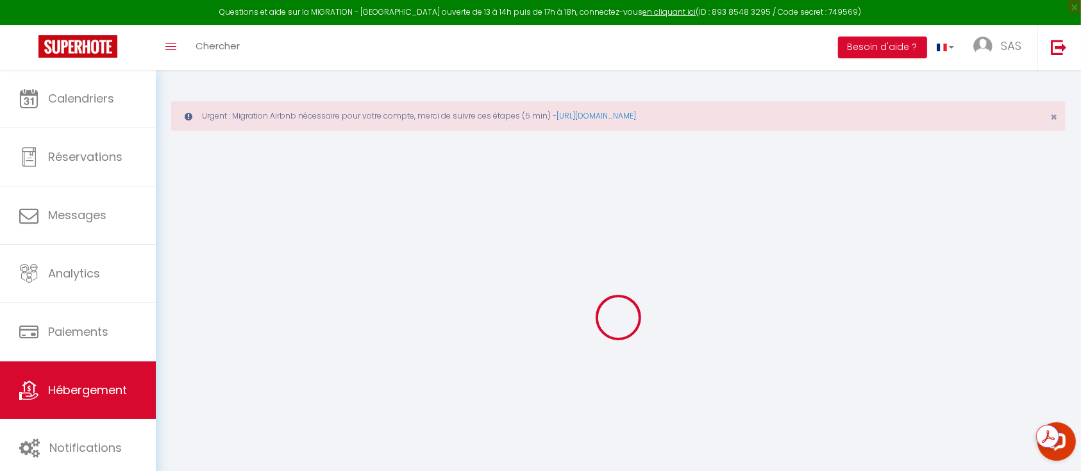
select select
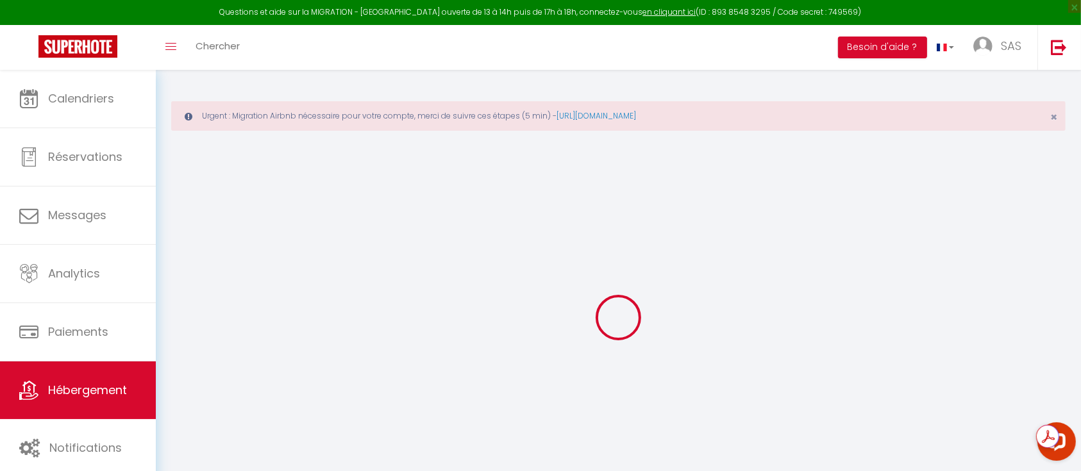
select select
checkbox input "true"
checkbox input "false"
checkbox input "true"
checkbox input "false"
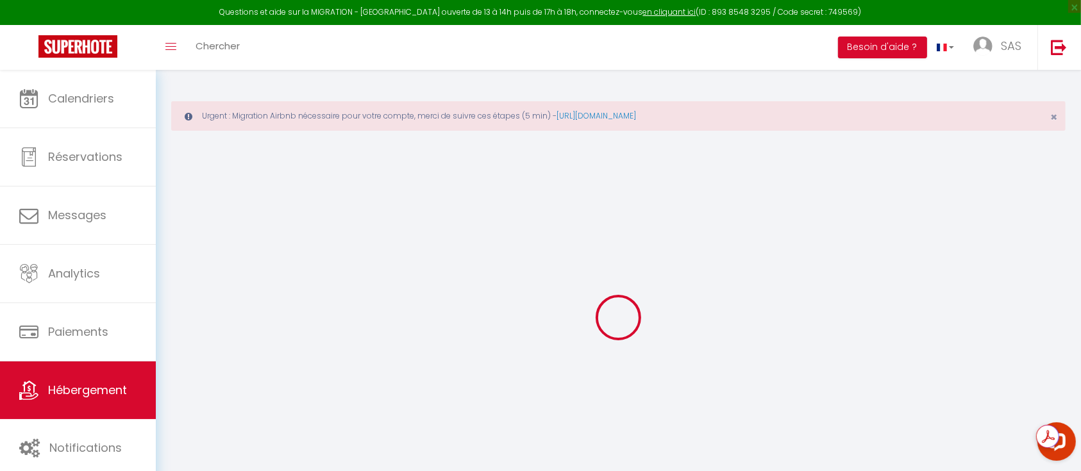
select select
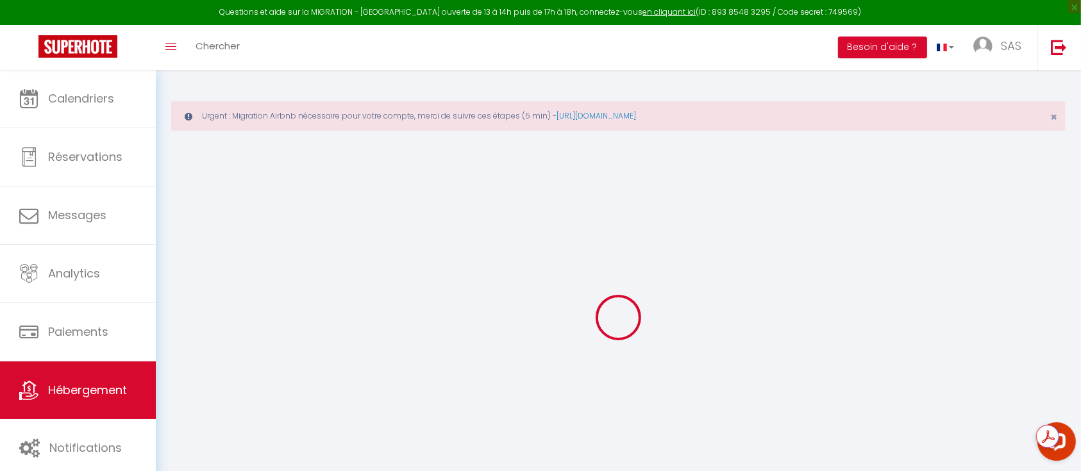
select select
checkbox input "true"
checkbox input "false"
checkbox input "true"
checkbox input "false"
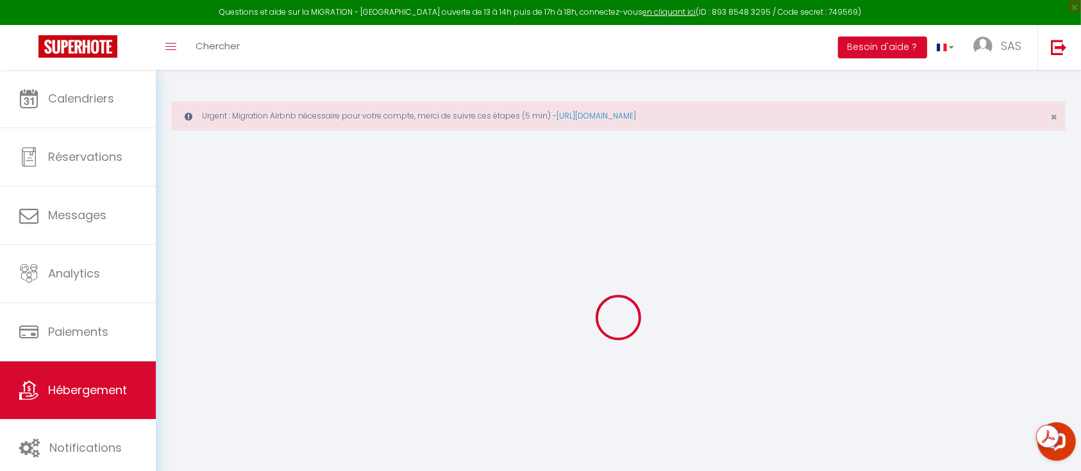
select select
checkbox input "true"
checkbox input "false"
checkbox input "true"
checkbox input "false"
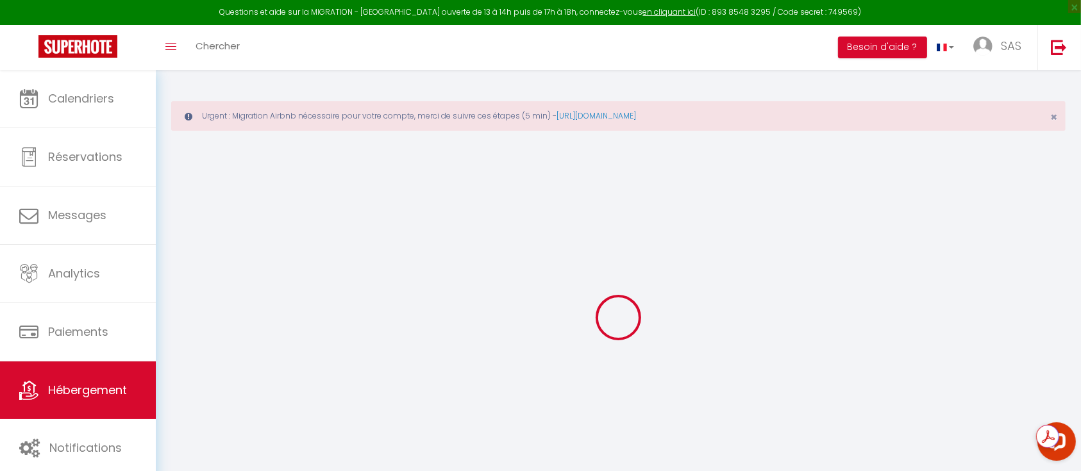
select select "15:00"
select select "23:45"
select select "10:30"
select select "30"
select select "120"
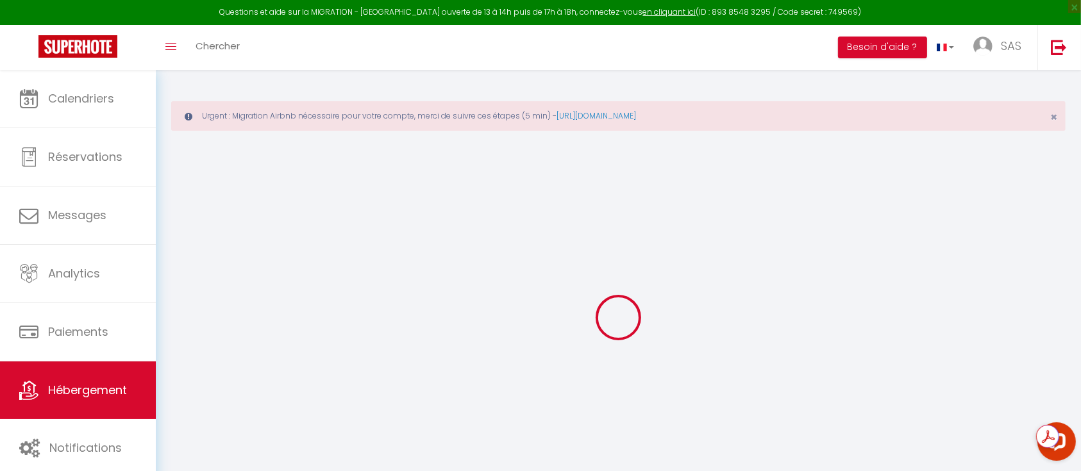
select select
checkbox input "true"
checkbox input "false"
checkbox input "true"
checkbox input "false"
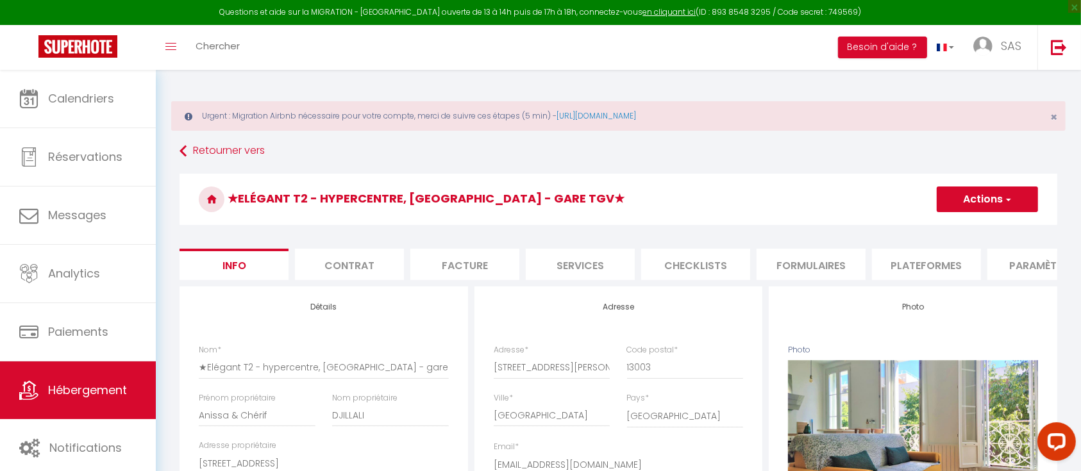
select select
checkbox input "true"
checkbox input "false"
checkbox input "true"
checkbox input "false"
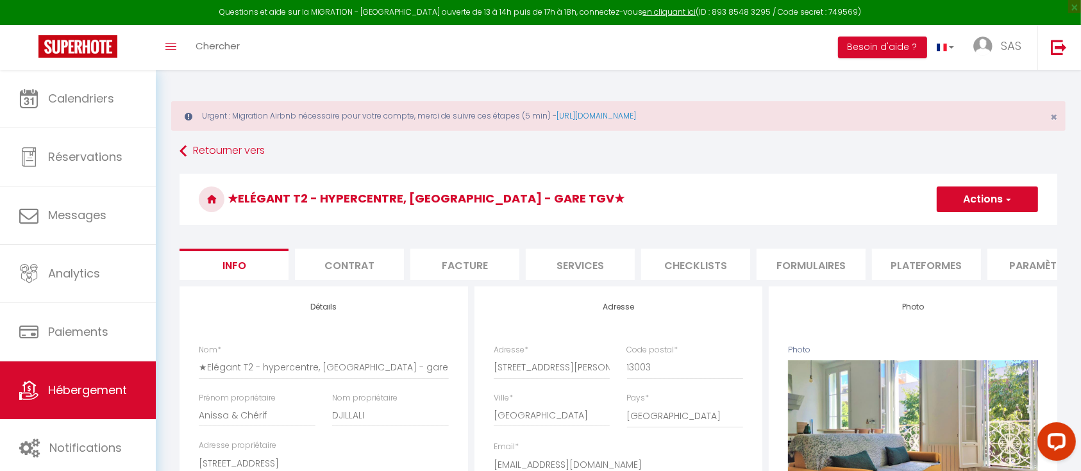
scroll to position [0, 276]
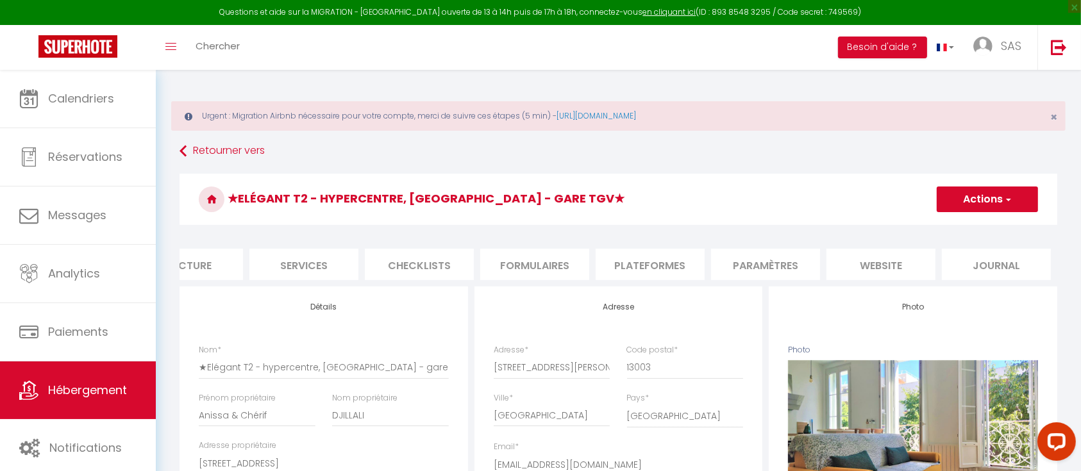
click at [750, 262] on li "Paramètres" at bounding box center [765, 264] width 109 height 31
select select "-1"
select select "EUR"
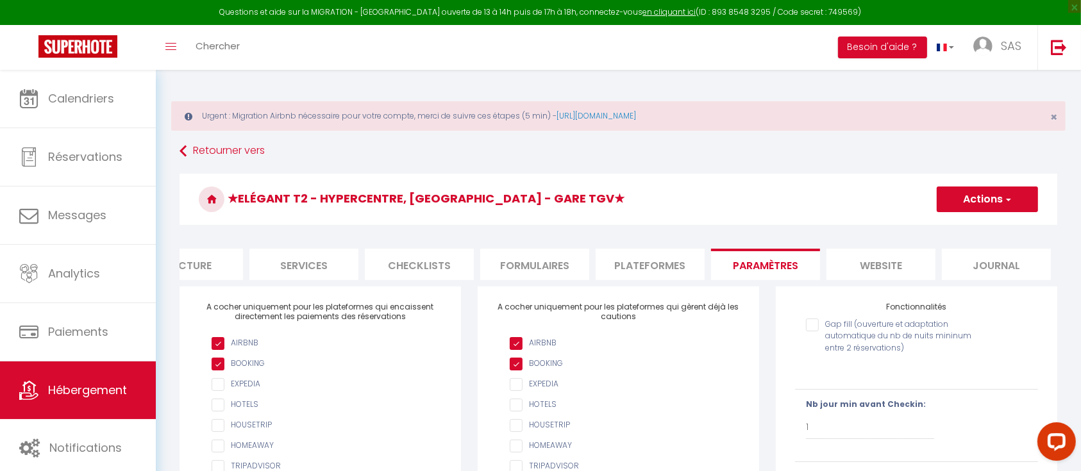
click at [637, 264] on li "Plateformes" at bounding box center [649, 264] width 109 height 31
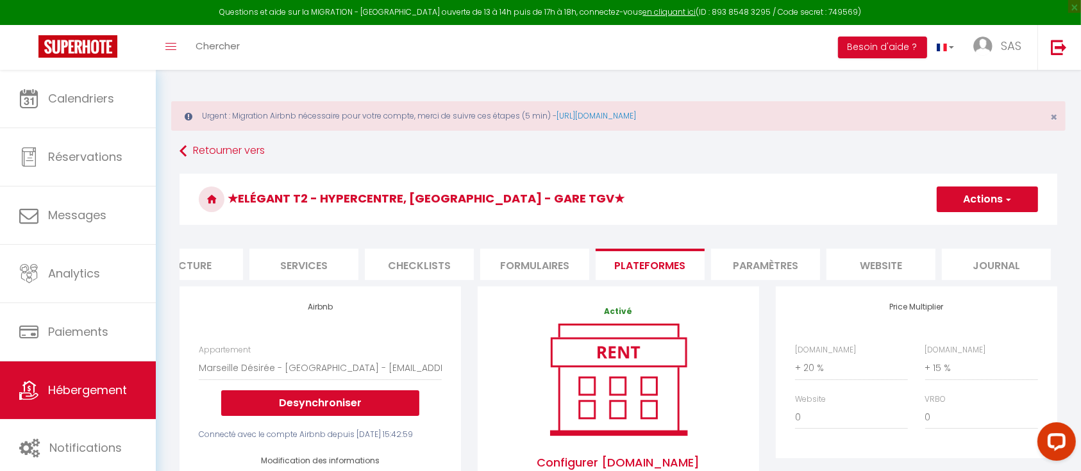
click at [525, 272] on li "Formulaires" at bounding box center [534, 264] width 109 height 31
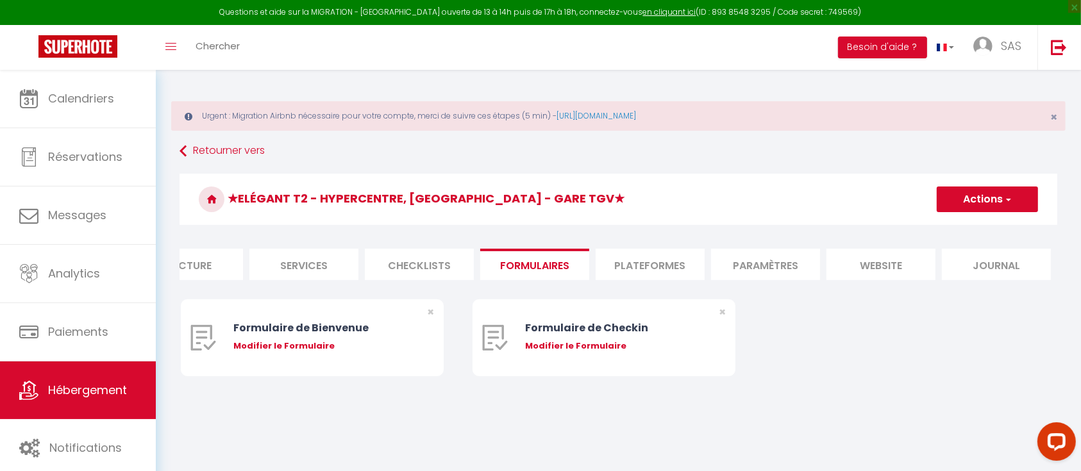
click at [406, 263] on li "Checklists" at bounding box center [419, 264] width 109 height 31
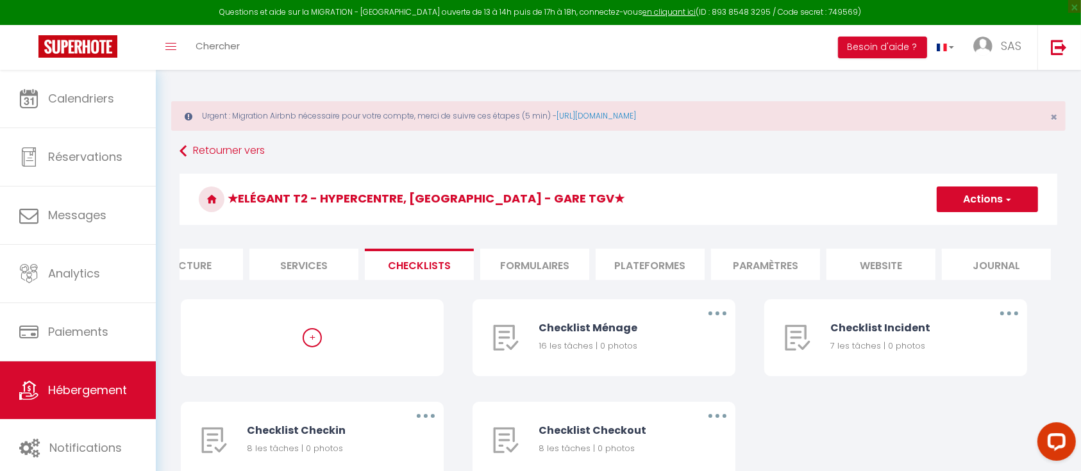
scroll to position [1, 0]
click at [302, 261] on li "Services" at bounding box center [303, 263] width 109 height 31
checkbox input "true"
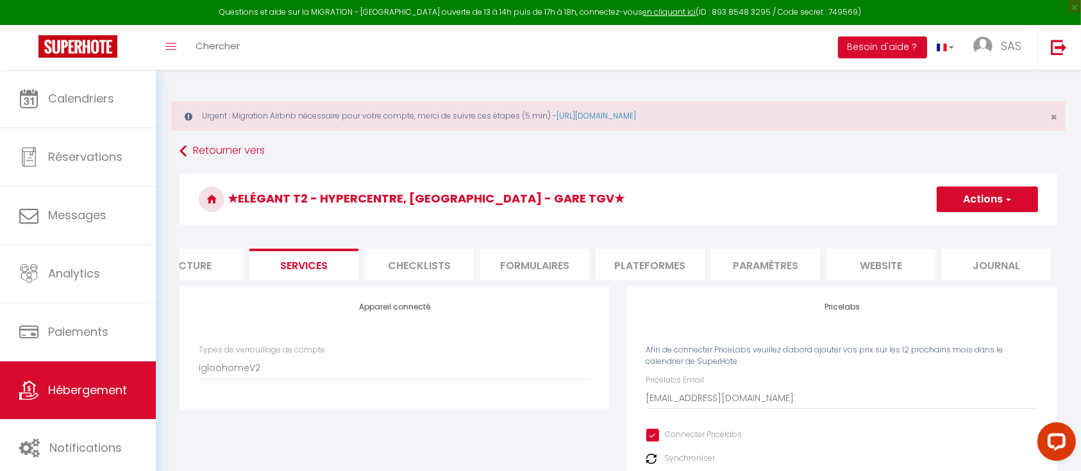
click at [191, 265] on li "Facture" at bounding box center [188, 264] width 109 height 31
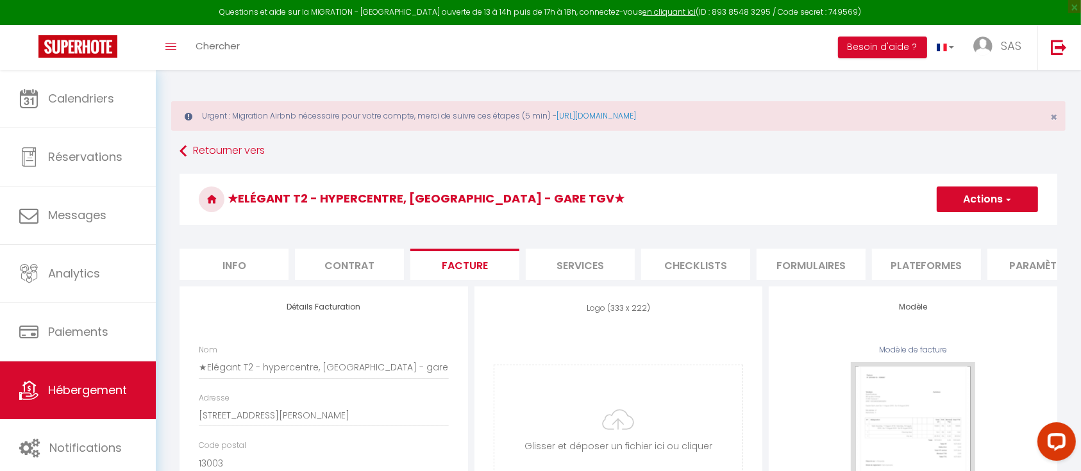
click at [350, 264] on li "Contrat" at bounding box center [349, 264] width 109 height 31
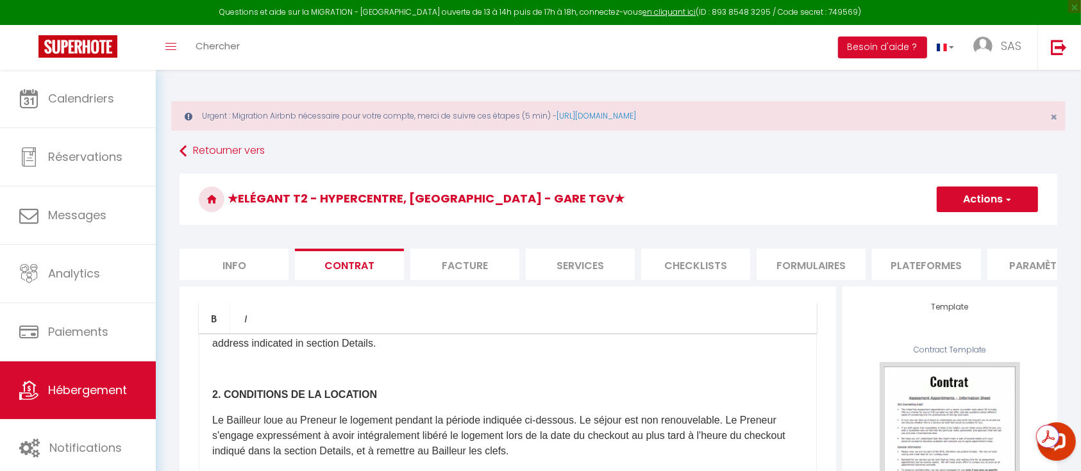
scroll to position [205, 0]
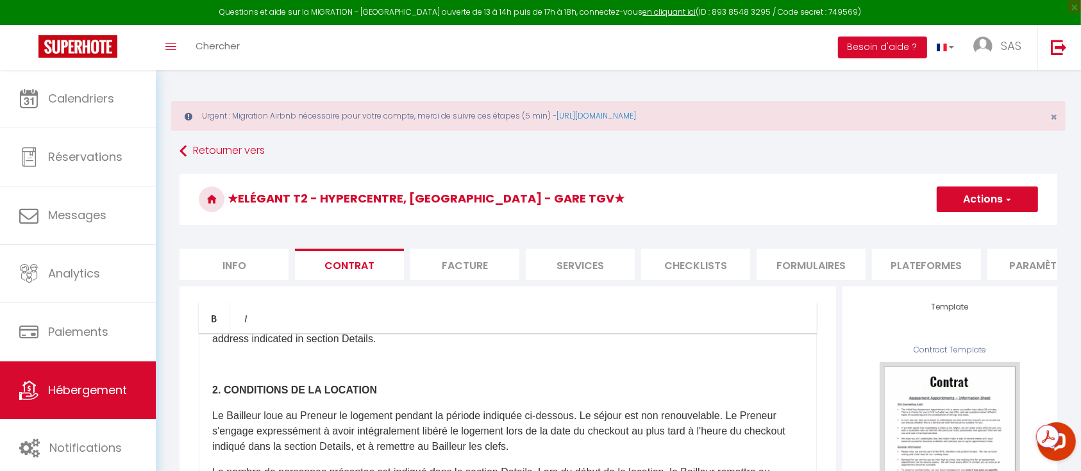
click at [480, 398] on p "2. CONDITIONS DE LA LOCATION" at bounding box center [507, 390] width 591 height 15
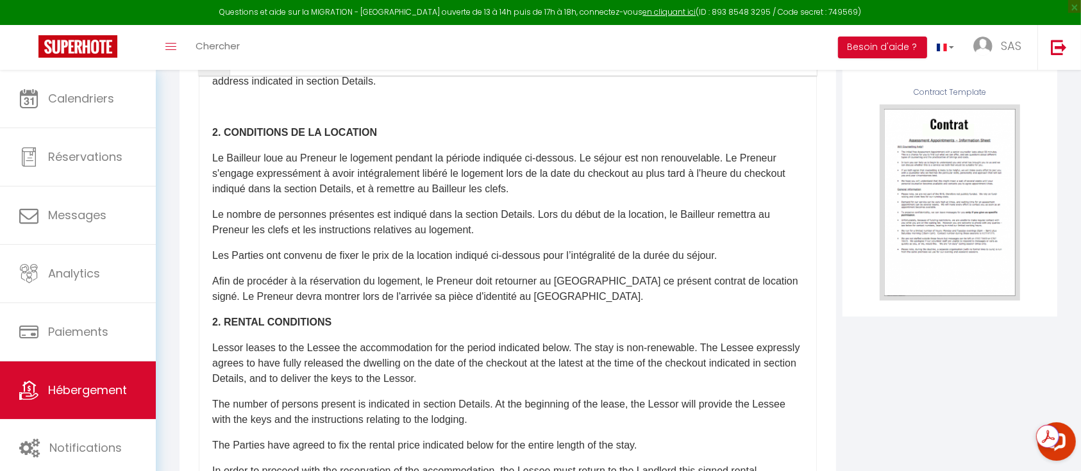
scroll to position [14, 0]
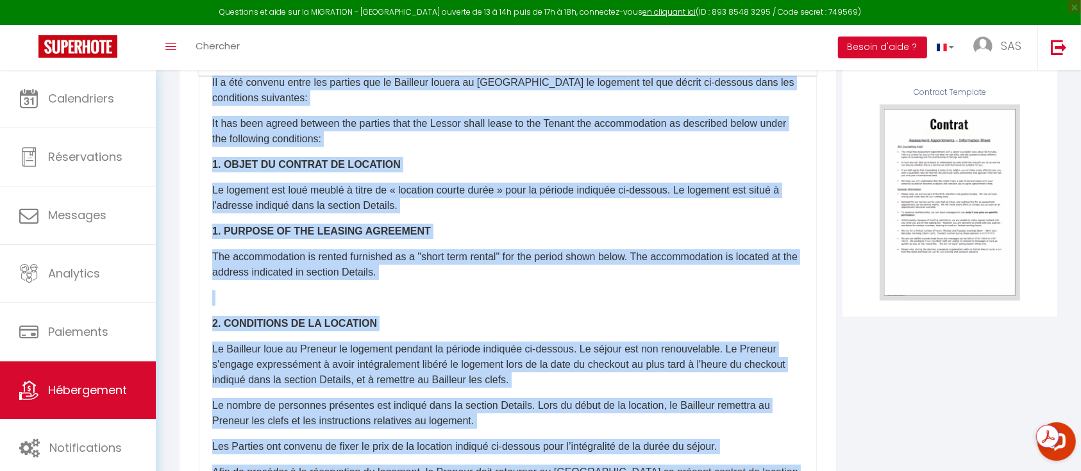
copy div "Lo i dol sitamet conse adi elitsed doe te Incididu utlabo et Doloremag al enima…"
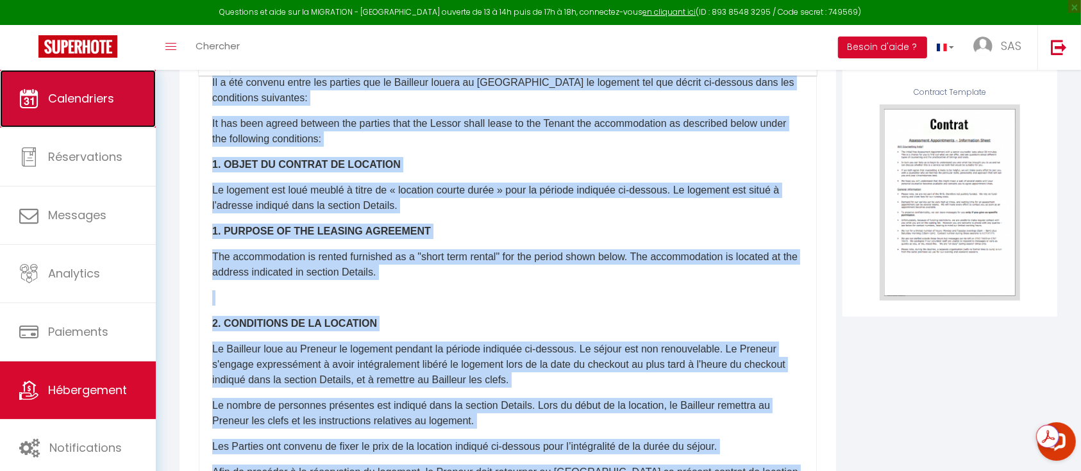
click at [70, 115] on link "Calendriers" at bounding box center [78, 99] width 156 height 58
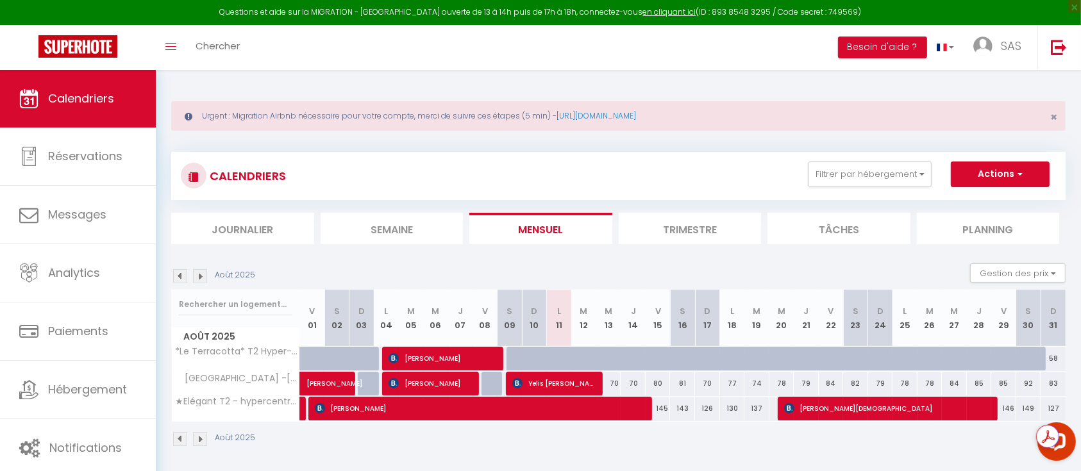
scroll to position [70, 0]
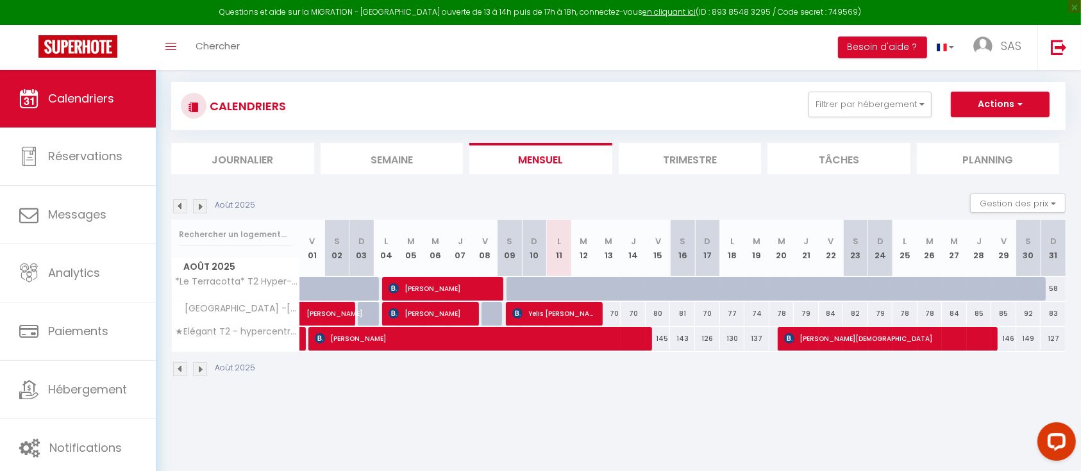
click at [695, 159] on li "Trimestre" at bounding box center [689, 158] width 143 height 31
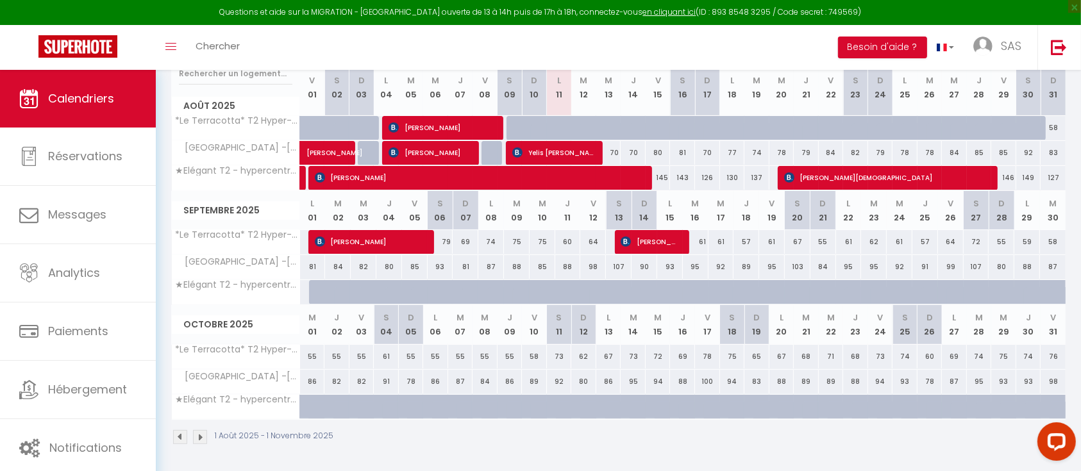
scroll to position [160, 0]
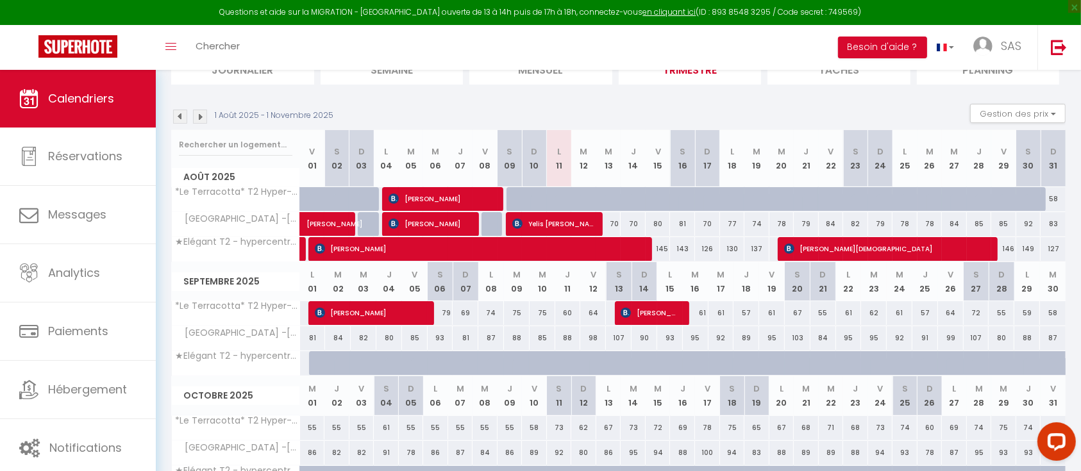
click at [197, 117] on img at bounding box center [200, 117] width 14 height 14
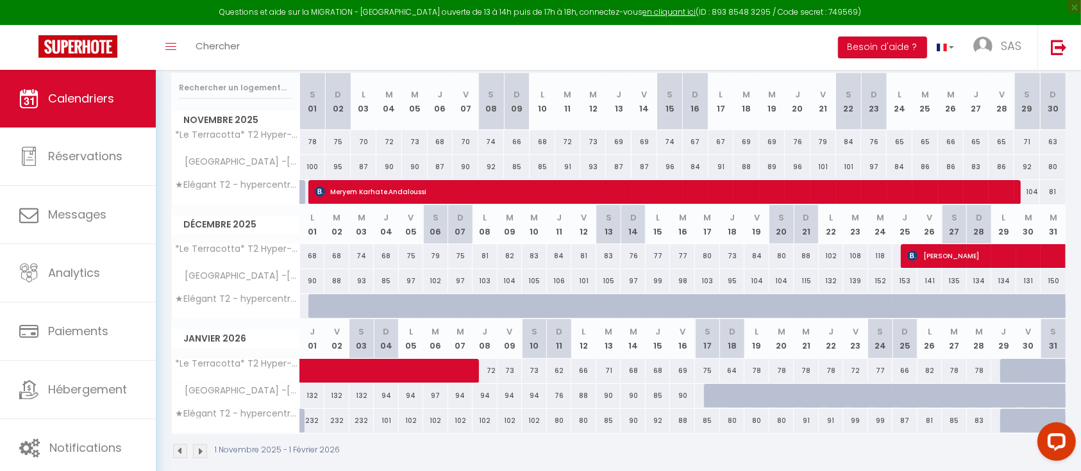
scroll to position [218, 0]
